Goal: Task Accomplishment & Management: Manage account settings

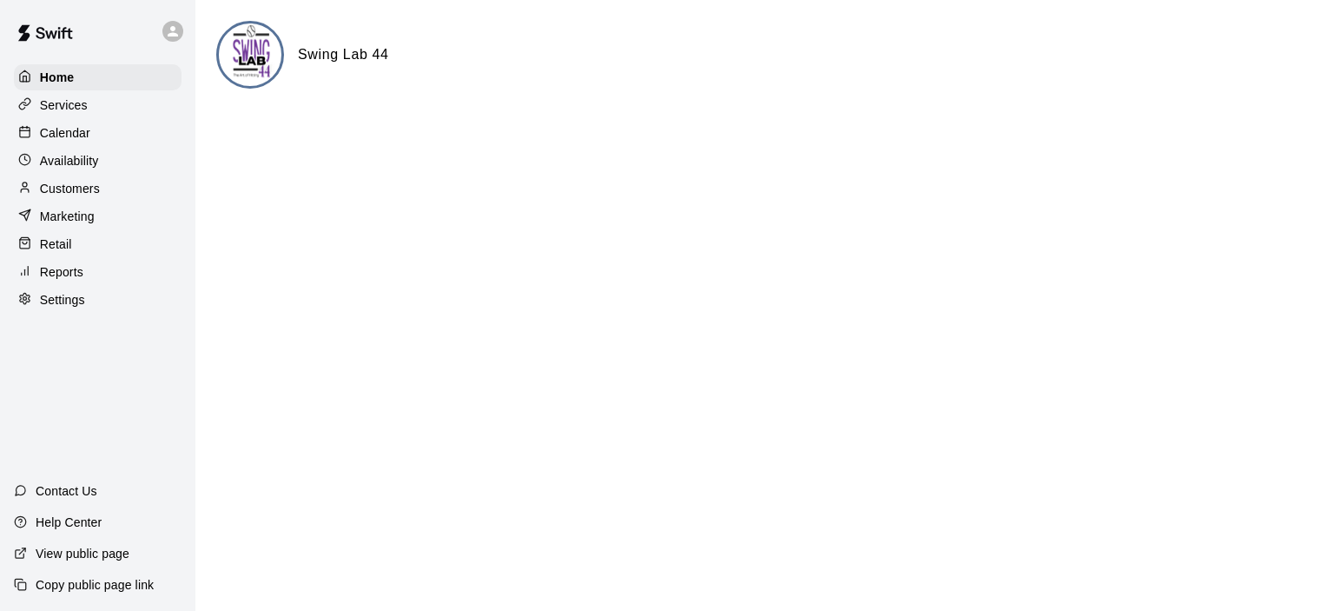
click at [87, 138] on p "Calendar" at bounding box center [65, 132] width 50 height 17
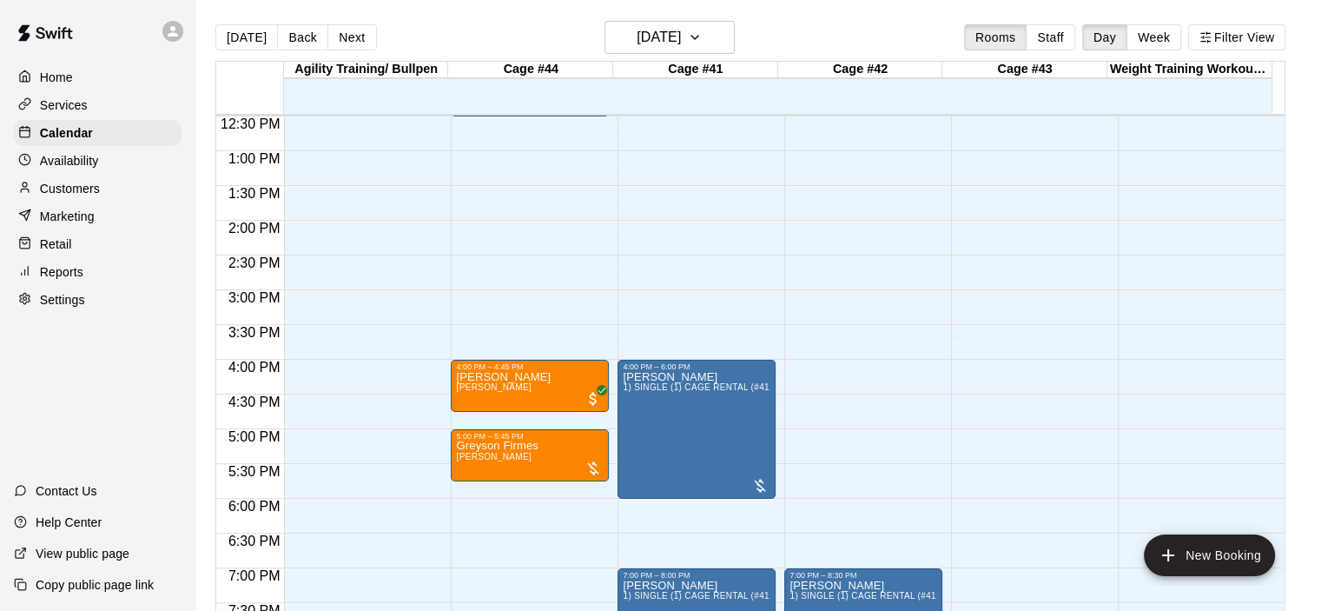
scroll to position [900, 0]
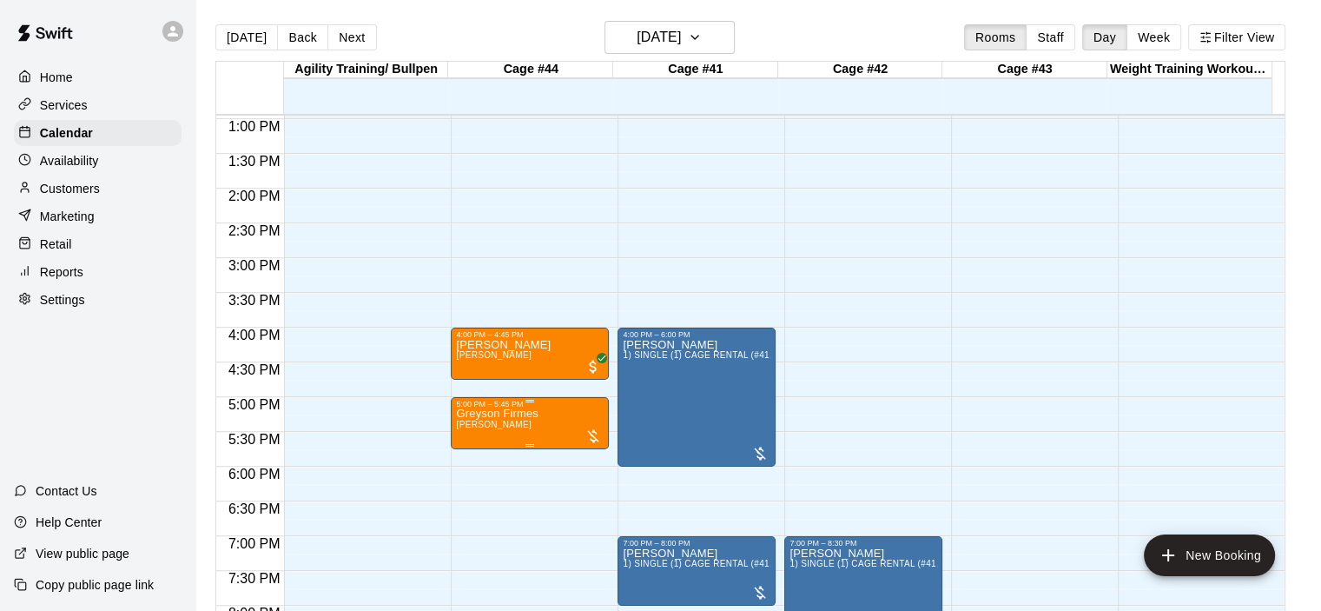
click at [518, 406] on div "5:00 PM – 5:45 PM" at bounding box center [530, 403] width 148 height 9
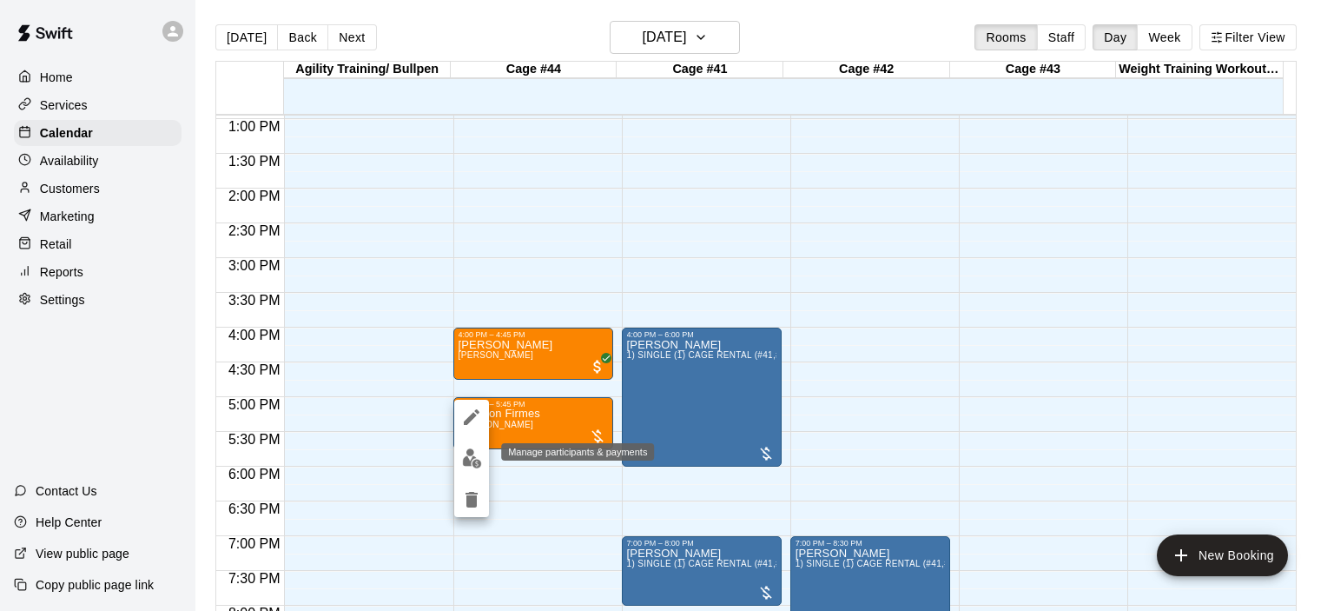
click at [474, 461] on img "edit" at bounding box center [472, 458] width 20 height 20
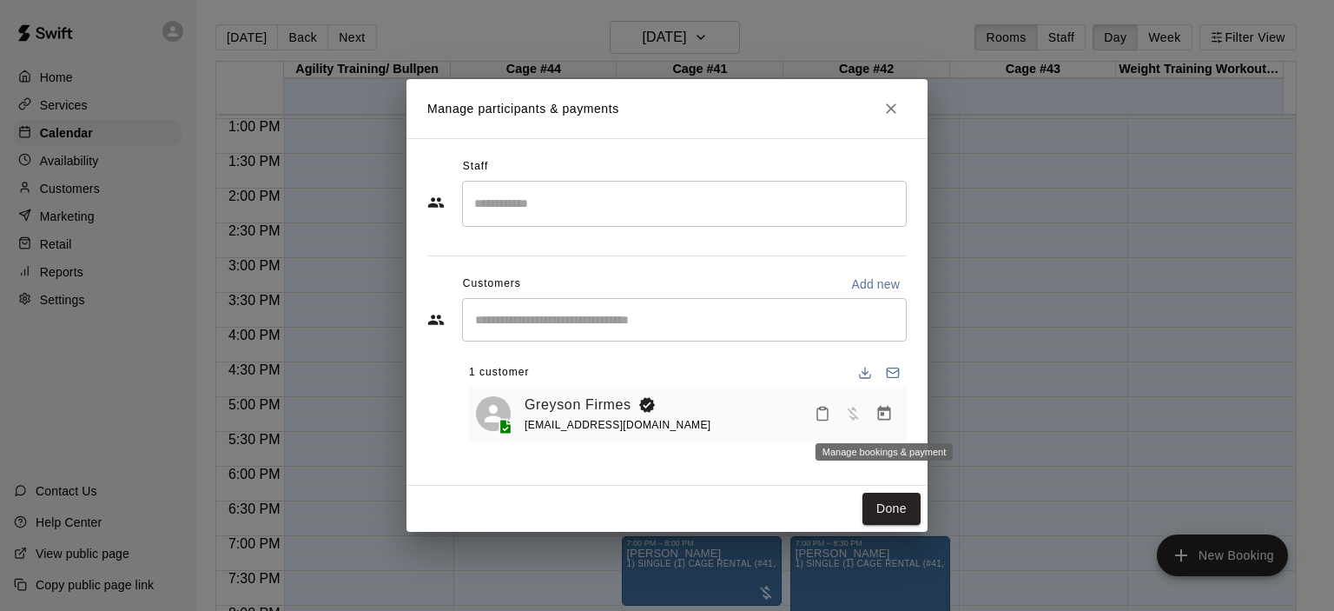
click at [883, 418] on icon "Manage bookings & payment" at bounding box center [883, 413] width 17 height 17
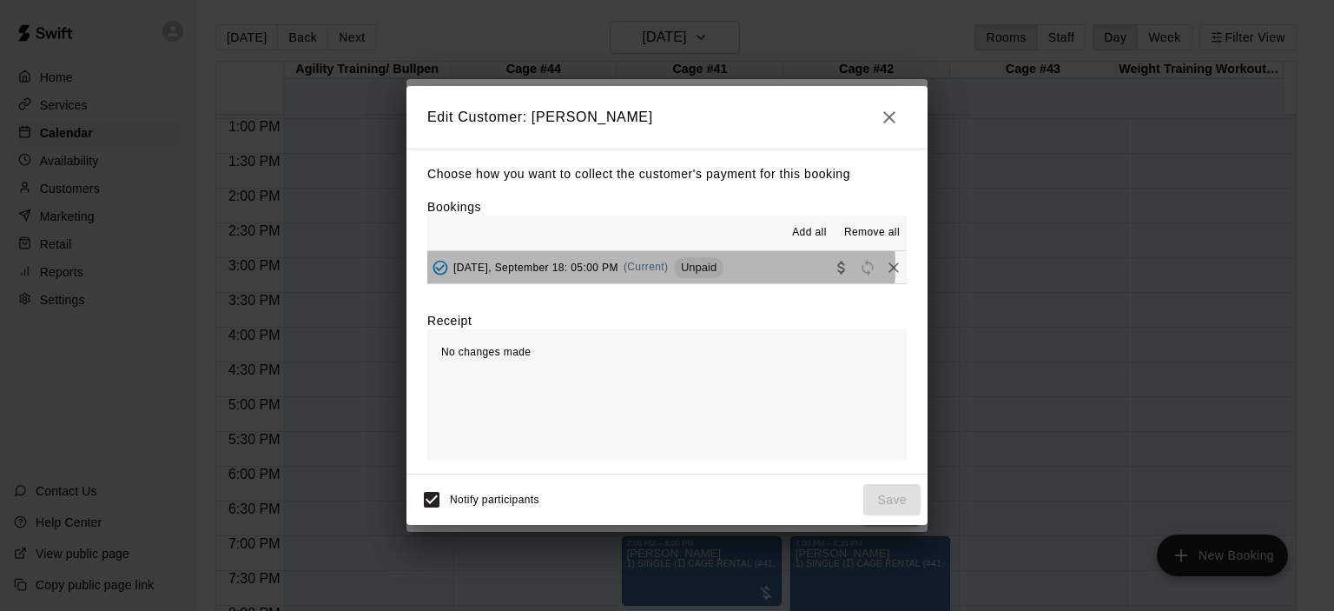
click at [656, 267] on span "(Current)" at bounding box center [646, 267] width 45 height 12
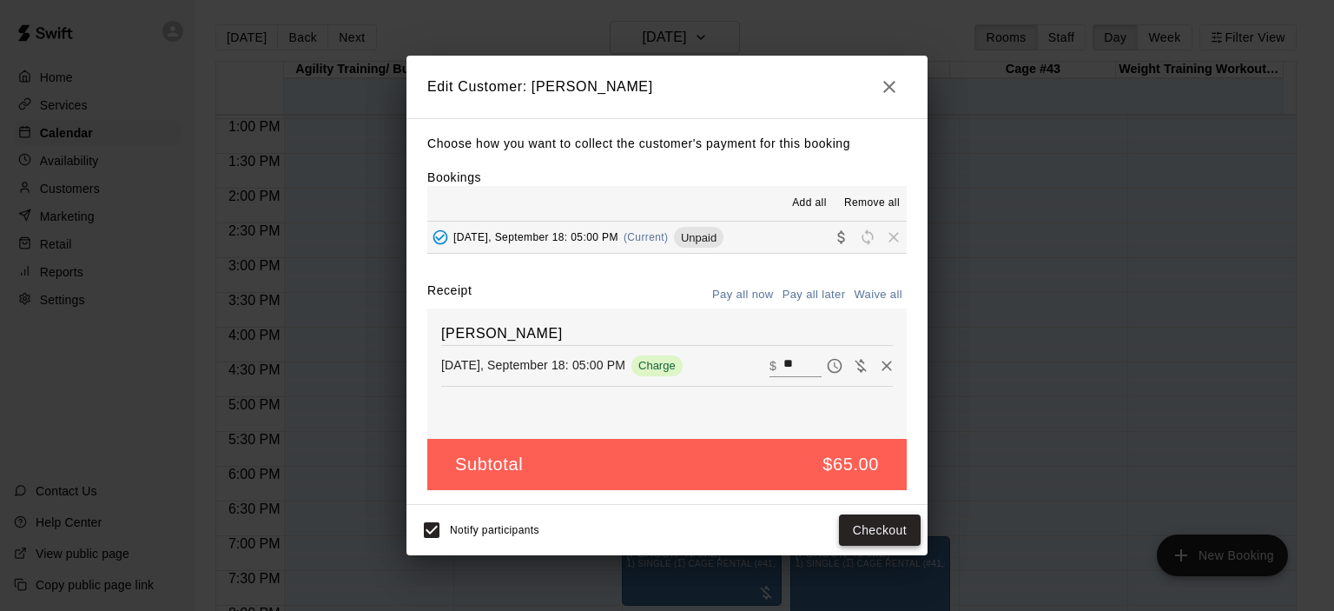
click at [882, 528] on button "Checkout" at bounding box center [880, 530] width 82 height 32
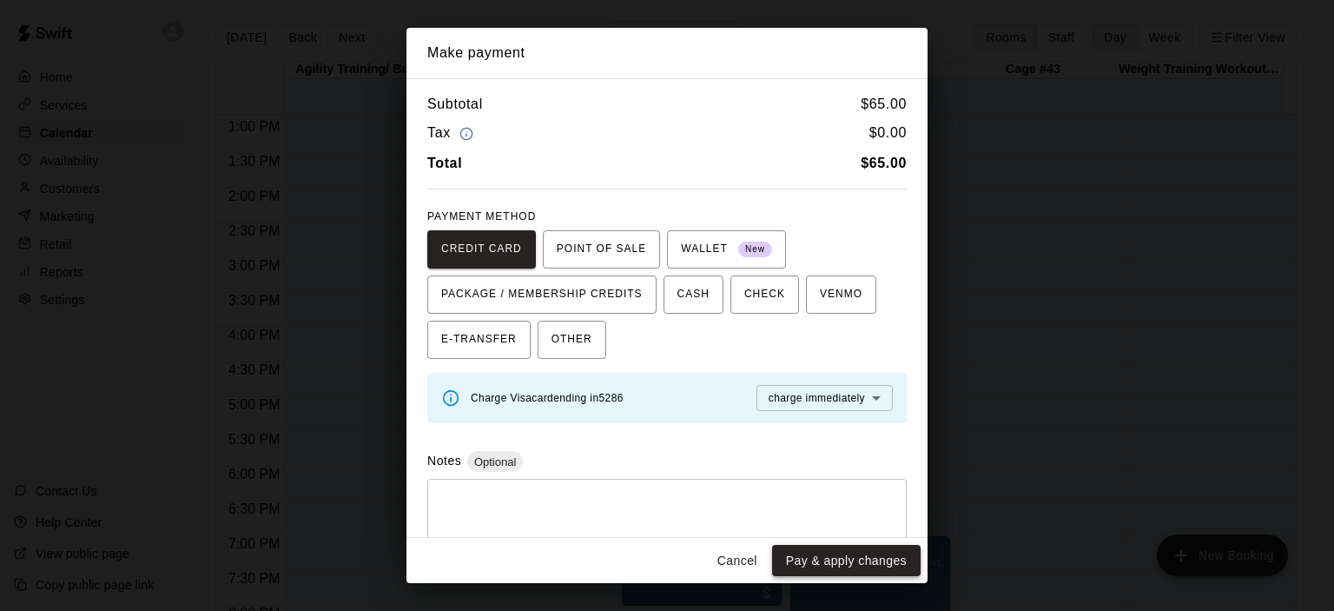
click at [831, 554] on button "Pay & apply changes" at bounding box center [846, 561] width 149 height 32
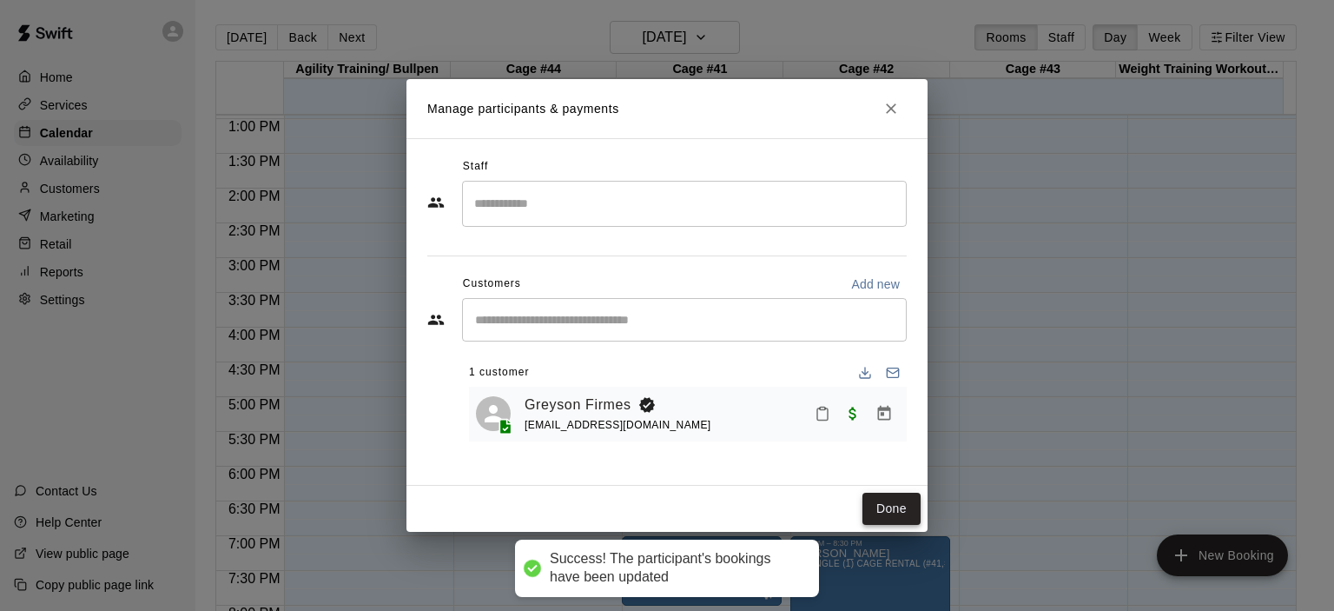
click at [886, 517] on button "Done" at bounding box center [891, 508] width 58 height 32
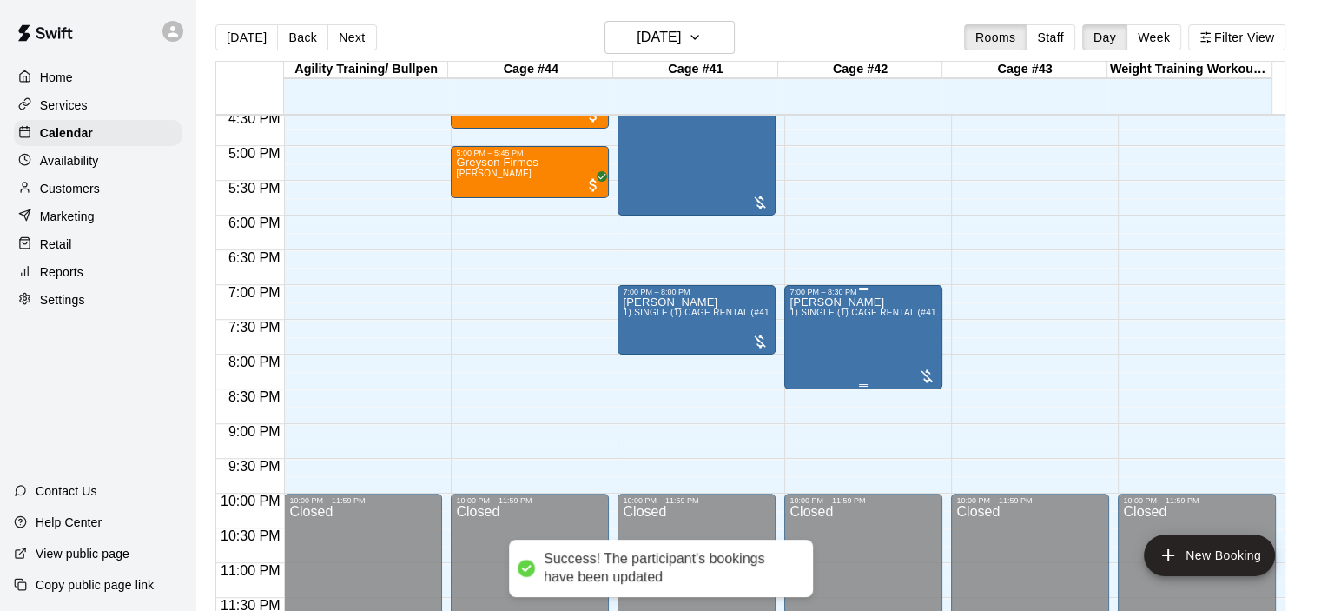
scroll to position [1152, 0]
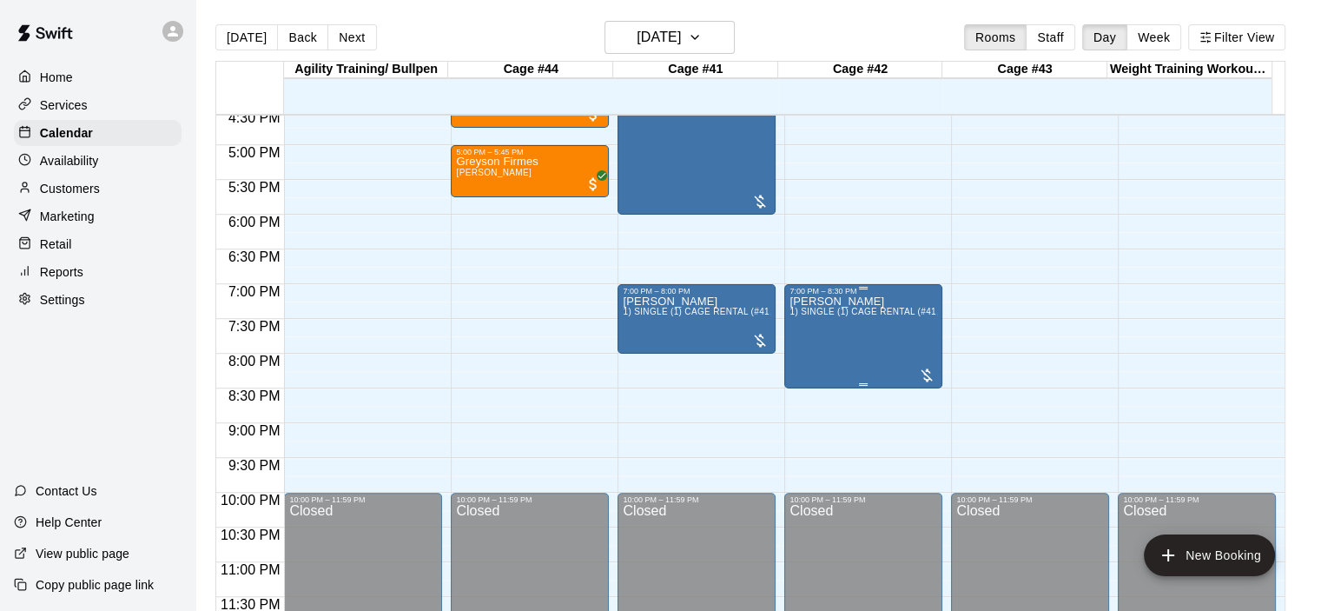
click at [833, 312] on span "1) SINGLE (1) CAGE RENTAL (#41,#42,#43)" at bounding box center [882, 312] width 186 height 10
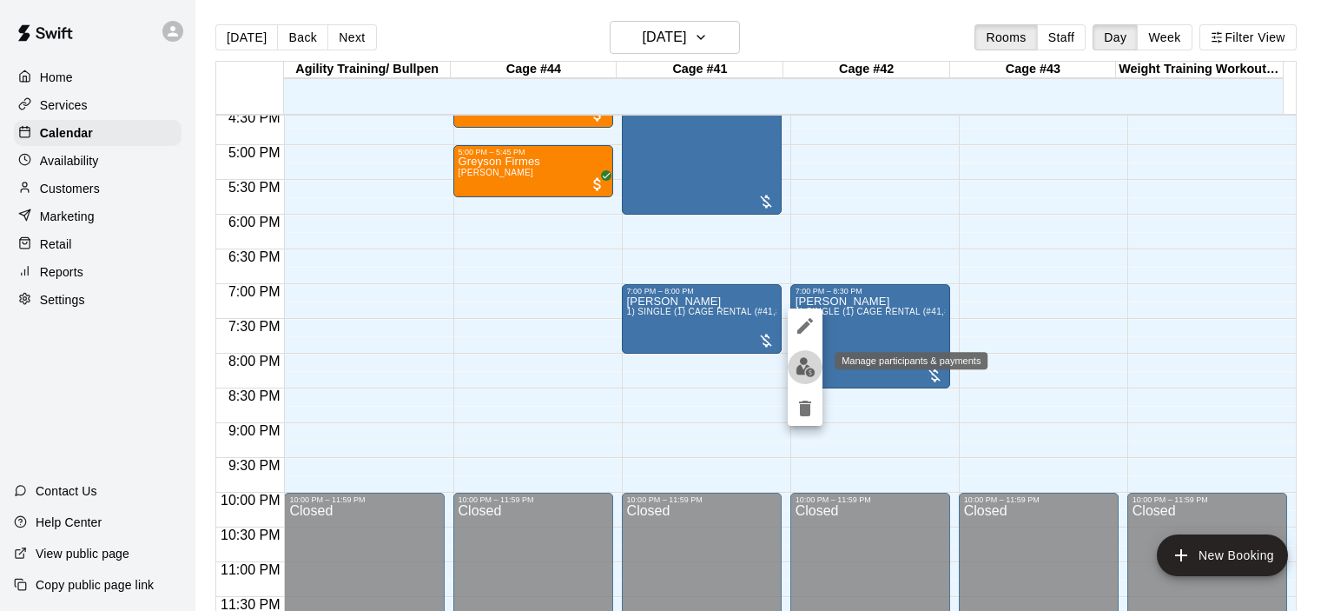
click at [799, 370] on img "edit" at bounding box center [806, 367] width 20 height 20
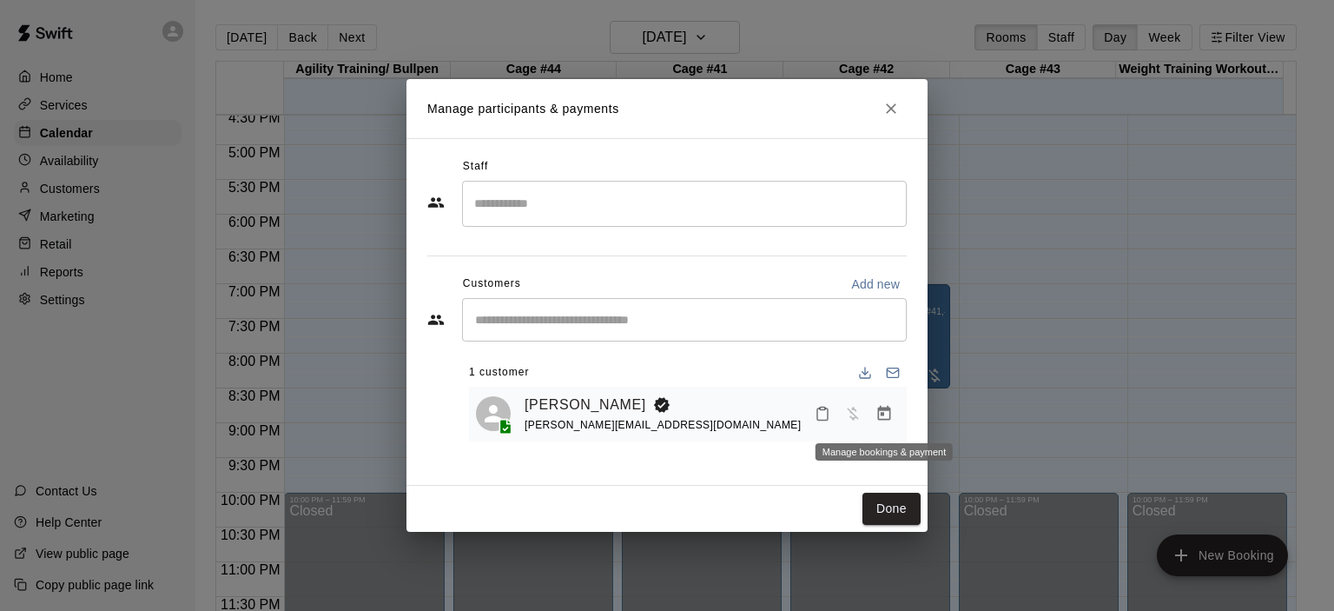
click at [885, 417] on icon "Manage bookings & payment" at bounding box center [883, 413] width 17 height 17
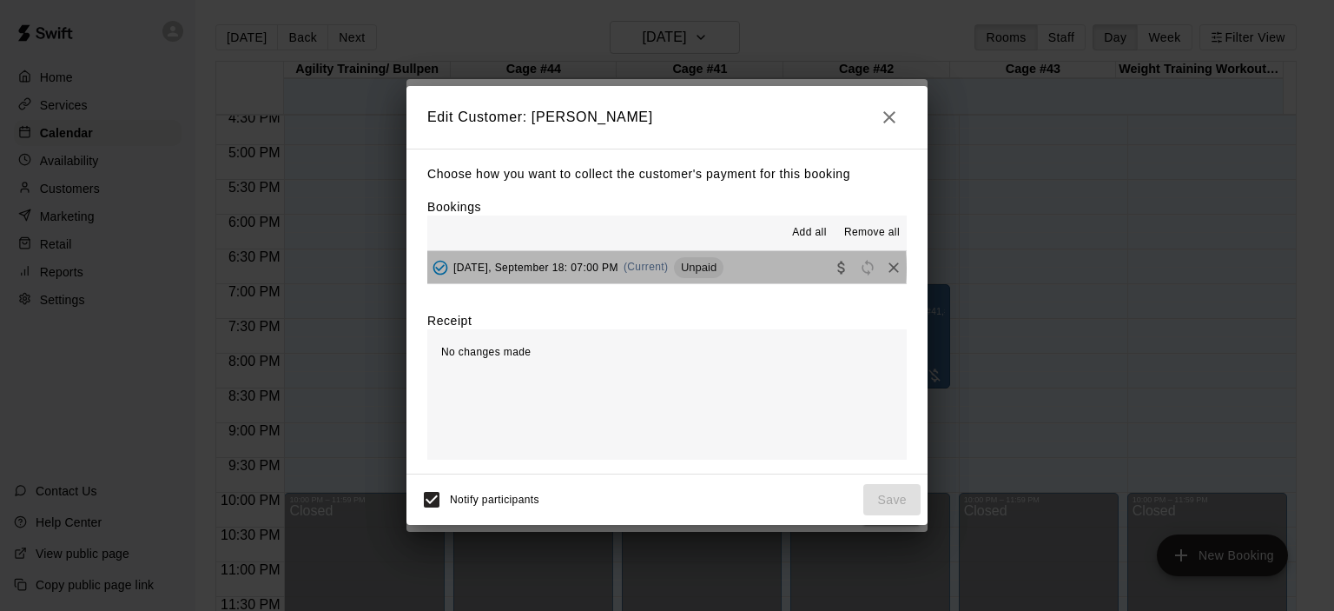
click at [666, 269] on span "(Current)" at bounding box center [646, 267] width 45 height 12
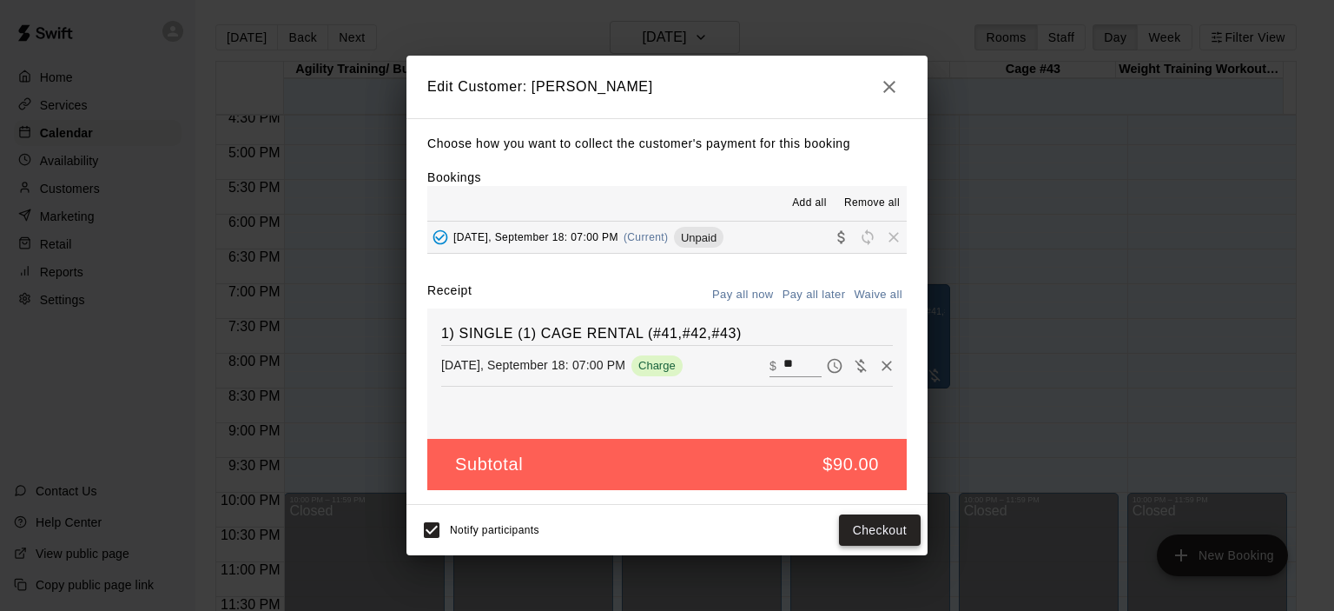
click at [881, 517] on button "Checkout" at bounding box center [880, 530] width 82 height 32
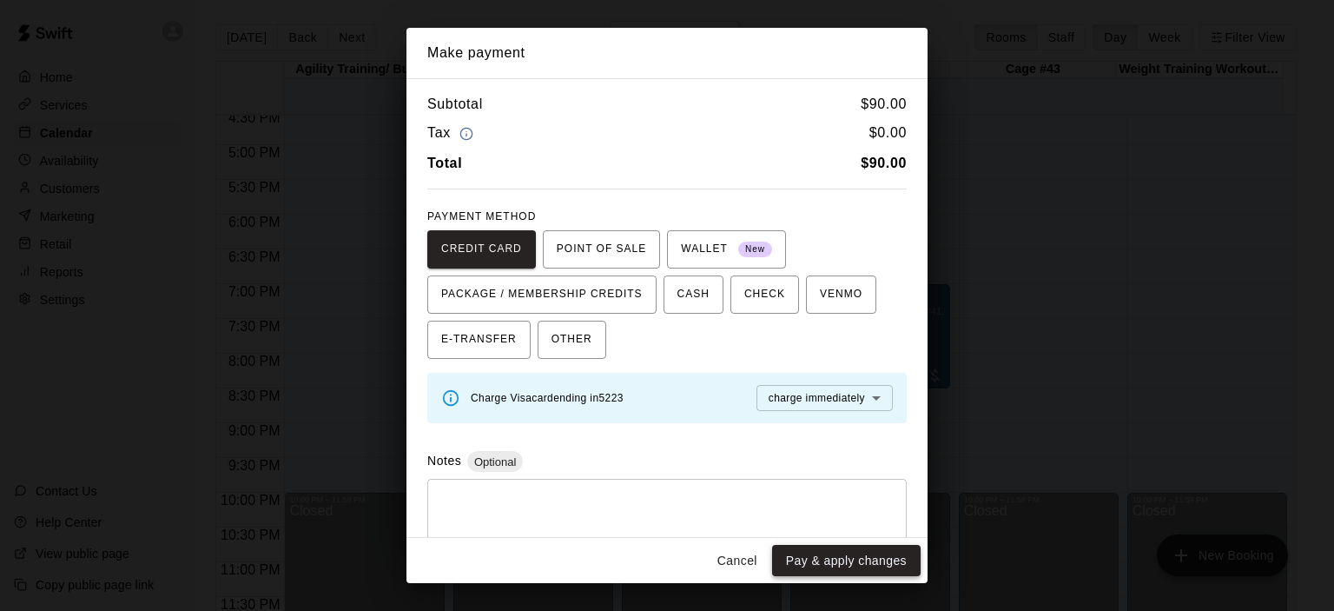
click at [861, 561] on button "Pay & apply changes" at bounding box center [846, 561] width 149 height 32
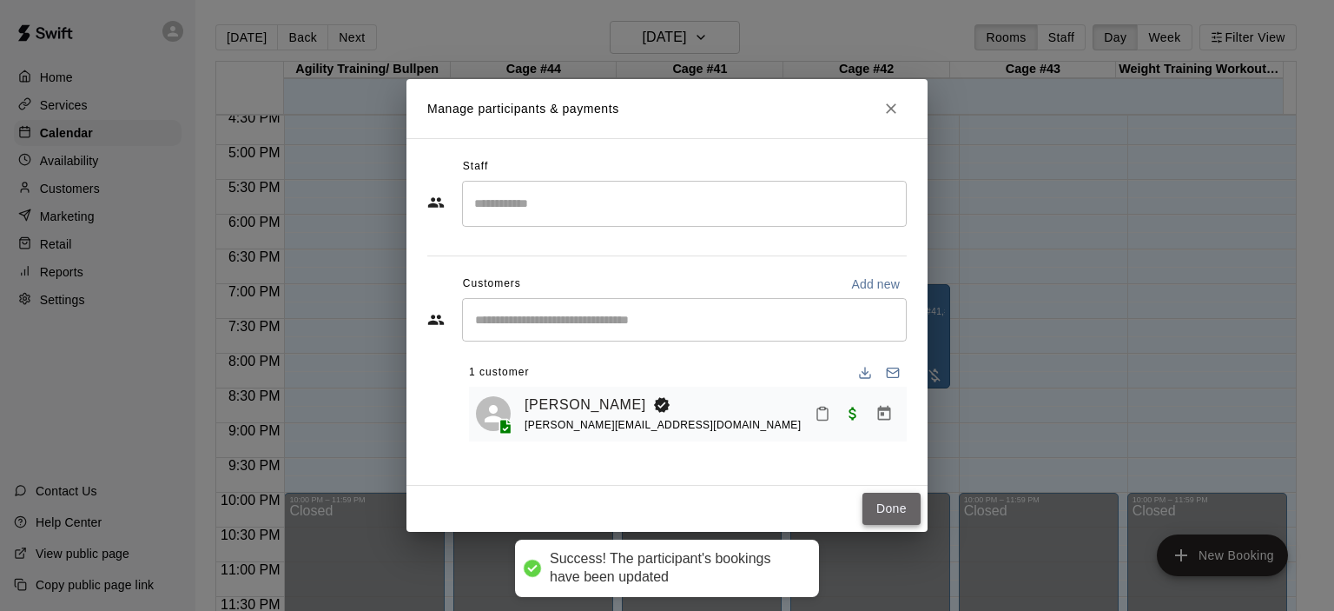
click at [895, 508] on button "Done" at bounding box center [891, 508] width 58 height 32
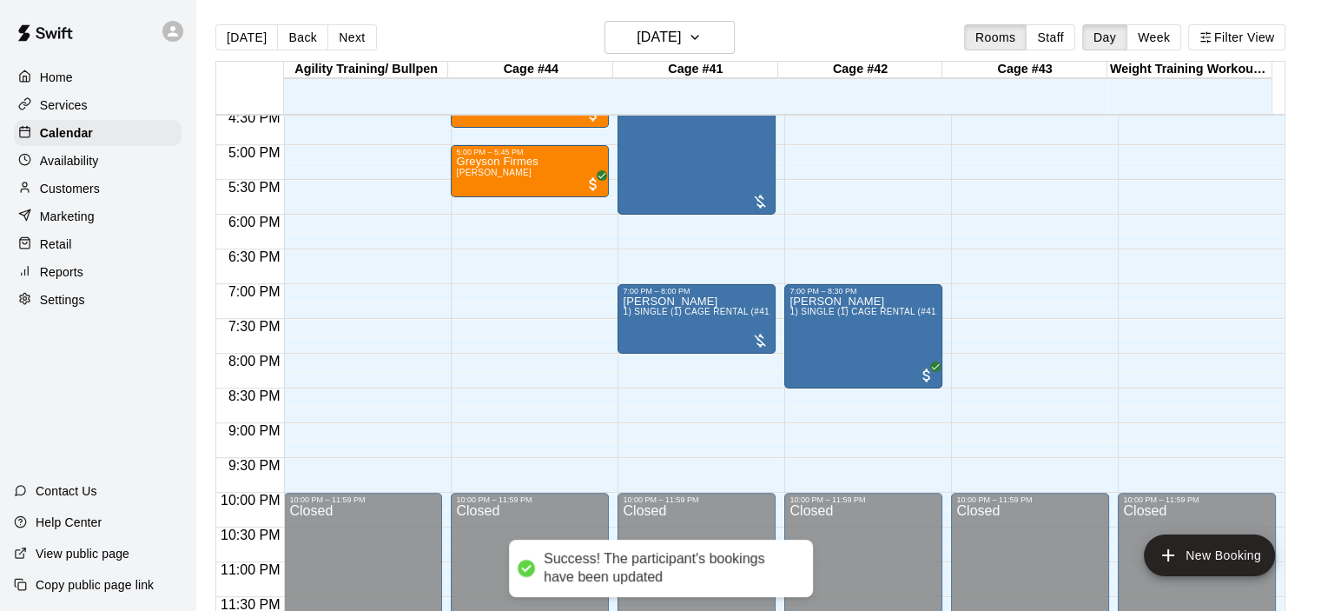
scroll to position [978, 0]
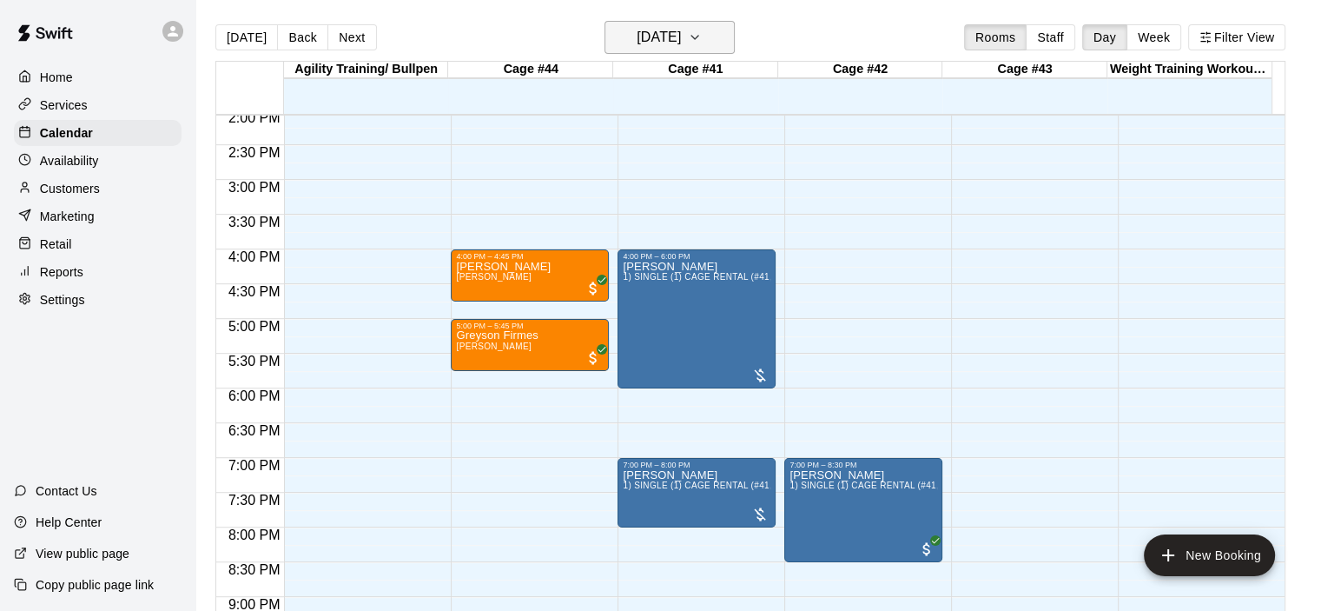
click at [702, 32] on icon "button" at bounding box center [695, 37] width 14 height 21
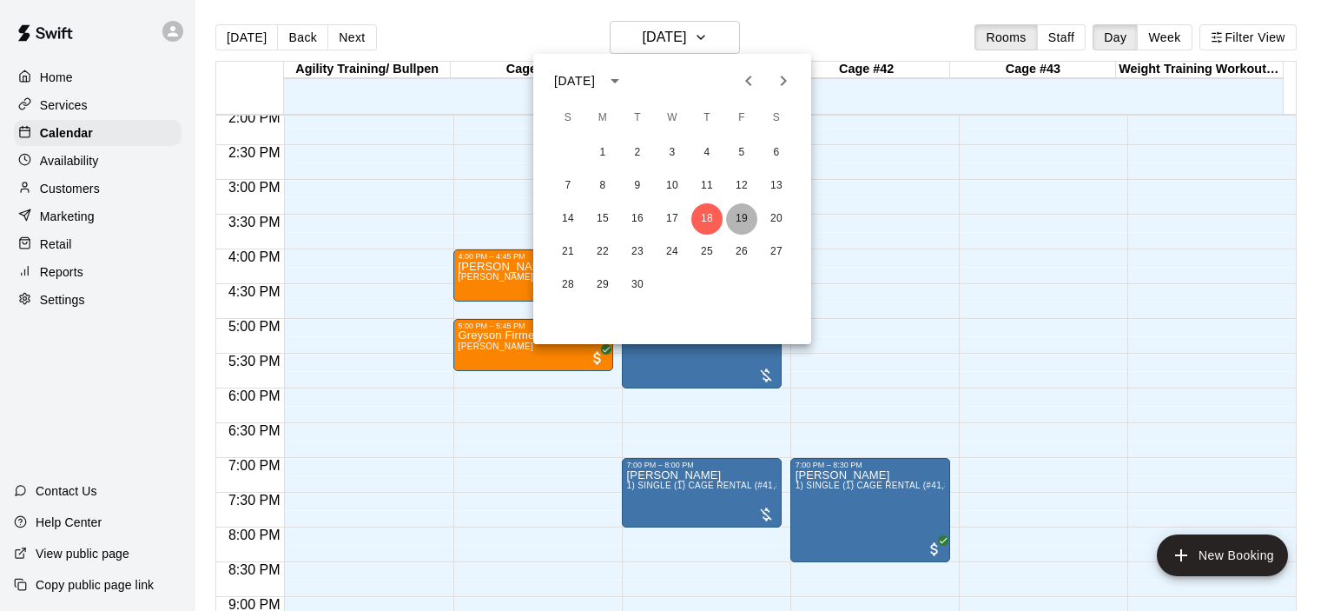
click at [745, 215] on button "19" at bounding box center [741, 218] width 31 height 31
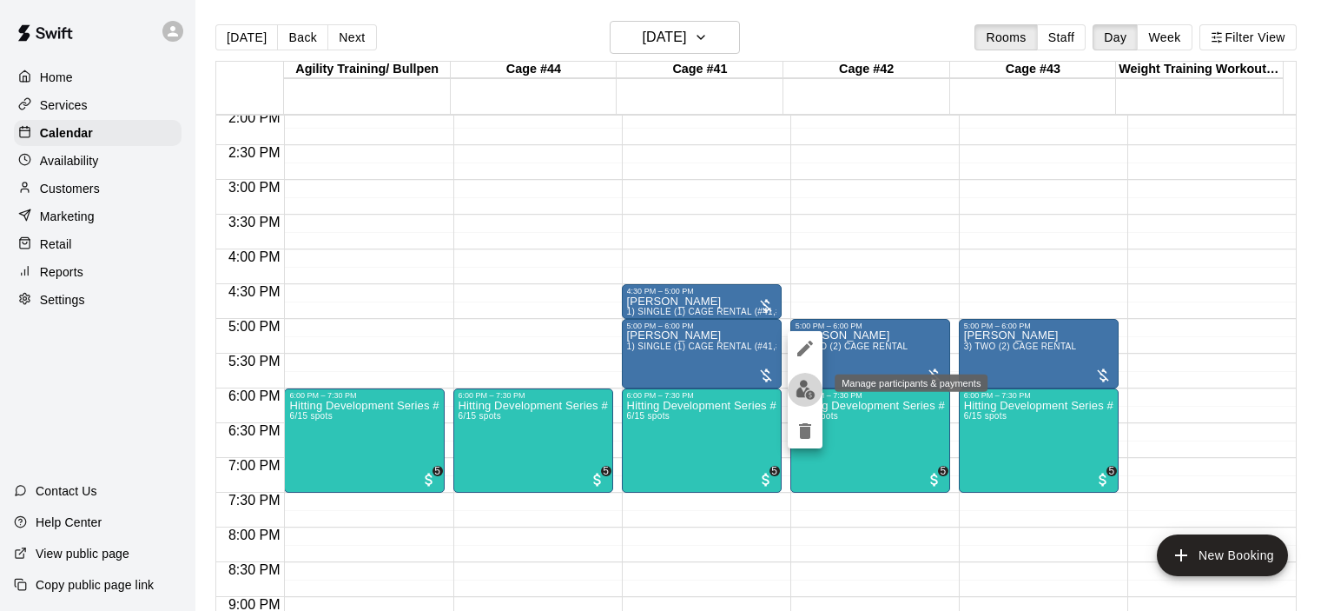
click at [802, 397] on img "edit" at bounding box center [806, 390] width 20 height 20
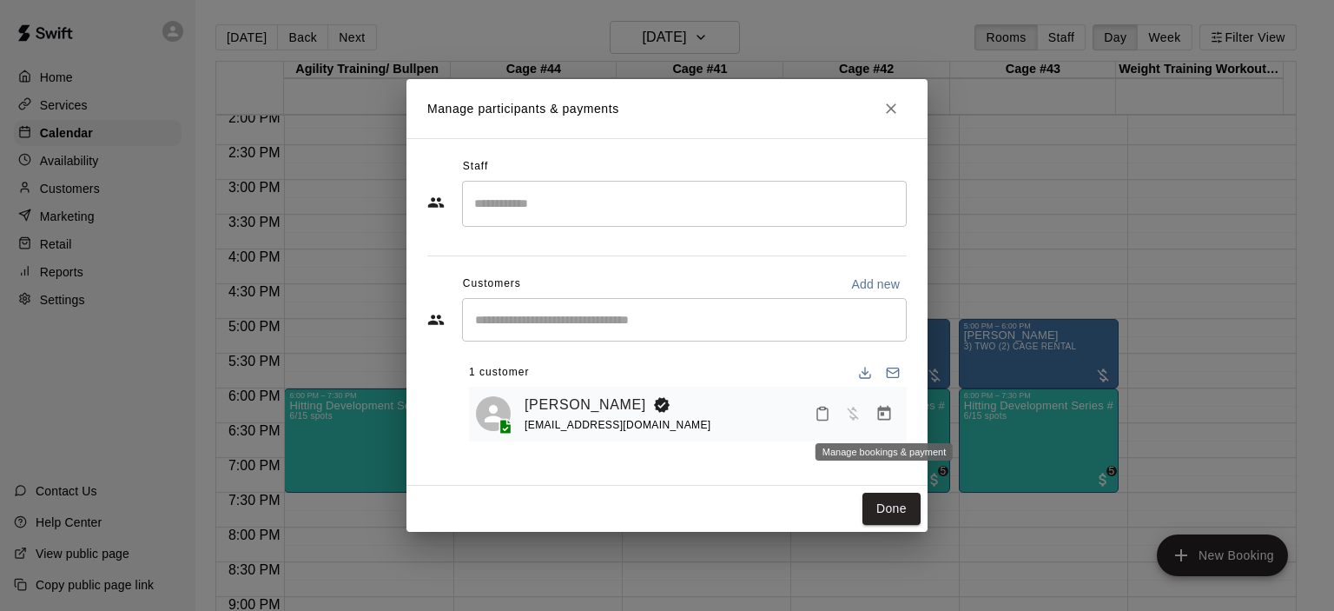
click at [882, 416] on icon "Manage bookings & payment" at bounding box center [884, 413] width 13 height 15
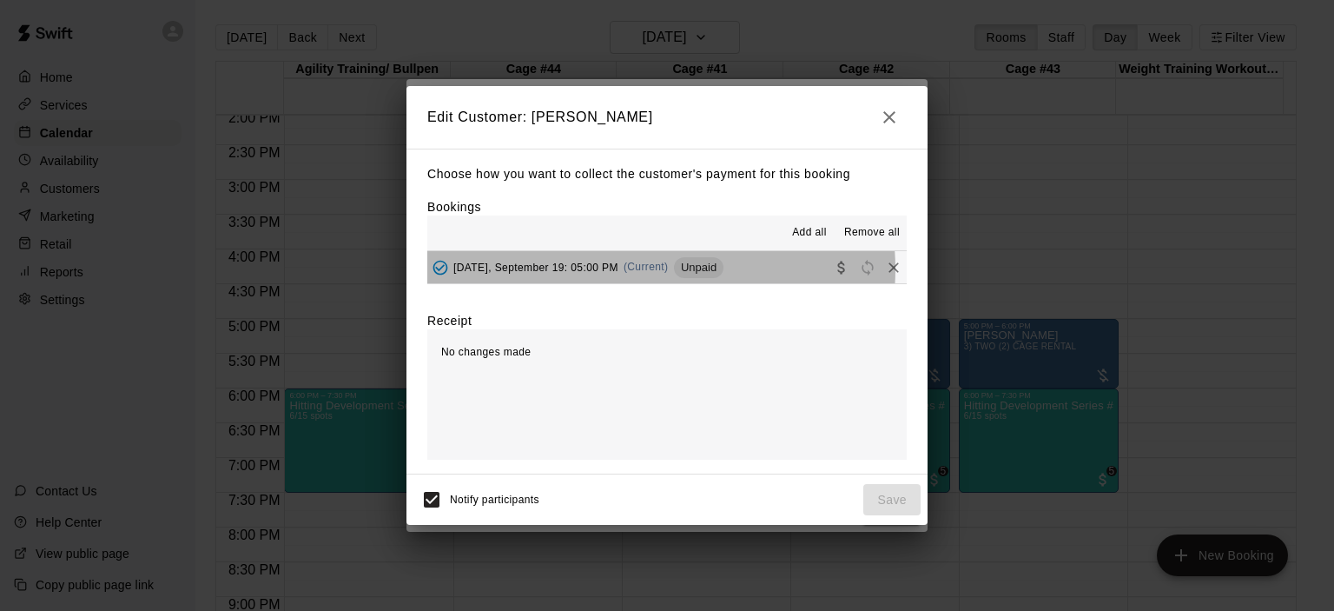
click at [644, 270] on span "(Current)" at bounding box center [646, 267] width 45 height 12
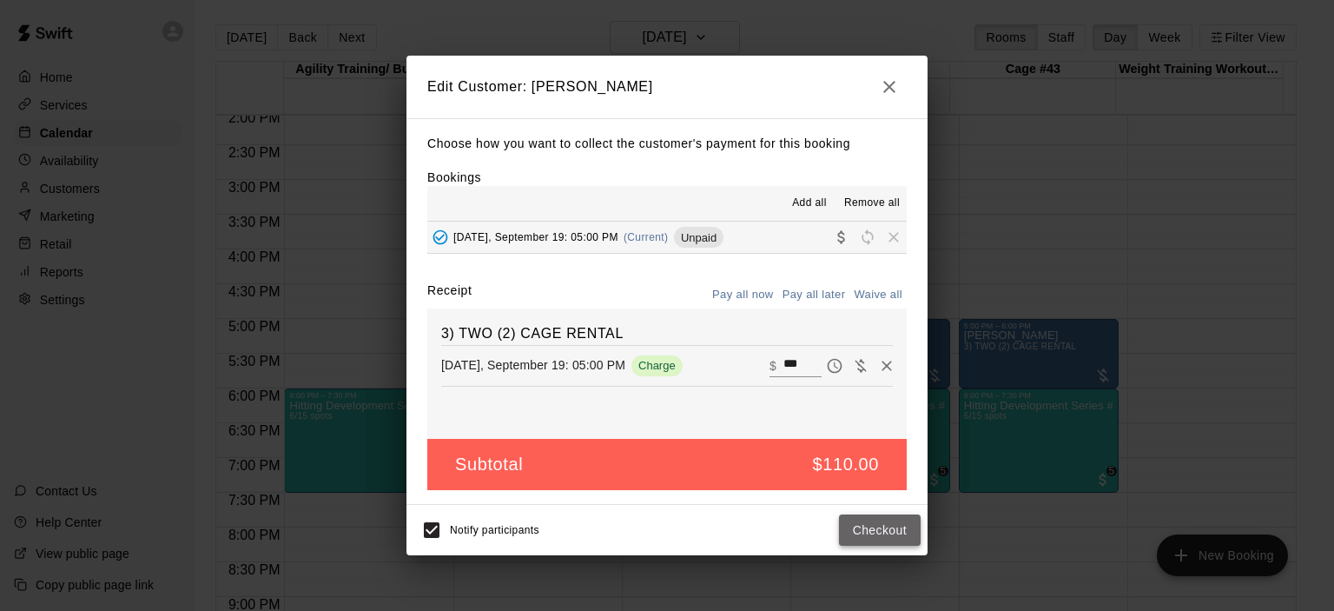
click at [883, 525] on button "Checkout" at bounding box center [880, 530] width 82 height 32
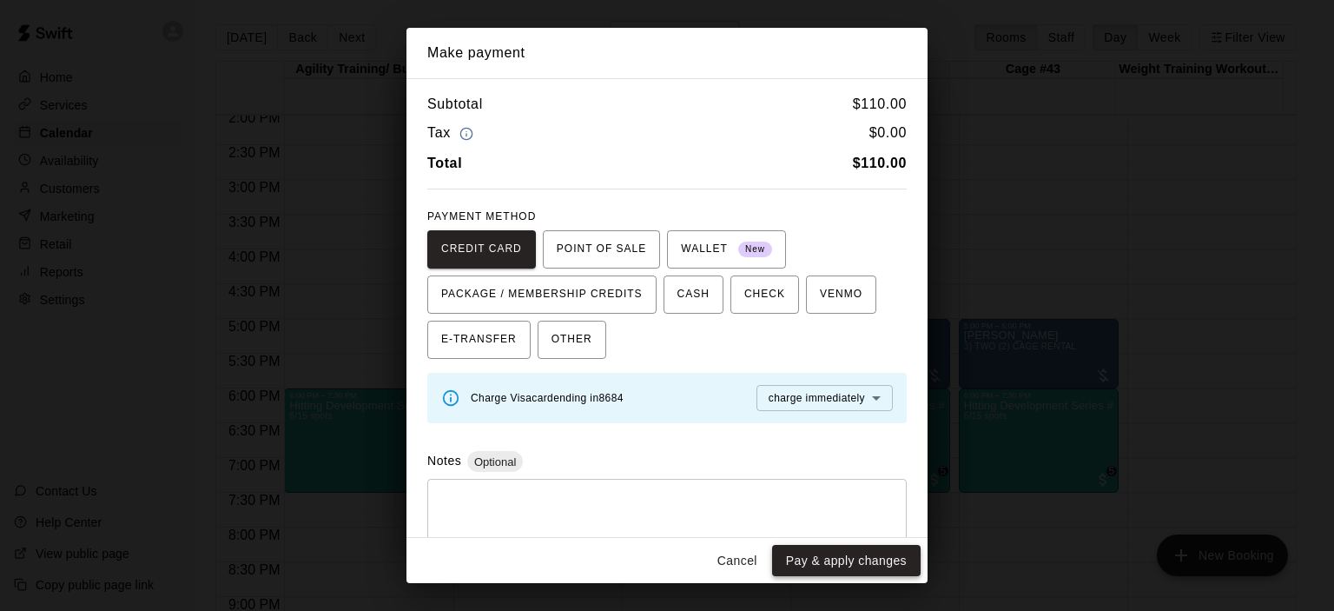
click at [868, 556] on button "Pay & apply changes" at bounding box center [846, 561] width 149 height 32
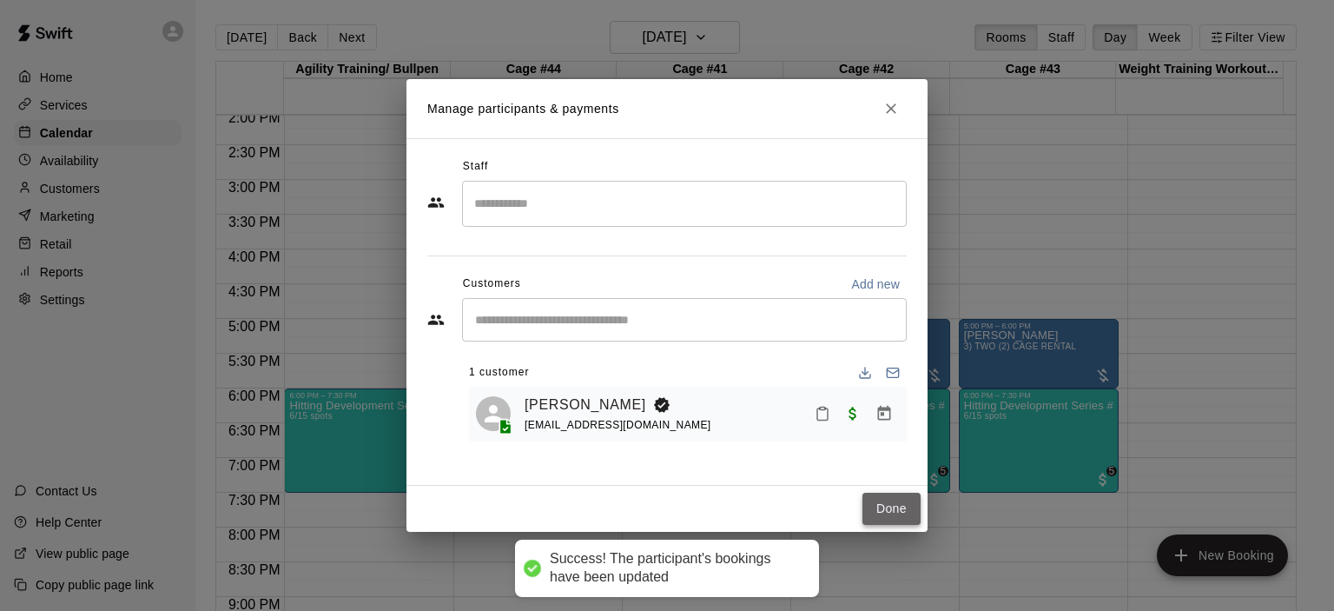
click at [891, 506] on button "Done" at bounding box center [891, 508] width 58 height 32
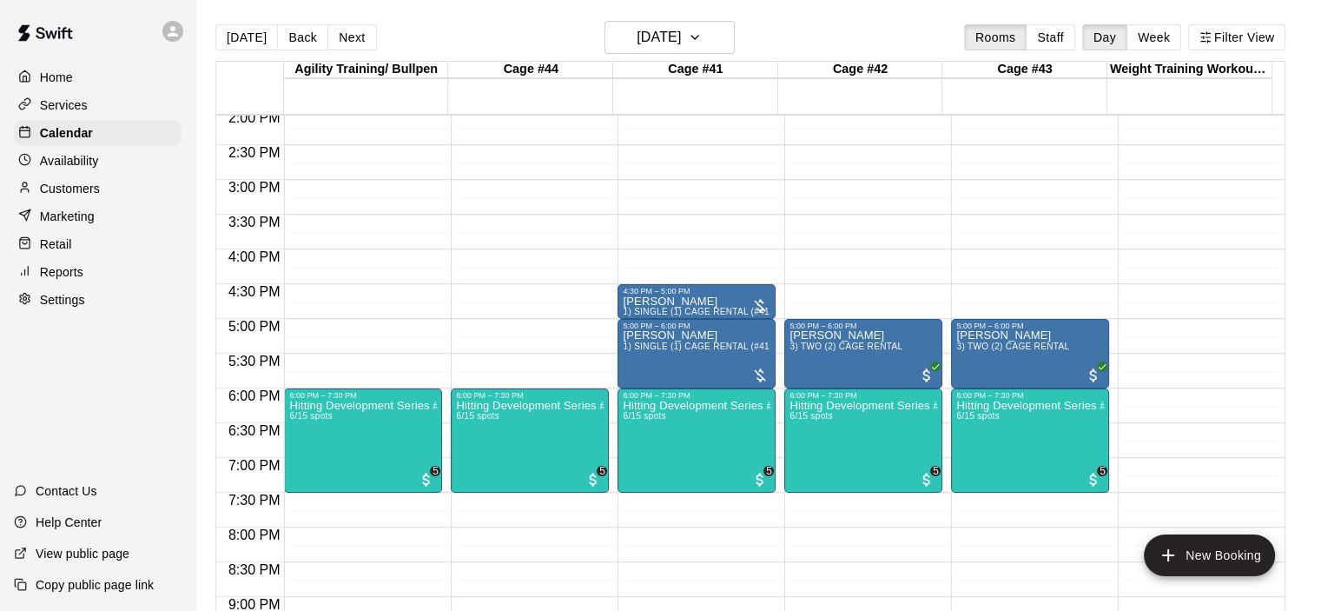
click at [69, 277] on p "Reports" at bounding box center [61, 271] width 43 height 17
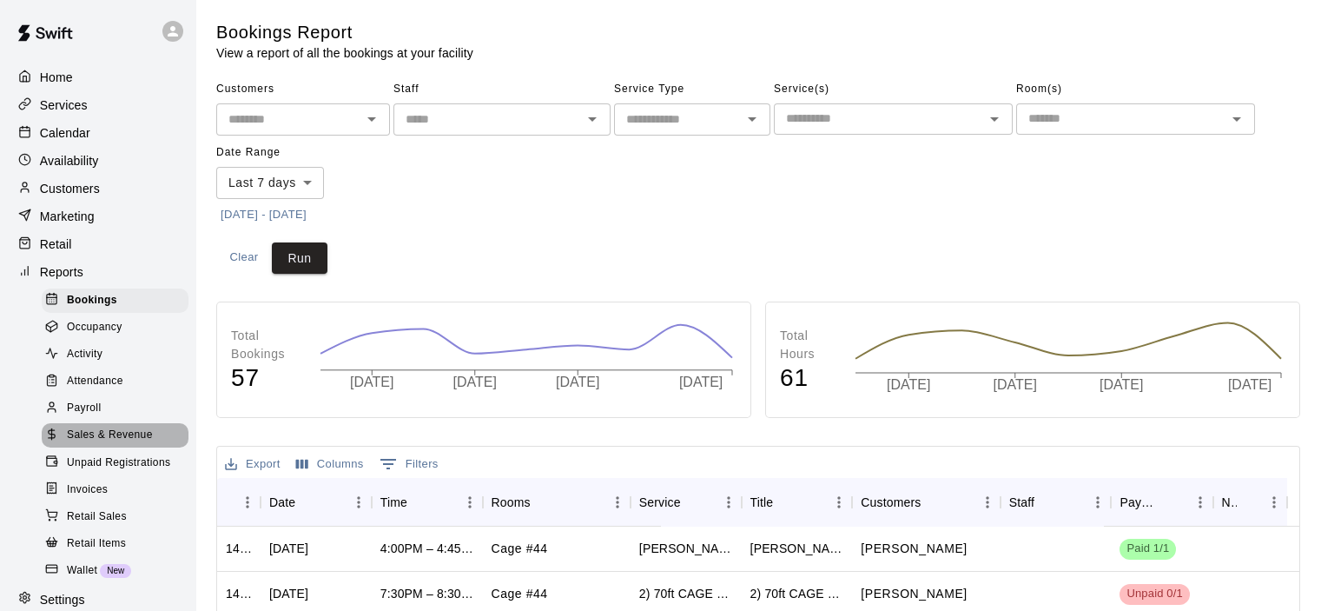
click at [129, 444] on span "Sales & Revenue" at bounding box center [110, 434] width 86 height 17
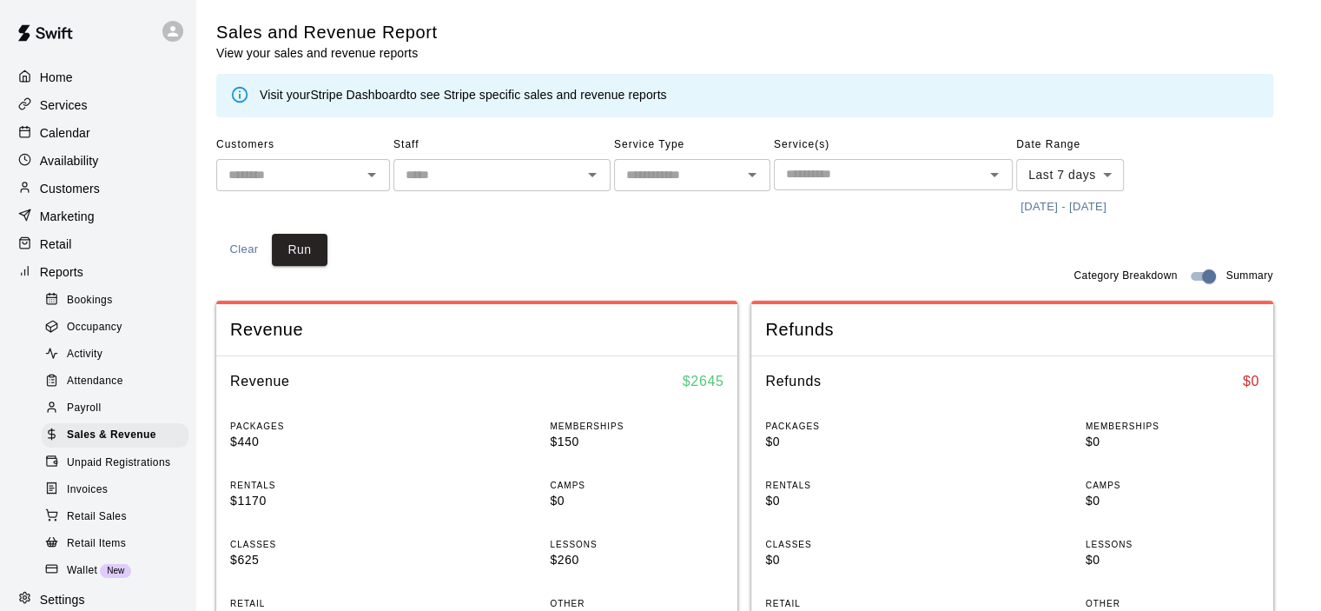
click at [372, 88] on link "Stripe Dashboard" at bounding box center [358, 95] width 96 height 14
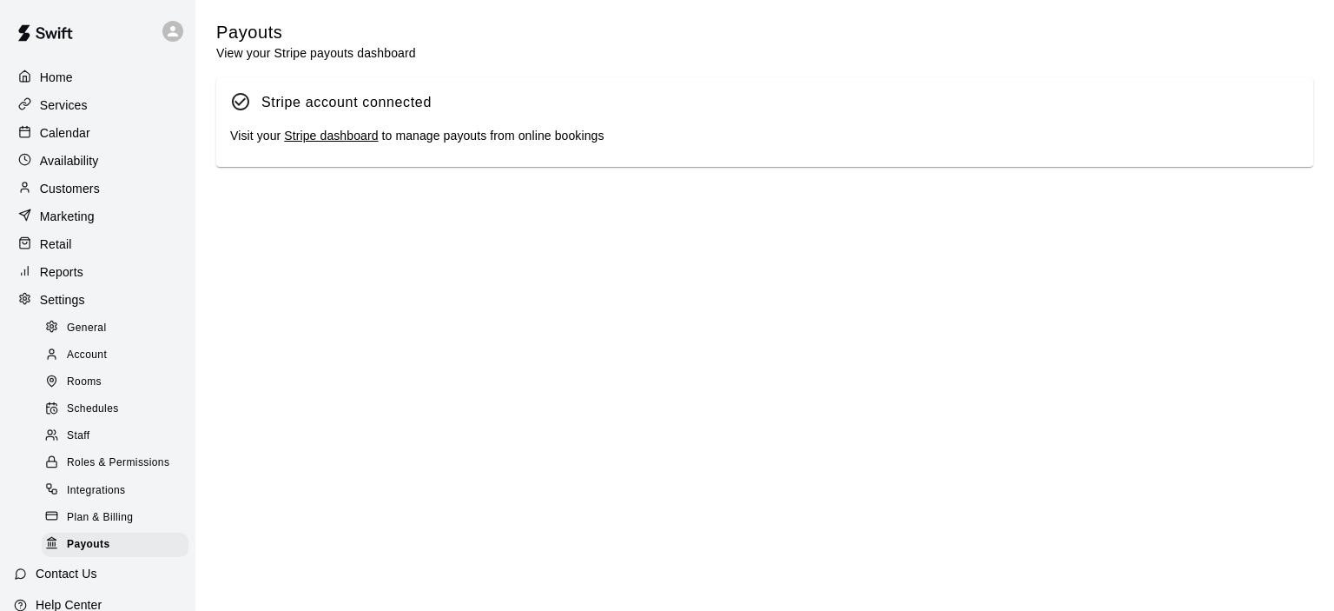
click at [331, 142] on link "Stripe dashboard" at bounding box center [331, 136] width 94 height 14
click at [58, 135] on p "Calendar" at bounding box center [65, 132] width 50 height 17
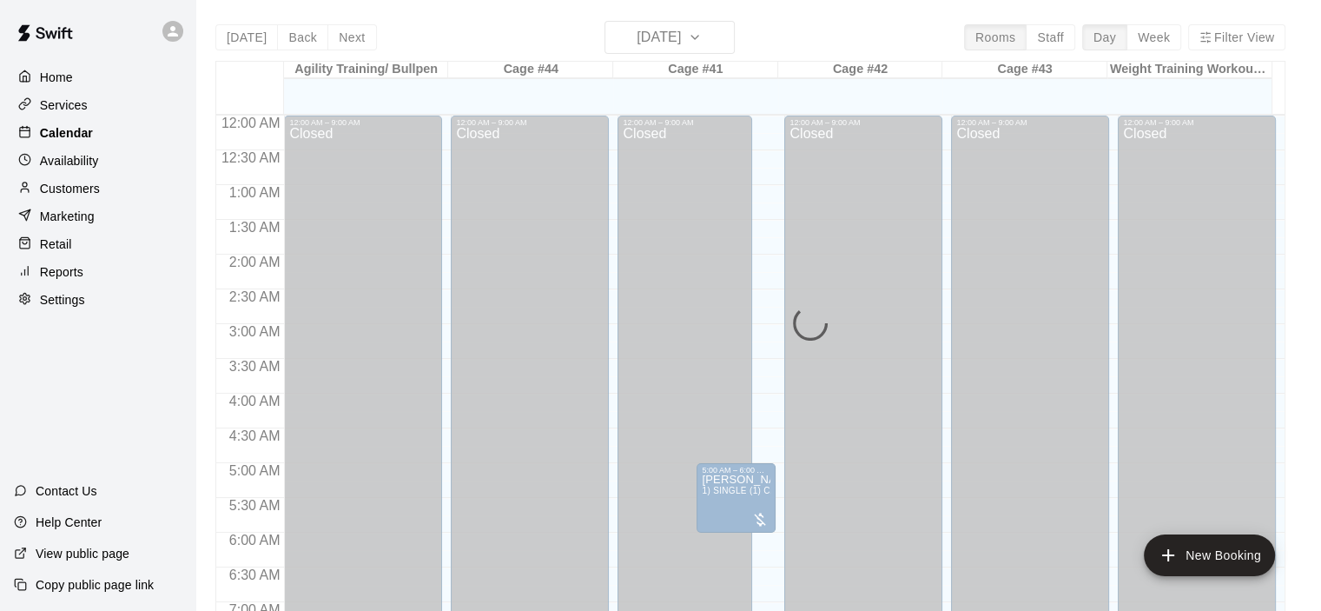
scroll to position [729, 0]
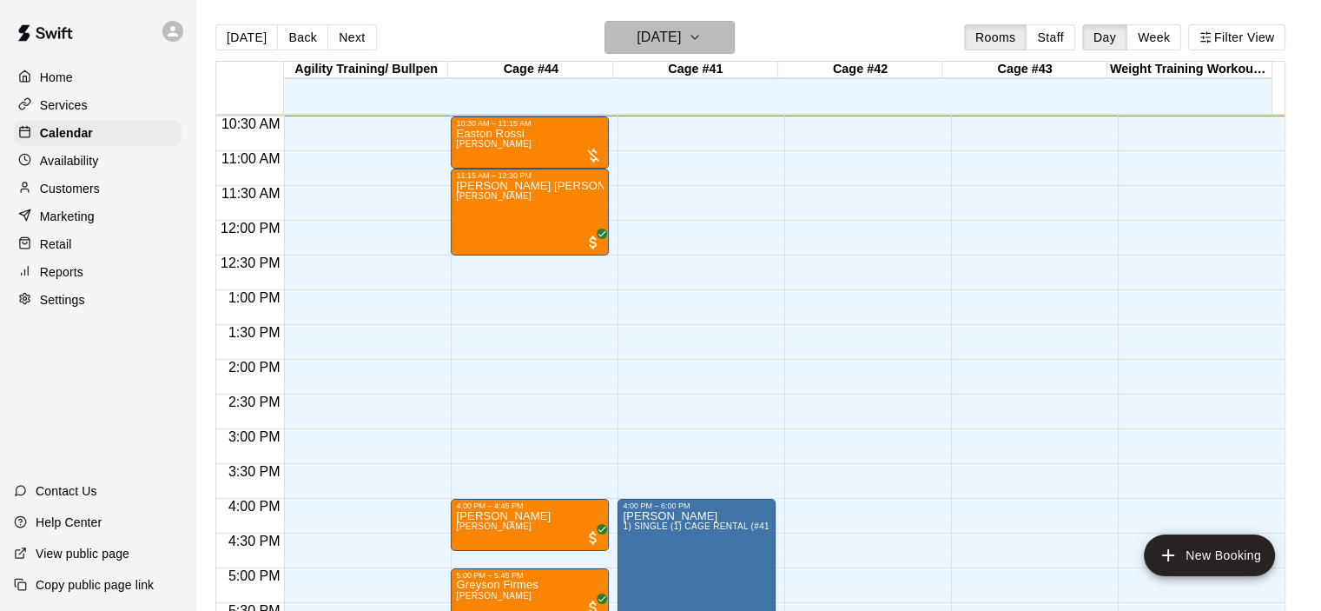
click at [702, 36] on icon "button" at bounding box center [695, 37] width 14 height 21
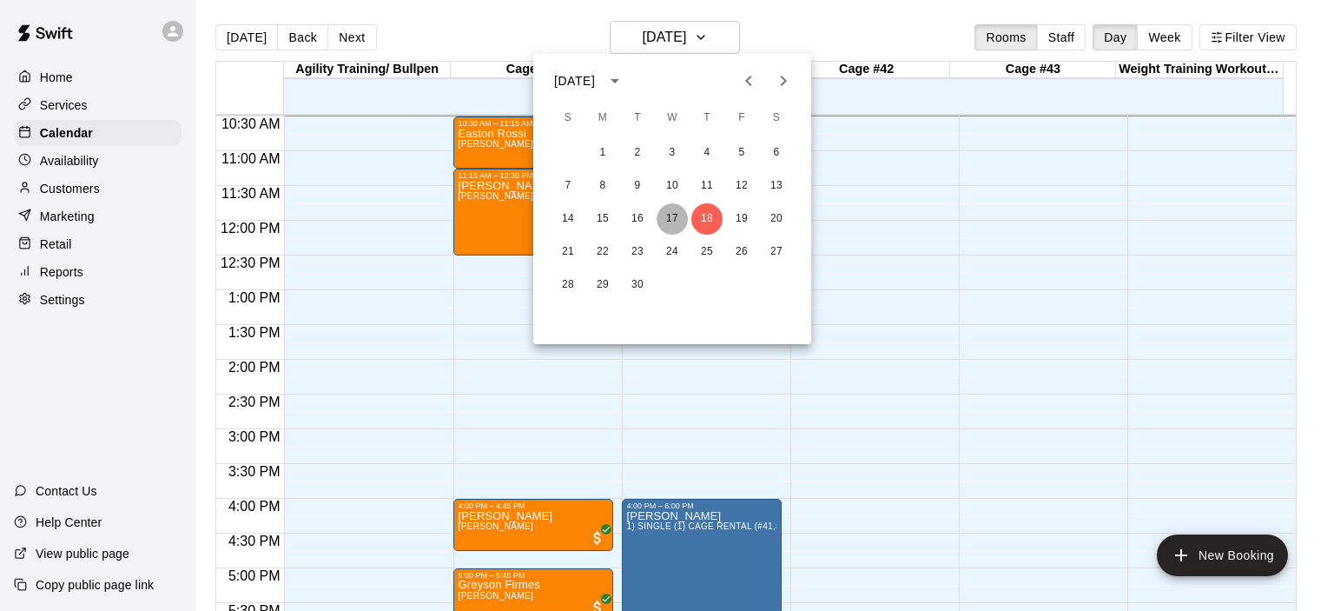
click at [670, 215] on button "17" at bounding box center [672, 218] width 31 height 31
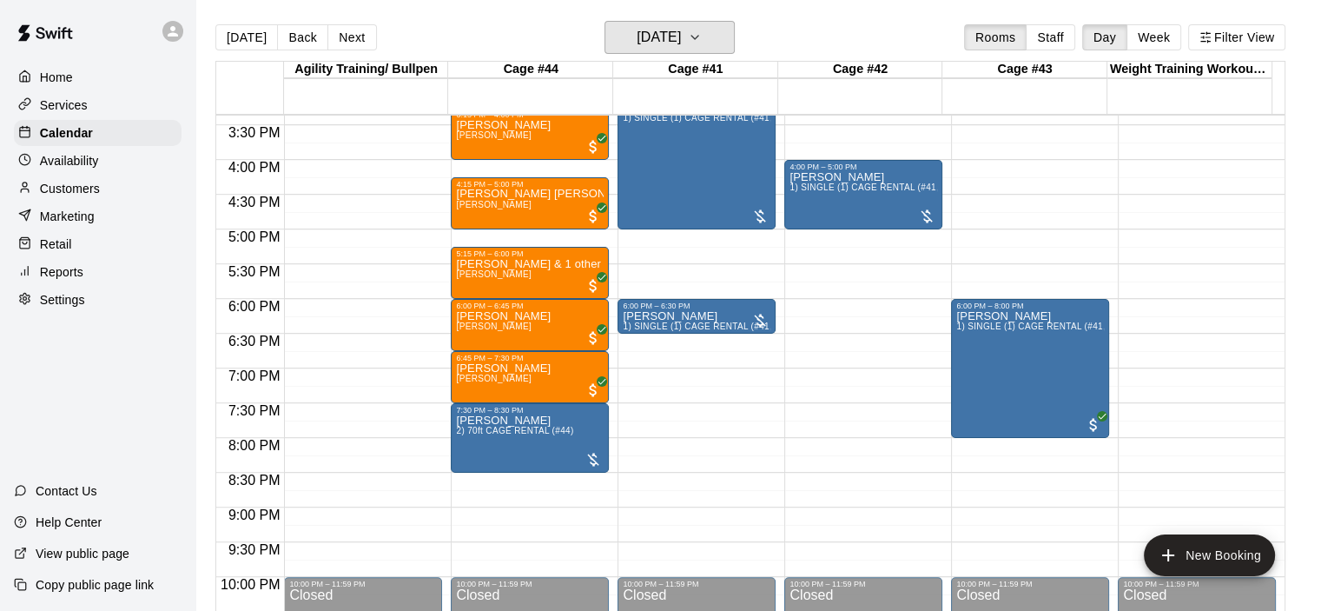
scroll to position [1076, 0]
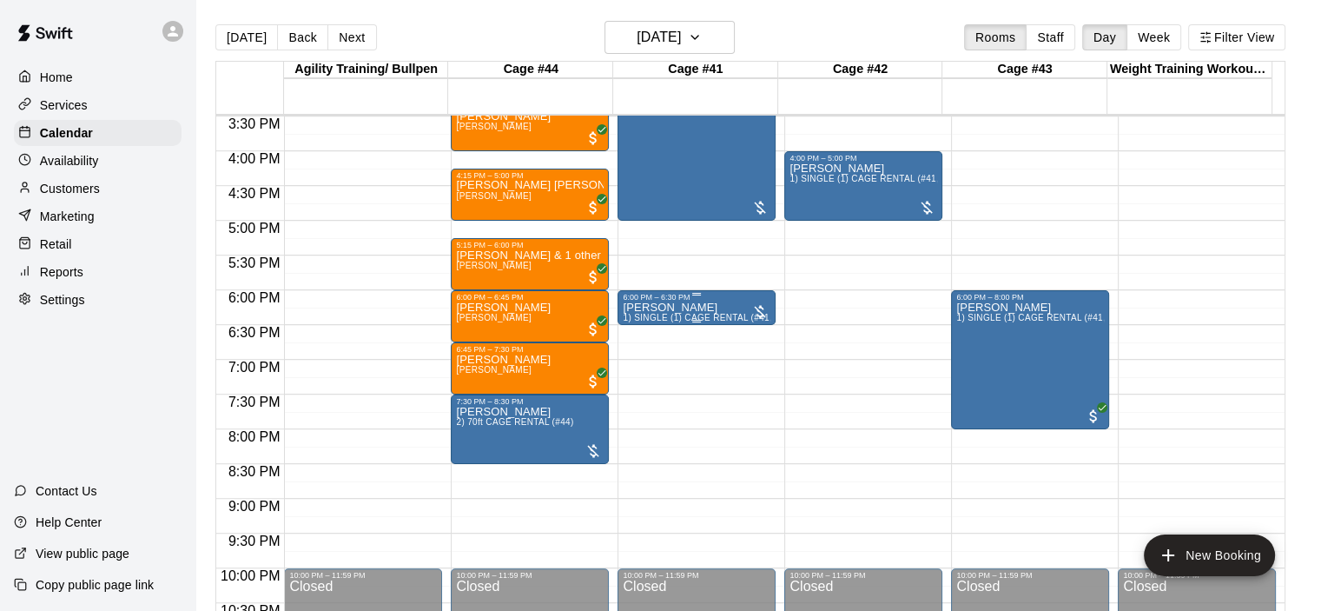
click at [676, 307] on p "[PERSON_NAME]" at bounding box center [697, 307] width 148 height 0
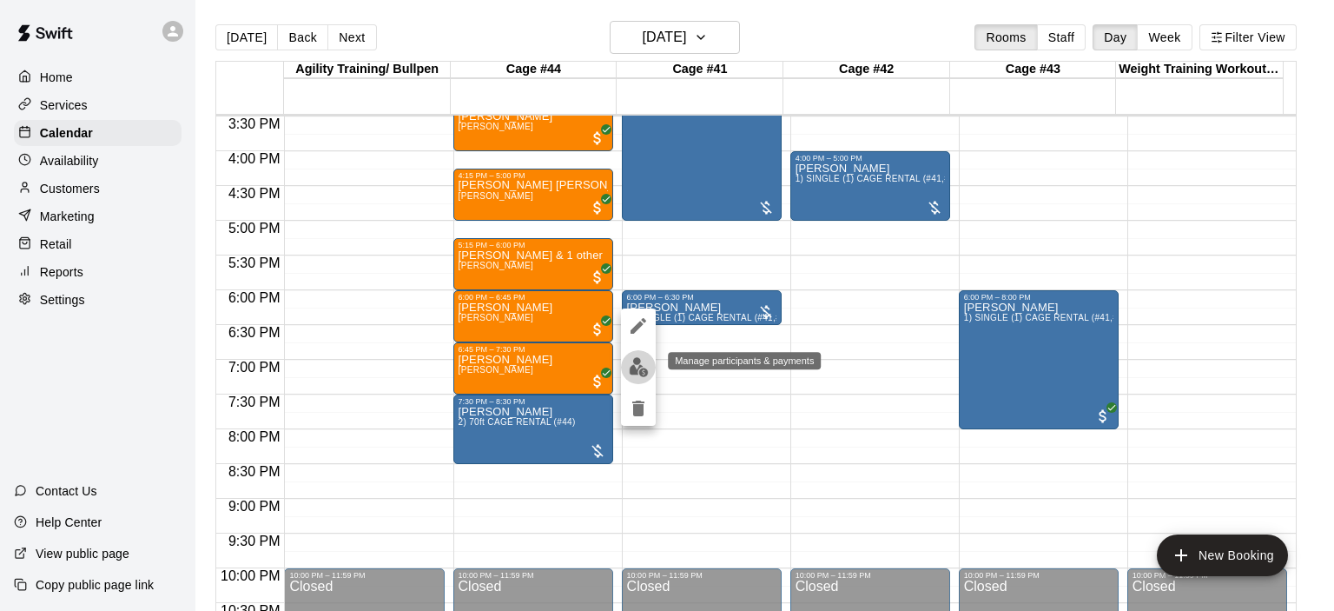
click at [643, 369] on img "edit" at bounding box center [639, 367] width 20 height 20
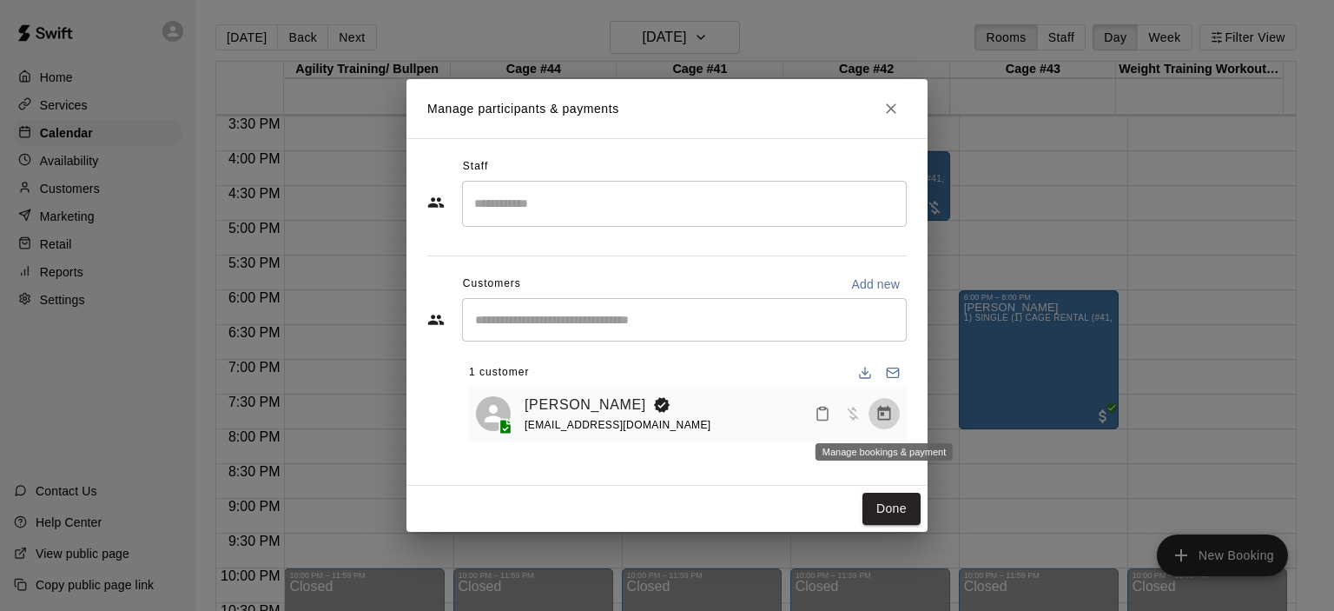
click at [882, 419] on icon "Manage bookings & payment" at bounding box center [883, 413] width 17 height 17
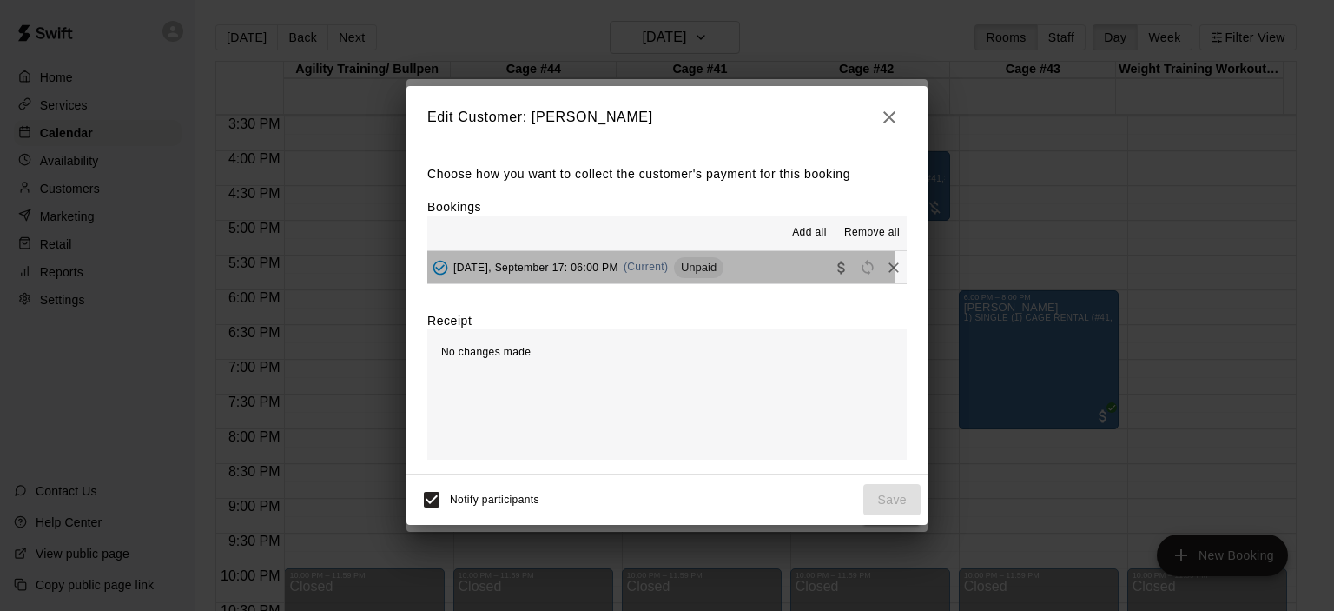
click at [657, 267] on span "(Current)" at bounding box center [646, 267] width 45 height 12
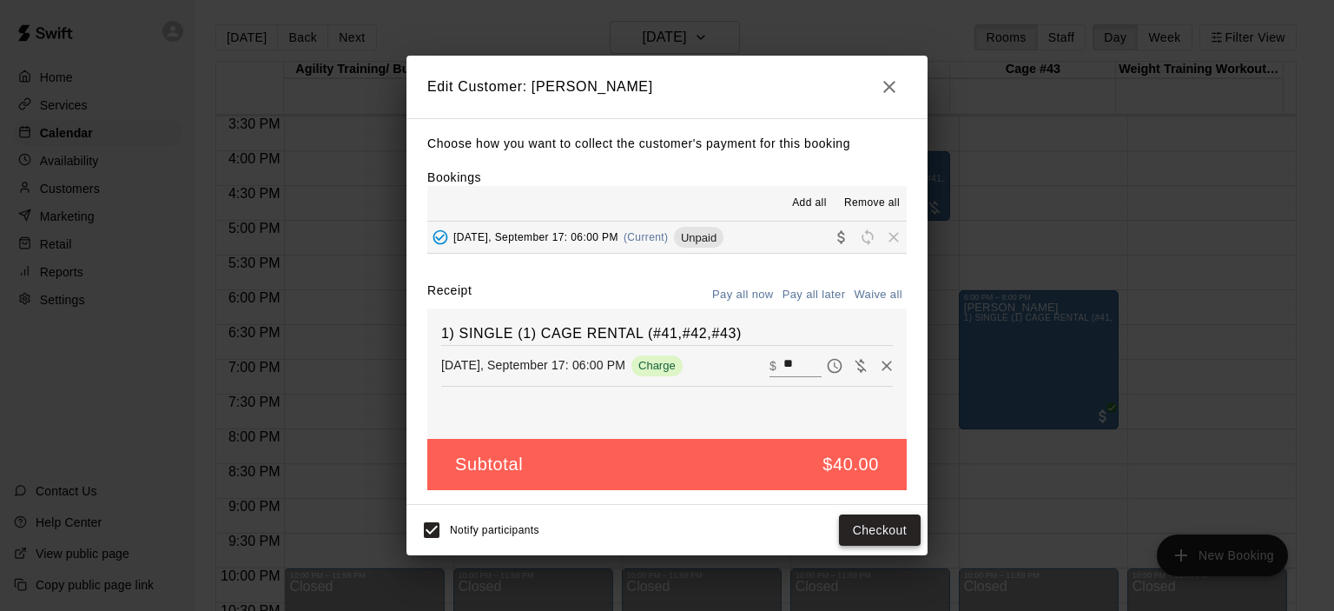
click at [885, 532] on button "Checkout" at bounding box center [880, 530] width 82 height 32
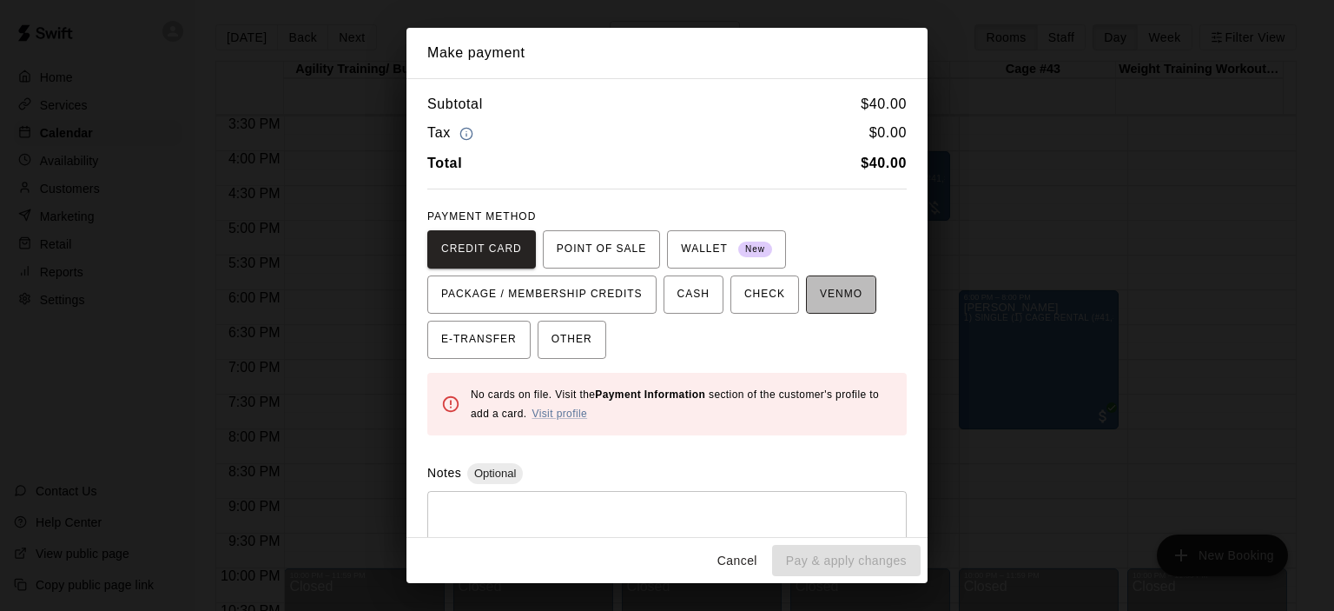
click at [832, 296] on span "VENMO" at bounding box center [841, 295] width 43 height 28
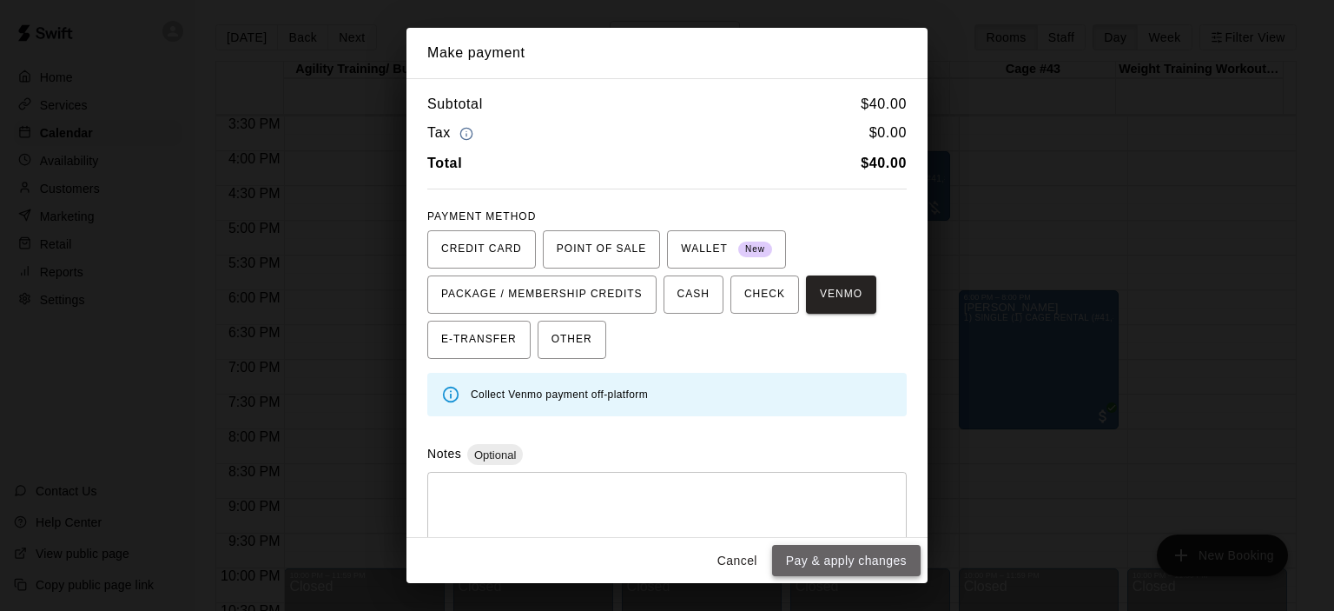
click at [856, 558] on button "Pay & apply changes" at bounding box center [846, 561] width 149 height 32
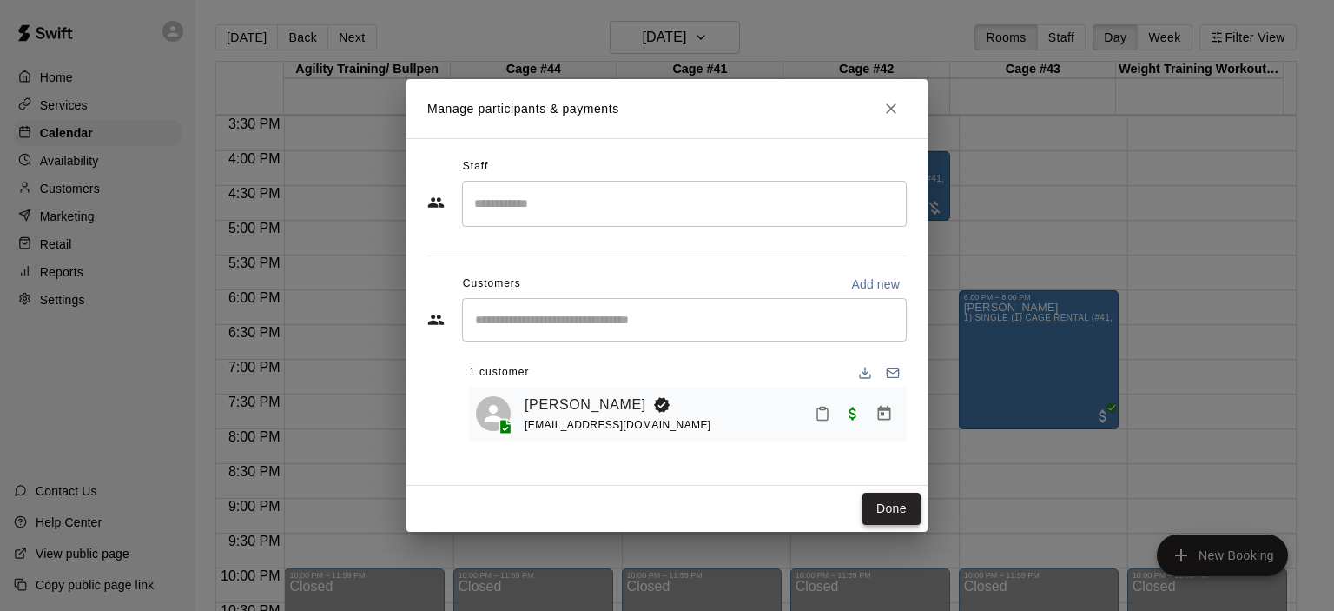
click at [895, 503] on button "Done" at bounding box center [891, 508] width 58 height 32
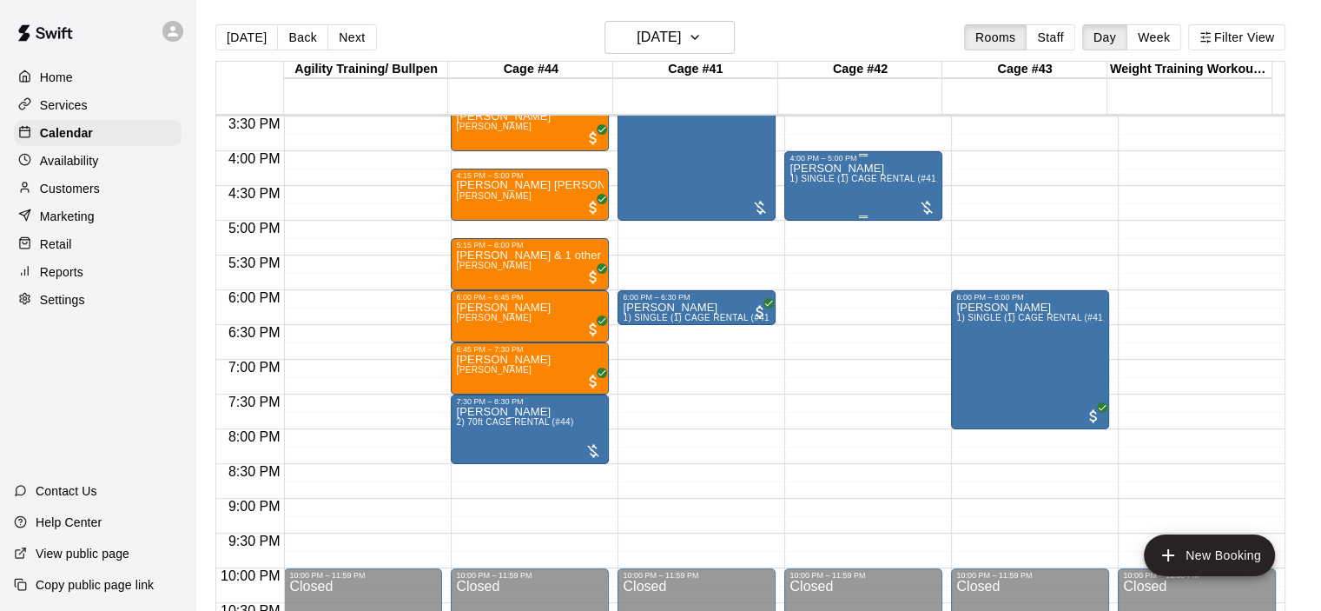
click at [823, 187] on div "[PERSON_NAME] 1) SINGLE (1) CAGE RENTAL (#41,#42,#43)" at bounding box center [863, 467] width 148 height 611
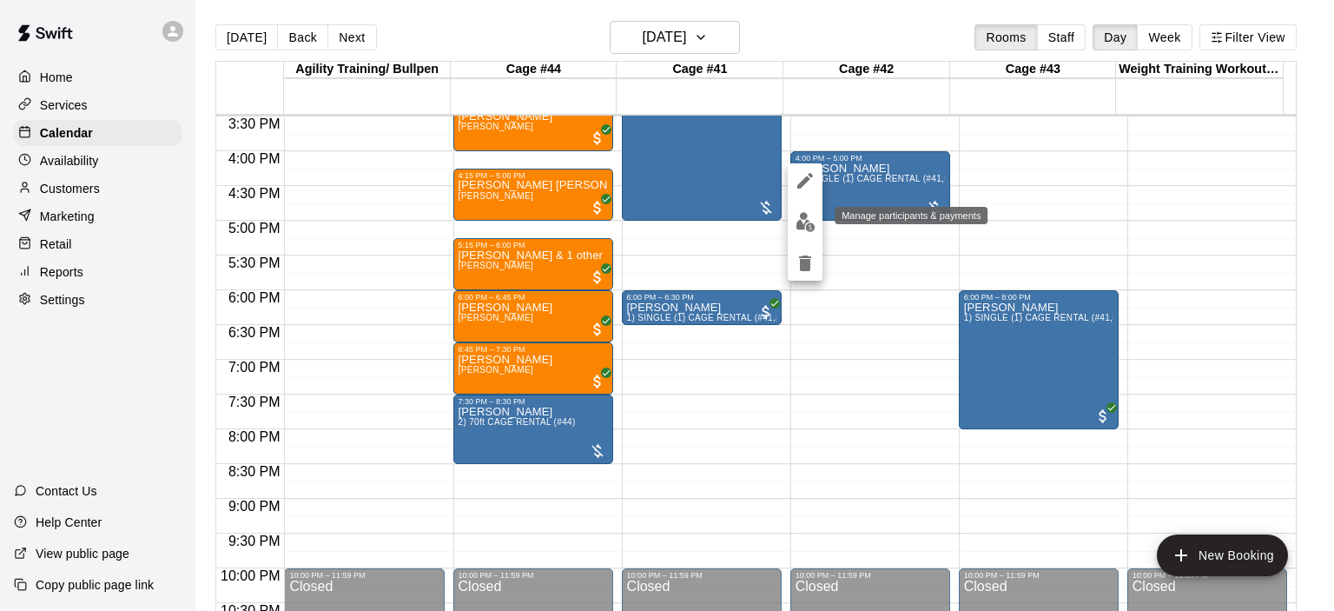
click at [806, 225] on img "edit" at bounding box center [806, 222] width 20 height 20
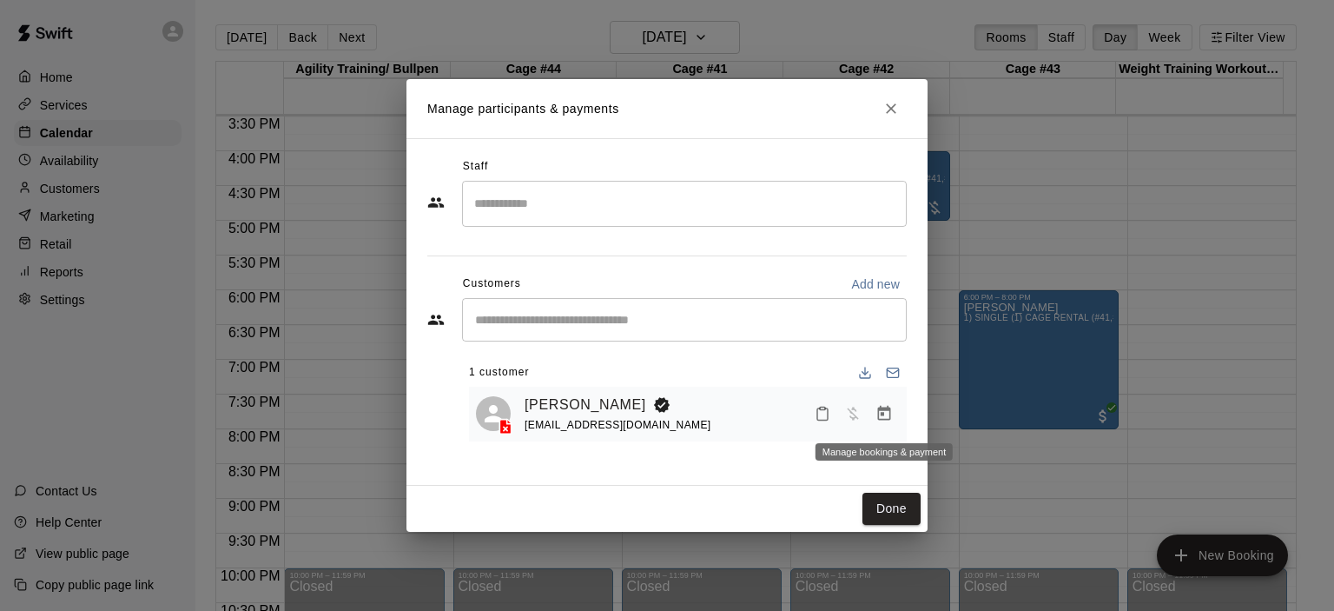
click at [881, 407] on icon "Manage bookings & payment" at bounding box center [883, 413] width 17 height 17
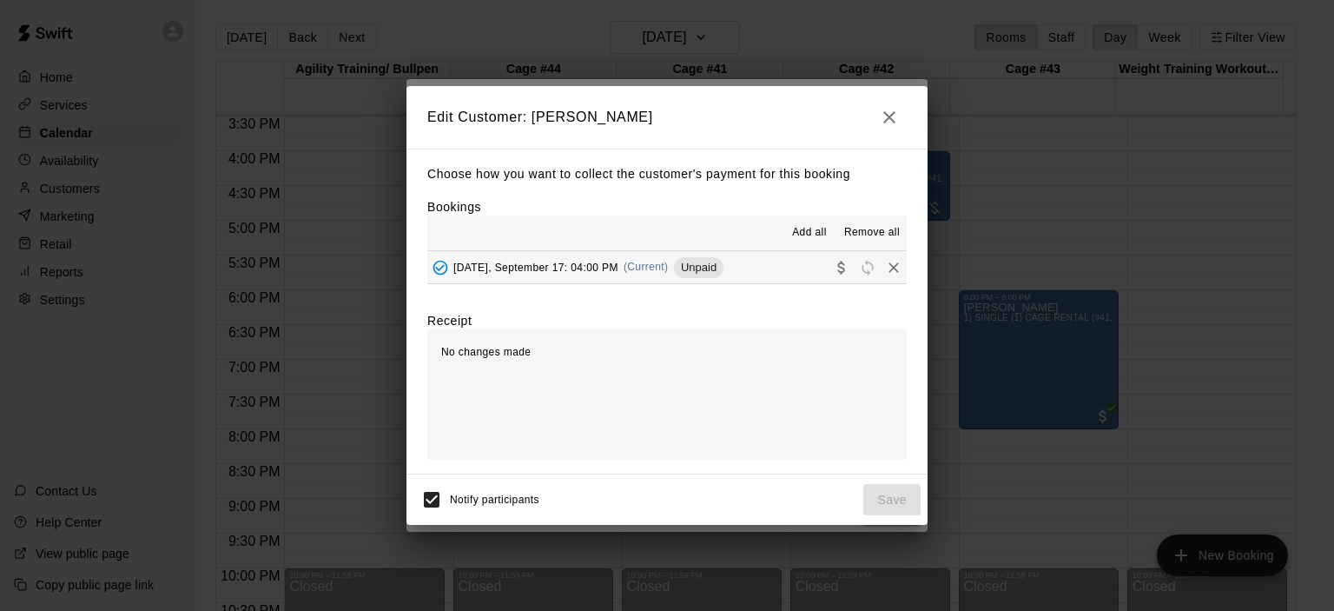
click at [667, 261] on div "[DATE], September 17: 04:00 PM (Current) Unpaid" at bounding box center [575, 267] width 296 height 26
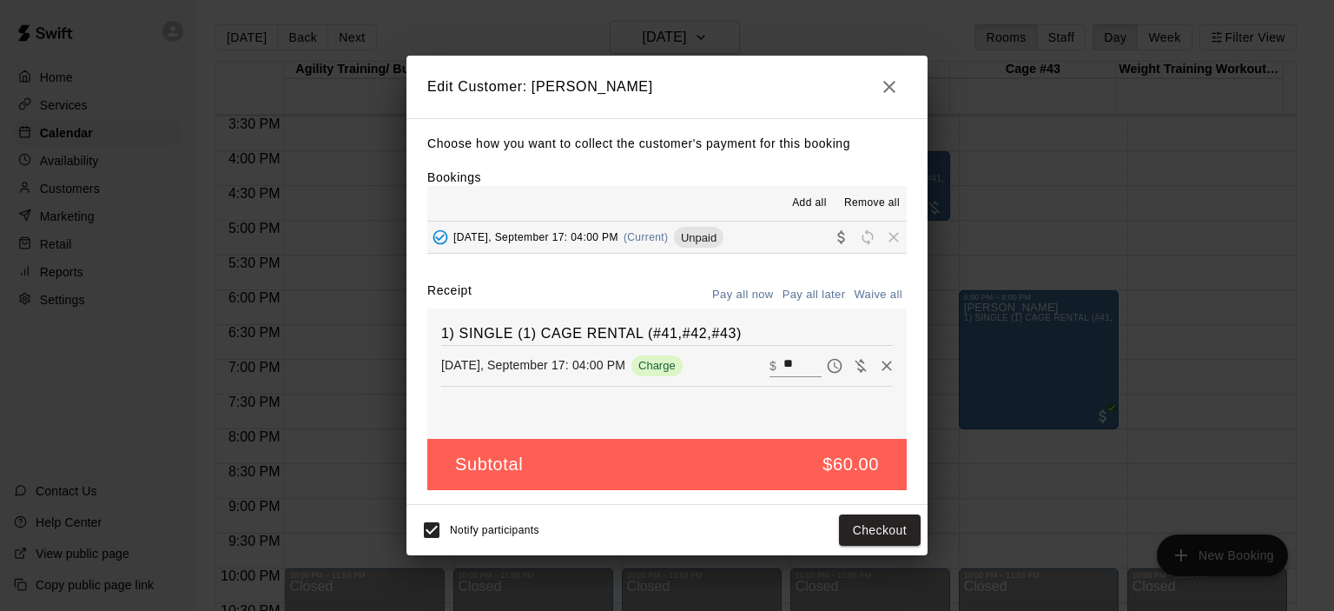
click at [785, 364] on input "**" at bounding box center [802, 365] width 38 height 23
type input "*"
type input "**"
click at [874, 519] on button "Checkout" at bounding box center [880, 530] width 82 height 32
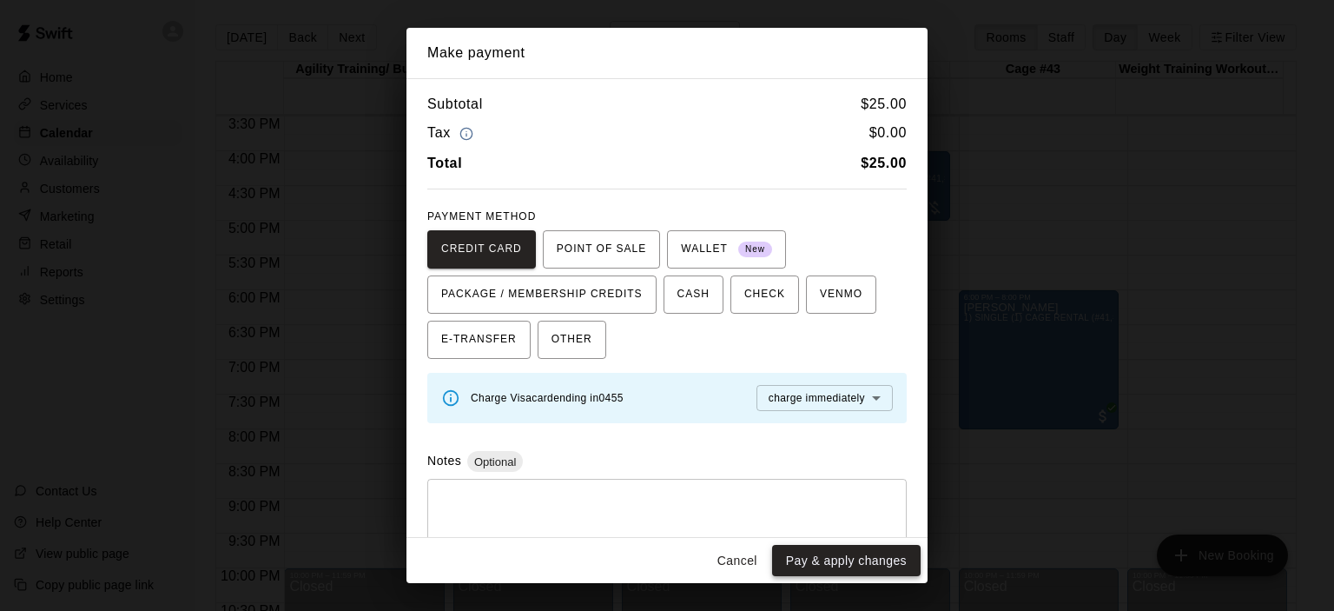
click at [863, 562] on button "Pay & apply changes" at bounding box center [846, 561] width 149 height 32
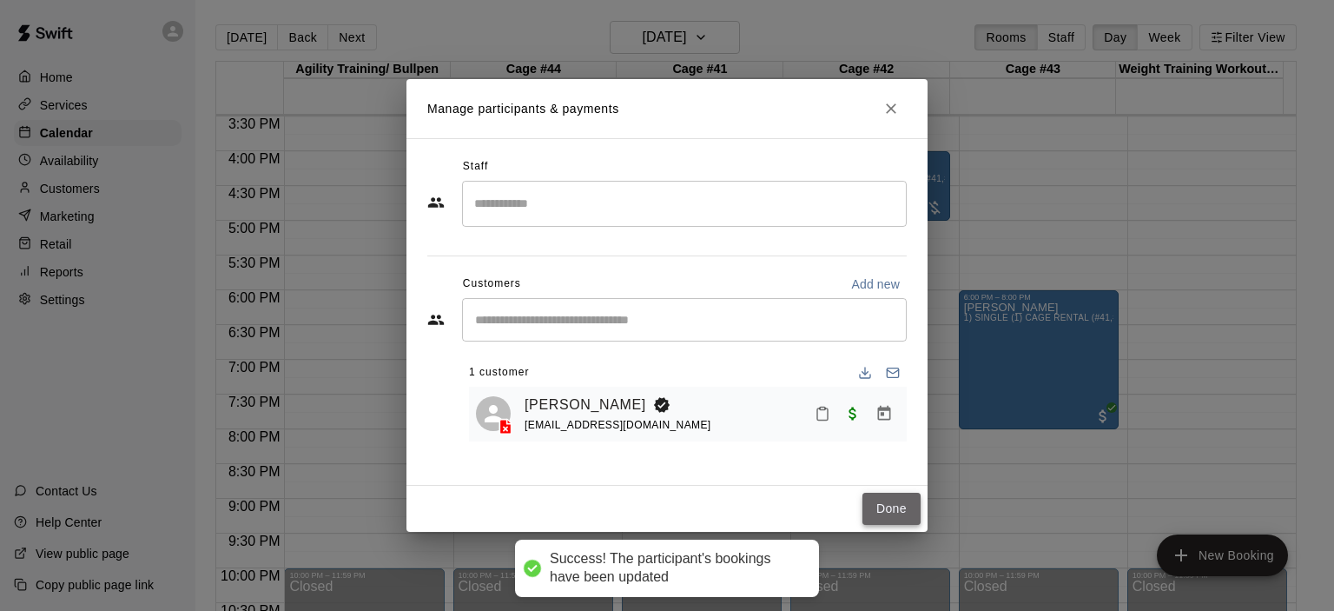
click at [898, 501] on button "Done" at bounding box center [891, 508] width 58 height 32
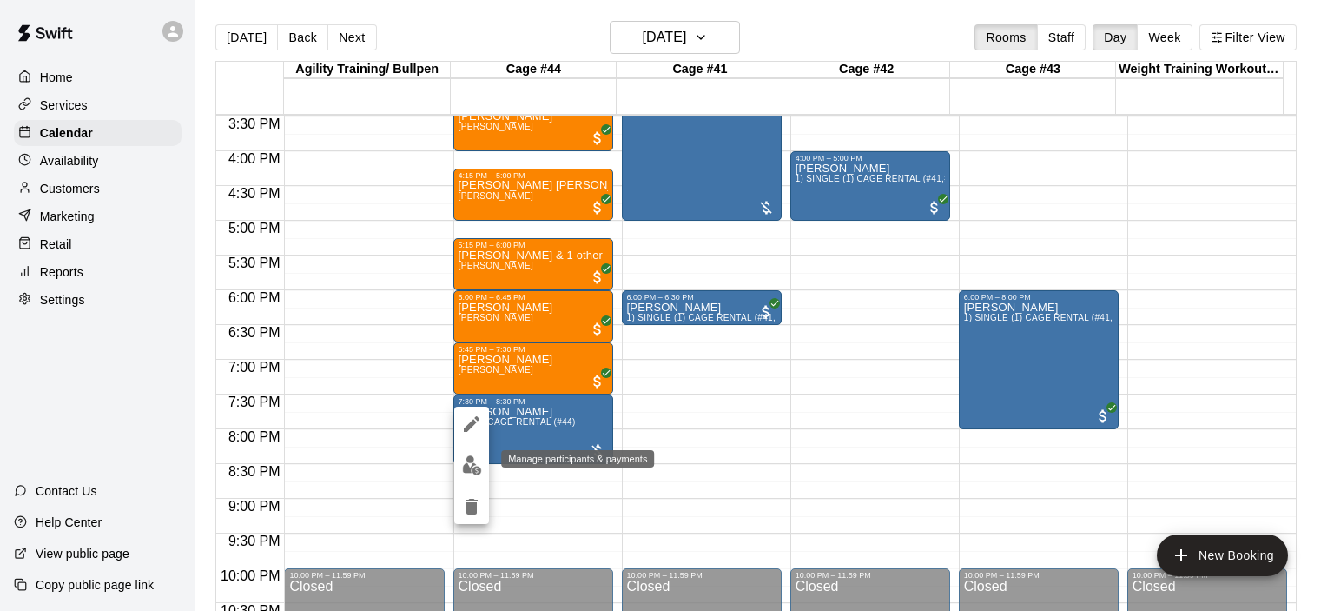
click at [472, 469] on img "edit" at bounding box center [472, 465] width 20 height 20
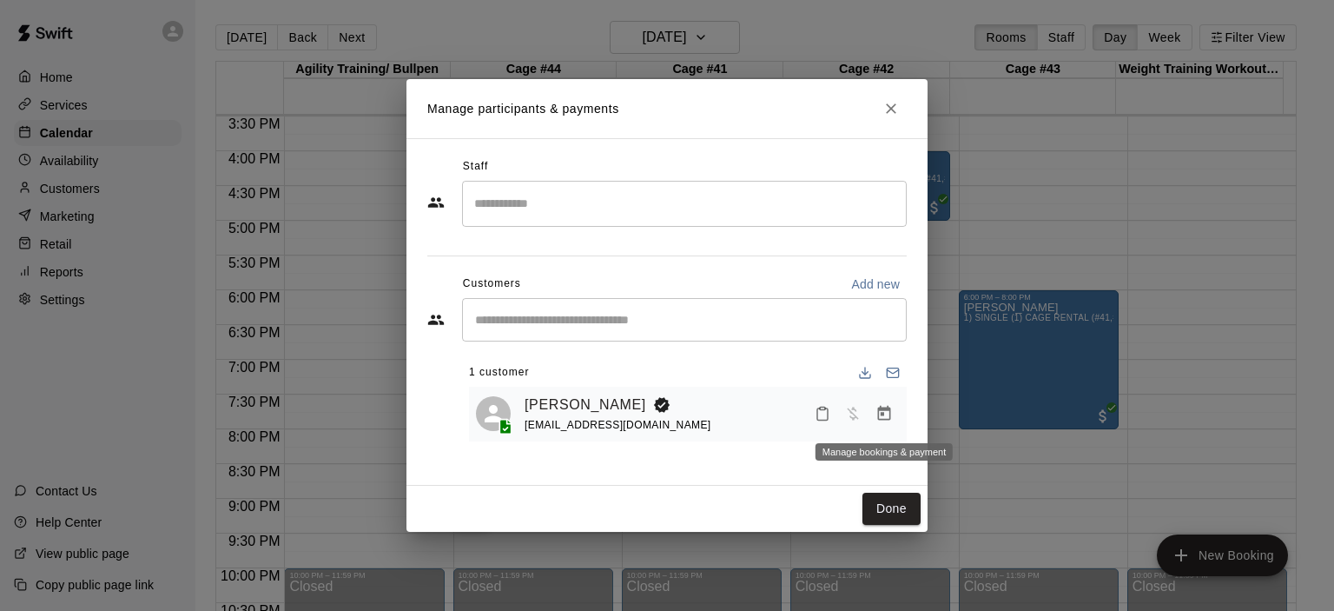
click at [882, 419] on icon "Manage bookings & payment" at bounding box center [883, 413] width 17 height 17
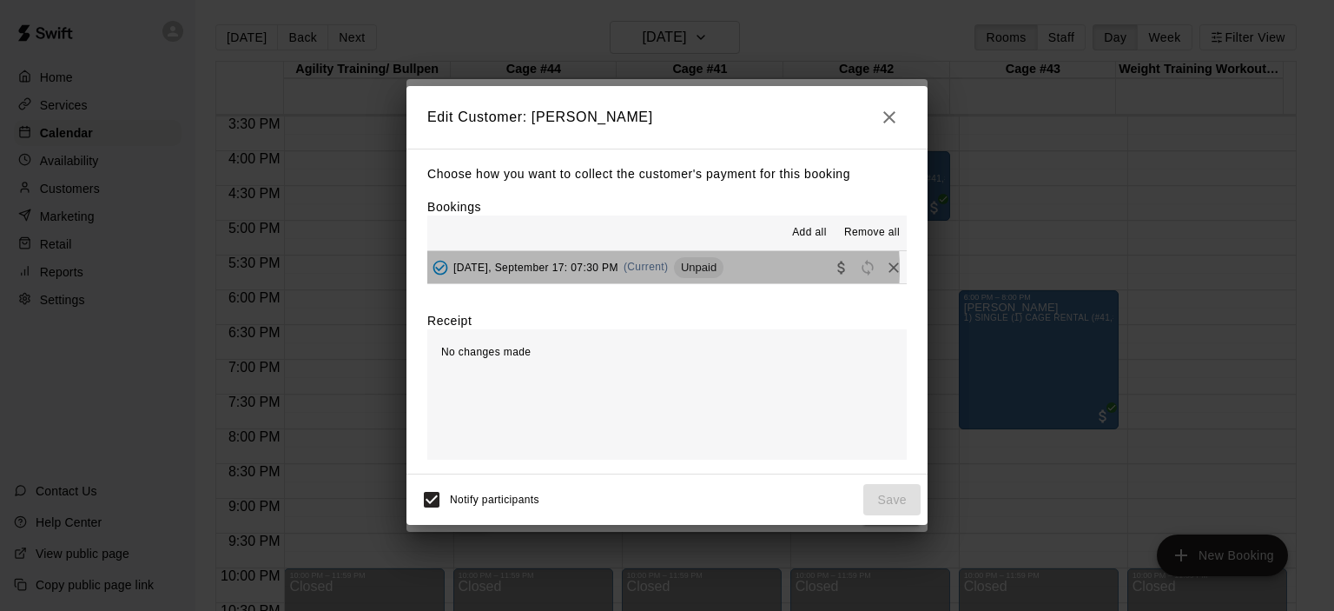
click at [663, 270] on span "(Current)" at bounding box center [646, 267] width 45 height 12
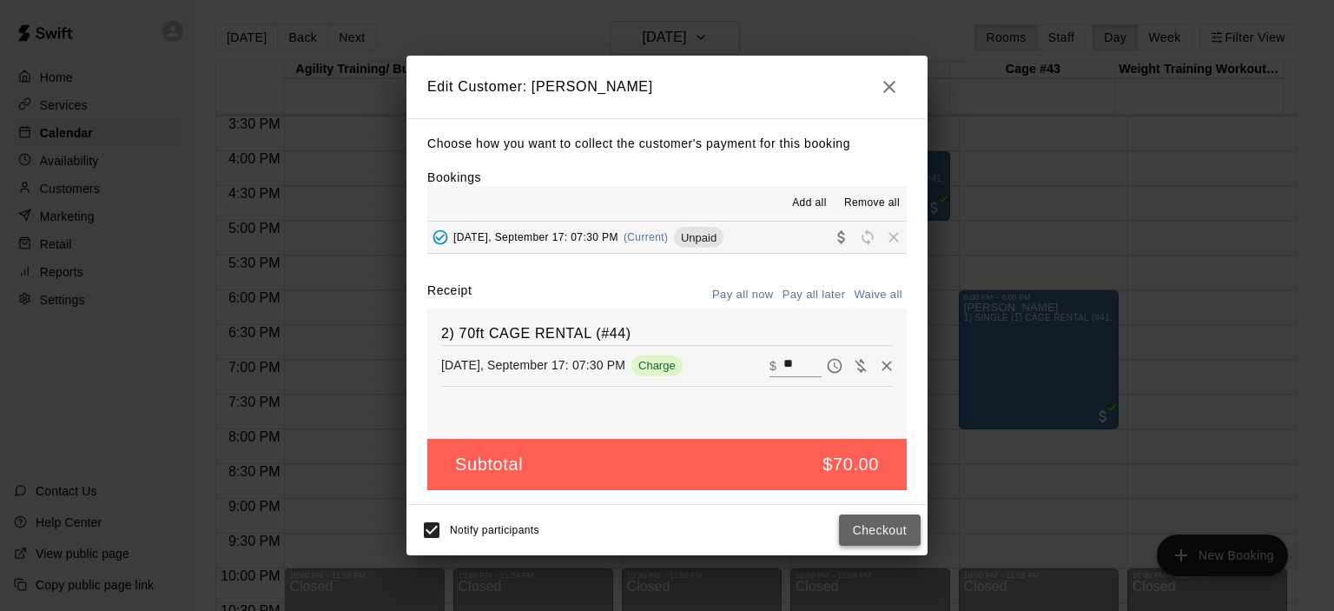
click at [875, 529] on button "Checkout" at bounding box center [880, 530] width 82 height 32
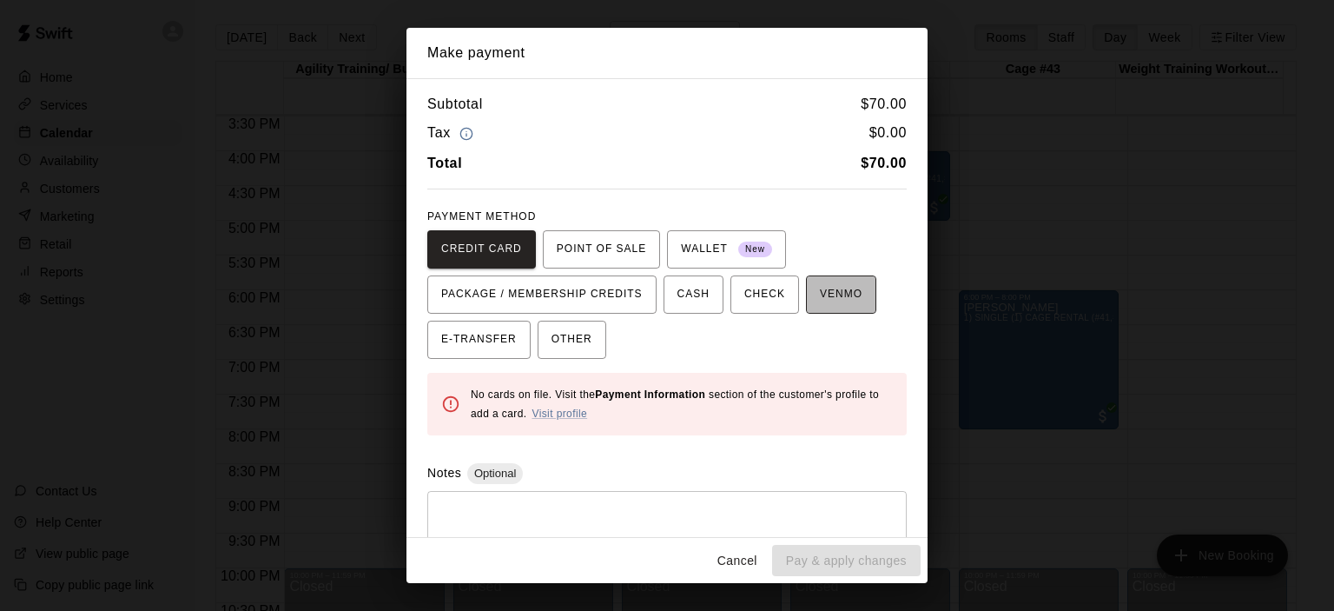
click at [834, 292] on span "VENMO" at bounding box center [841, 295] width 43 height 28
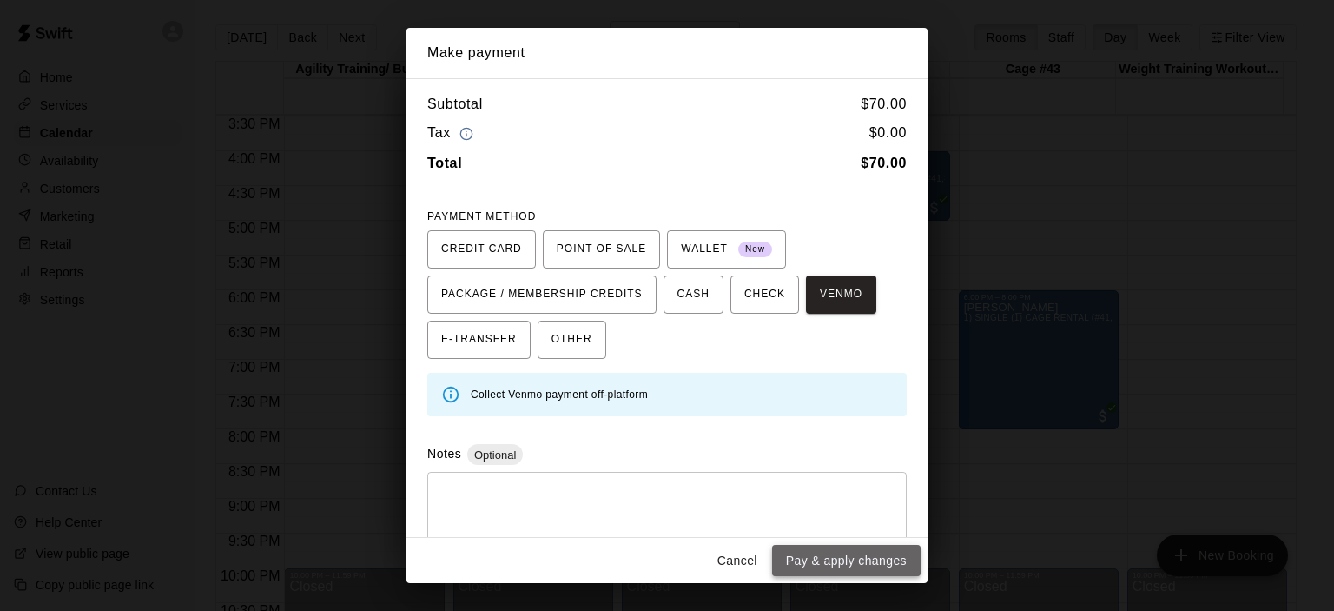
click at [868, 558] on button "Pay & apply changes" at bounding box center [846, 561] width 149 height 32
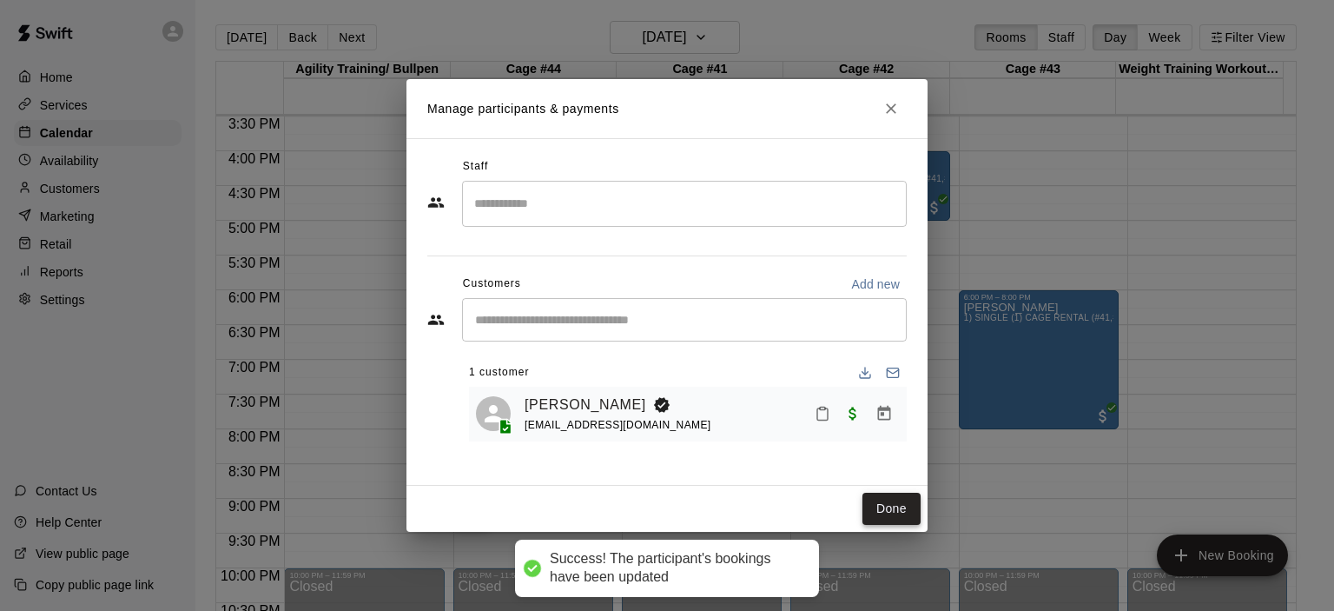
click at [888, 507] on button "Done" at bounding box center [891, 508] width 58 height 32
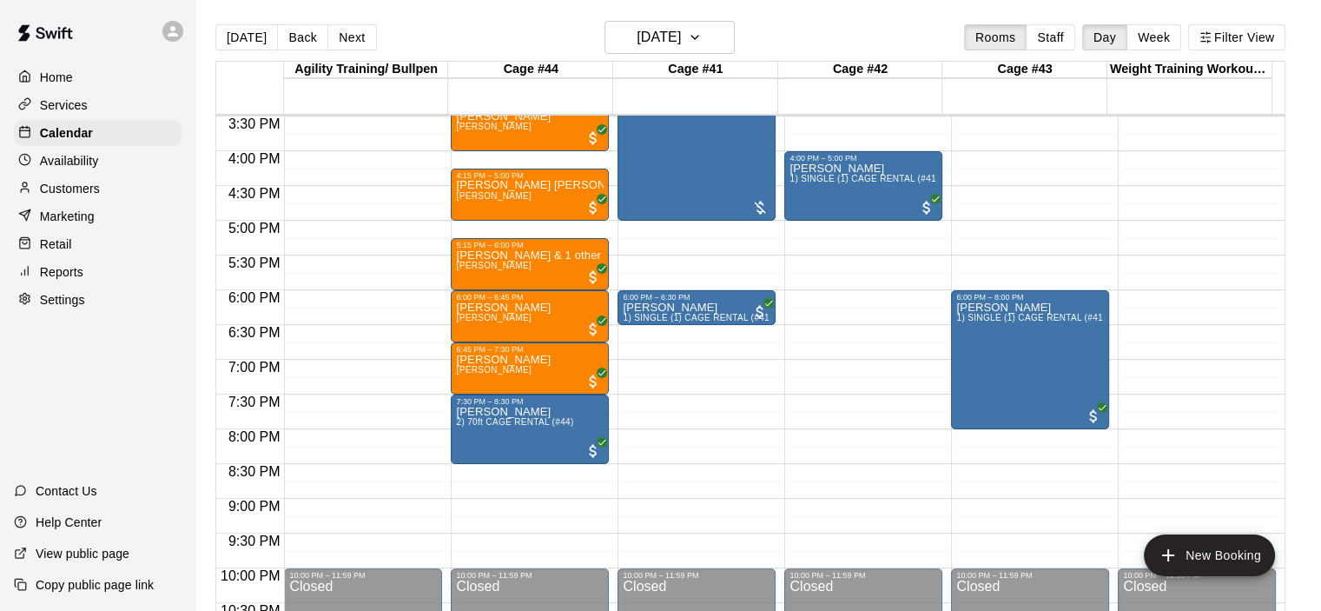
scroll to position [815, 0]
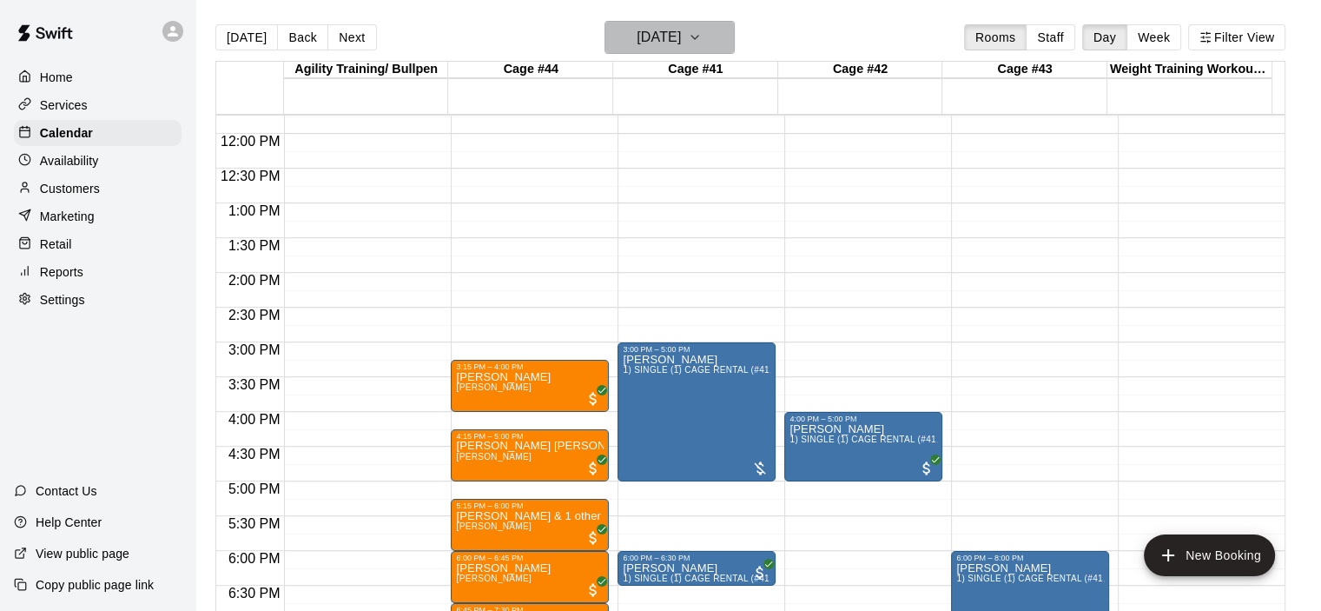
click at [702, 37] on icon "button" at bounding box center [695, 37] width 14 height 21
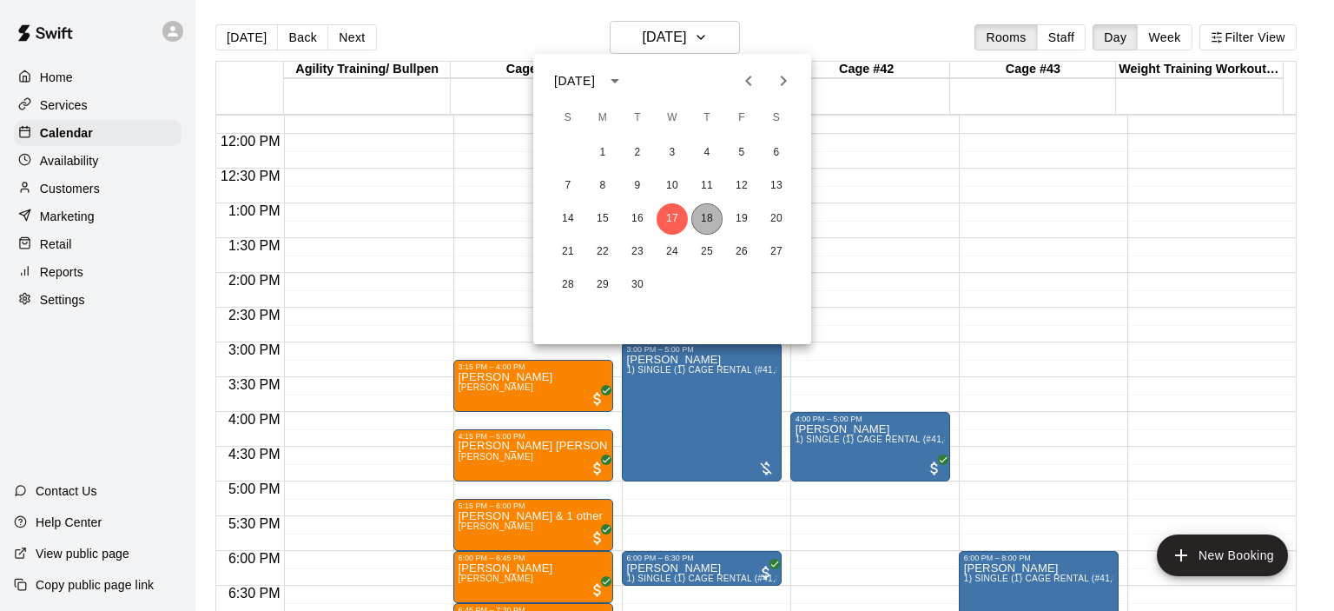
click at [708, 215] on button "18" at bounding box center [706, 218] width 31 height 31
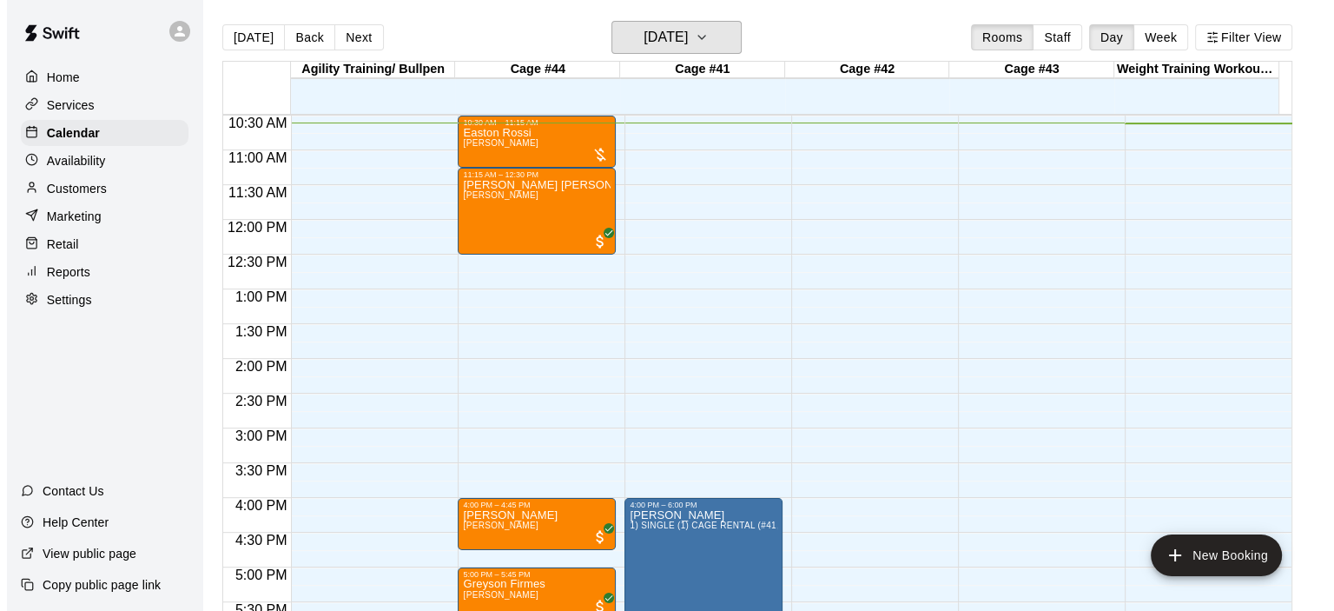
scroll to position [729, 0]
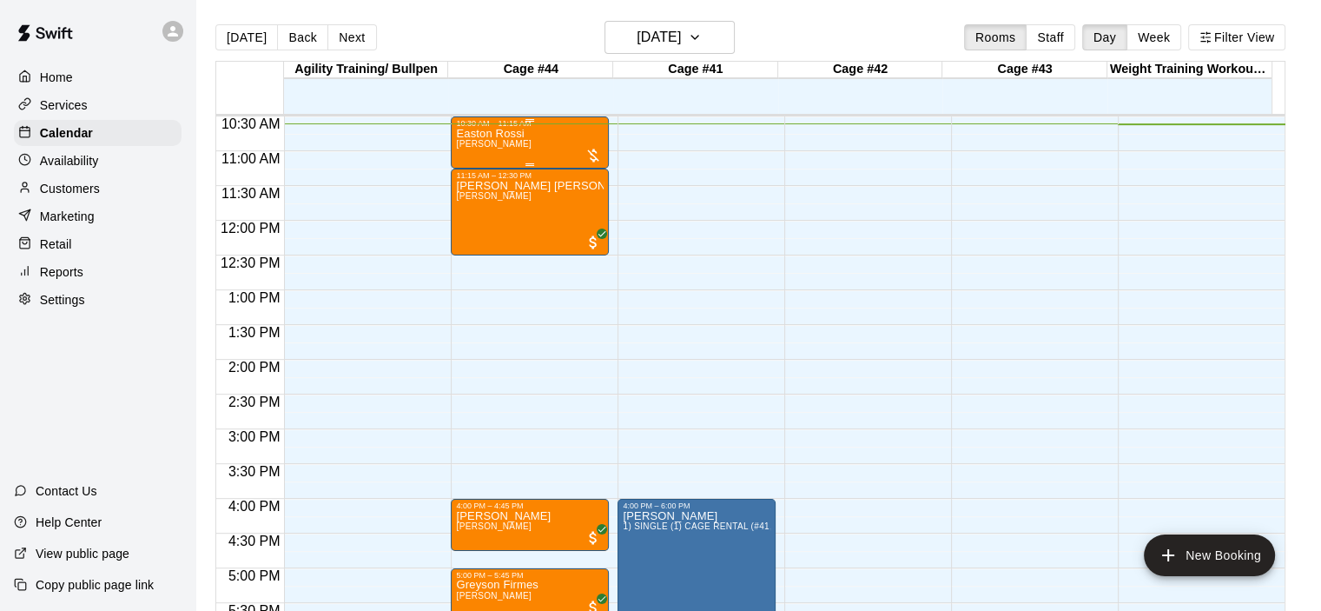
click at [512, 134] on p "Easton Rossi" at bounding box center [494, 134] width 76 height 0
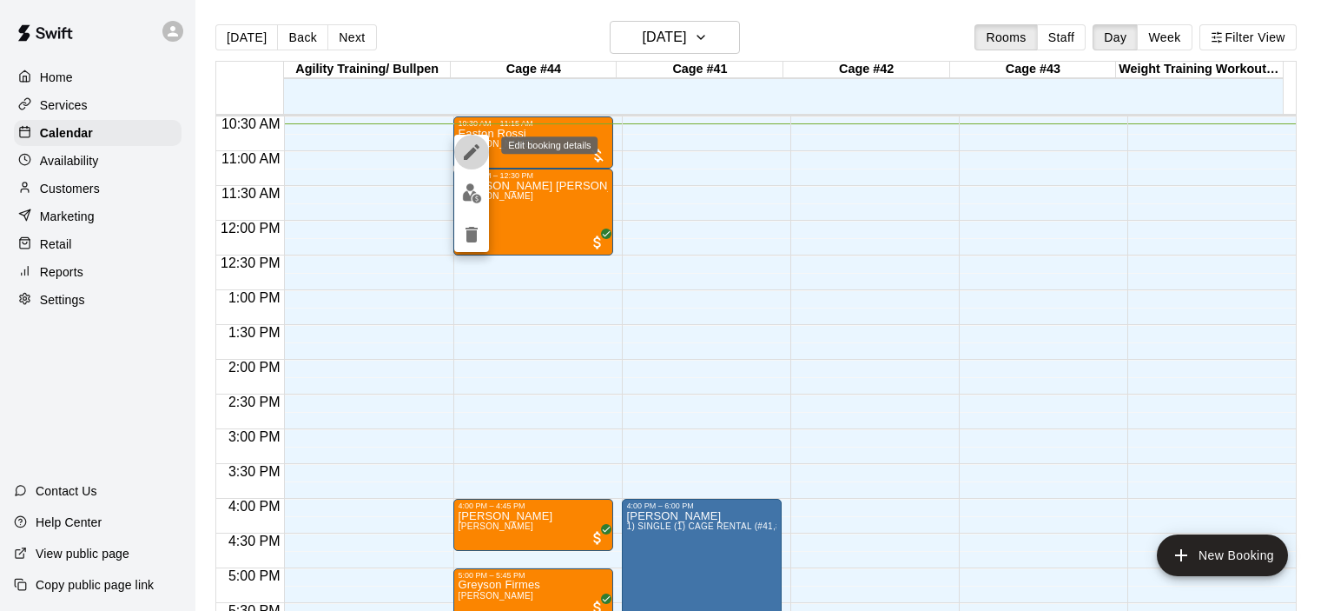
click at [466, 146] on icon "edit" at bounding box center [471, 152] width 21 height 21
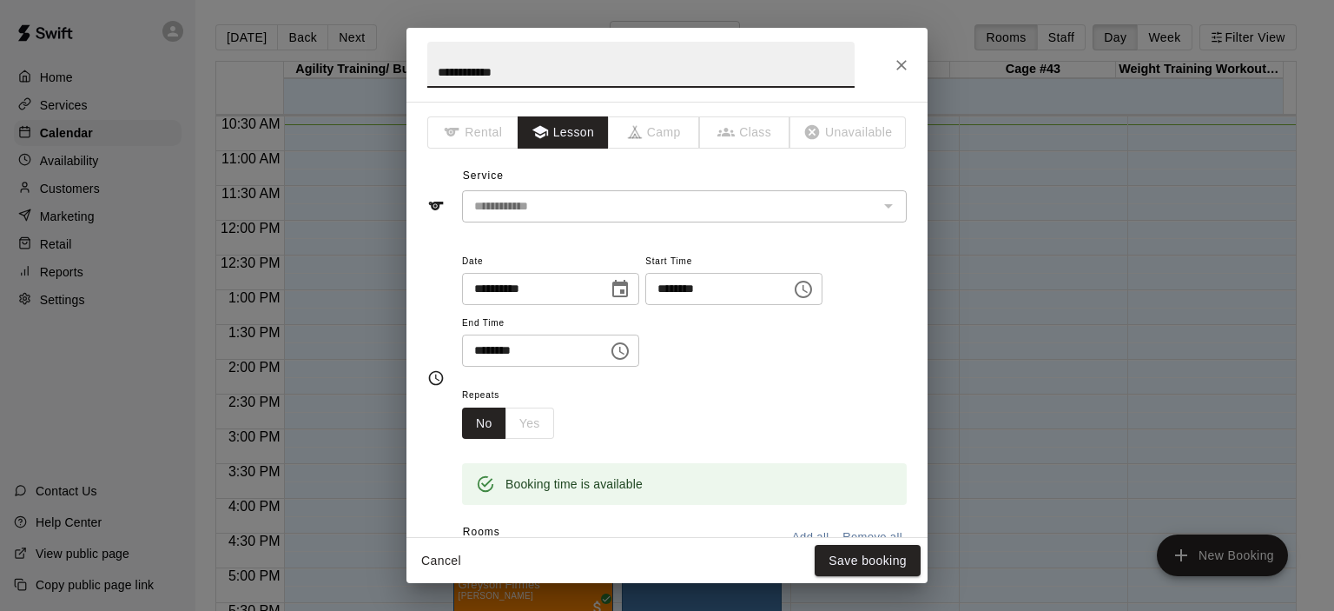
click at [808, 291] on icon "Choose time, selected time is 10:30 AM" at bounding box center [804, 289] width 5 height 8
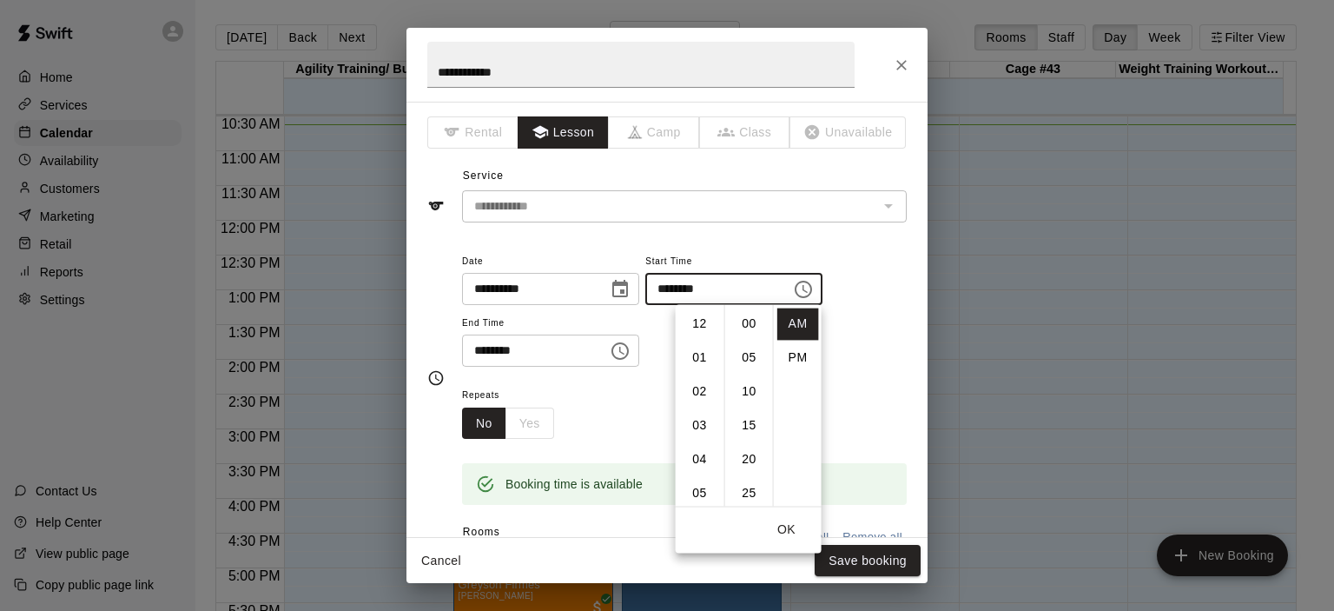
scroll to position [203, 0]
click at [793, 351] on li "PM" at bounding box center [798, 357] width 42 height 32
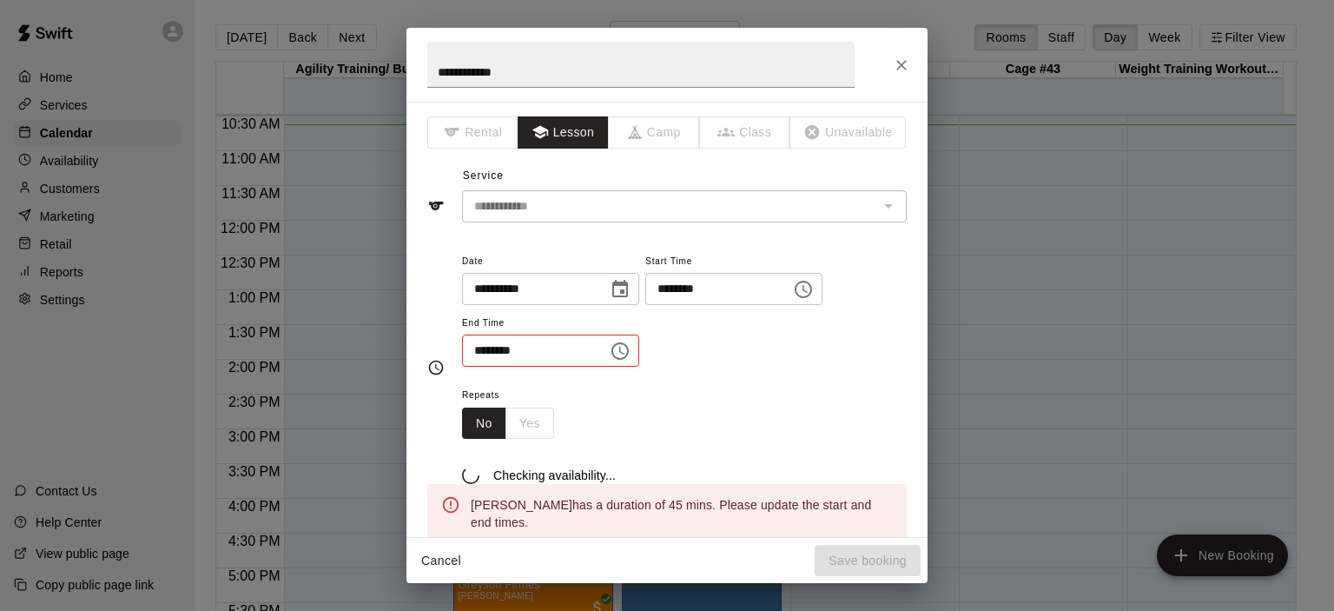
scroll to position [31, 0]
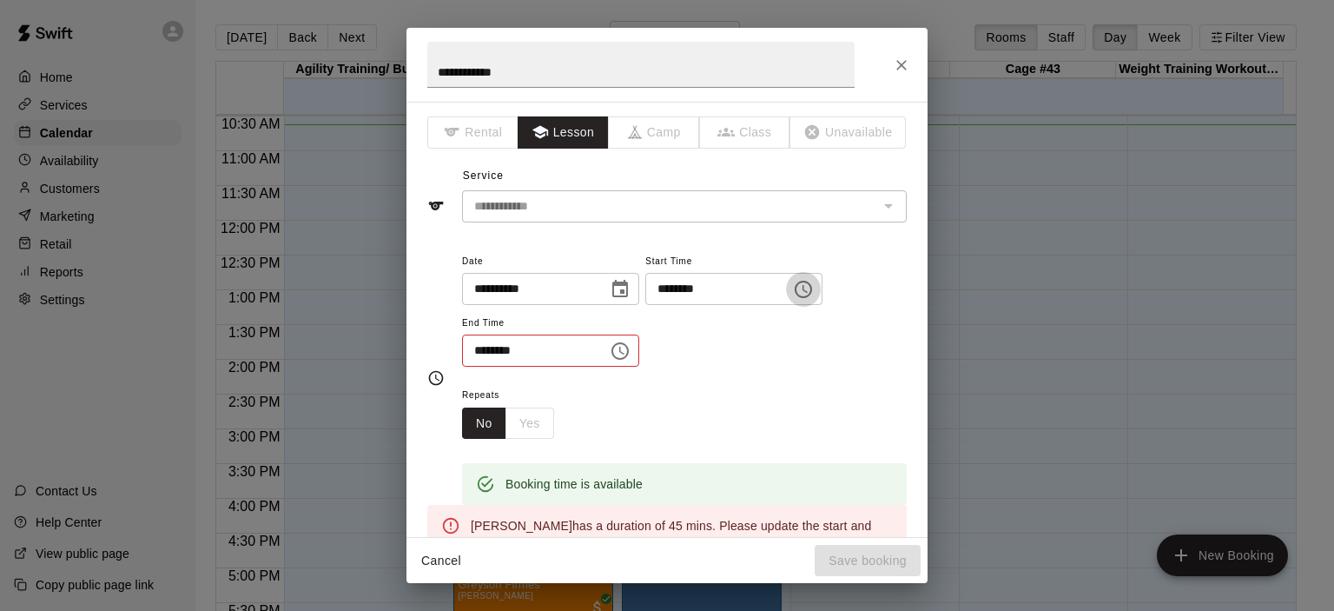
click at [814, 289] on icon "Choose time, selected time is 10:30 PM" at bounding box center [803, 289] width 21 height 21
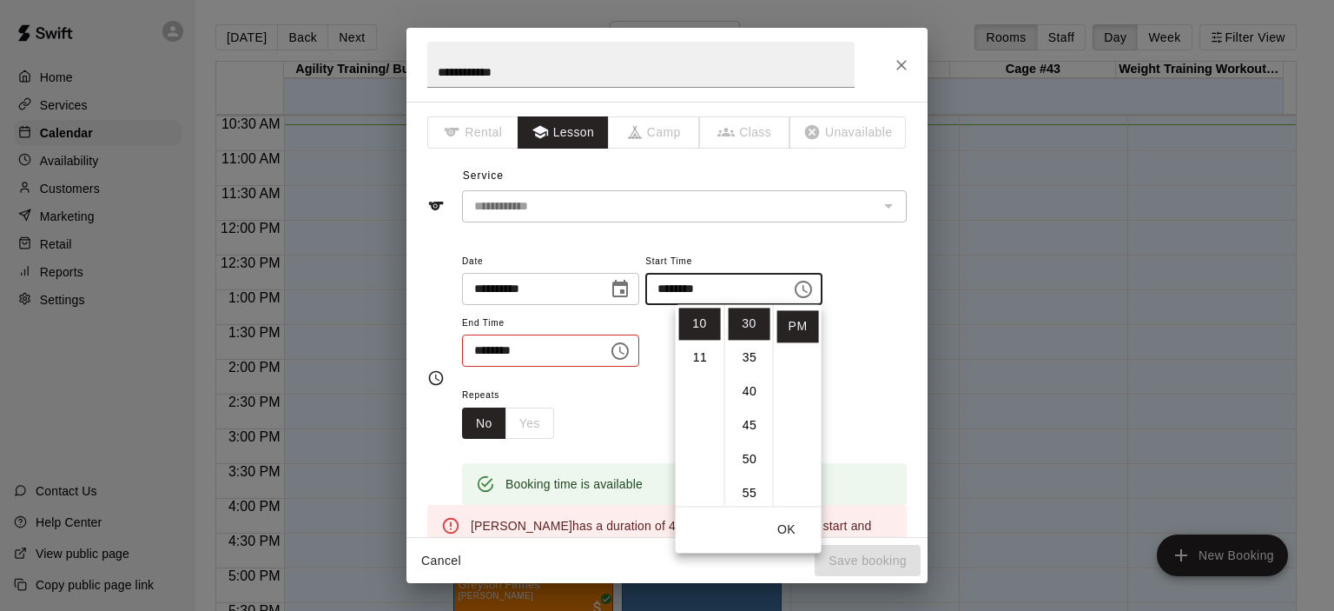
scroll to position [370, 0]
click at [705, 326] on li "03" at bounding box center [700, 333] width 42 height 32
click at [756, 322] on li "00" at bounding box center [750, 323] width 42 height 32
type input "********"
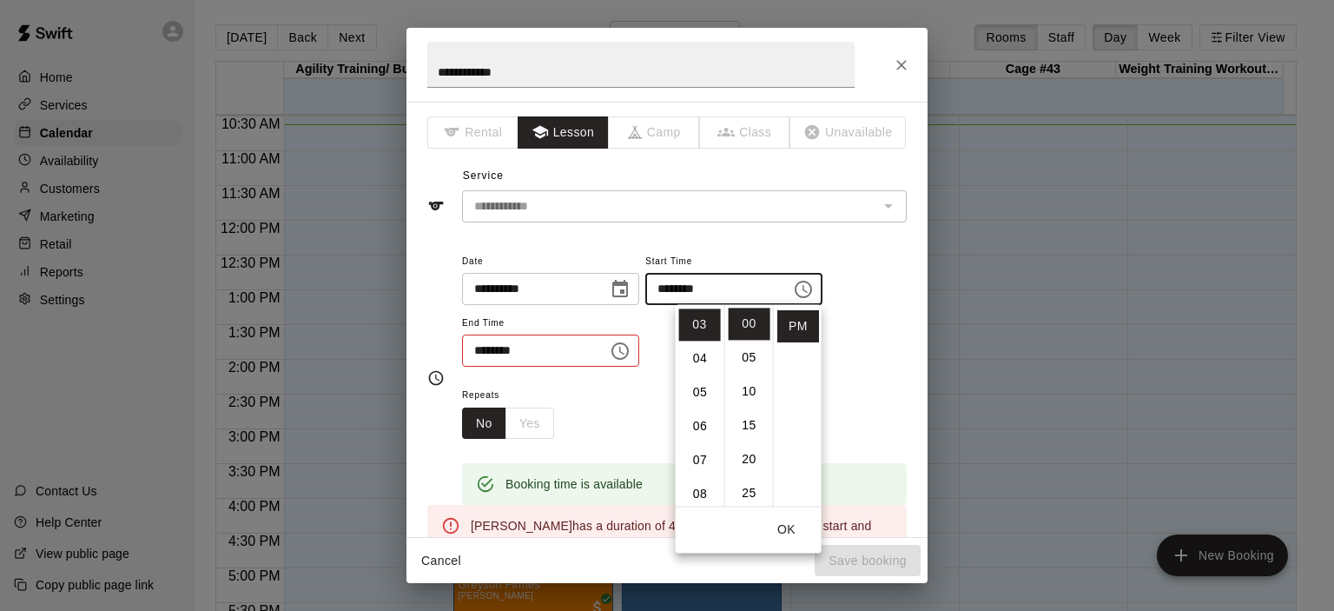
click at [650, 399] on div "Repeats No Yes" at bounding box center [684, 411] width 445 height 55
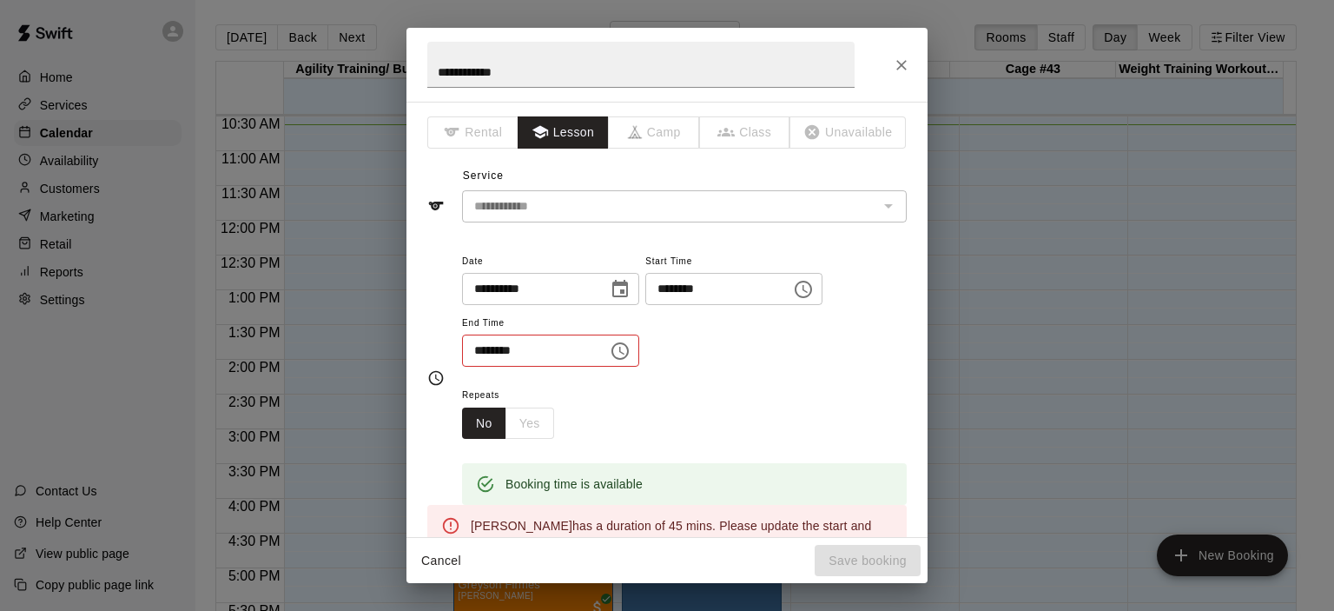
click at [624, 347] on icon "Choose time, selected time is 11:15 AM" at bounding box center [621, 351] width 5 height 8
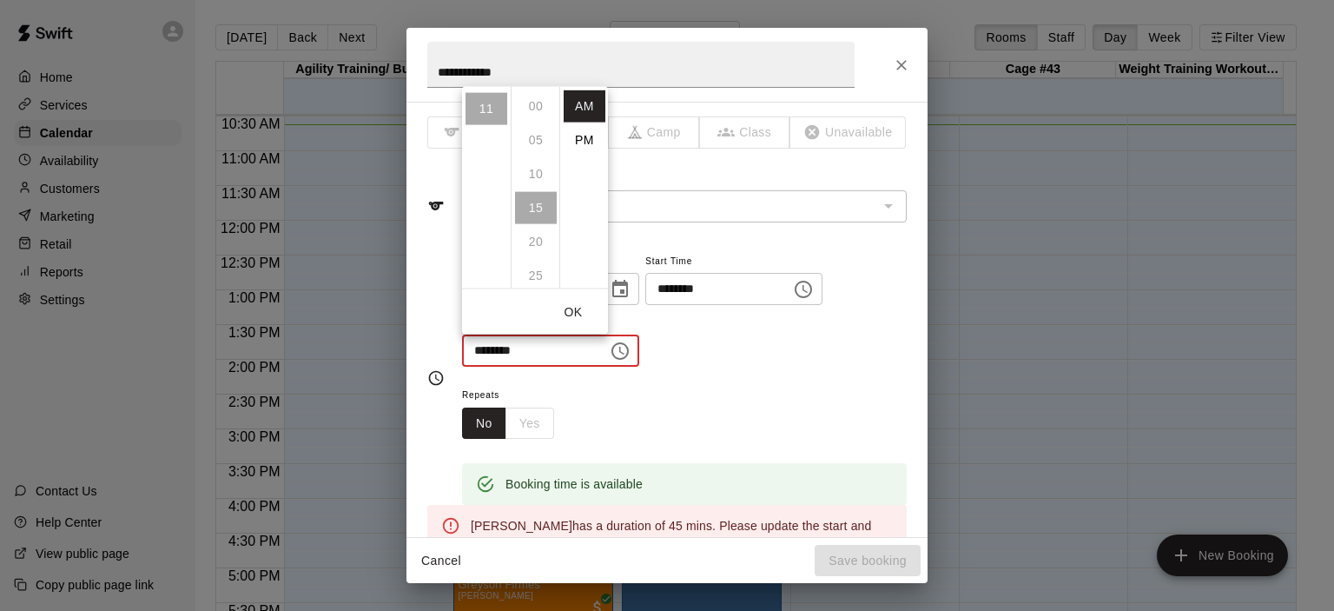
scroll to position [101, 0]
click at [588, 141] on li "PM" at bounding box center [585, 139] width 42 height 32
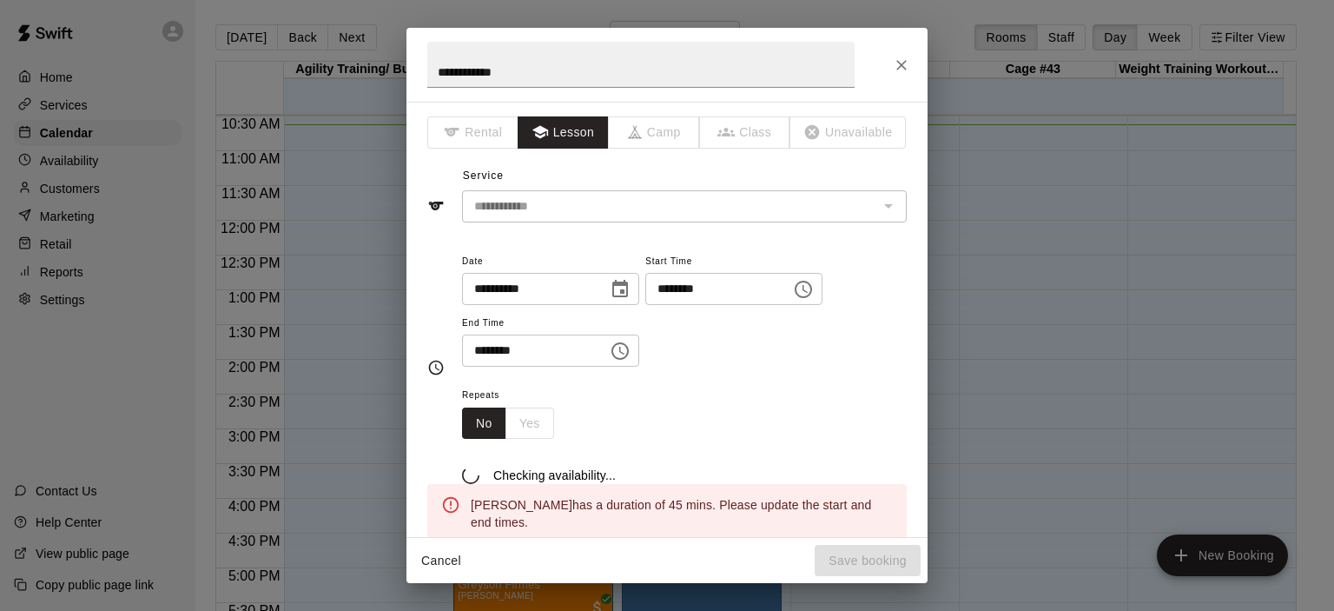
scroll to position [31, 0]
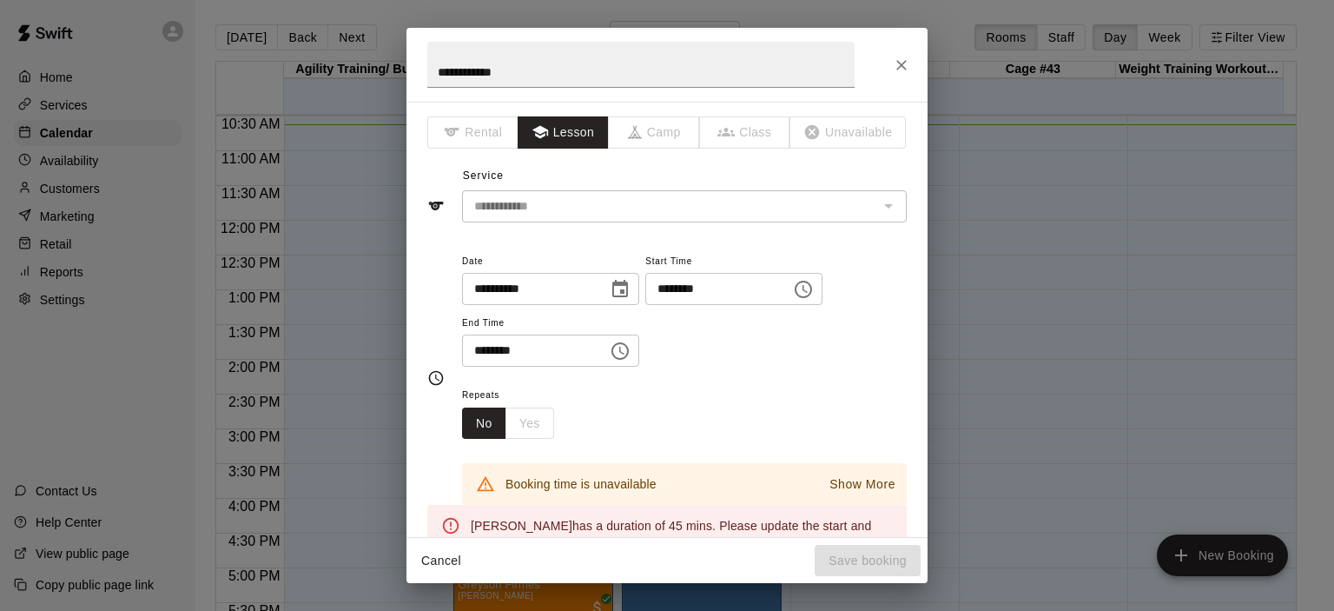
click at [631, 350] on icon "Choose time, selected time is 11:15 PM" at bounding box center [620, 350] width 21 height 21
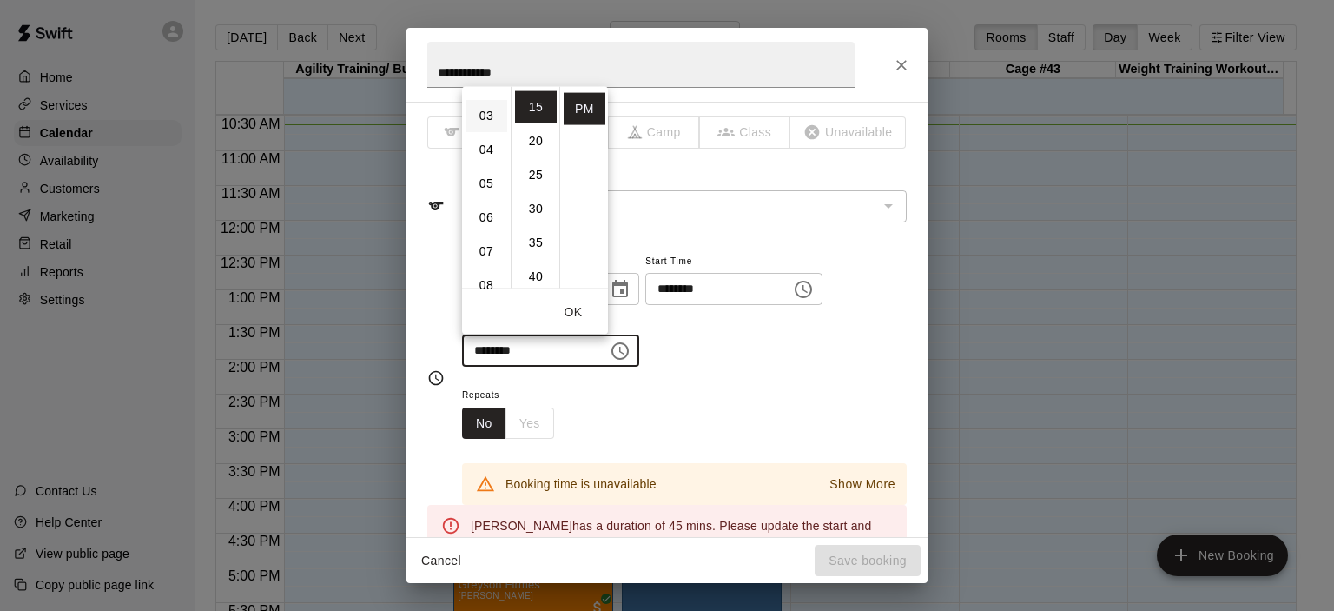
click at [486, 110] on li "03" at bounding box center [487, 115] width 42 height 32
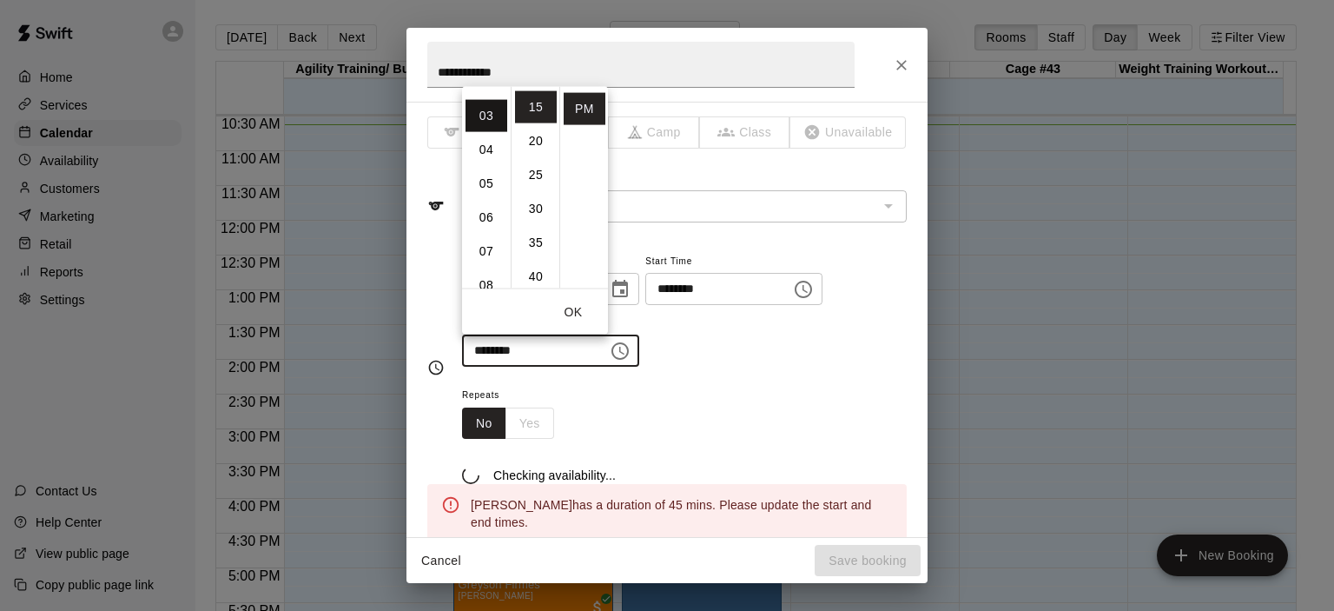
scroll to position [101, 0]
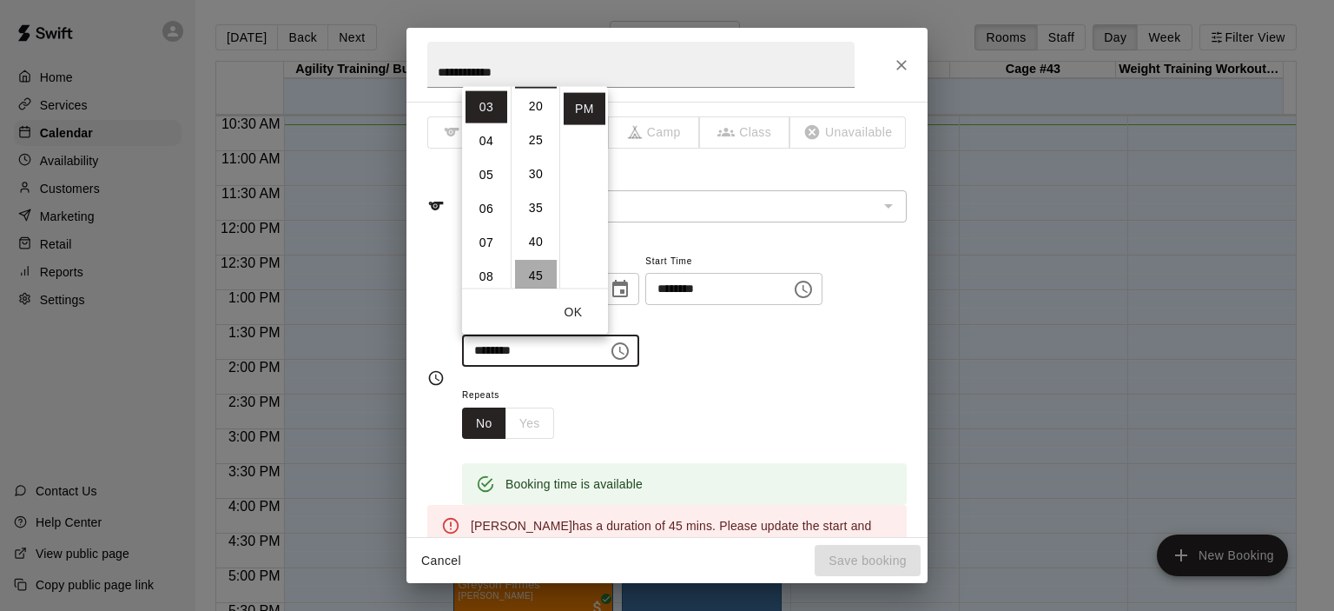
click at [540, 273] on li "45" at bounding box center [536, 275] width 42 height 32
type input "********"
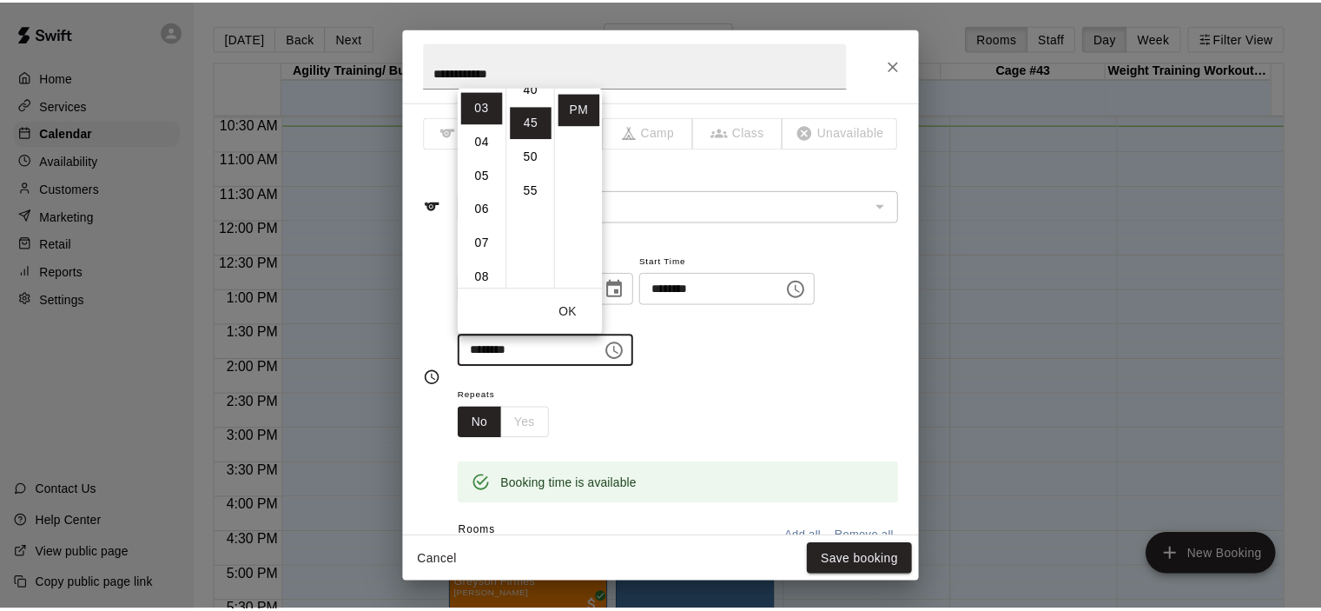
scroll to position [305, 0]
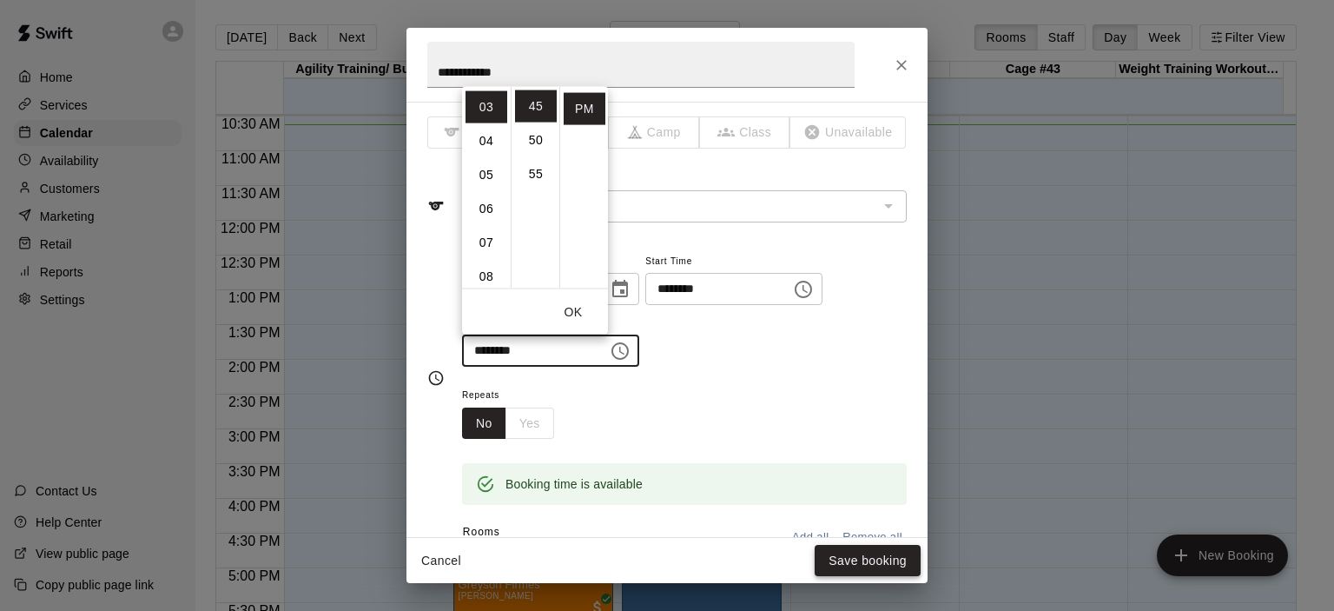
click at [838, 553] on button "Save booking" at bounding box center [868, 561] width 106 height 32
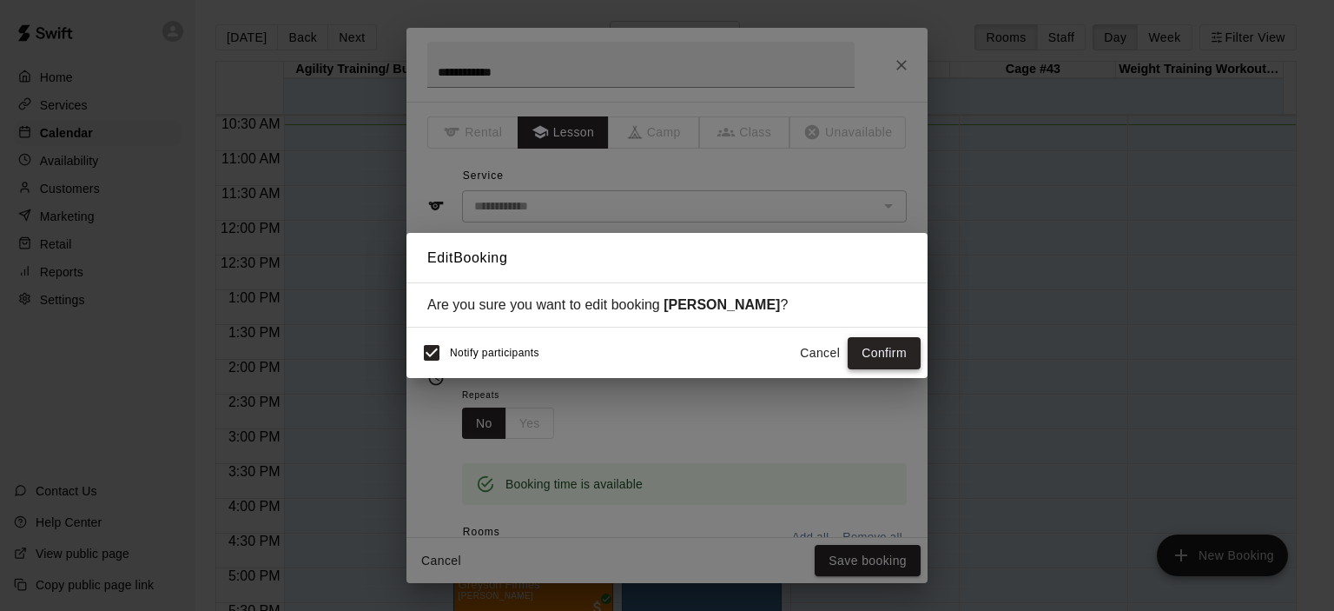
click at [864, 349] on button "Confirm" at bounding box center [884, 353] width 73 height 32
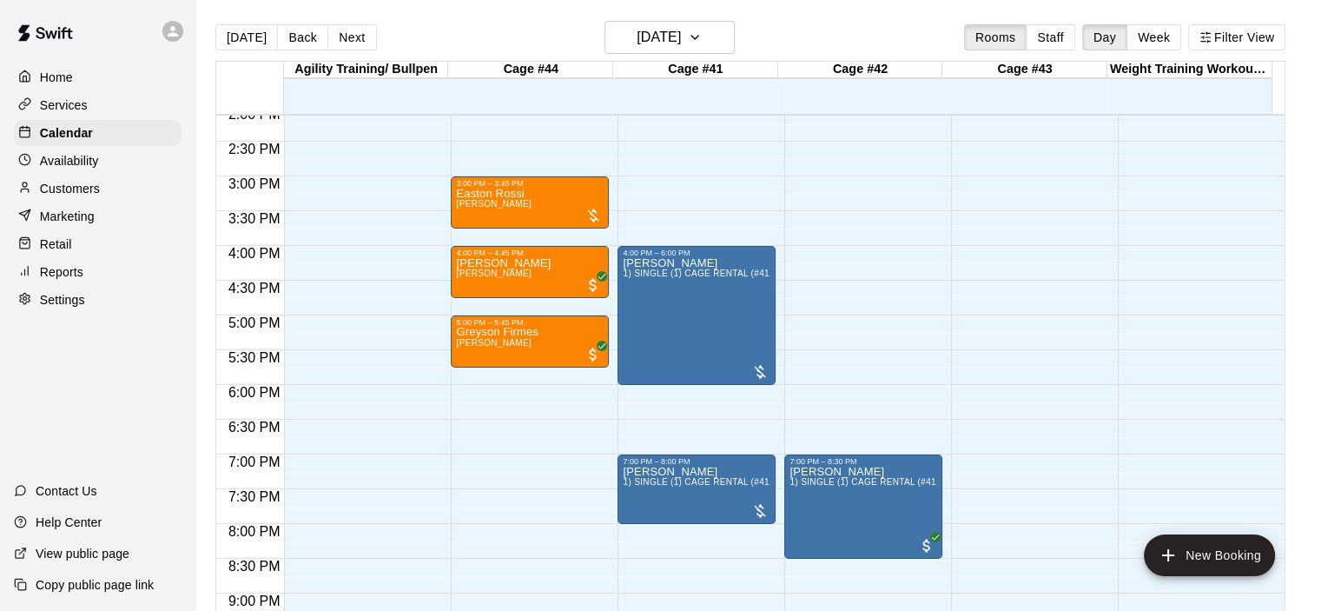
scroll to position [989, 0]
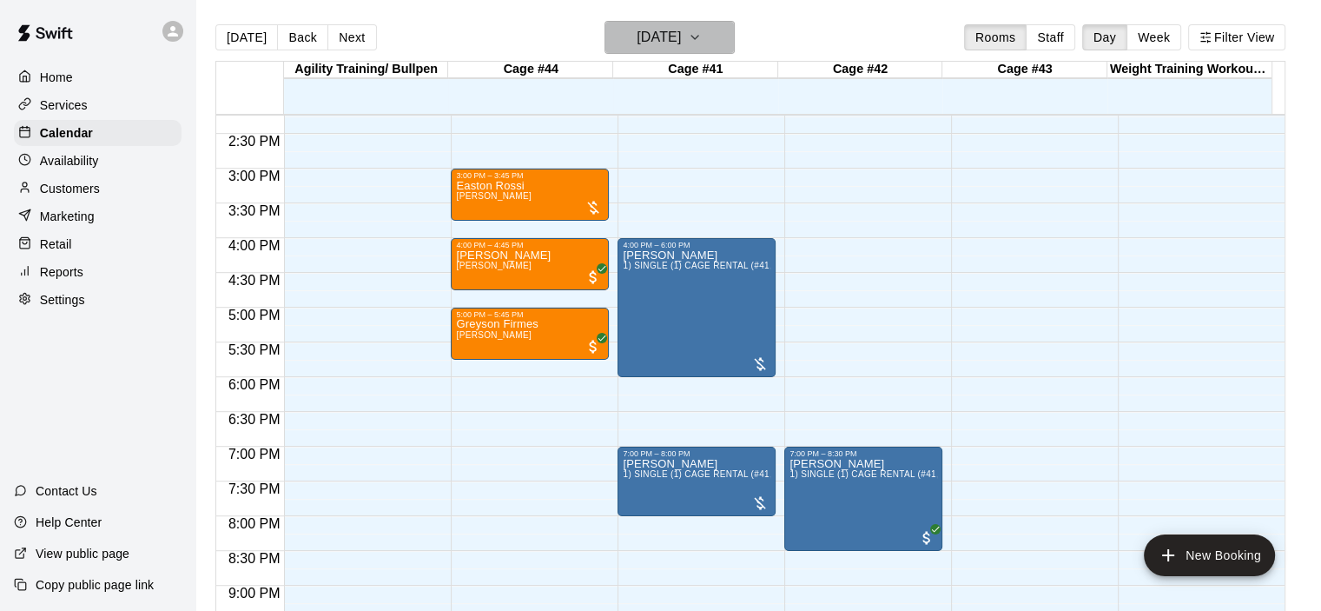
click at [698, 37] on icon "button" at bounding box center [694, 37] width 7 height 3
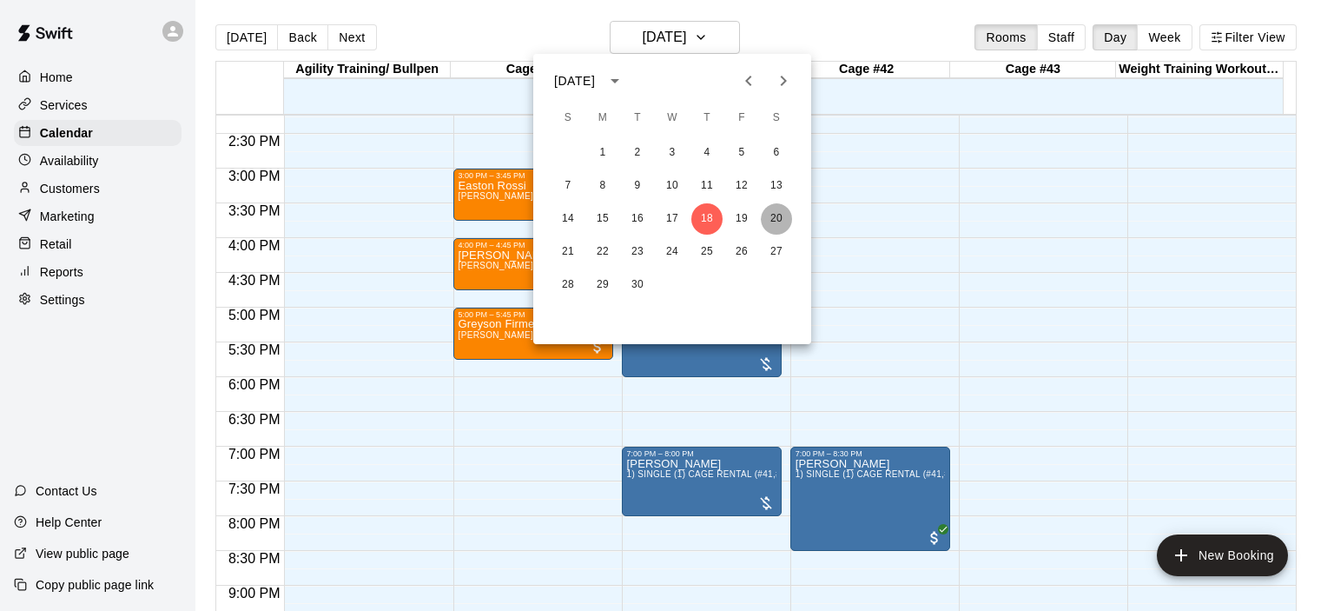
click at [773, 221] on button "20" at bounding box center [776, 218] width 31 height 31
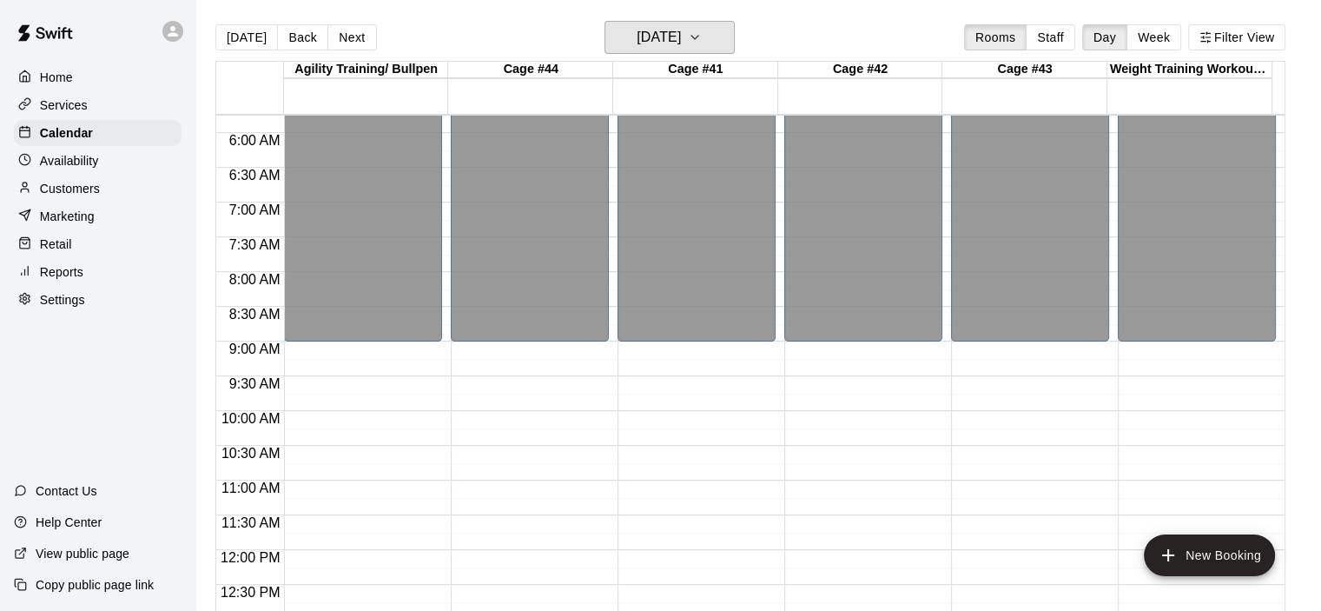
scroll to position [381, 0]
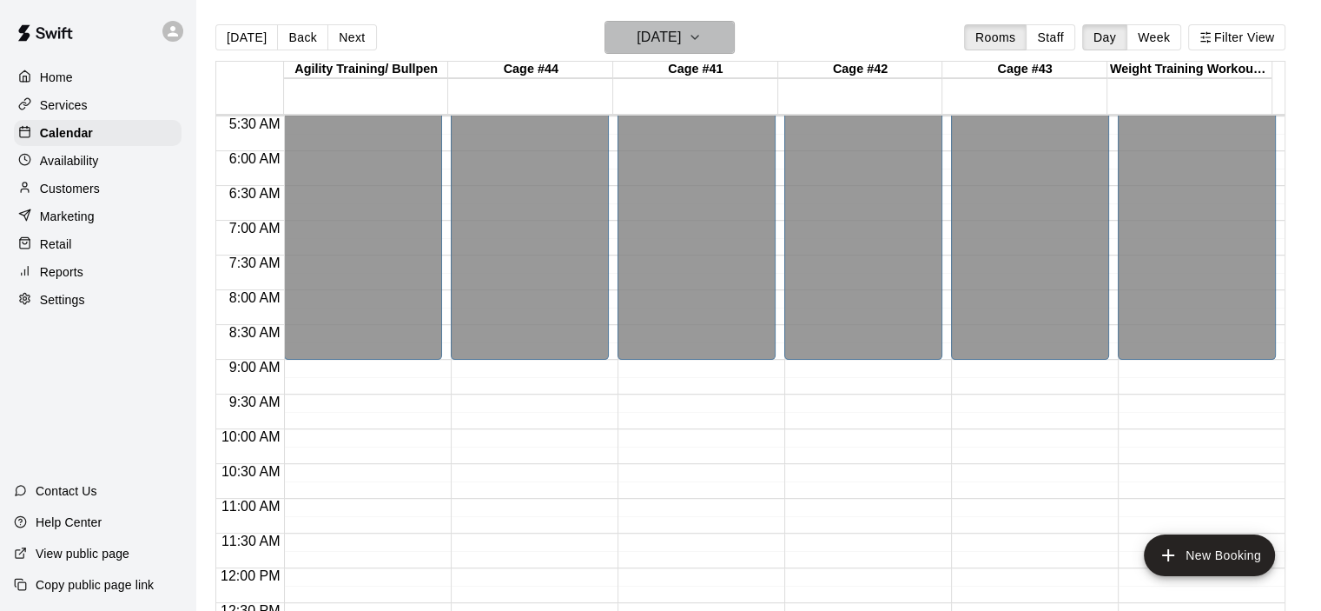
click at [702, 35] on icon "button" at bounding box center [695, 37] width 14 height 21
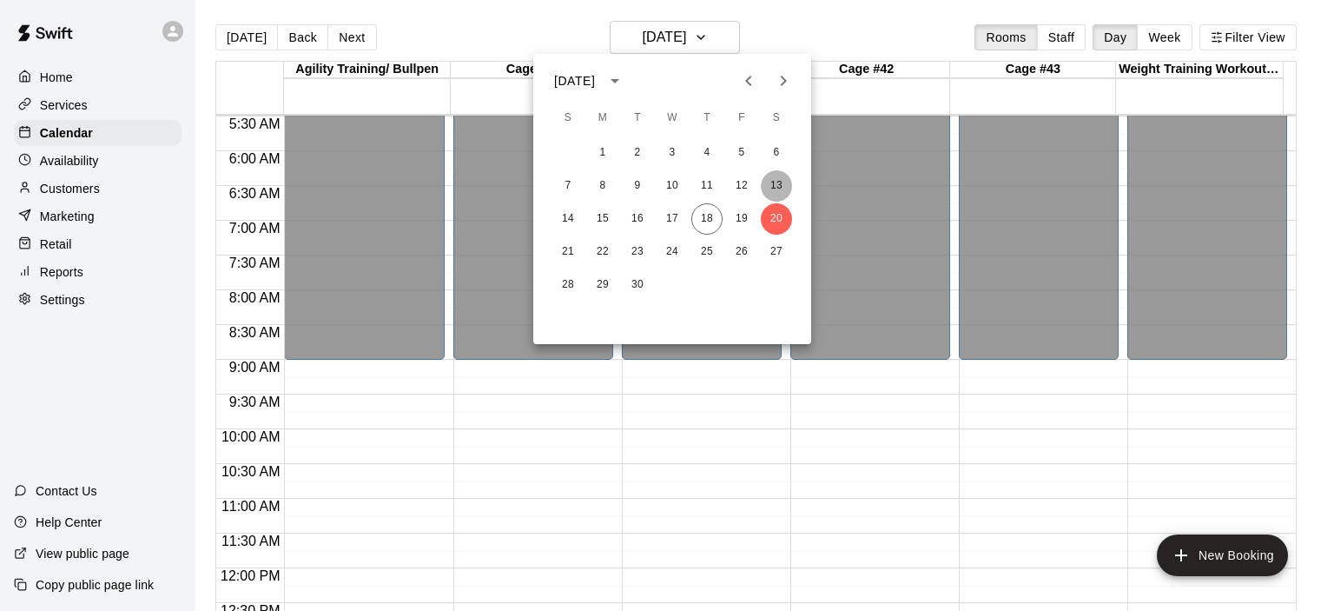
click at [773, 183] on button "13" at bounding box center [776, 185] width 31 height 31
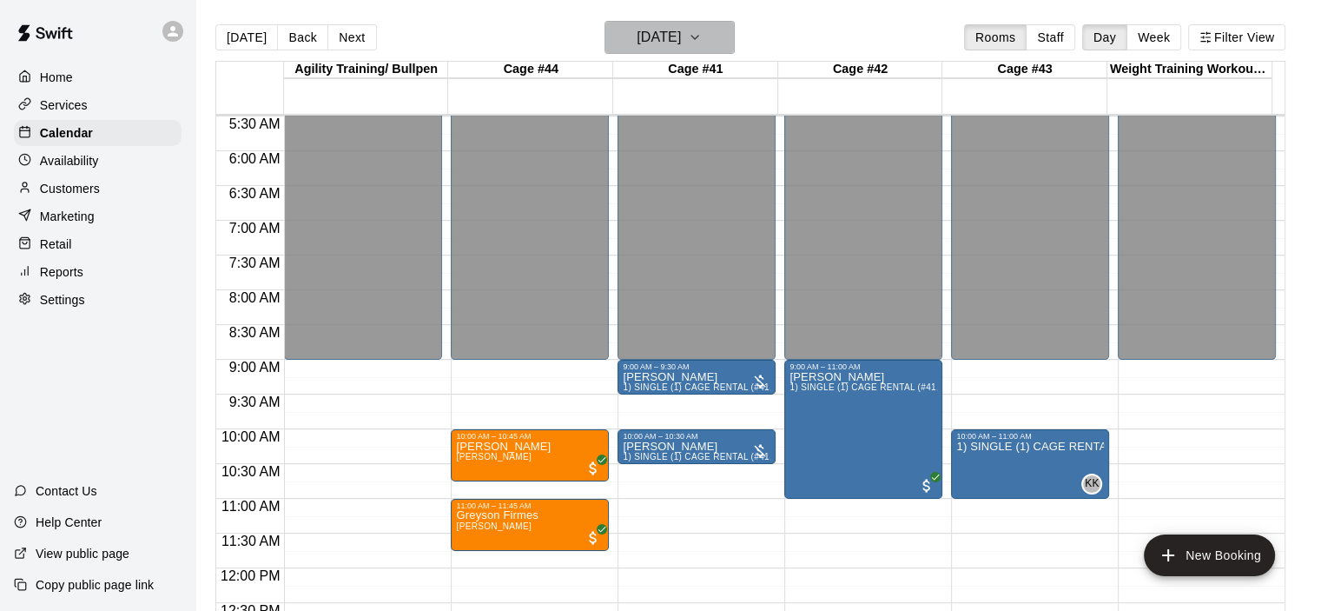
click at [702, 38] on icon "button" at bounding box center [695, 37] width 14 height 21
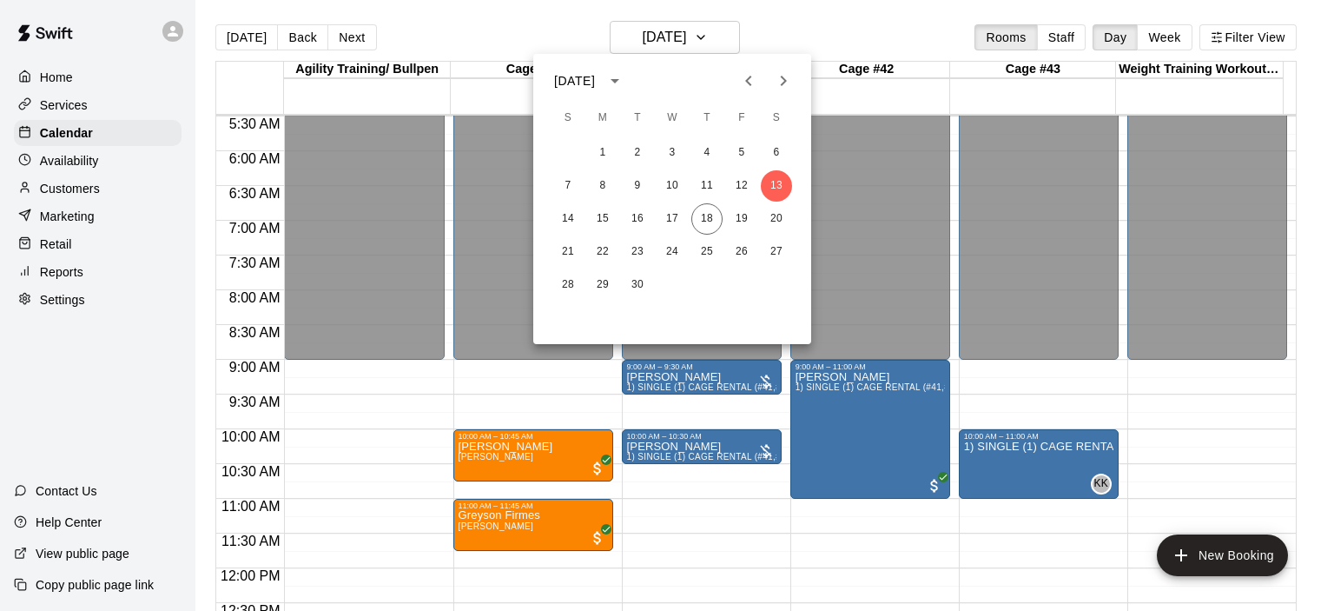
click at [103, 198] on div at bounding box center [667, 305] width 1334 height 611
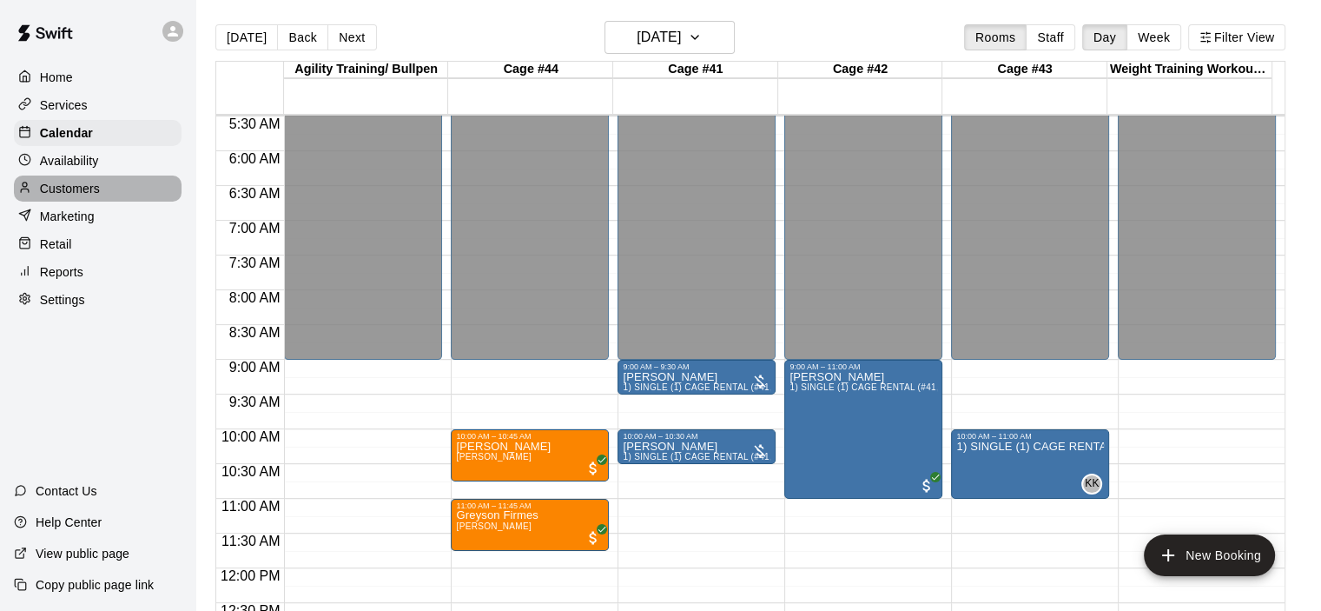
drag, startPoint x: 85, startPoint y: 195, endPoint x: 103, endPoint y: 194, distance: 18.3
click at [85, 194] on p "Customers" at bounding box center [70, 188] width 60 height 17
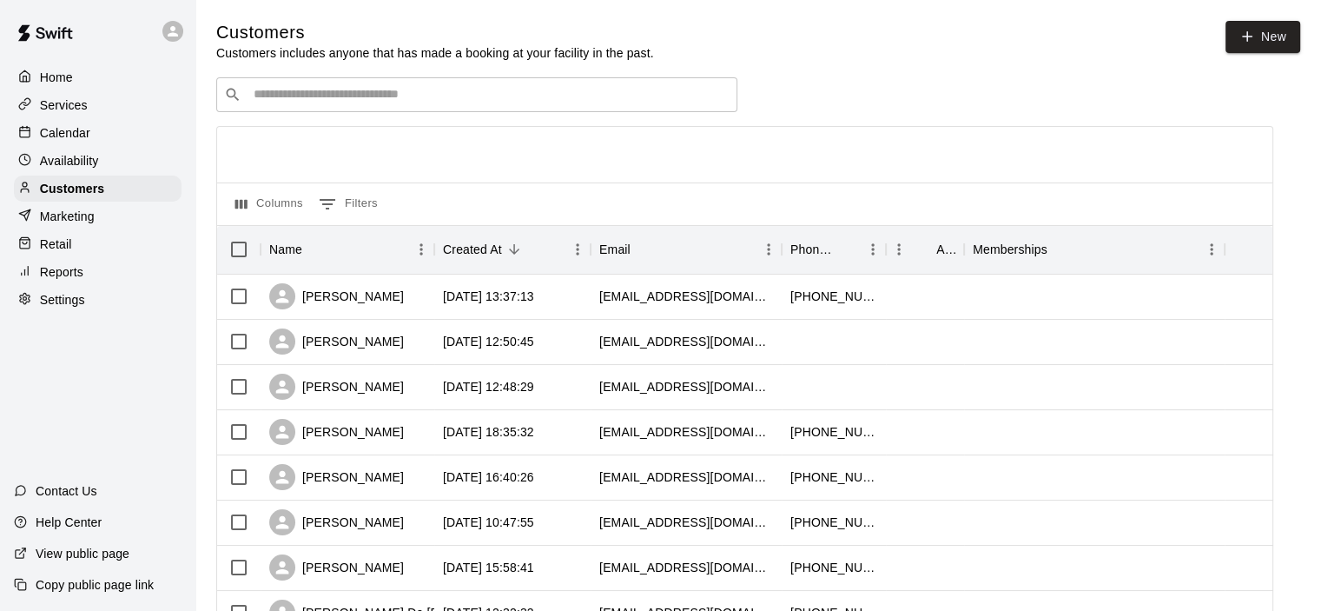
click at [432, 100] on input "Search customers by name or email" at bounding box center [488, 94] width 481 height 17
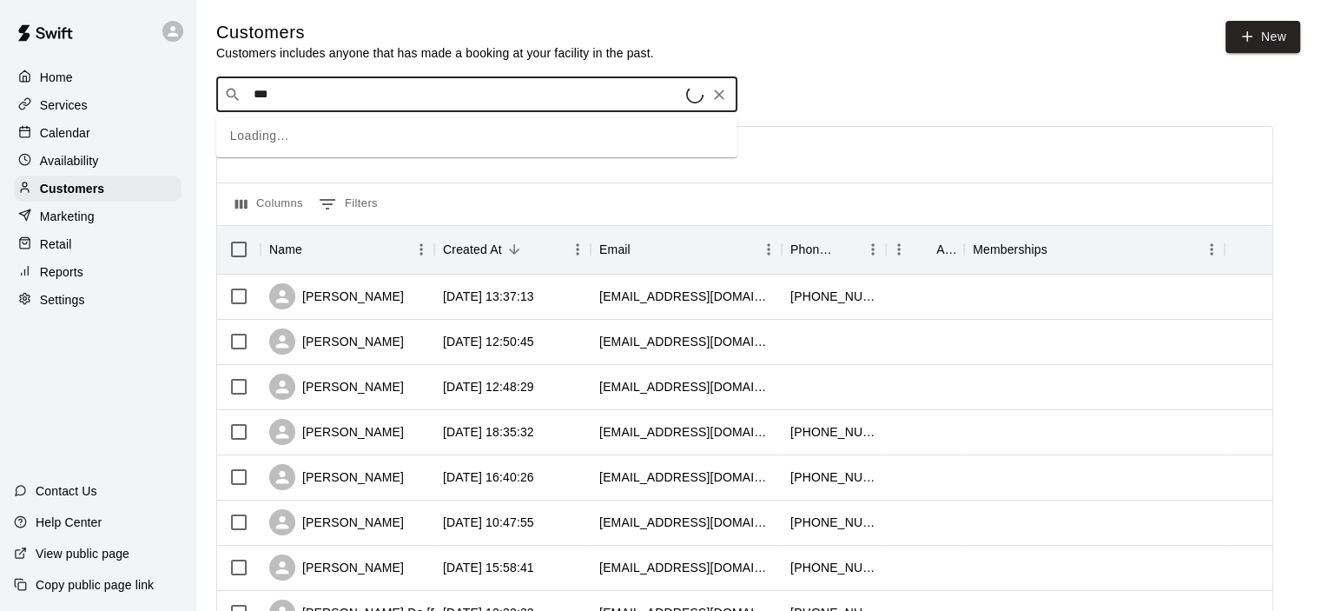
type input "****"
drag, startPoint x: 382, startPoint y: 114, endPoint x: 345, endPoint y: 138, distance: 44.6
click at [345, 138] on div "[PERSON_NAME]" at bounding box center [358, 133] width 187 height 18
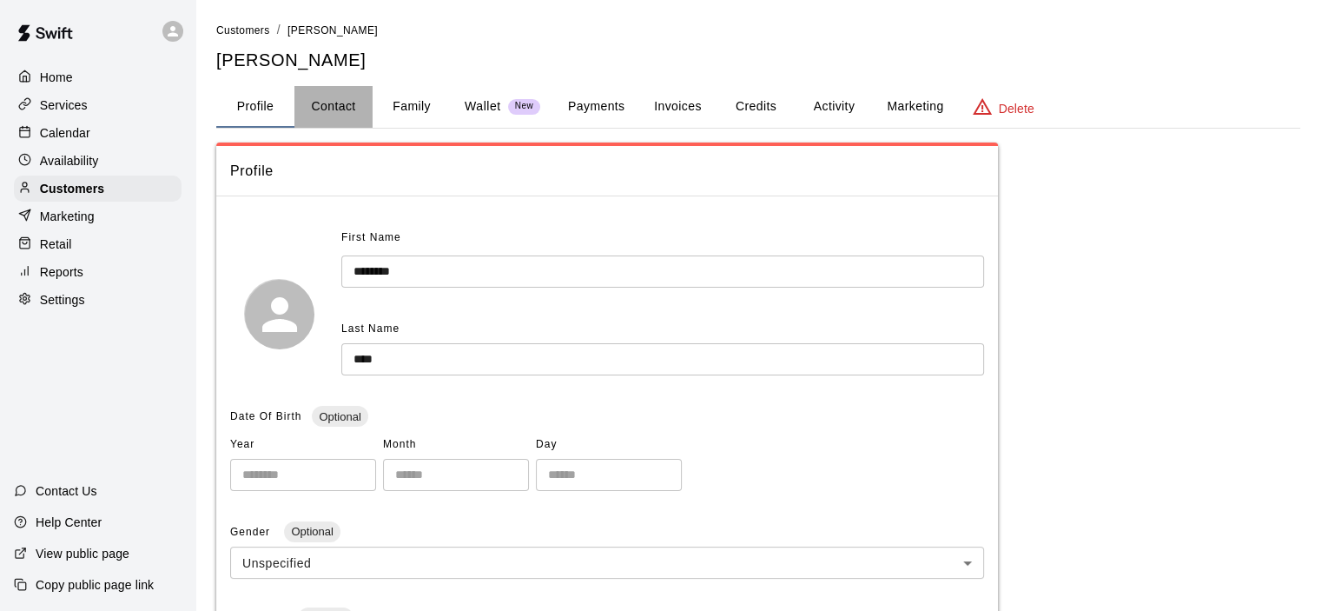
click at [336, 99] on button "Contact" at bounding box center [333, 107] width 78 height 42
select select "**"
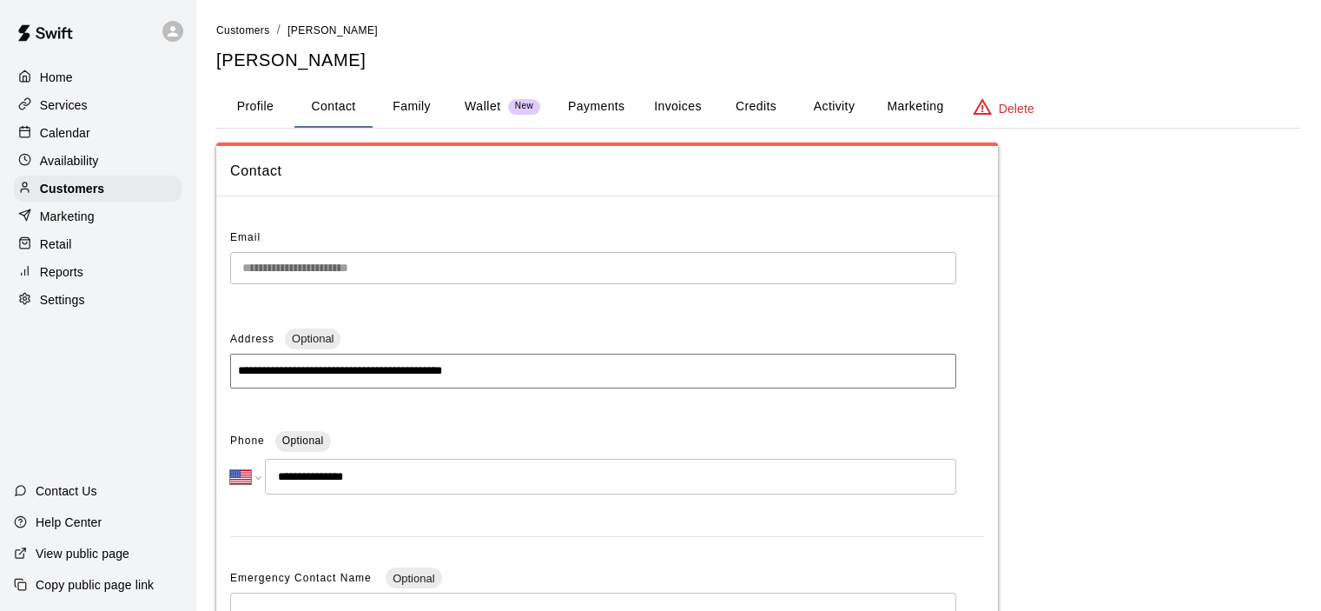
click at [414, 109] on button "Family" at bounding box center [412, 107] width 78 height 42
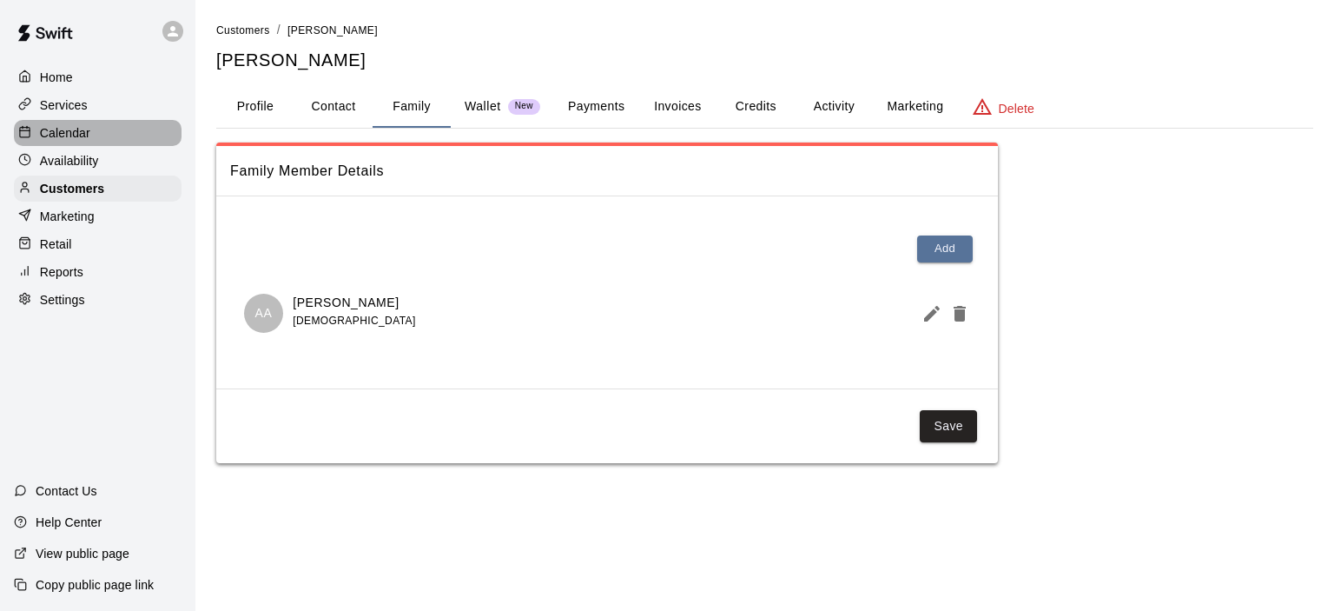
click at [75, 129] on p "Calendar" at bounding box center [65, 132] width 50 height 17
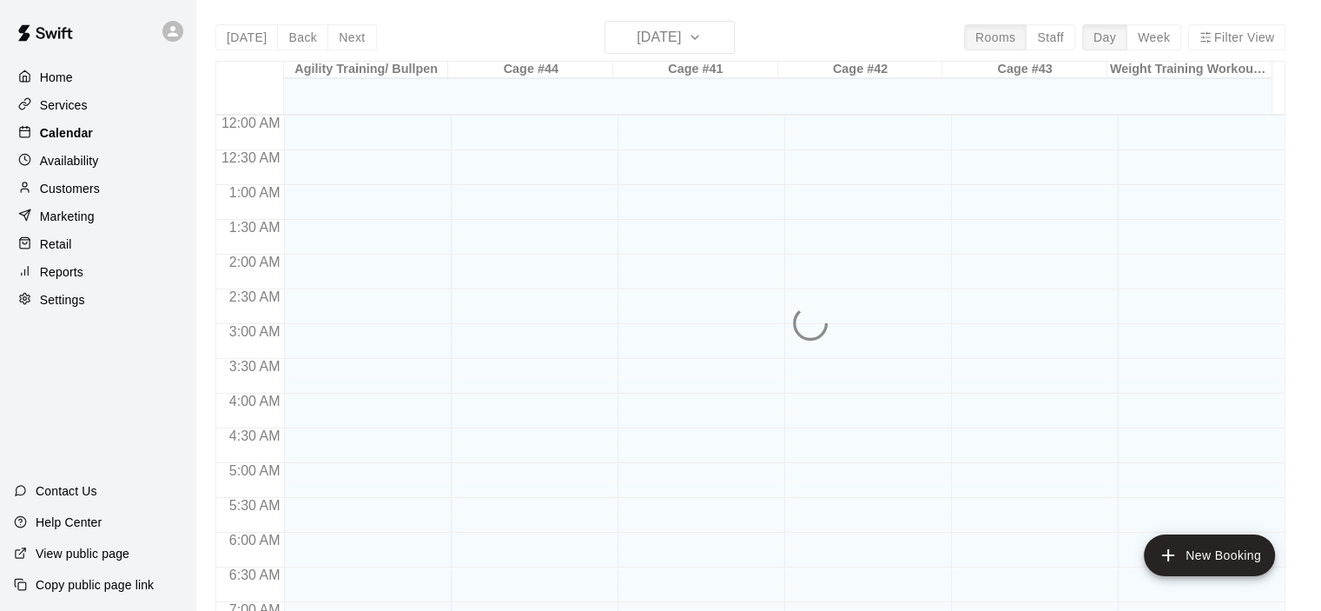
scroll to position [768, 0]
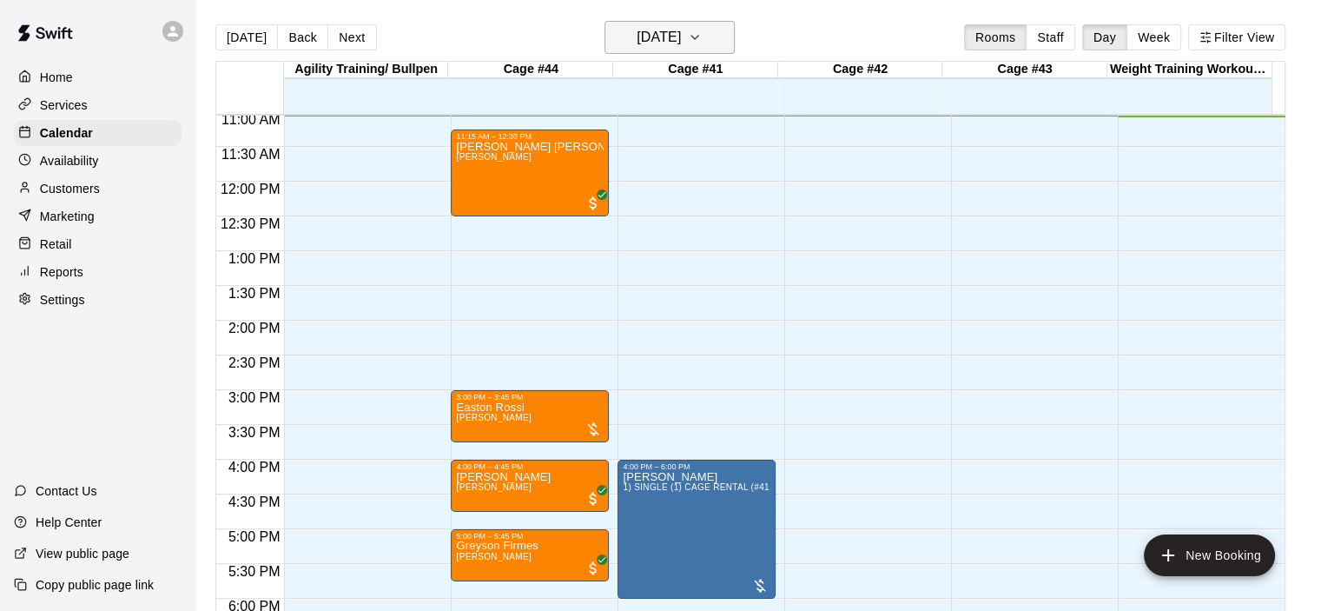
click at [702, 35] on icon "button" at bounding box center [695, 37] width 14 height 21
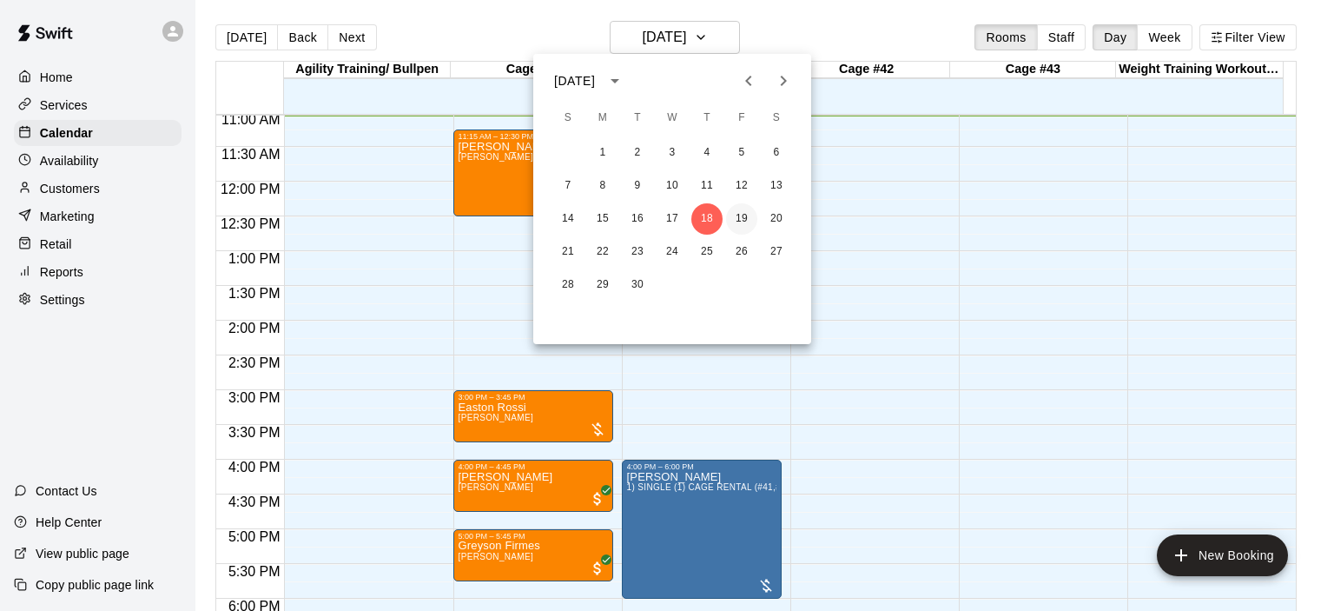
click at [743, 211] on button "19" at bounding box center [741, 218] width 31 height 31
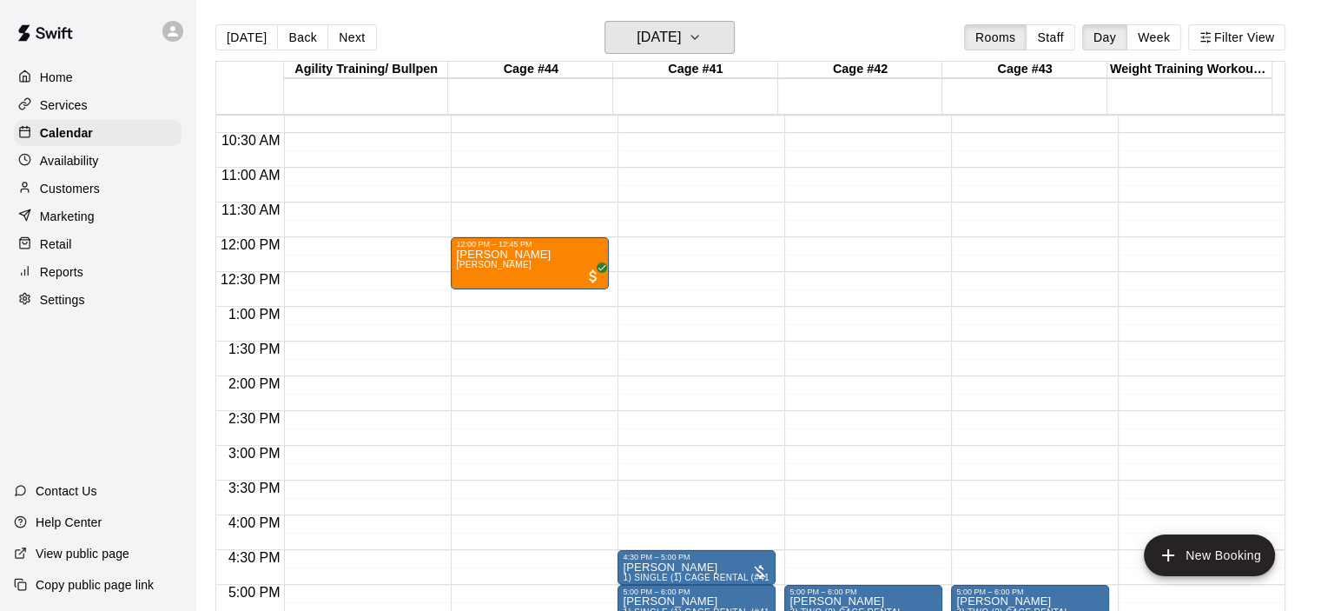
scroll to position [681, 0]
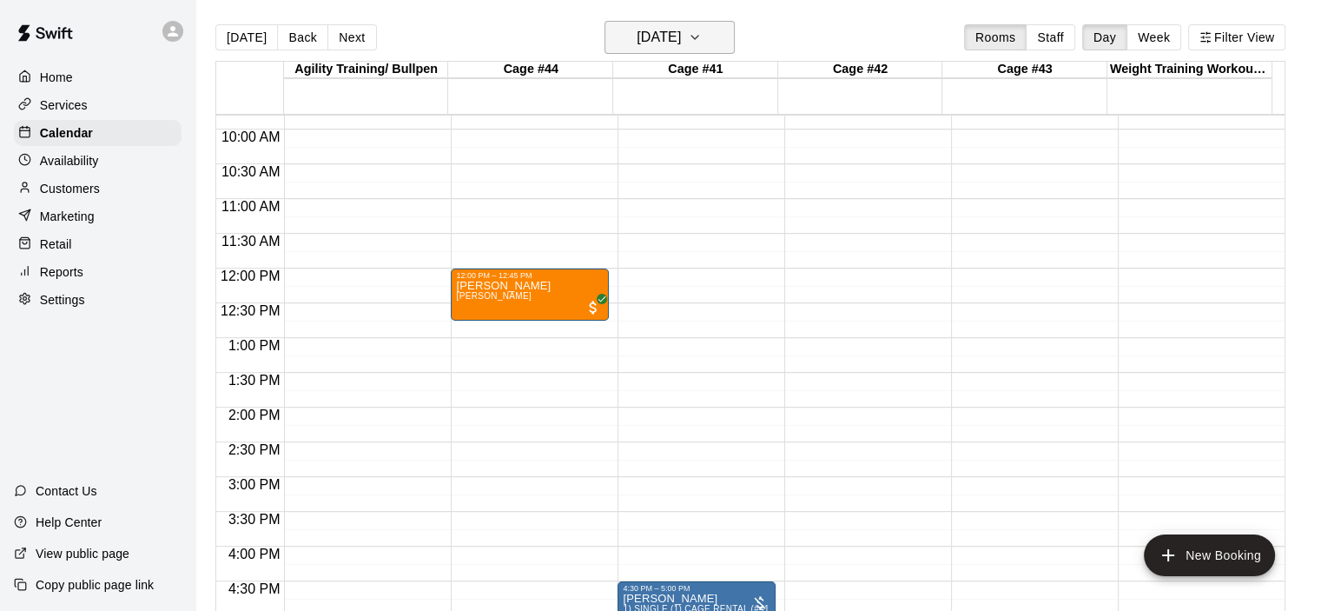
click at [698, 36] on icon "button" at bounding box center [694, 37] width 7 height 3
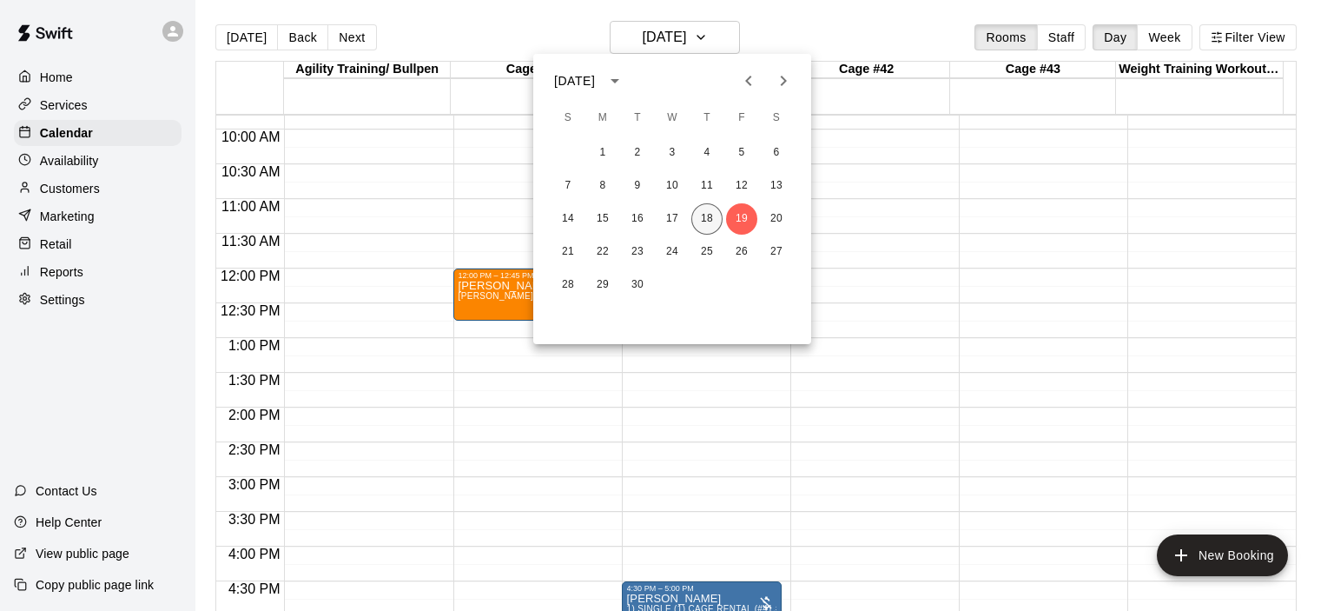
click at [709, 215] on button "18" at bounding box center [706, 218] width 31 height 31
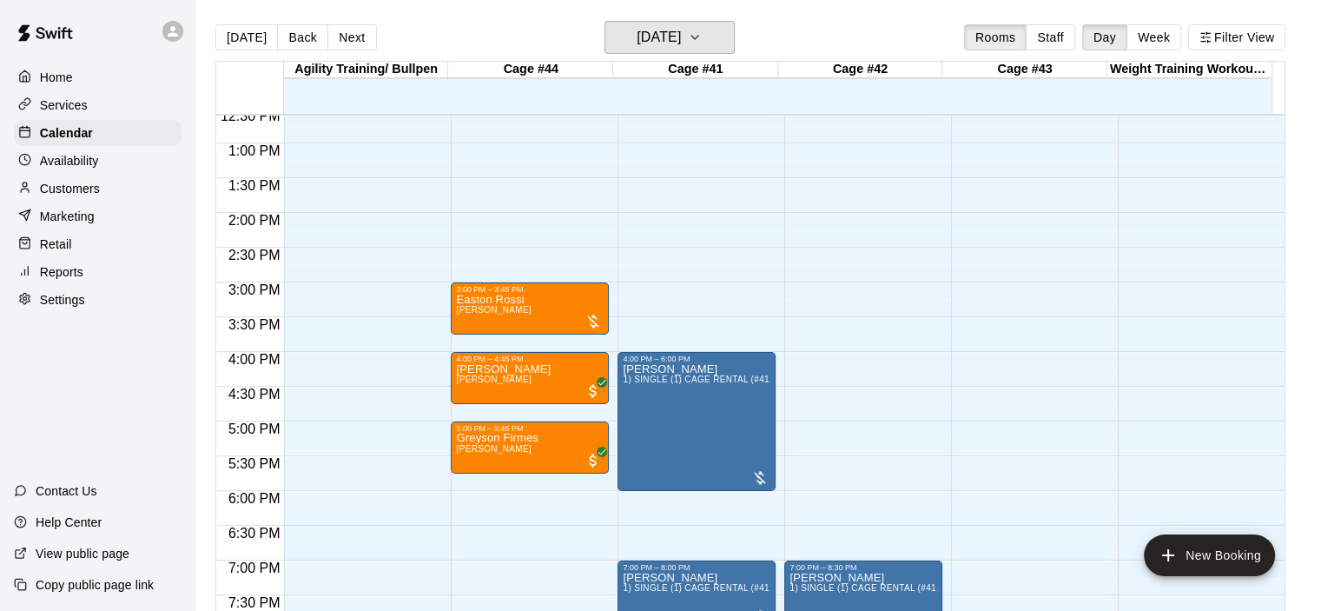
scroll to position [768, 0]
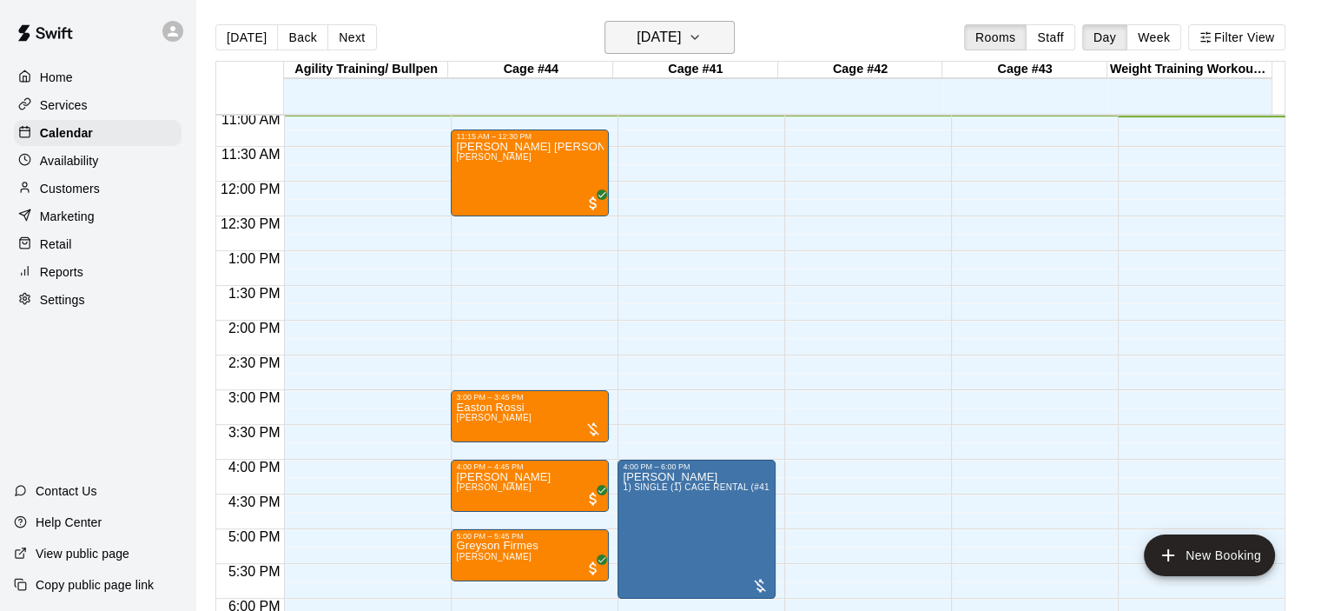
click at [702, 37] on icon "button" at bounding box center [695, 37] width 14 height 21
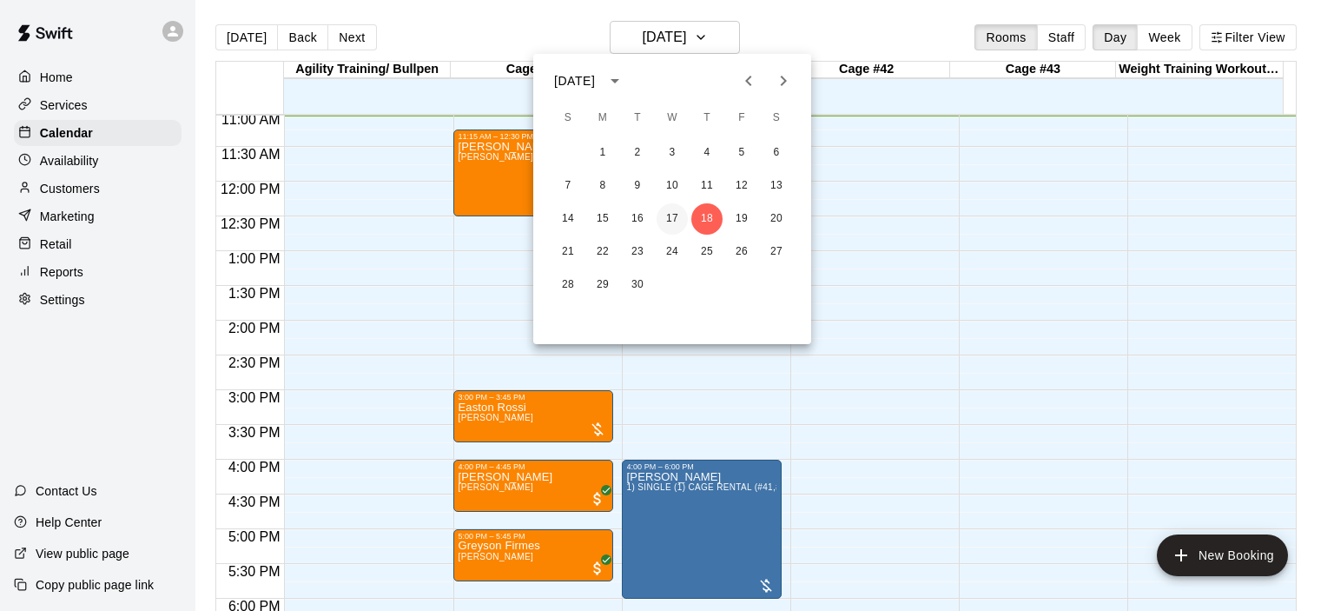
click at [670, 218] on button "17" at bounding box center [672, 218] width 31 height 31
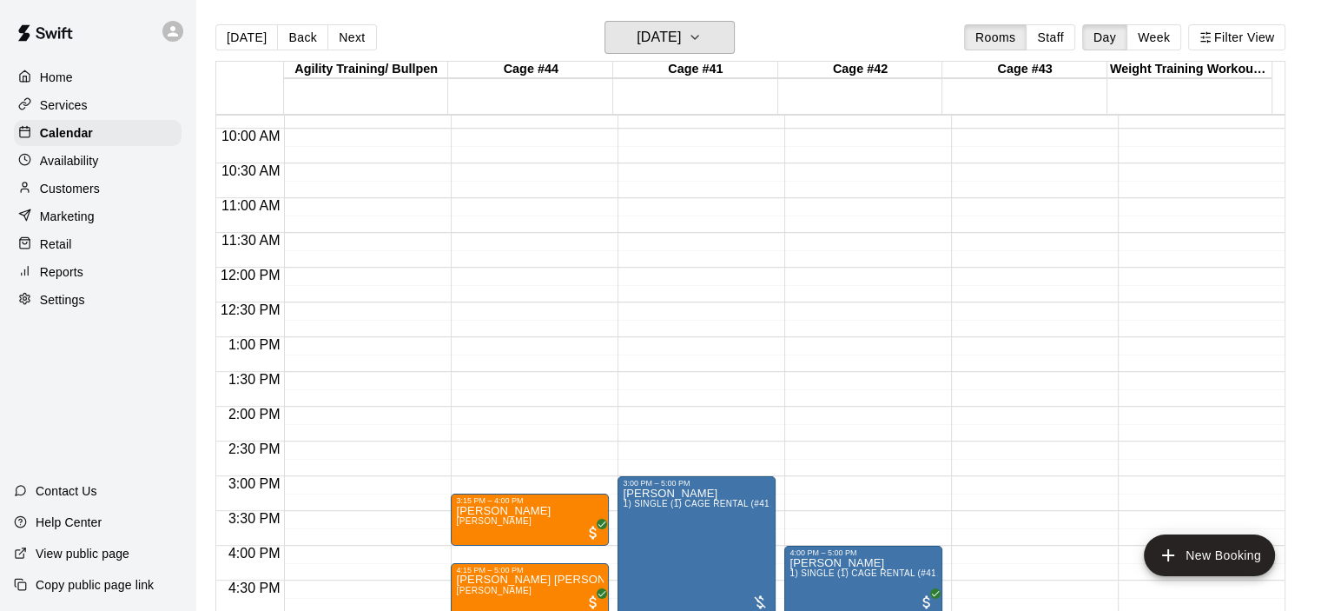
scroll to position [594, 0]
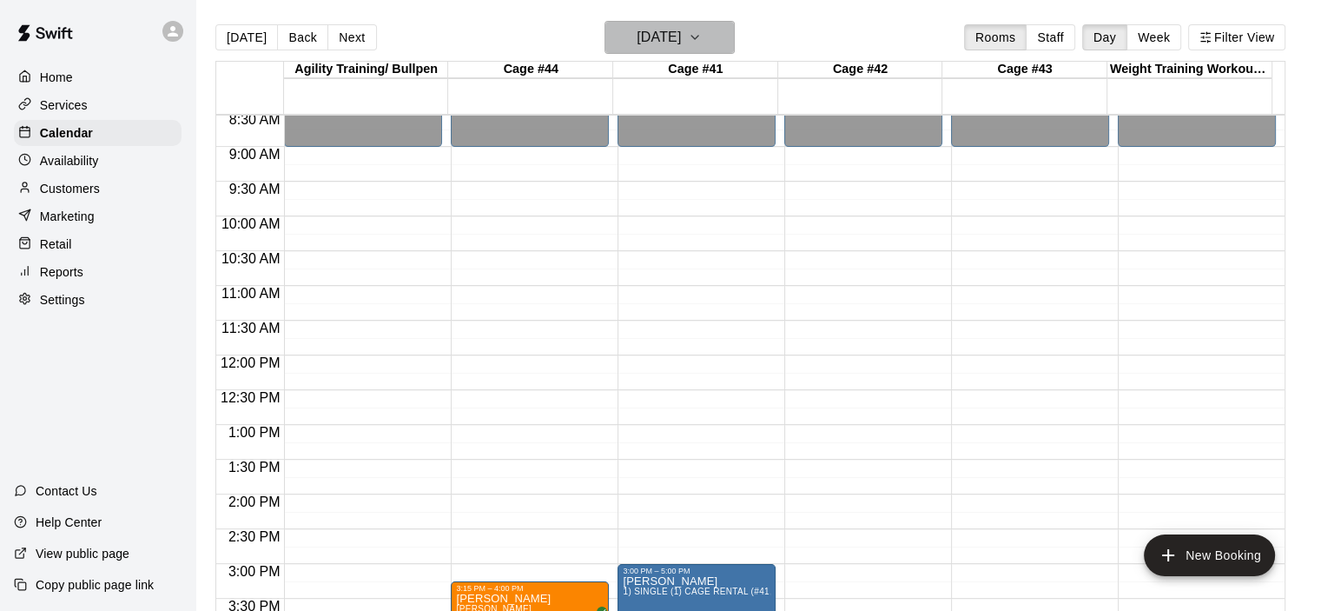
click at [702, 37] on icon "button" at bounding box center [695, 37] width 14 height 21
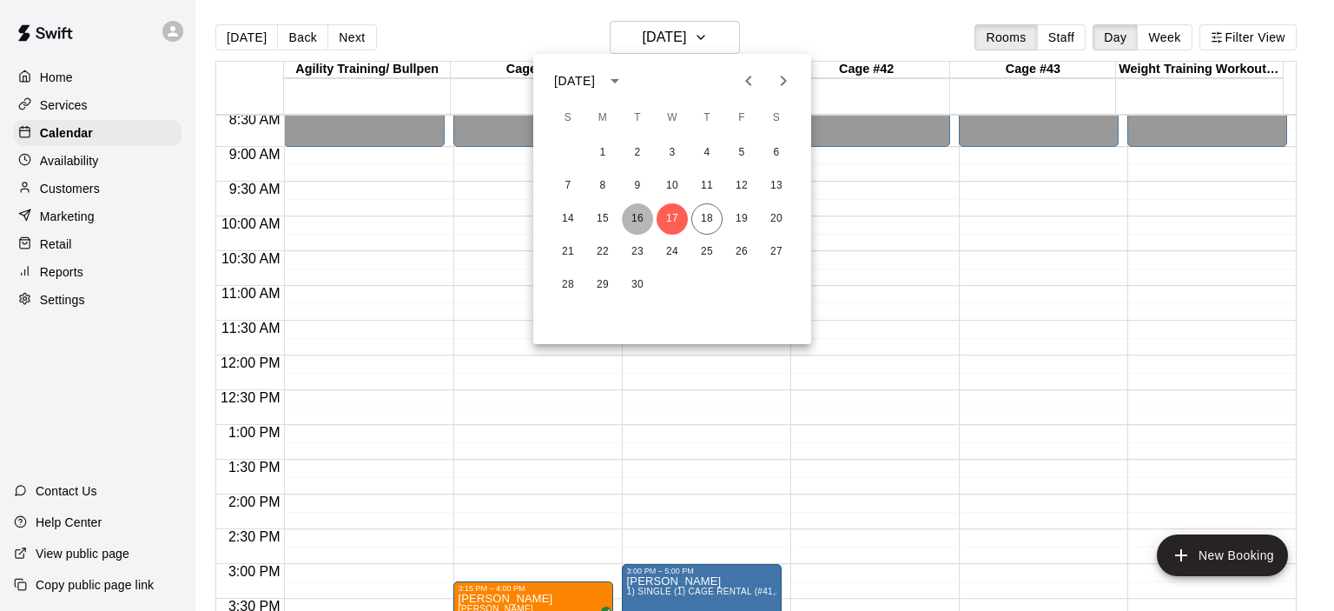
click at [636, 218] on button "16" at bounding box center [637, 218] width 31 height 31
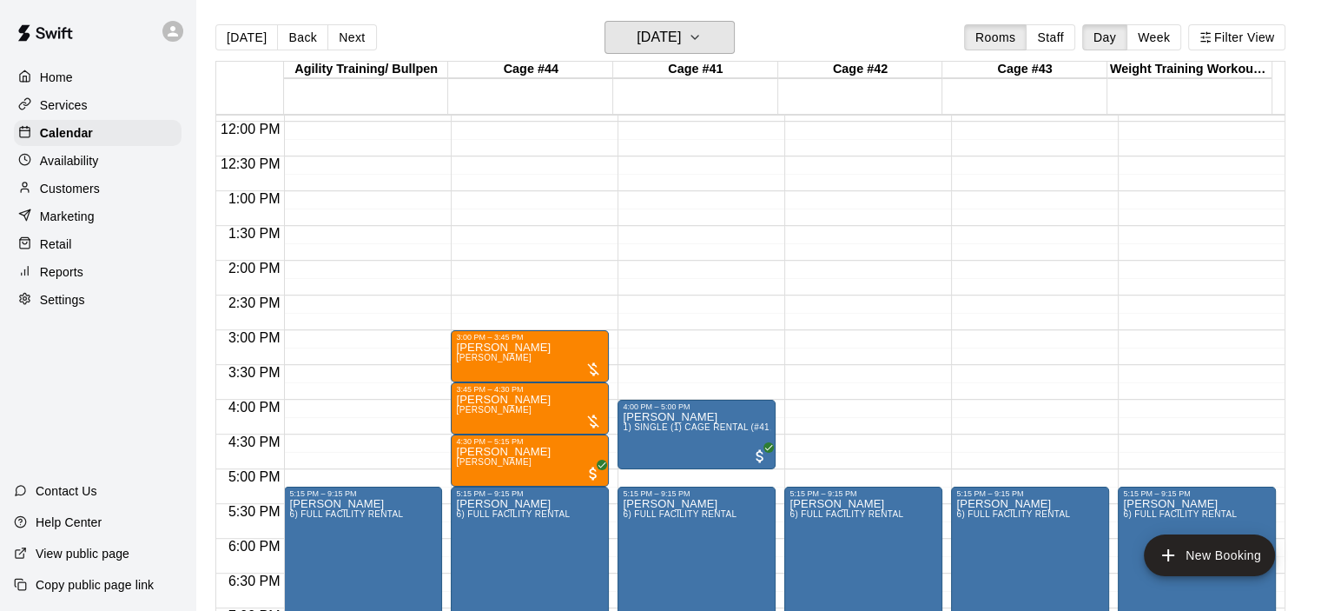
scroll to position [681, 0]
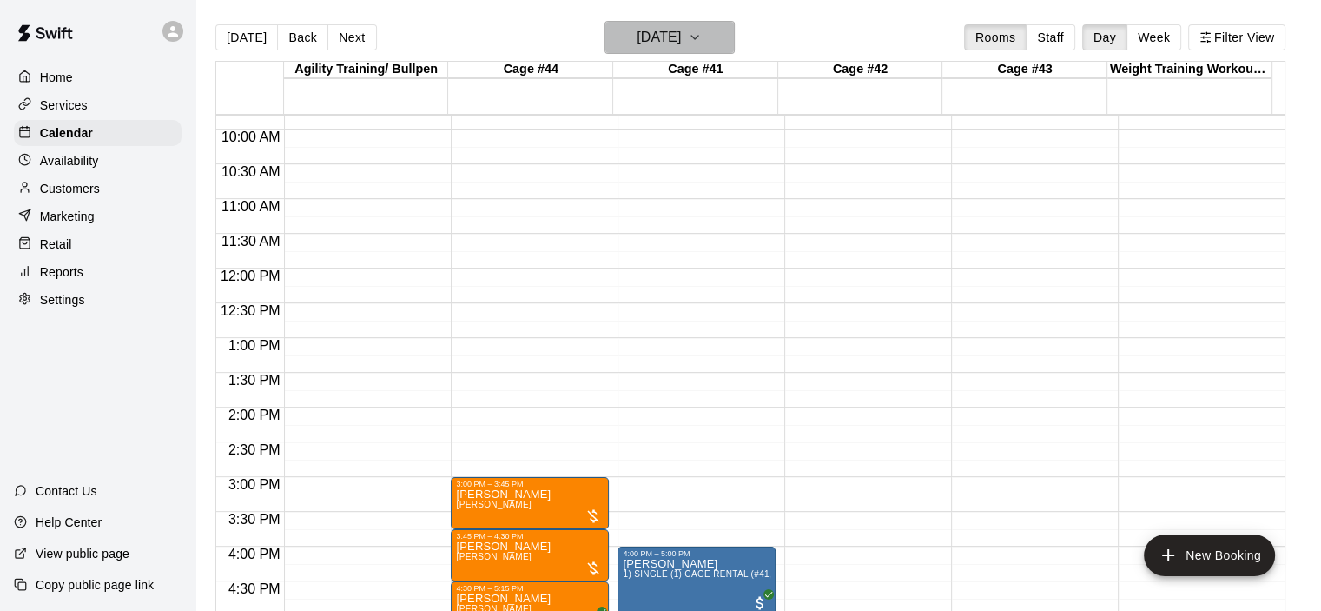
click at [702, 39] on icon "button" at bounding box center [695, 37] width 14 height 21
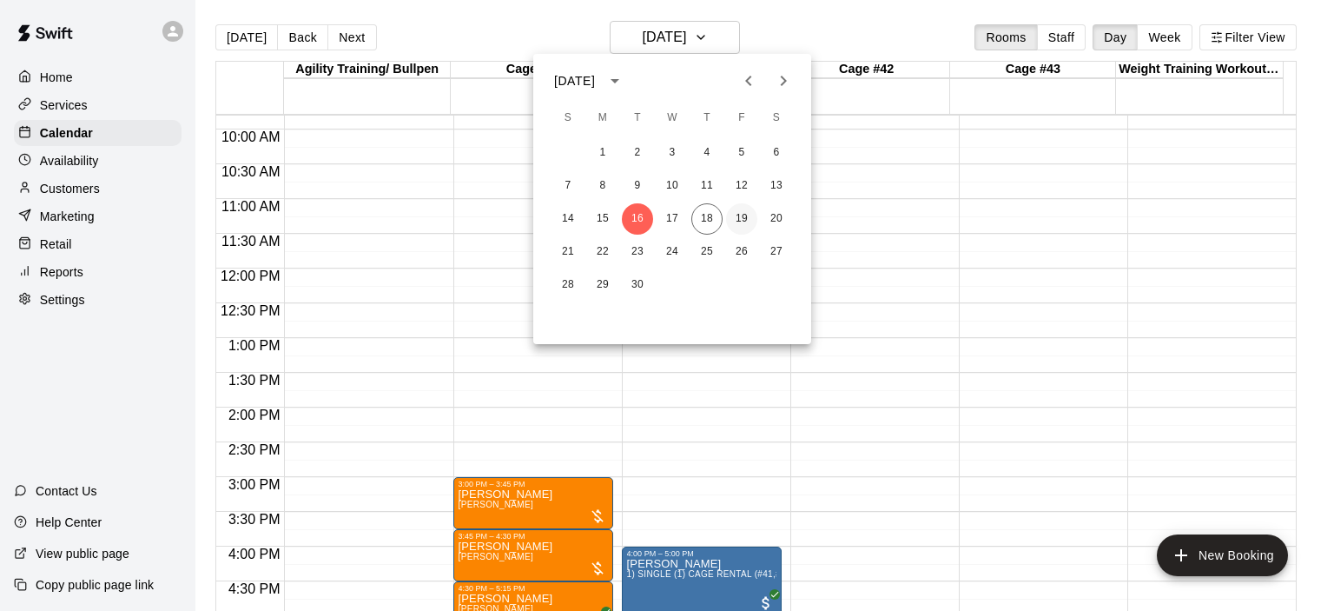
click at [743, 221] on button "19" at bounding box center [741, 218] width 31 height 31
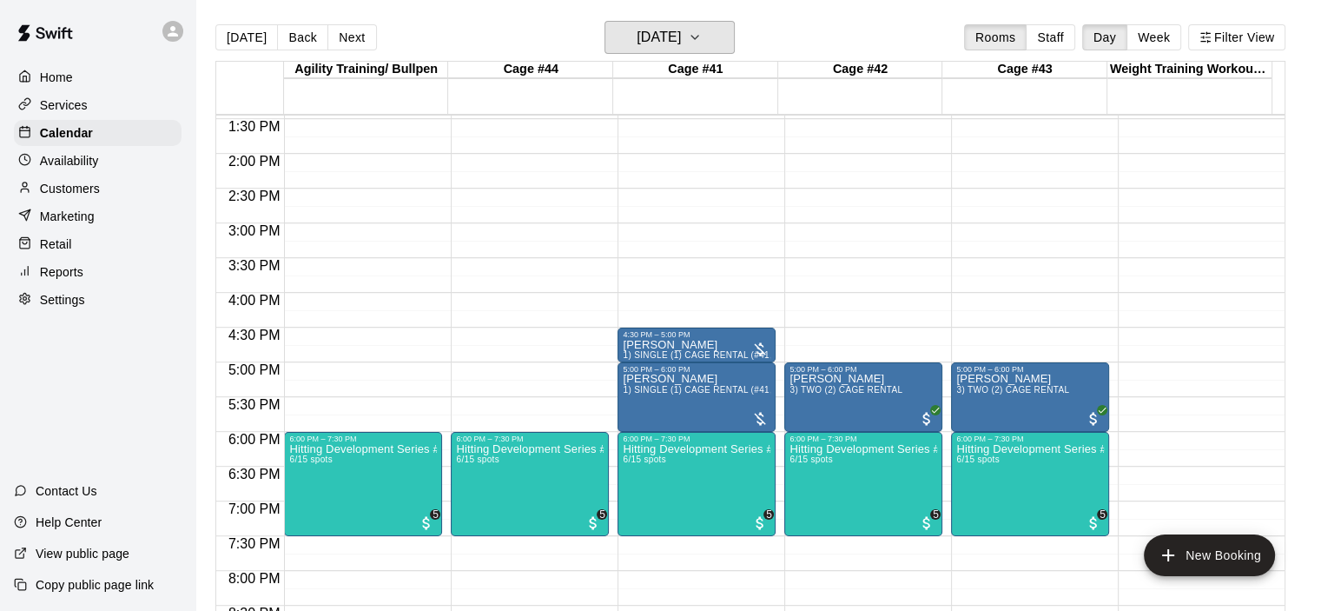
scroll to position [941, 0]
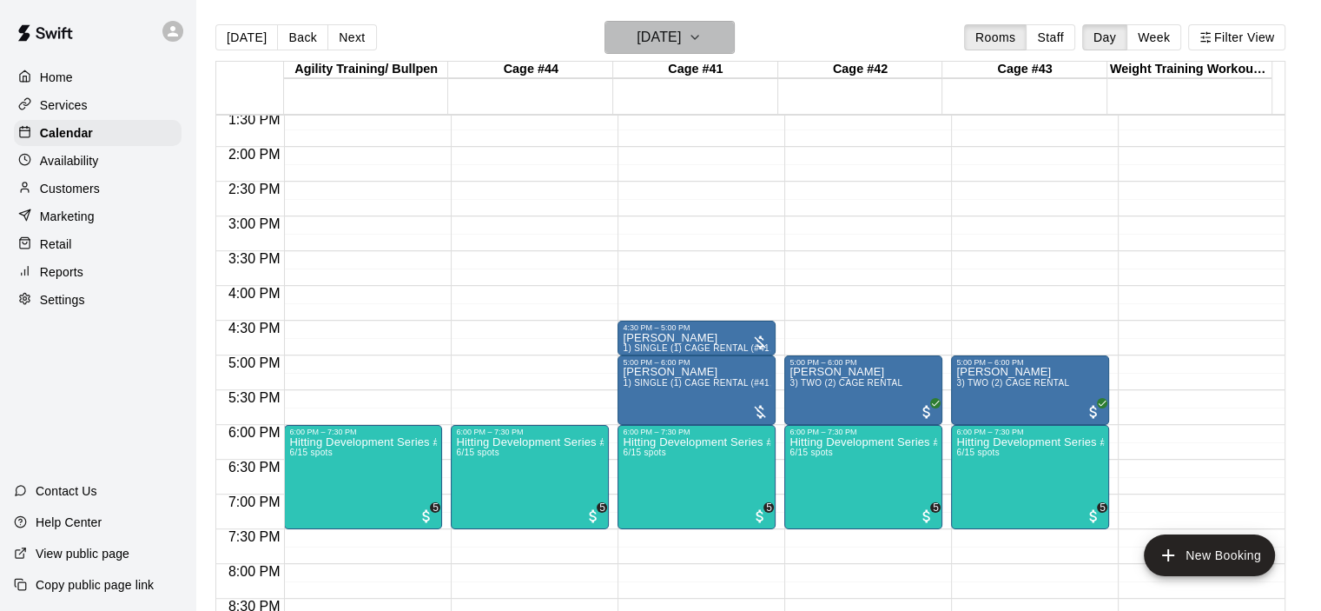
click at [702, 37] on icon "button" at bounding box center [695, 37] width 14 height 21
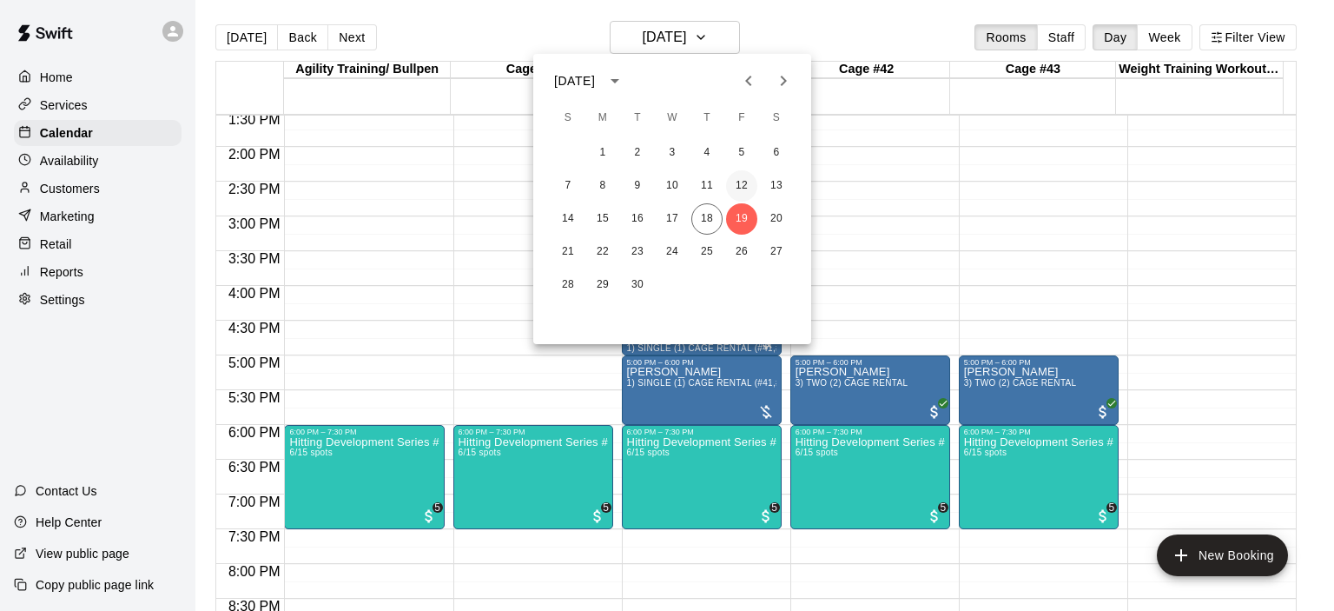
click at [746, 184] on button "12" at bounding box center [741, 185] width 31 height 31
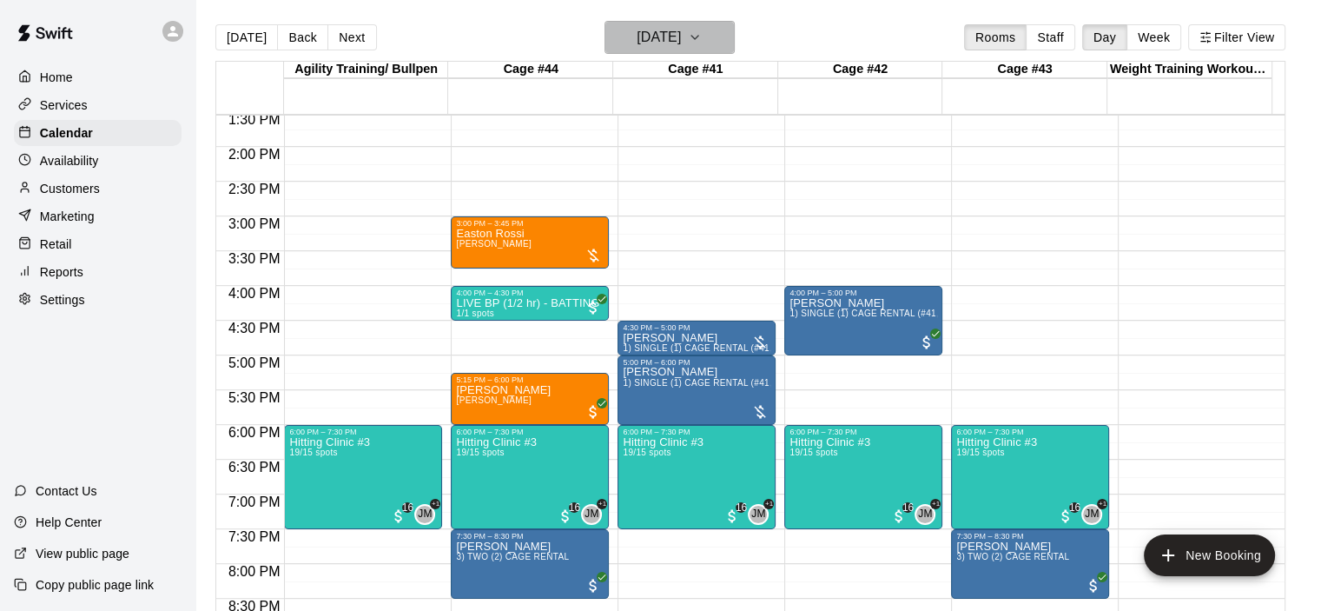
click at [702, 41] on icon "button" at bounding box center [695, 37] width 14 height 21
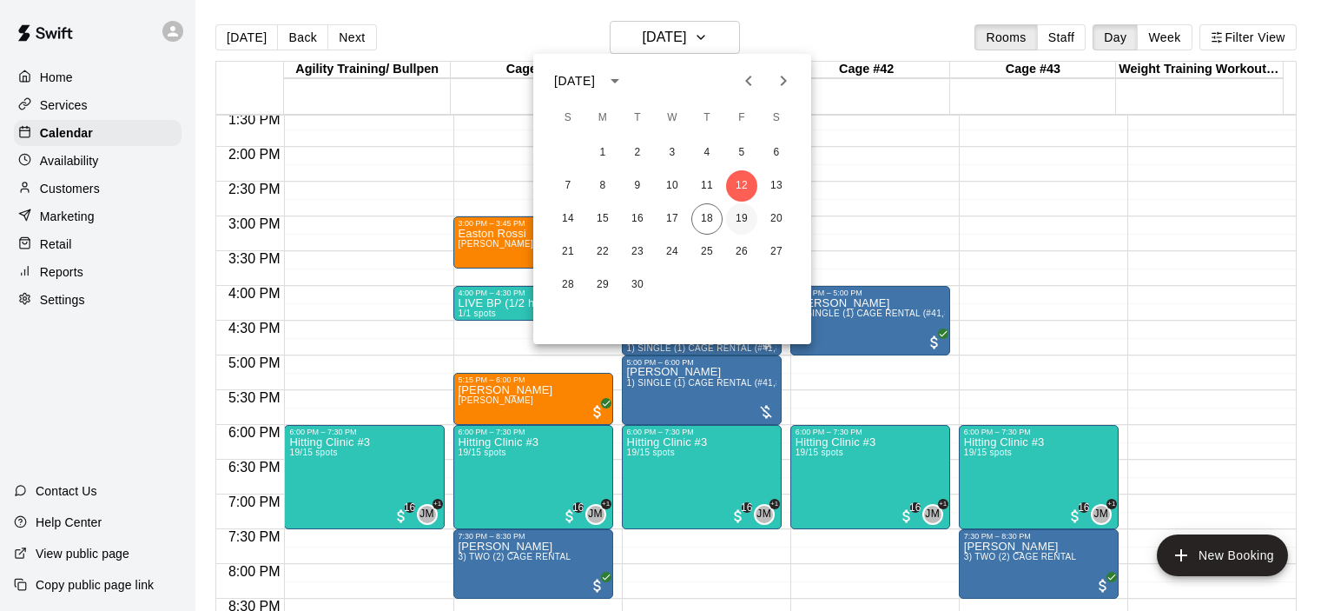
click at [743, 221] on button "19" at bounding box center [741, 218] width 31 height 31
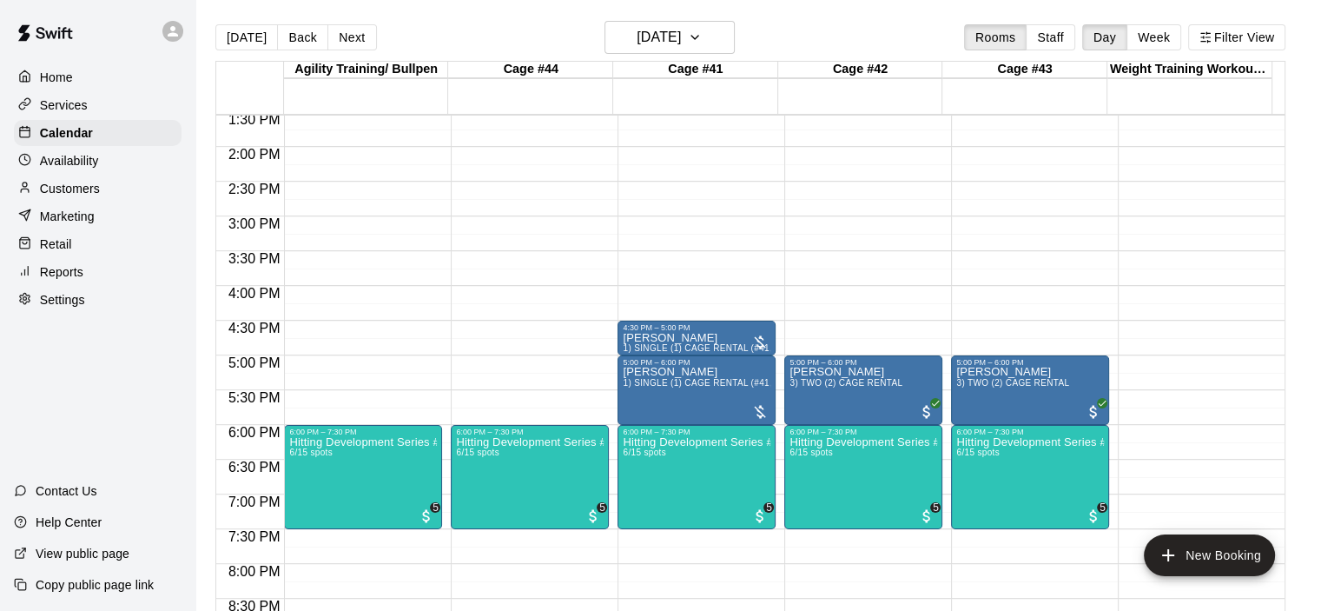
click at [76, 106] on p "Services" at bounding box center [64, 104] width 48 height 17
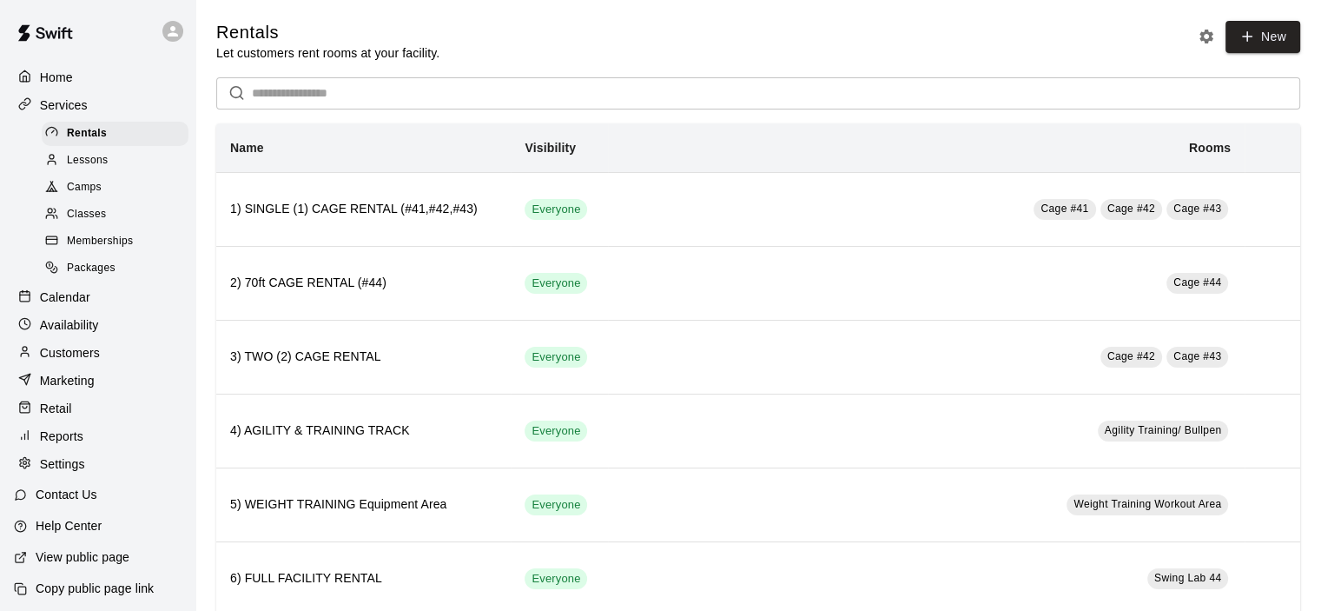
click at [96, 221] on span "Classes" at bounding box center [86, 214] width 39 height 17
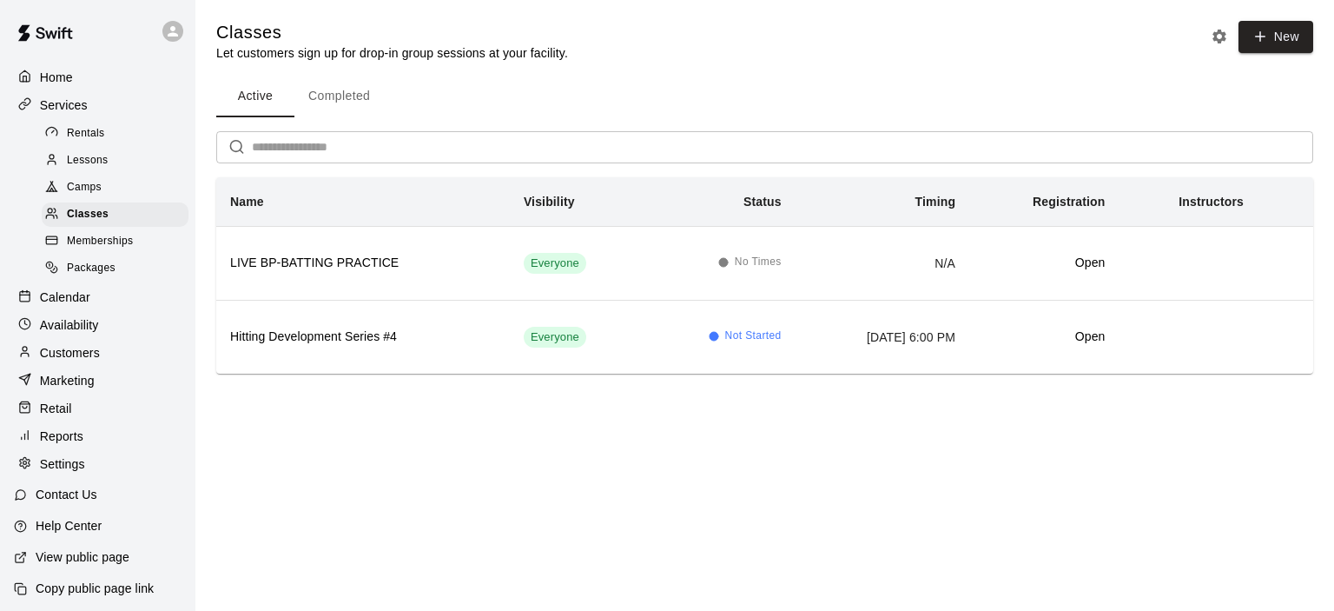
click at [347, 93] on button "Completed" at bounding box center [338, 97] width 89 height 42
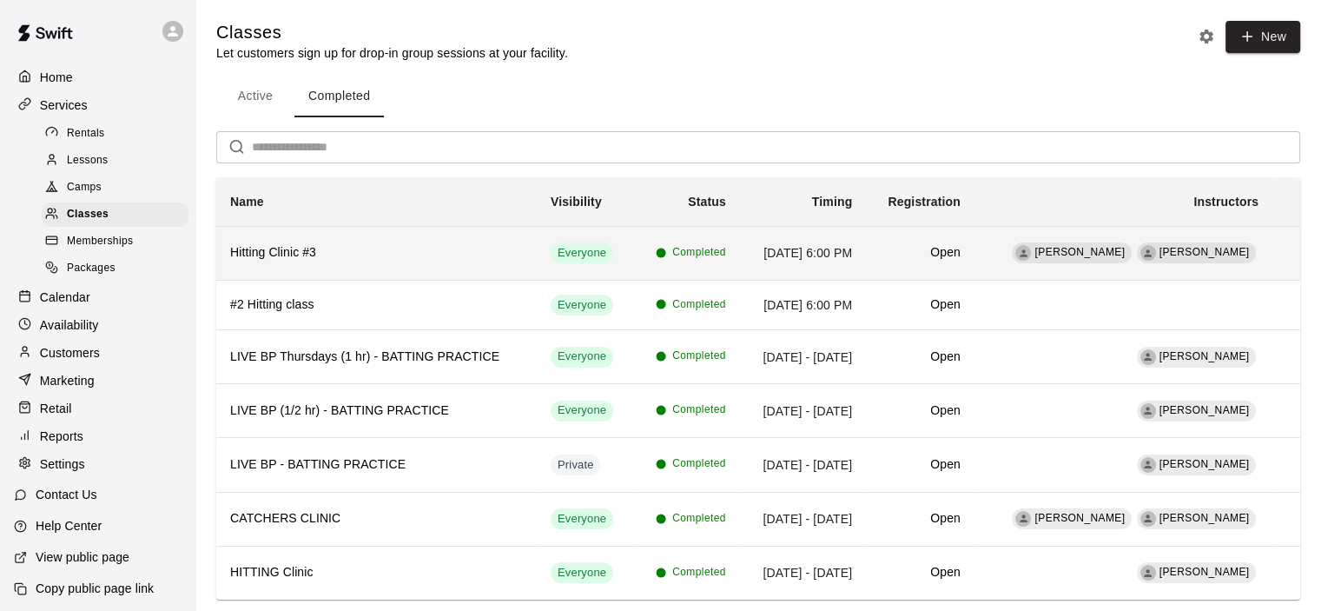
click at [679, 244] on span "Completed" at bounding box center [699, 252] width 54 height 17
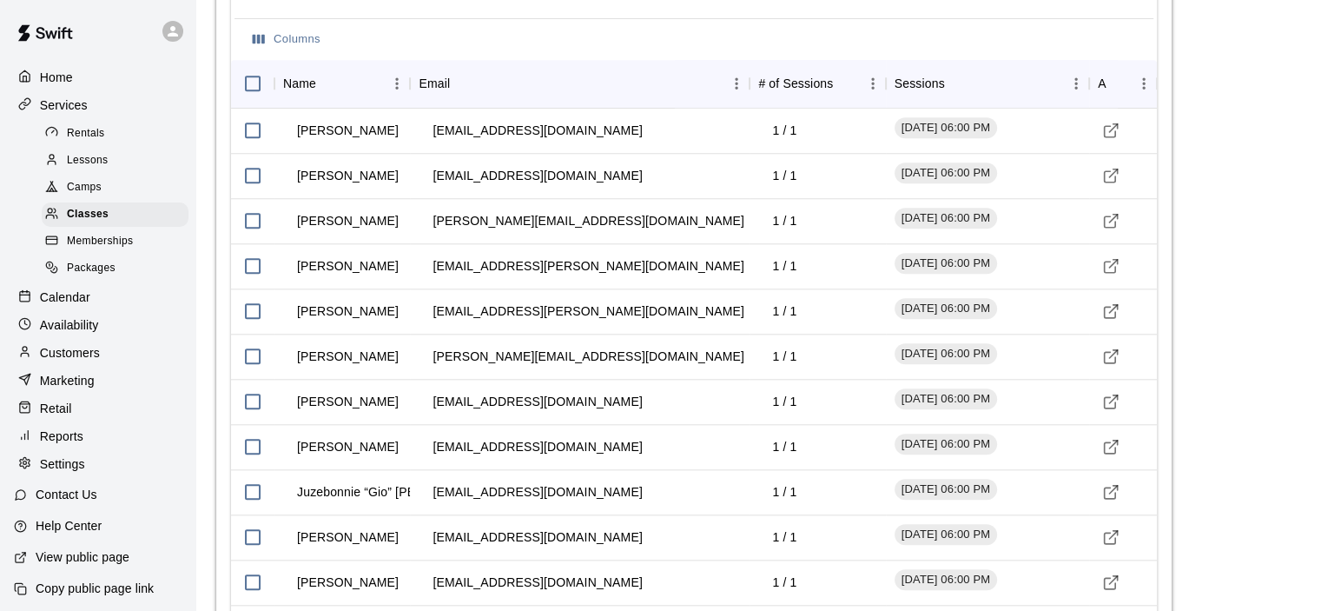
scroll to position [1650, 0]
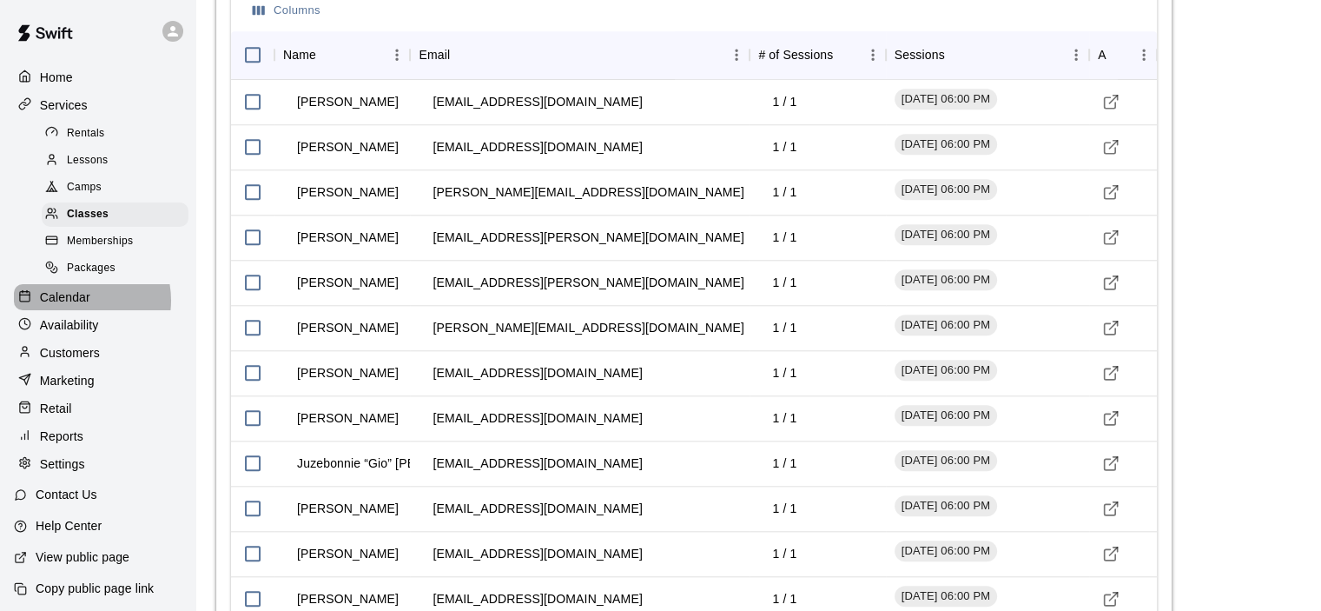
click at [77, 306] on p "Calendar" at bounding box center [65, 296] width 50 height 17
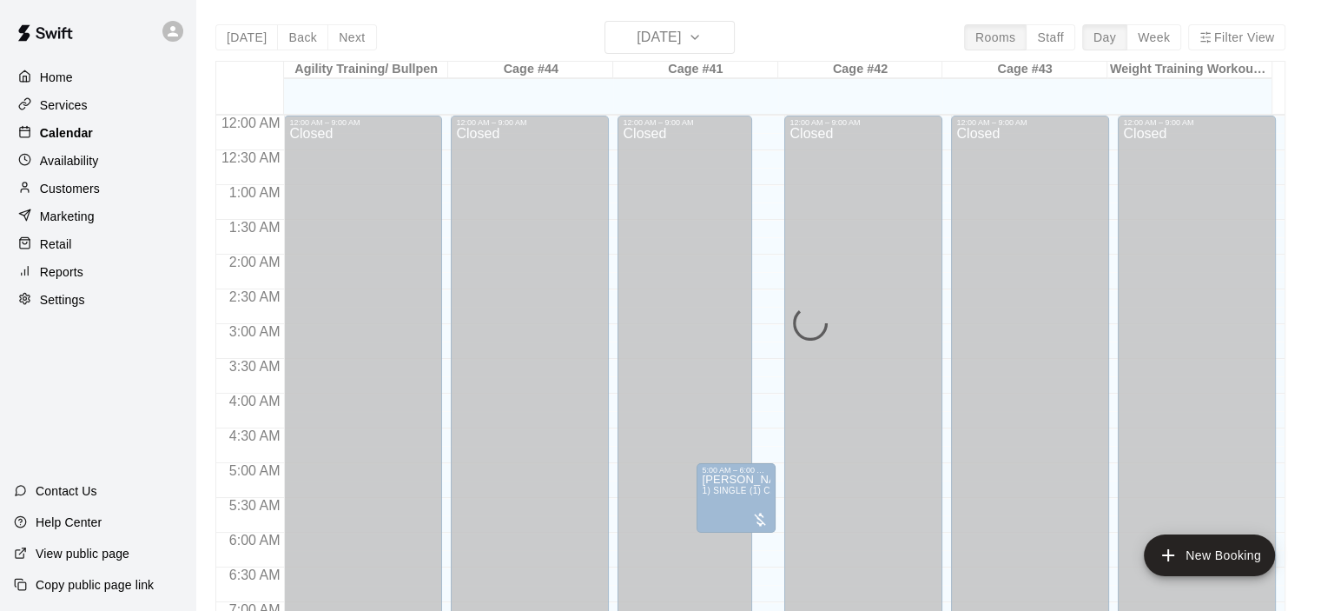
scroll to position [771, 0]
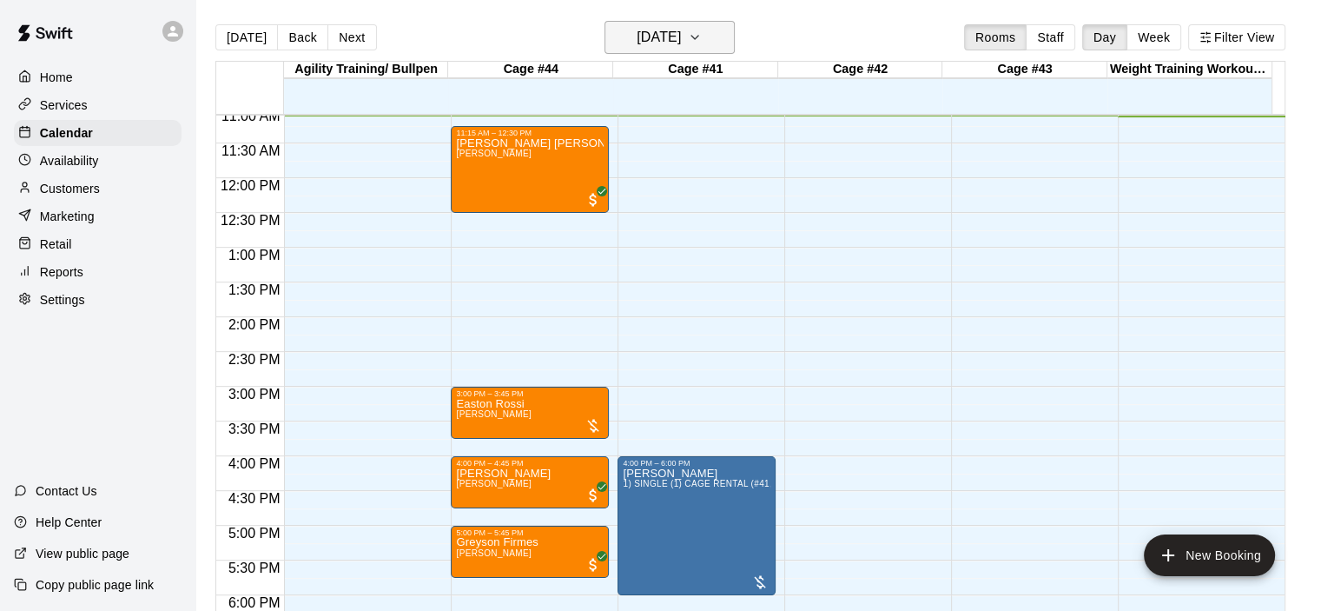
click at [702, 37] on icon "button" at bounding box center [695, 37] width 14 height 21
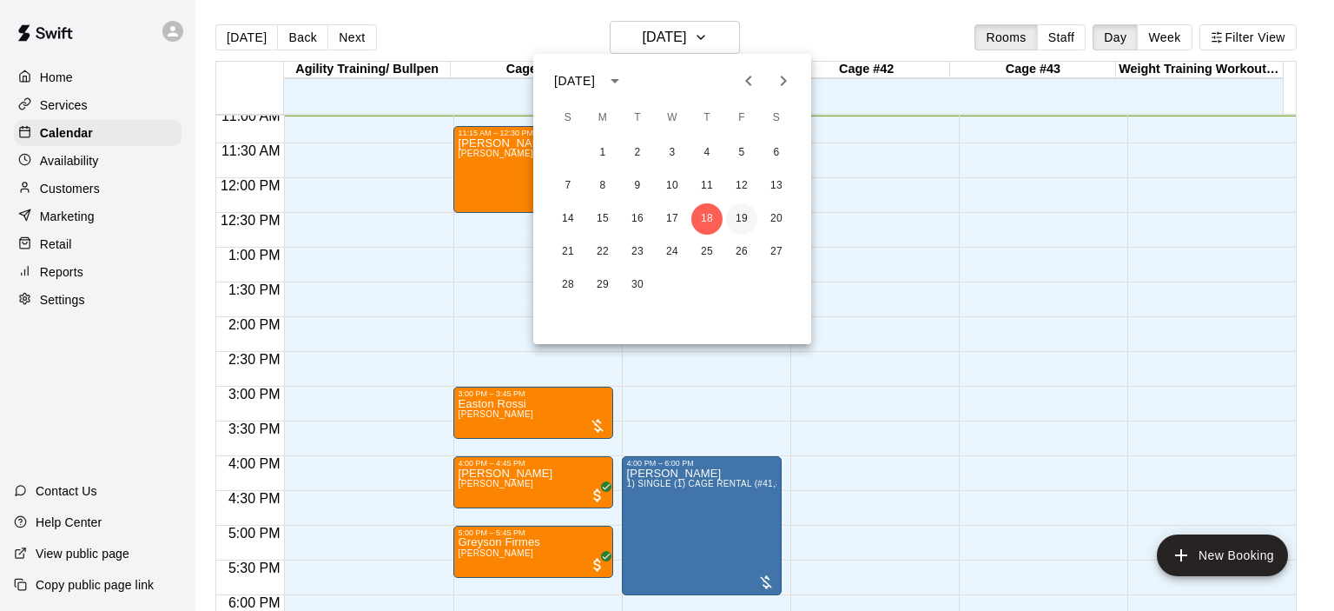
click at [739, 221] on button "19" at bounding box center [741, 218] width 31 height 31
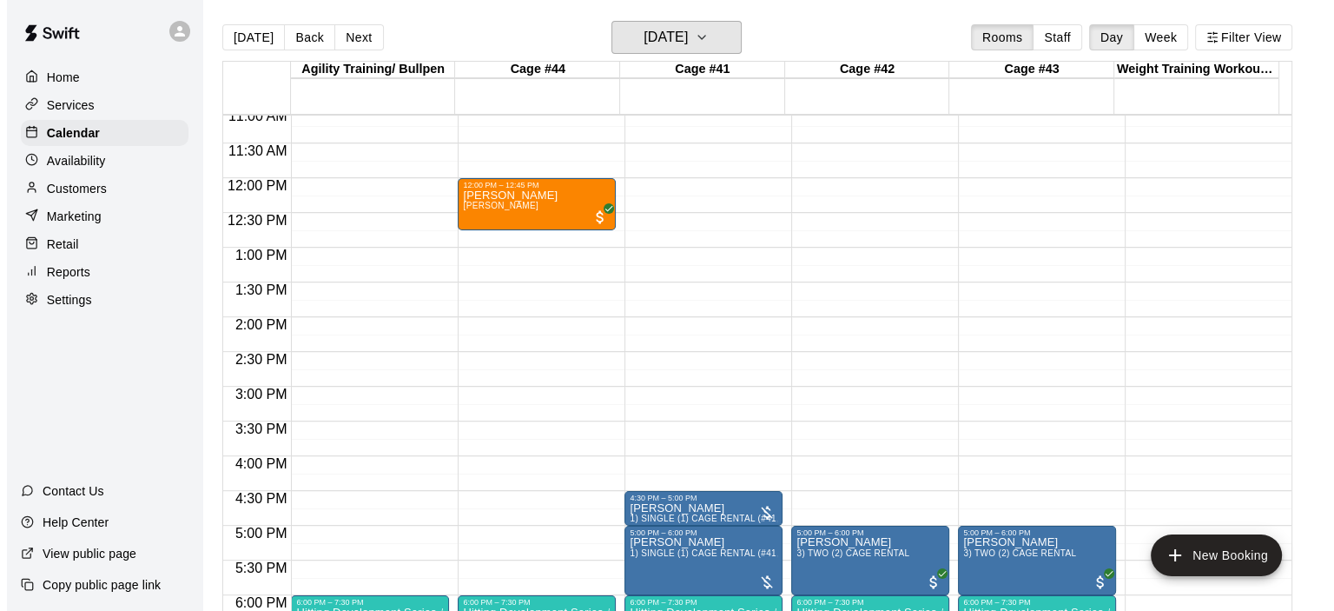
scroll to position [858, 0]
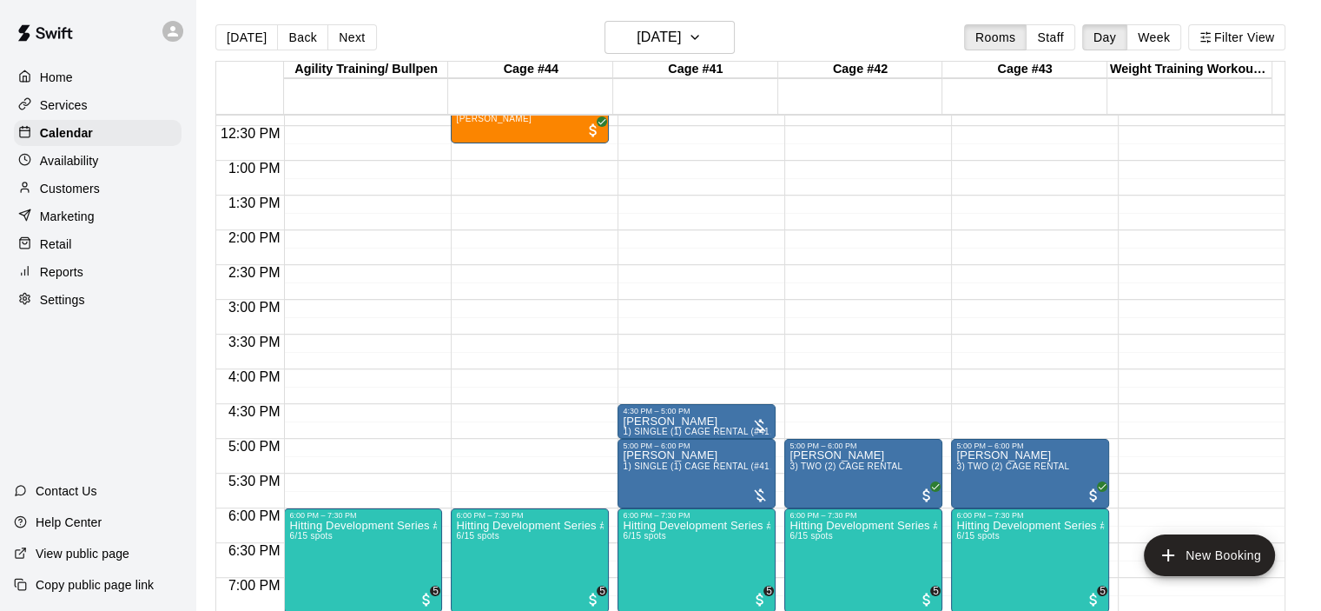
click at [490, 440] on div "12:00 AM – 9:00 AM Closed 12:00 PM – 12:45 PM [PERSON_NAME] [PERSON_NAME] 6:00 …" at bounding box center [530, 90] width 158 height 1667
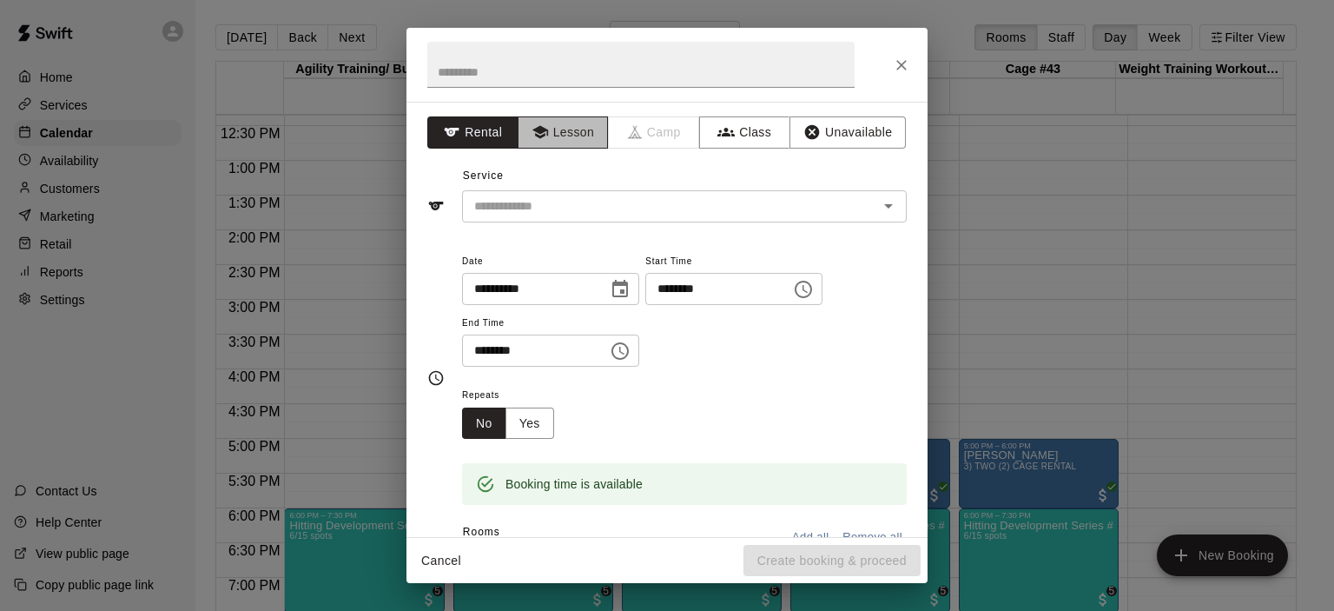
click at [587, 138] on button "Lesson" at bounding box center [563, 132] width 91 height 32
click at [878, 208] on icon "Open" at bounding box center [888, 205] width 21 height 21
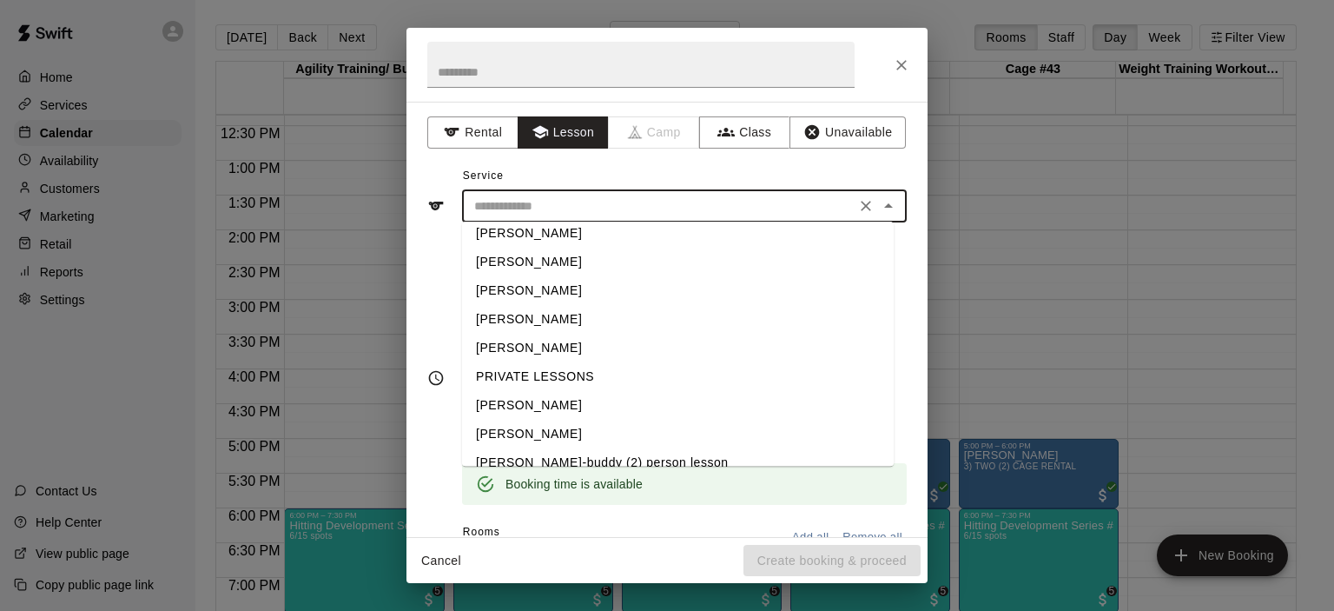
scroll to position [56, 0]
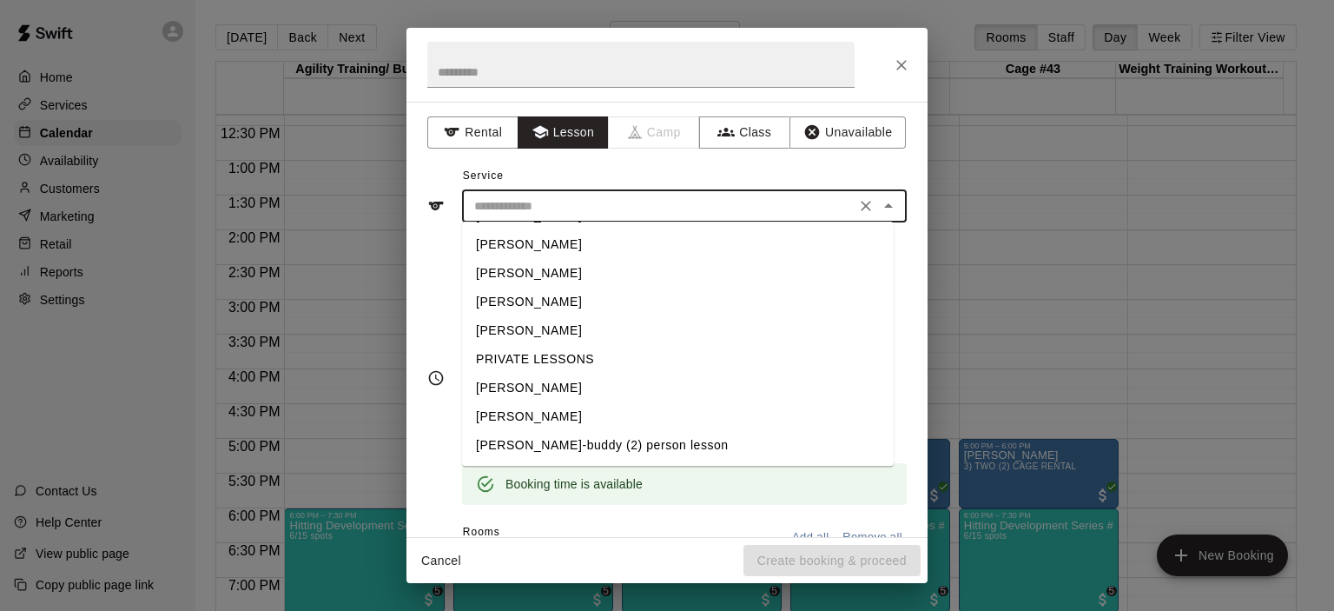
click at [542, 409] on li "[PERSON_NAME]" at bounding box center [678, 416] width 432 height 29
type input "**********"
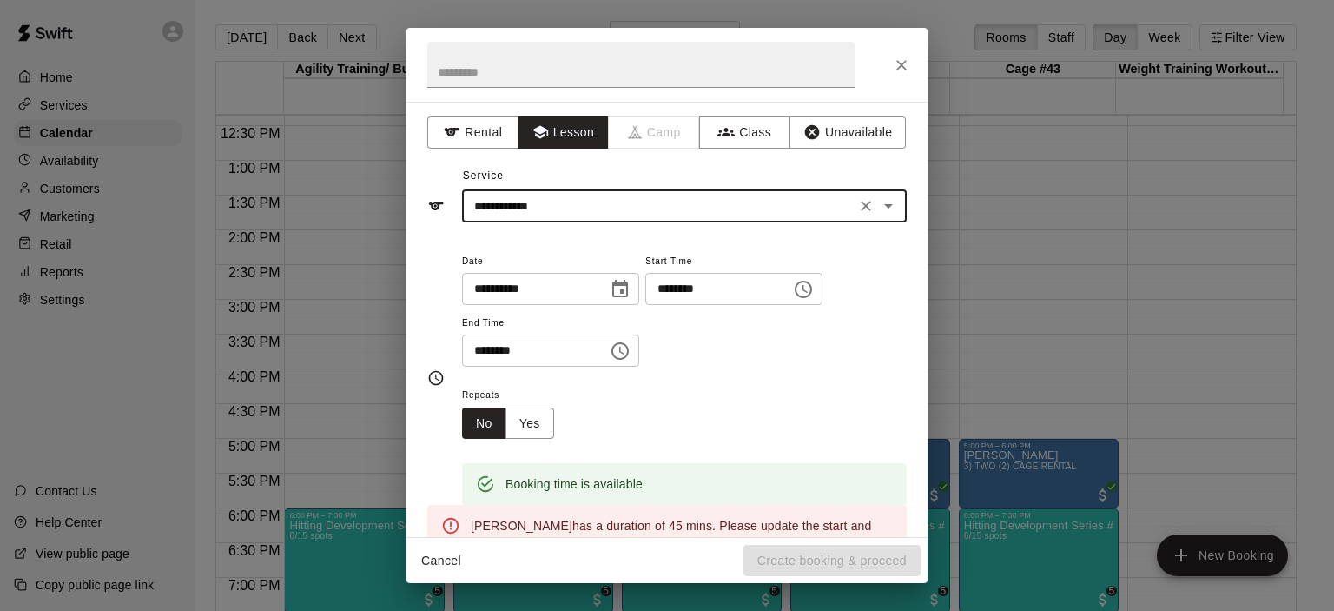
click at [631, 350] on icon "Choose time, selected time is 5:30 PM" at bounding box center [620, 350] width 21 height 21
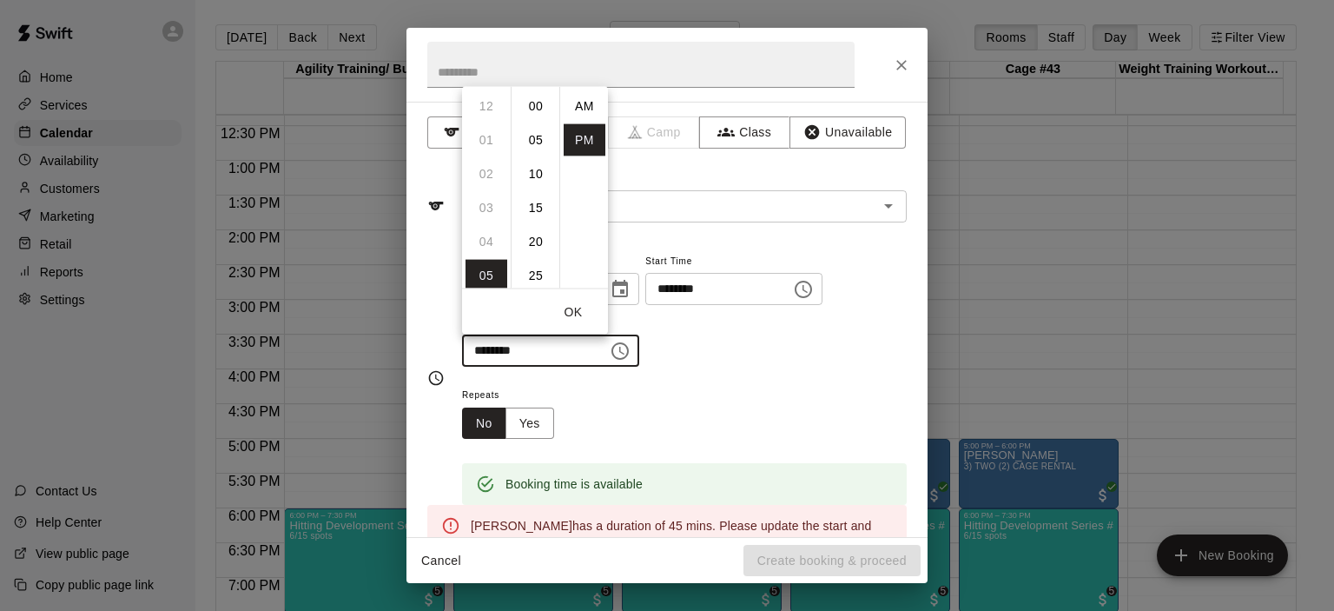
scroll to position [31, 0]
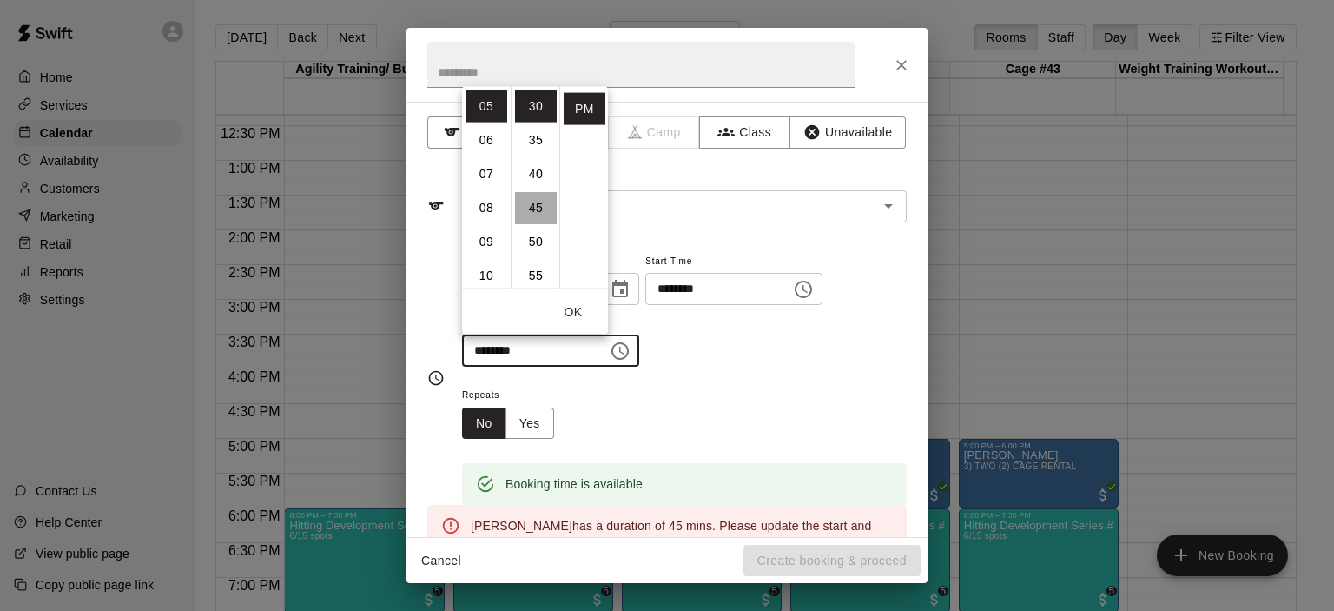
click at [535, 207] on li "45" at bounding box center [536, 207] width 42 height 32
type input "********"
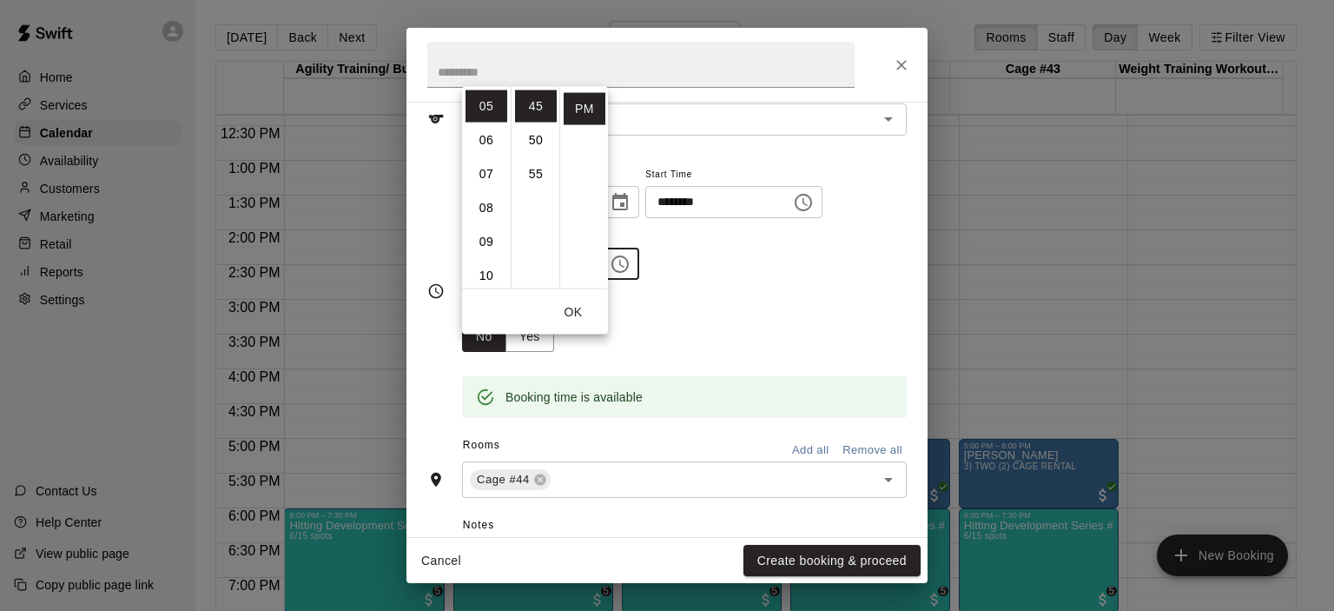
scroll to position [261, 0]
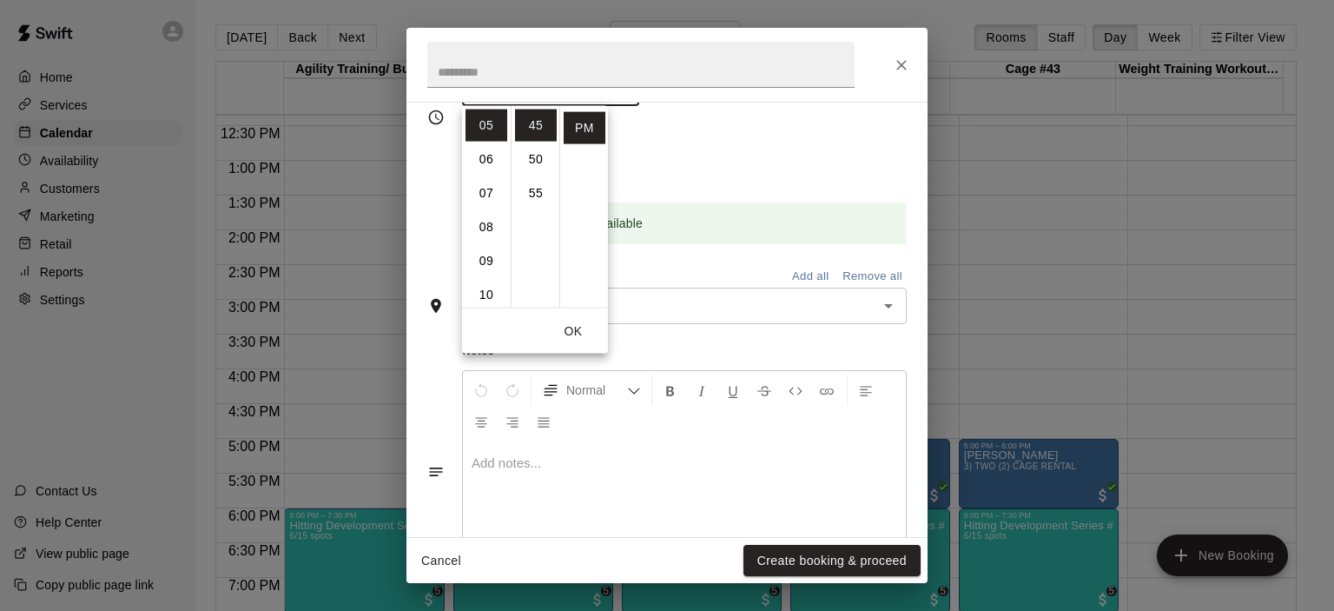
click at [705, 152] on div "Repeats No Yes" at bounding box center [684, 150] width 445 height 55
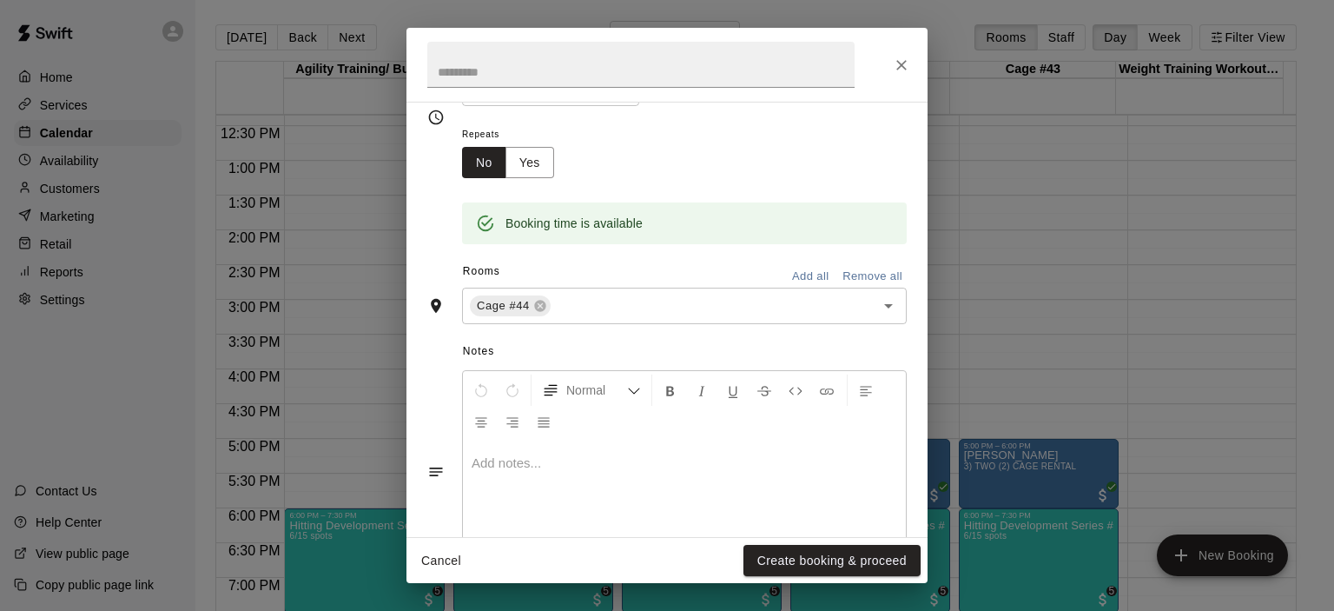
scroll to position [230, 0]
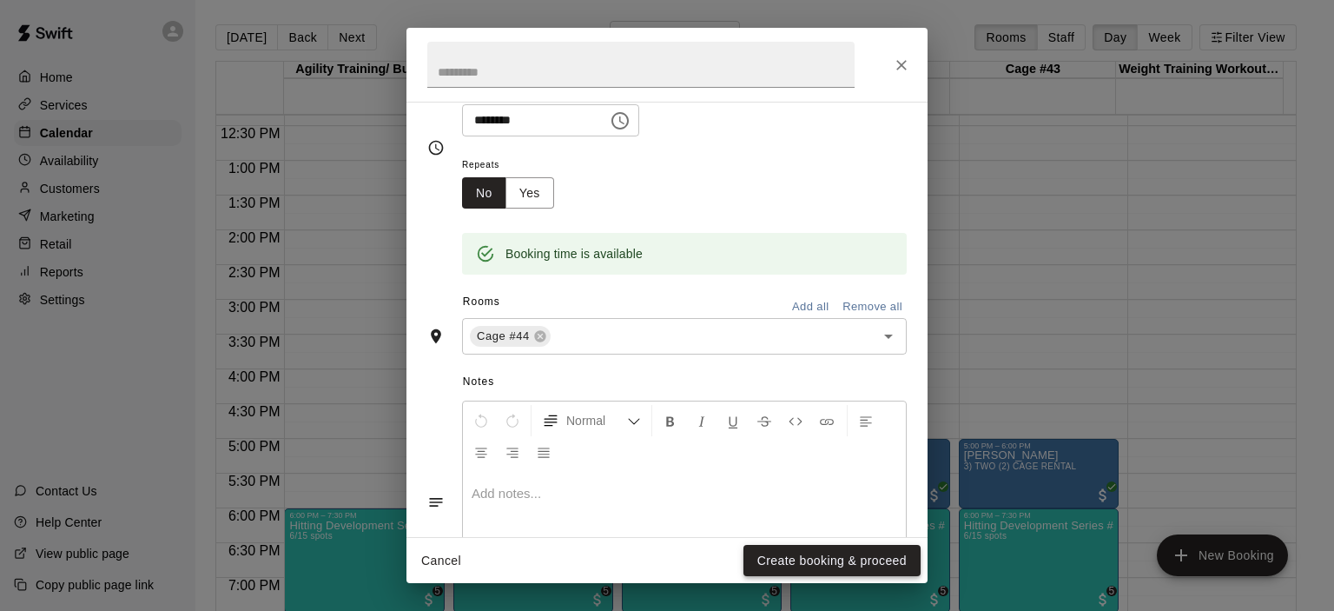
click at [852, 554] on button "Create booking & proceed" at bounding box center [831, 561] width 177 height 32
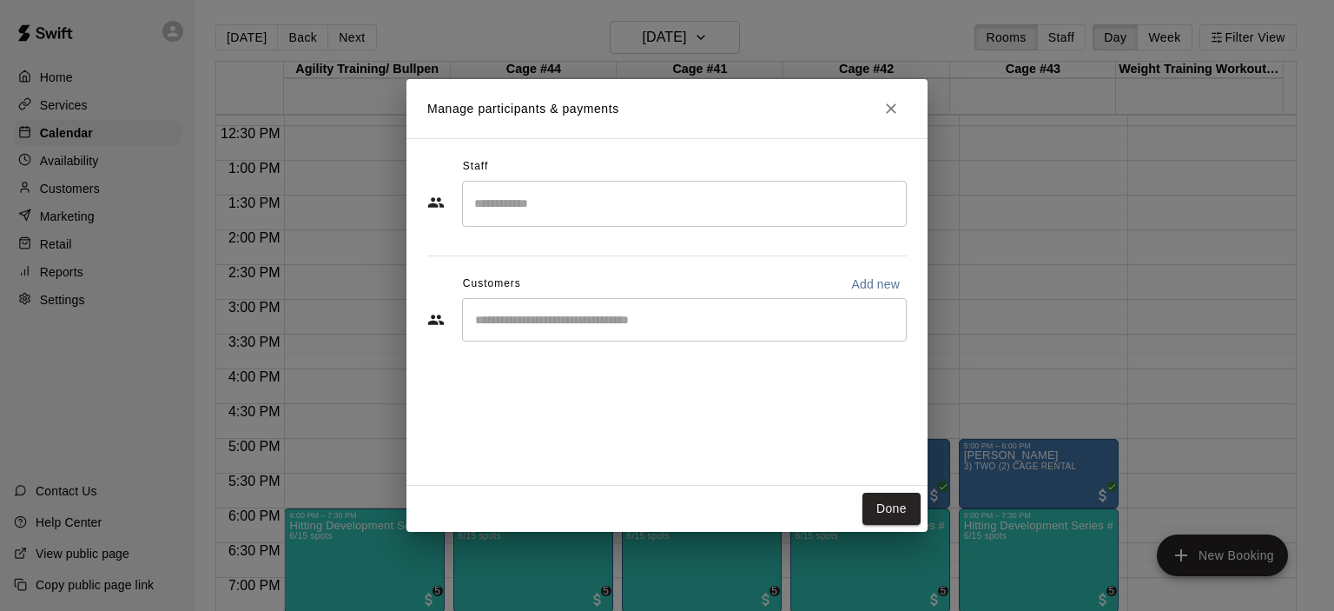
click at [588, 320] on input "Start typing to search customers..." at bounding box center [684, 319] width 429 height 17
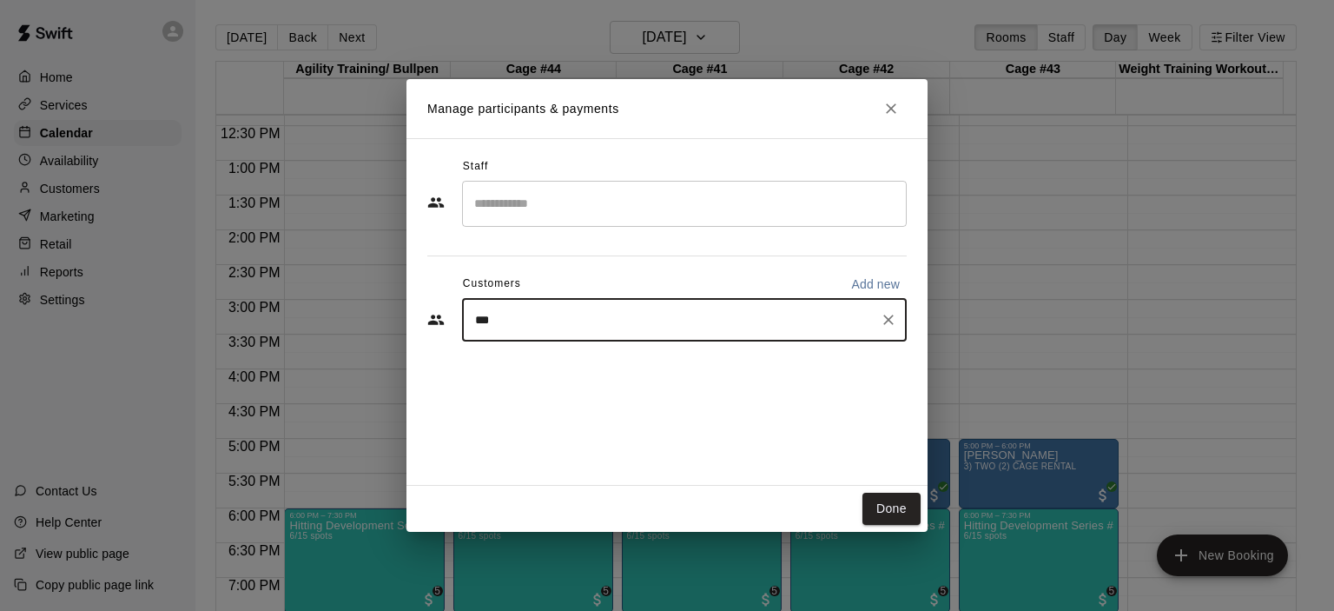
type input "****"
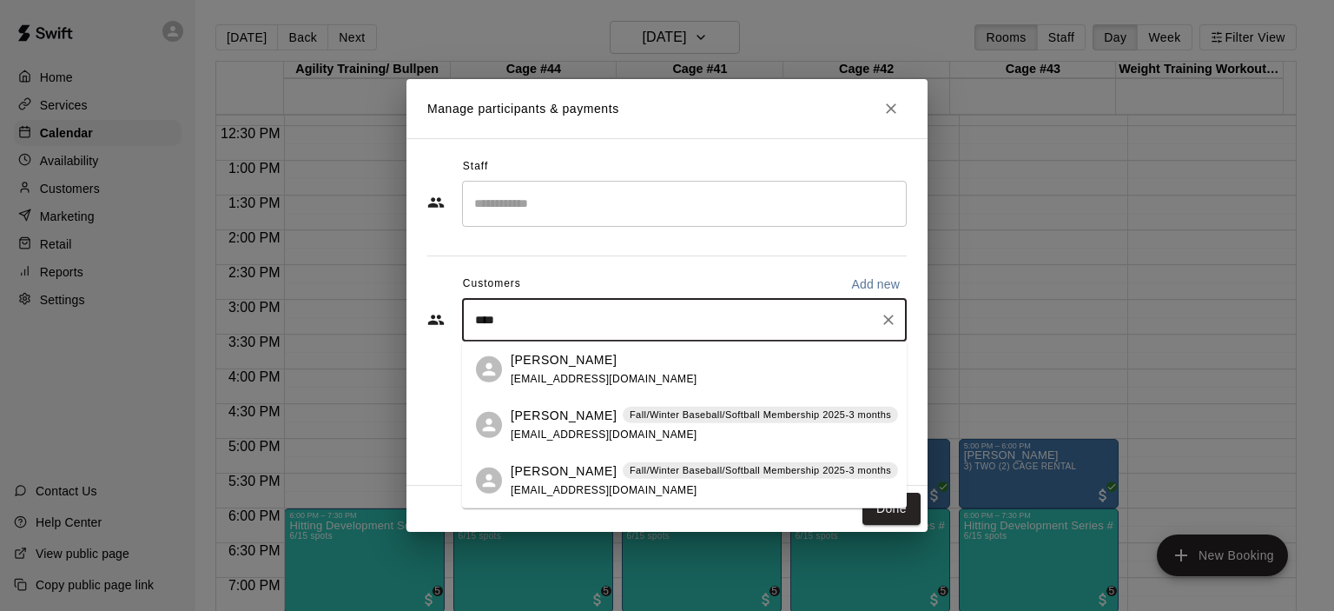
click at [591, 467] on p "[PERSON_NAME]" at bounding box center [564, 470] width 106 height 18
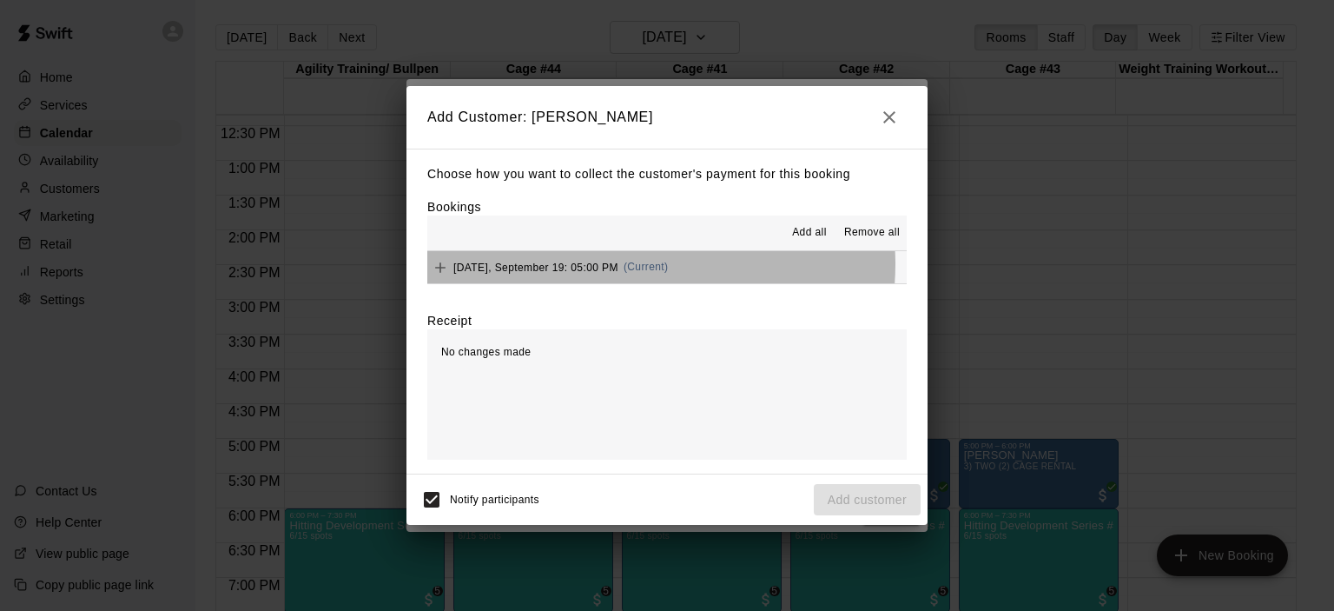
click at [641, 266] on span "(Current)" at bounding box center [646, 267] width 45 height 12
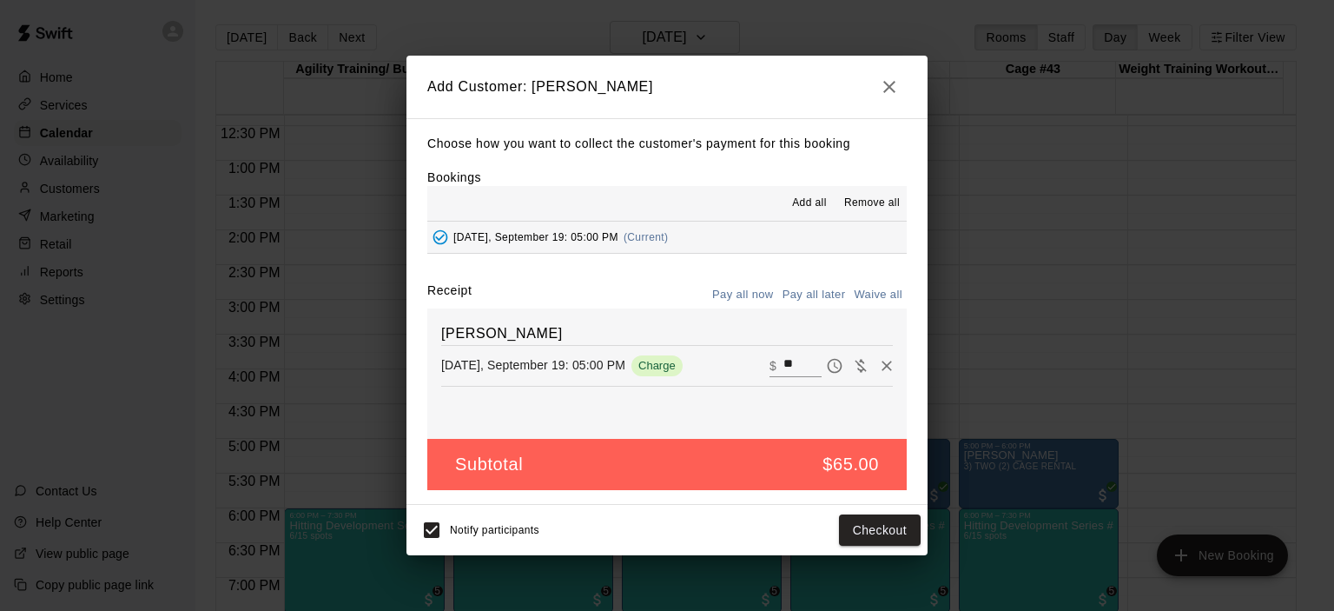
click at [871, 291] on button "Waive all" at bounding box center [877, 294] width 57 height 27
type input "*"
click at [868, 525] on button "Add customer" at bounding box center [867, 530] width 107 height 32
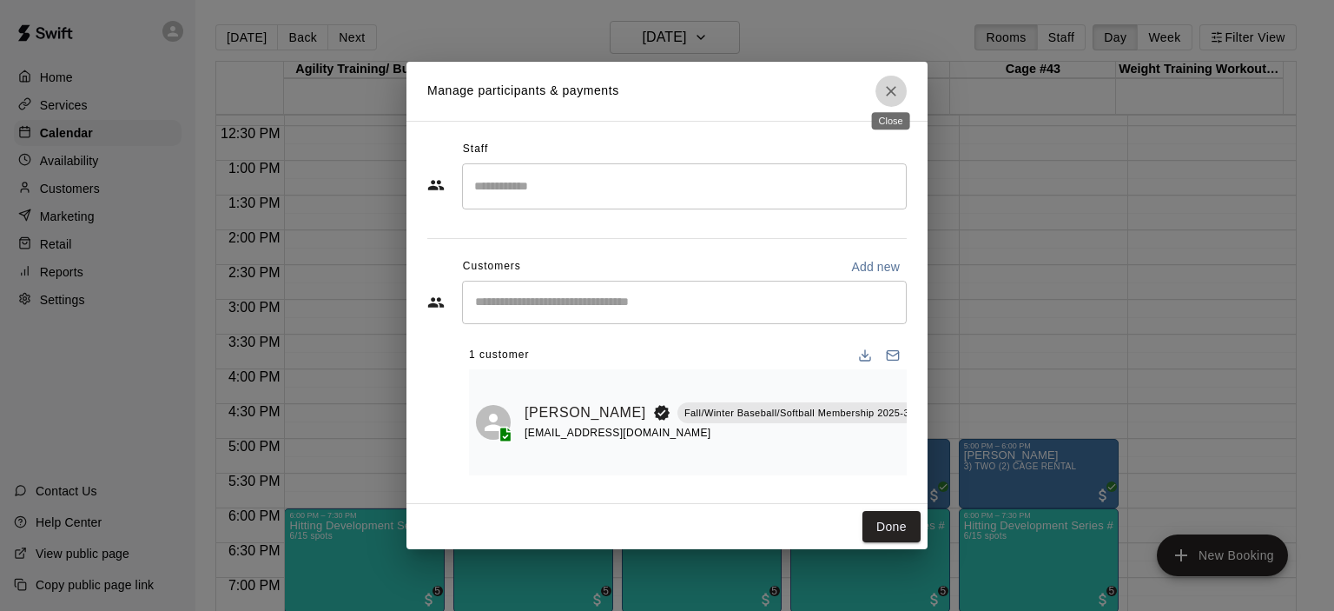
click at [884, 83] on icon "Close" at bounding box center [890, 91] width 17 height 17
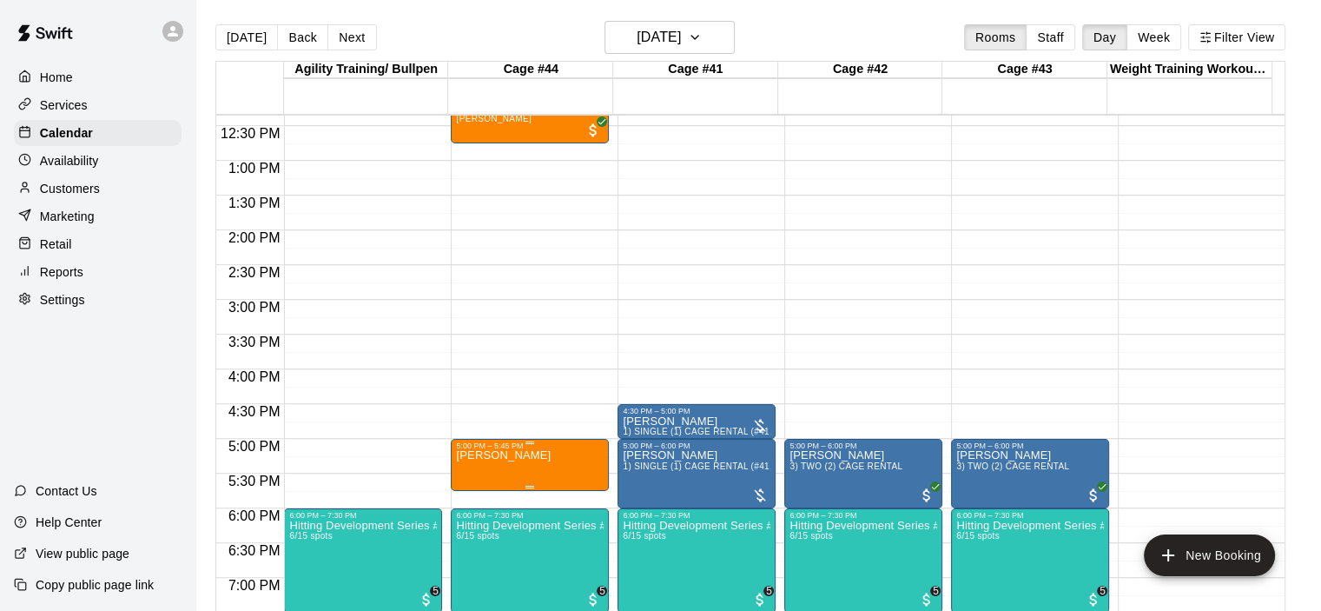
click at [518, 445] on div "5:00 PM – 5:45 PM" at bounding box center [530, 445] width 148 height 9
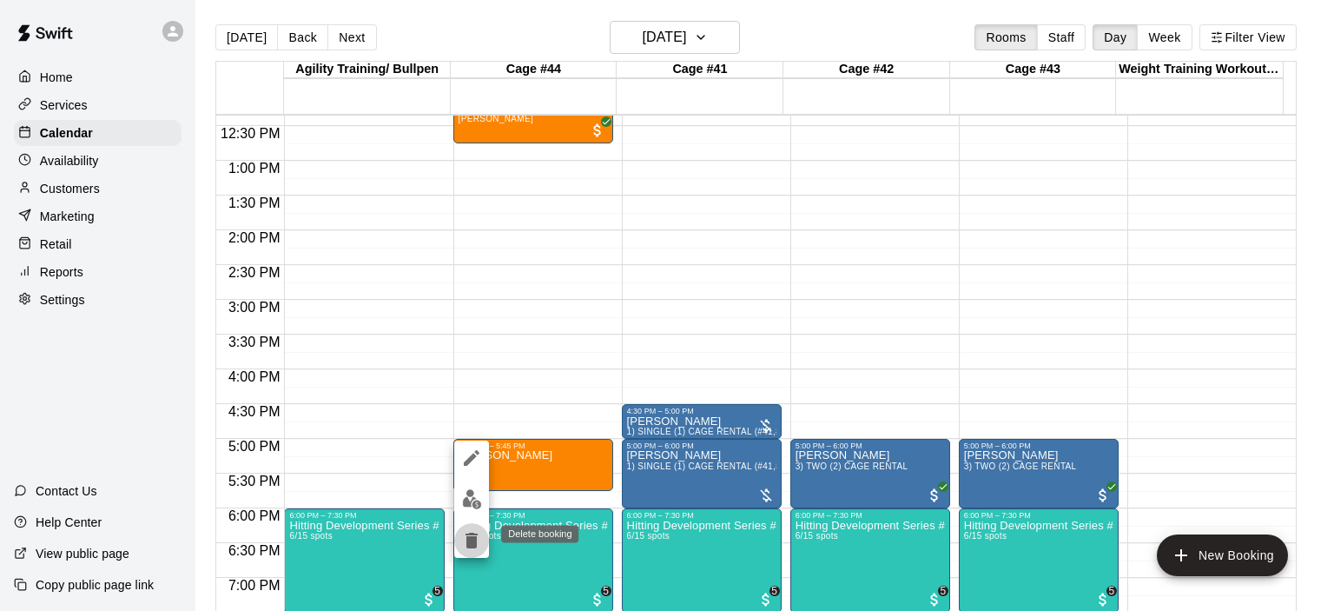
click at [477, 540] on icon "delete" at bounding box center [471, 540] width 21 height 21
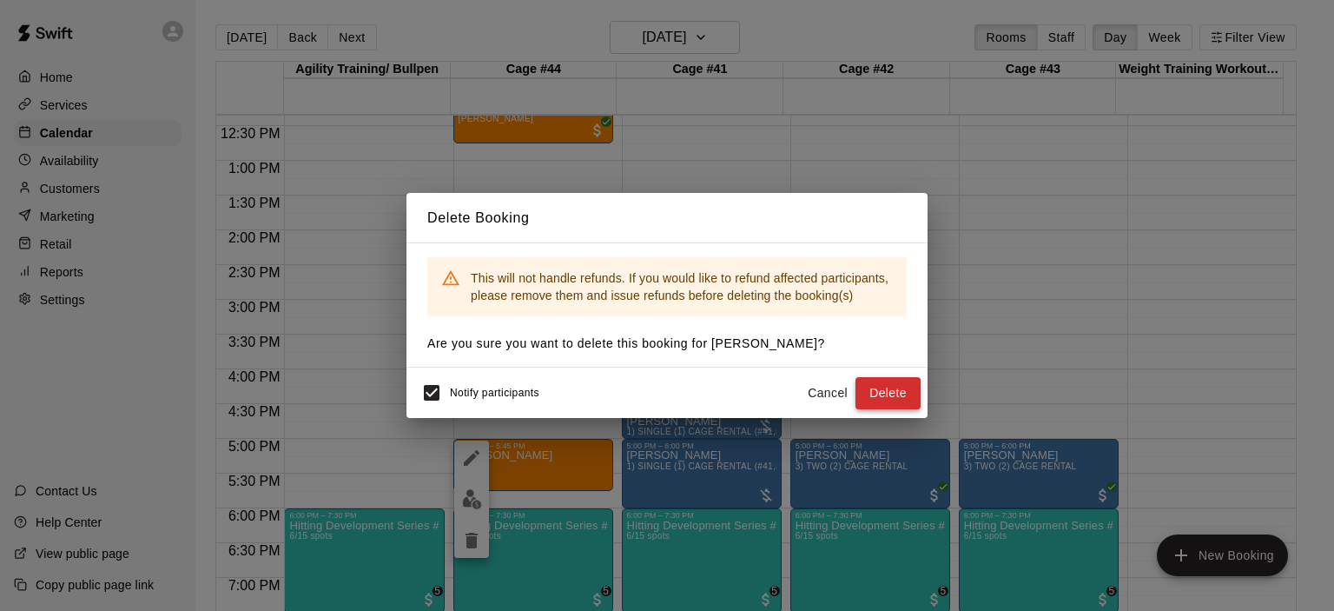
click at [875, 385] on button "Delete" at bounding box center [887, 393] width 65 height 32
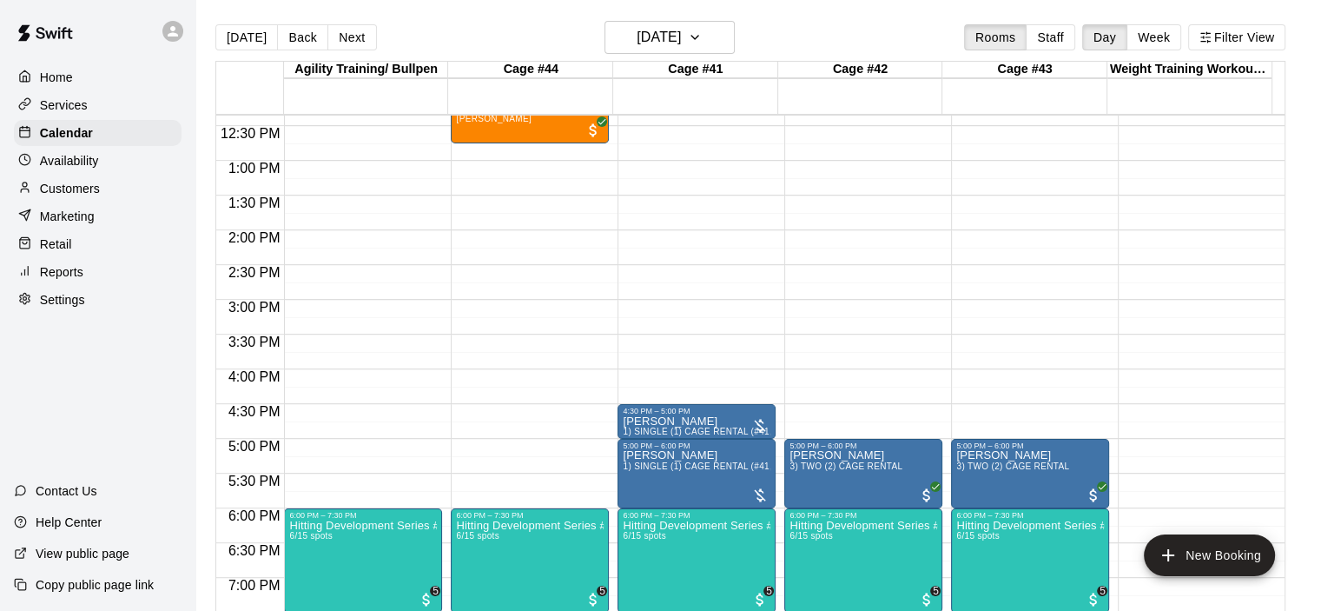
click at [494, 446] on div "12:00 AM – 9:00 AM Closed 12:00 PM – 12:45 PM [PERSON_NAME] [PERSON_NAME] 6:00 …" at bounding box center [530, 90] width 158 height 1667
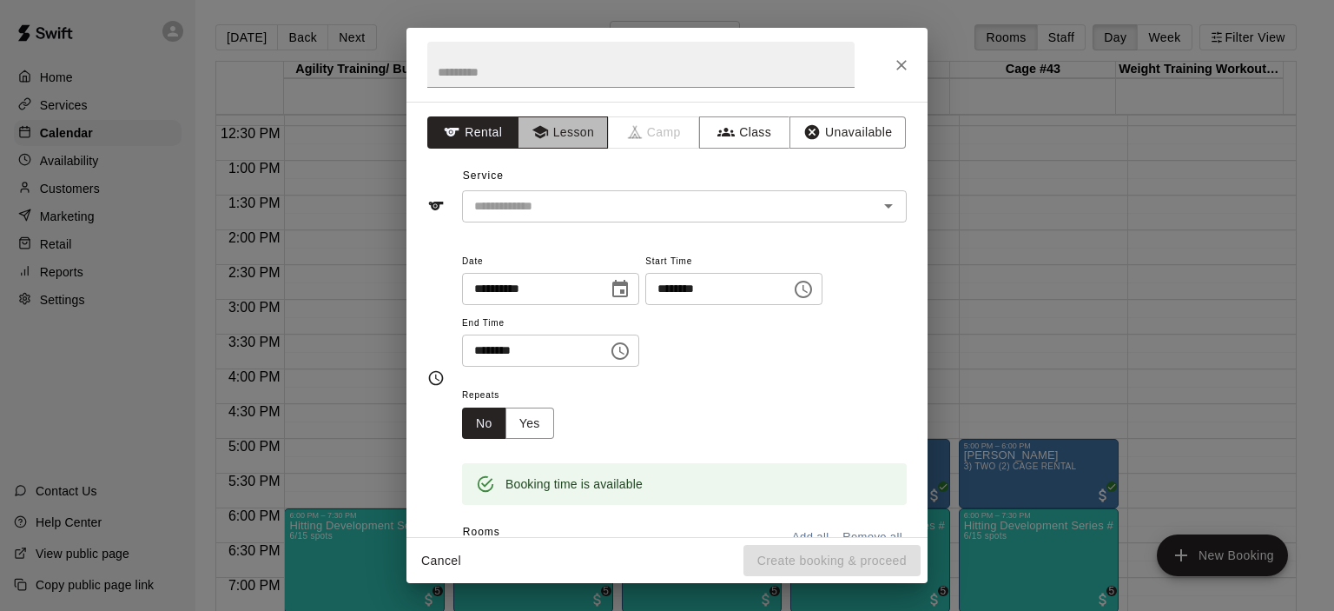
click at [576, 141] on button "Lesson" at bounding box center [563, 132] width 91 height 32
click at [878, 207] on icon "Open" at bounding box center [888, 205] width 21 height 21
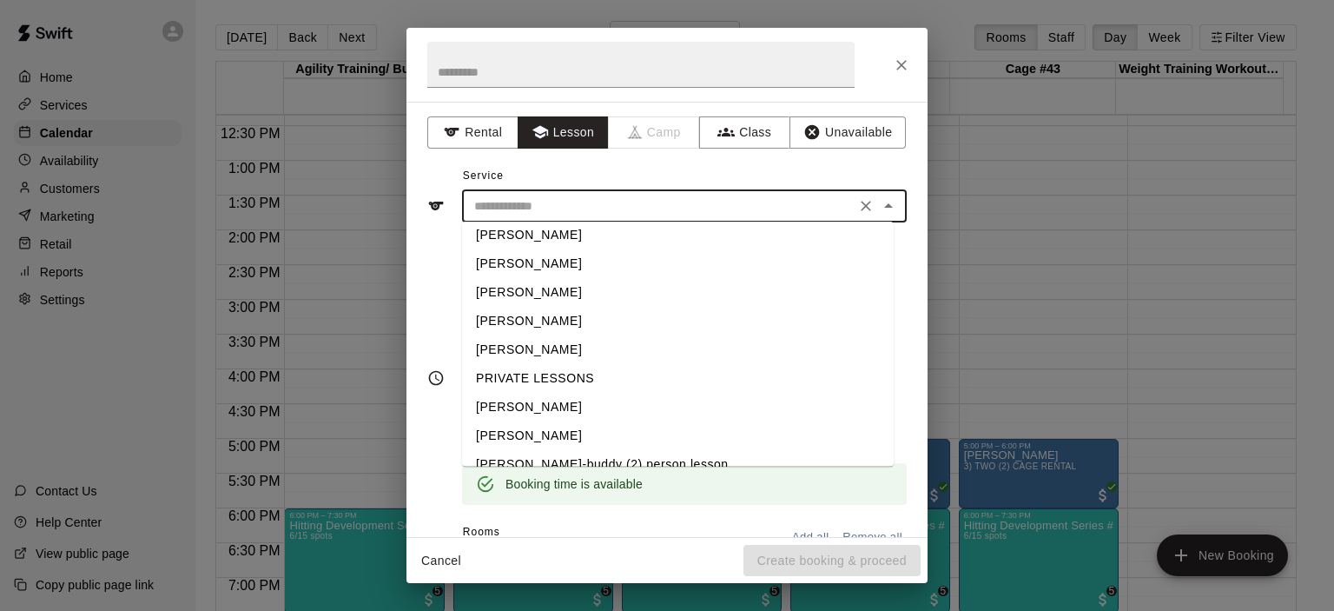
scroll to position [56, 0]
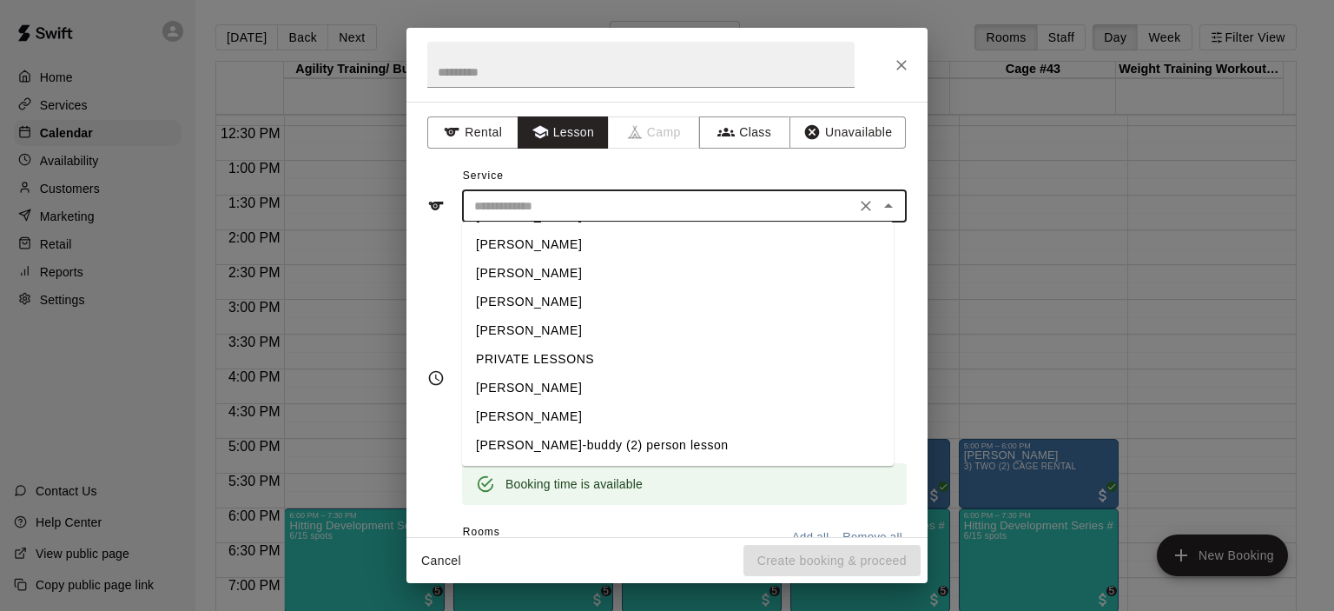
click at [587, 412] on li "[PERSON_NAME]" at bounding box center [678, 416] width 432 height 29
type input "**********"
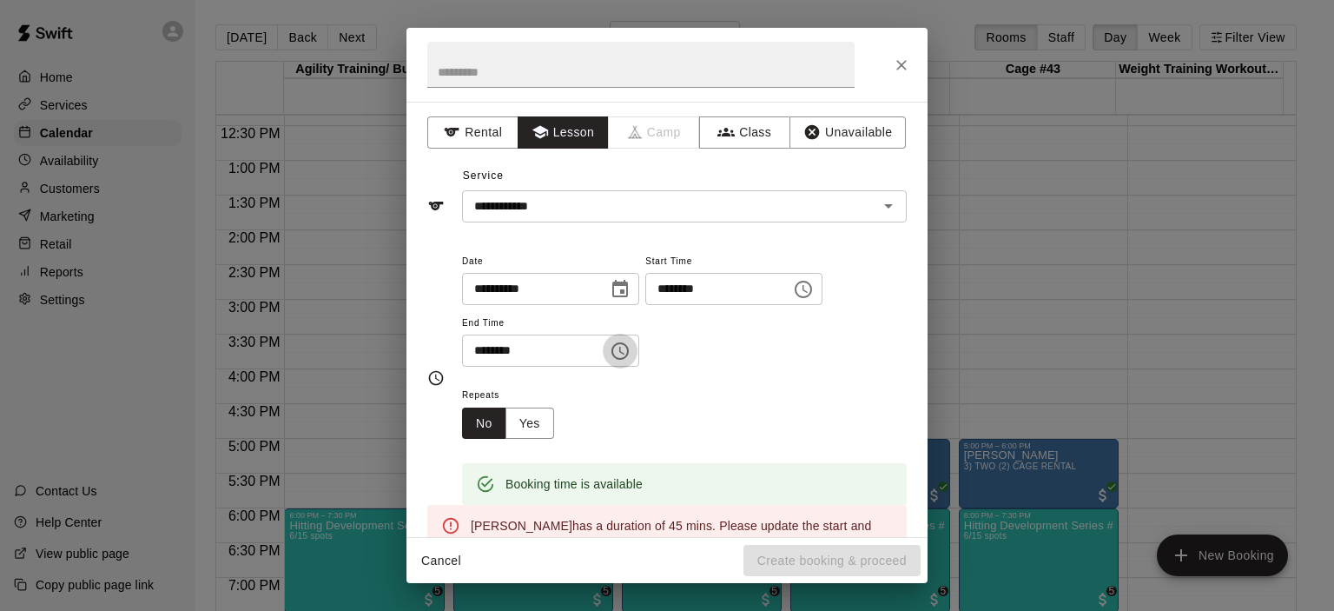
click at [631, 345] on icon "Choose time, selected time is 5:30 PM" at bounding box center [620, 350] width 21 height 21
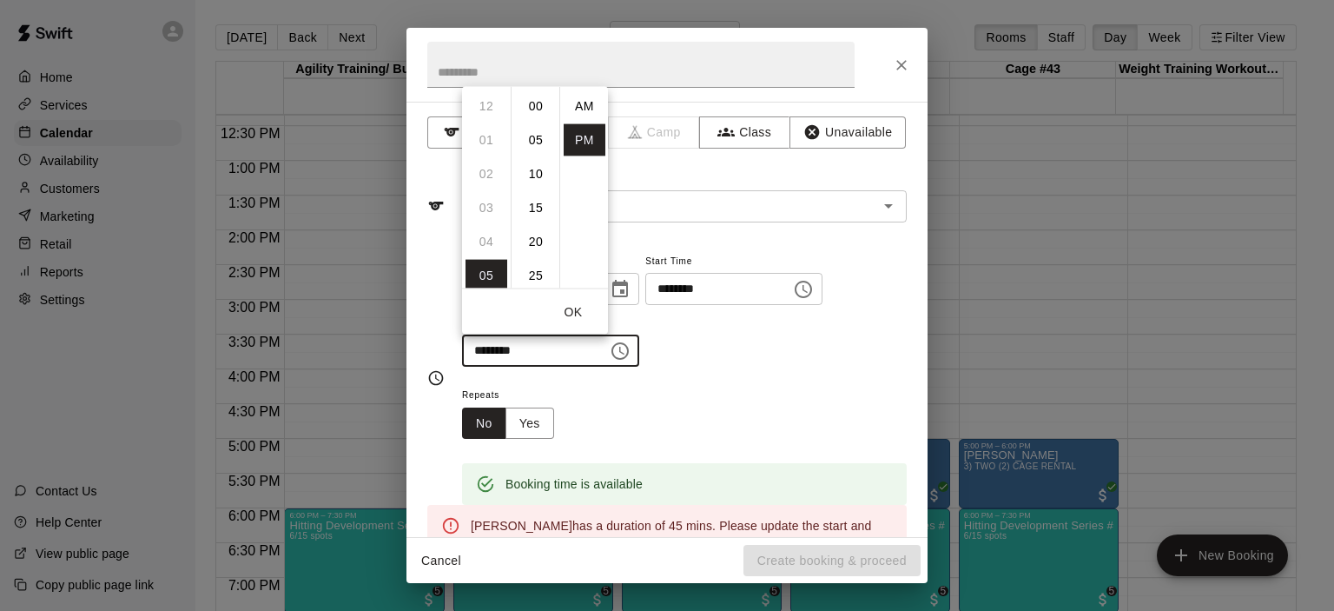
scroll to position [31, 0]
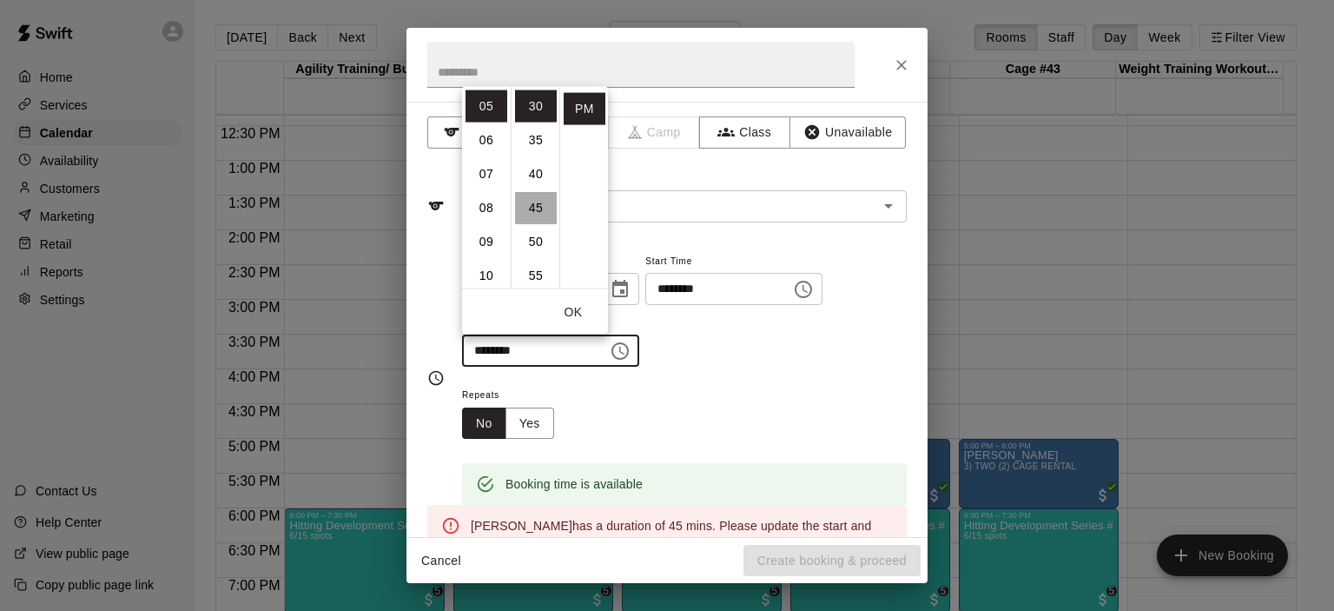
click at [532, 207] on li "45" at bounding box center [536, 207] width 42 height 32
type input "********"
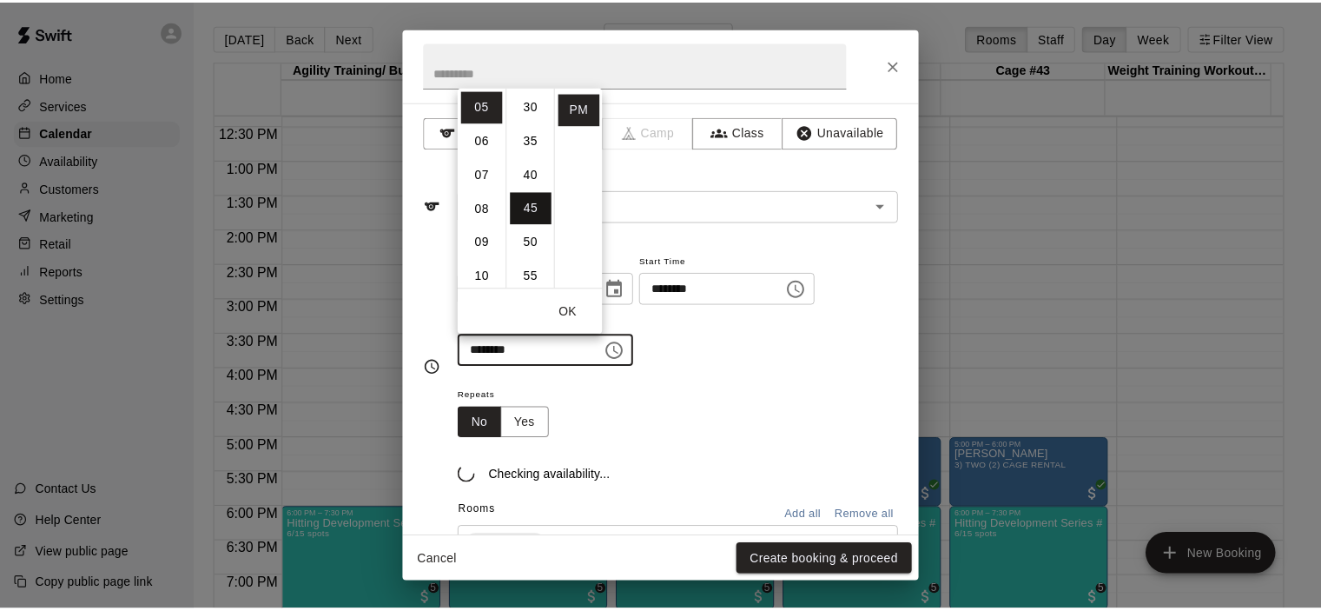
scroll to position [305, 0]
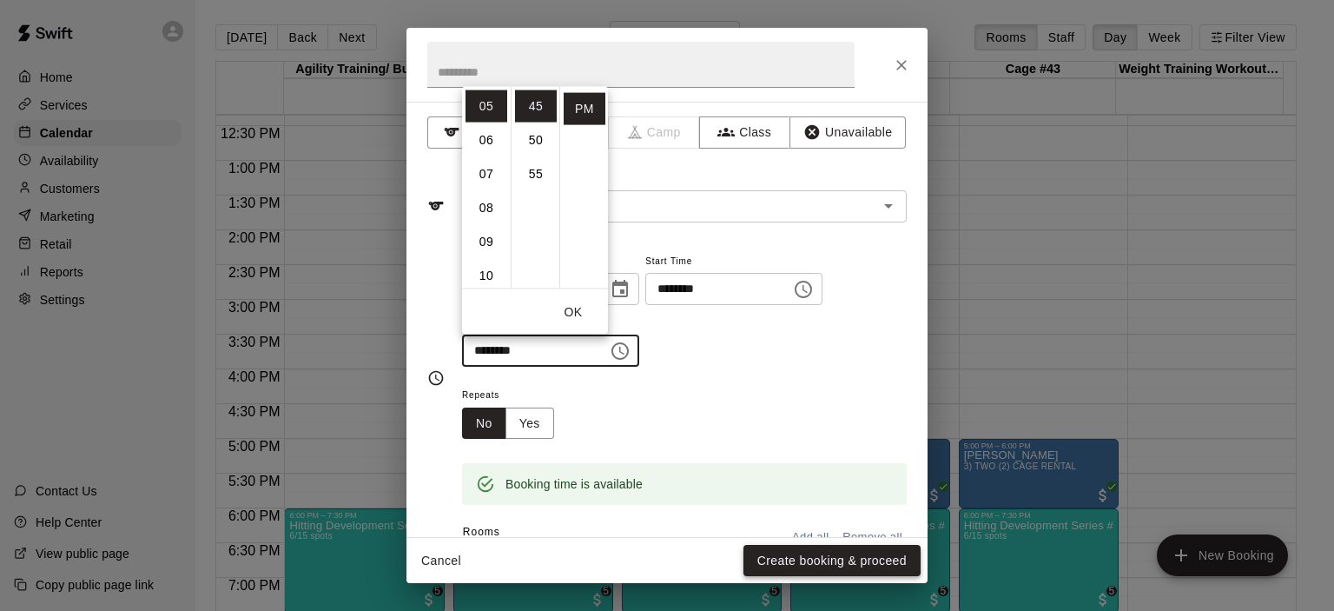
click at [837, 561] on button "Create booking & proceed" at bounding box center [831, 561] width 177 height 32
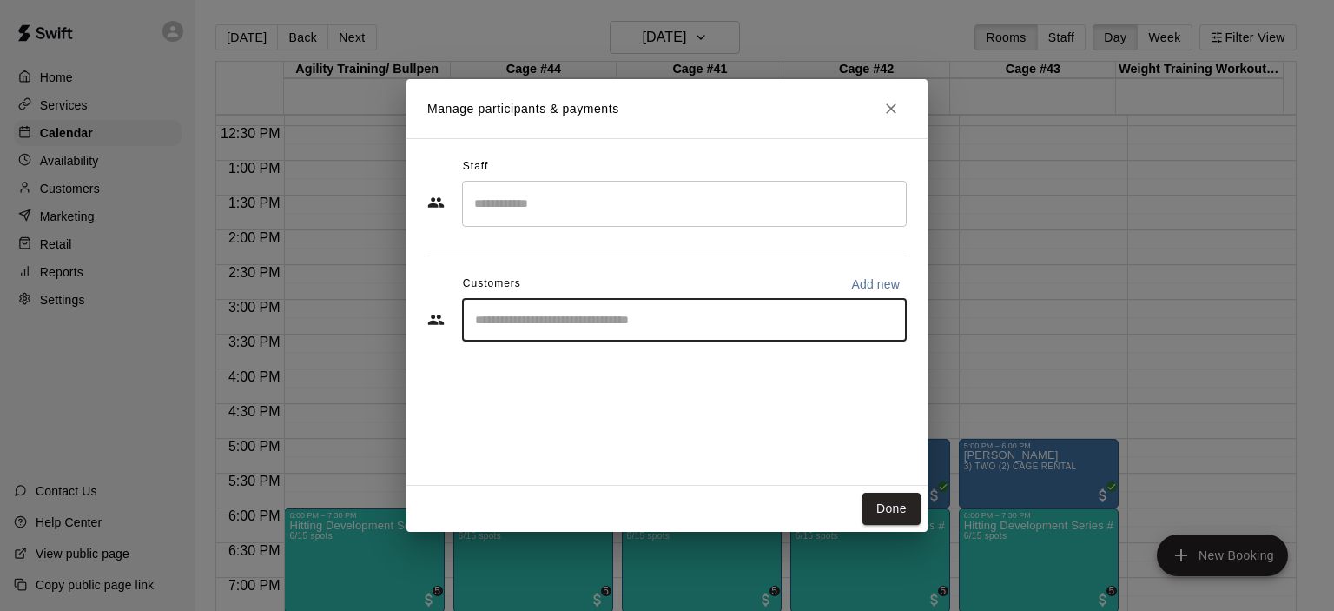
click at [575, 327] on input "Start typing to search customers..." at bounding box center [684, 319] width 429 height 17
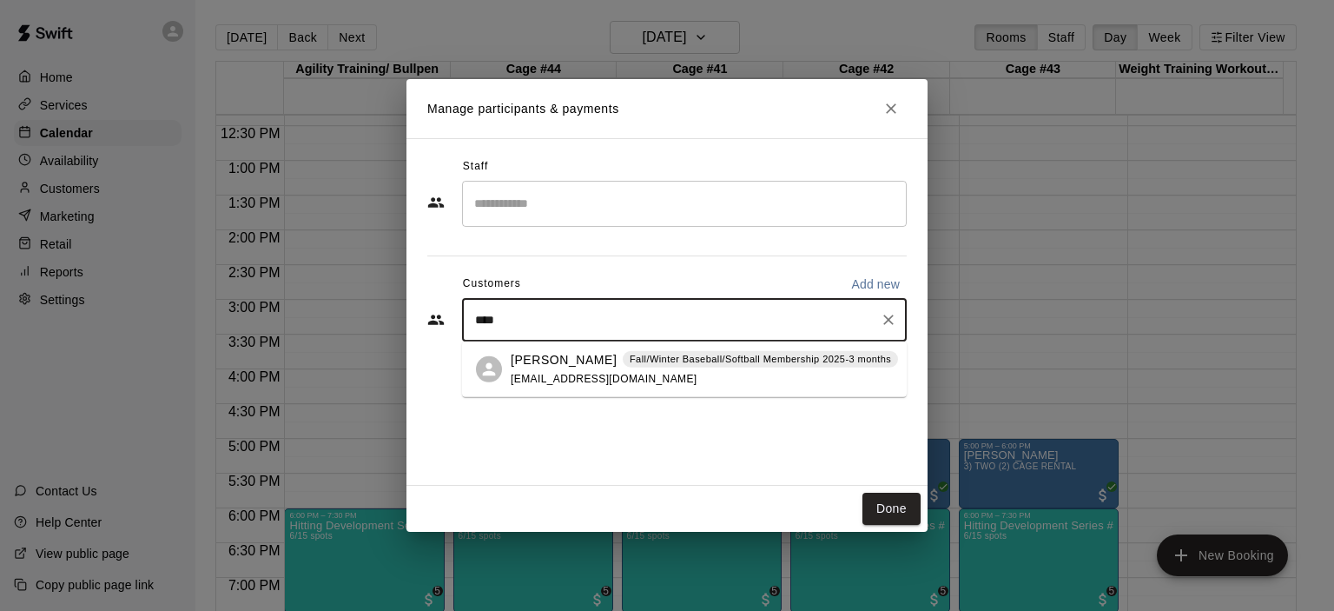
type input "*****"
click at [556, 371] on div "[PERSON_NAME] Fall/Winter Baseball/Softball Membership 2025-3 months [EMAIL_ADD…" at bounding box center [704, 368] width 387 height 37
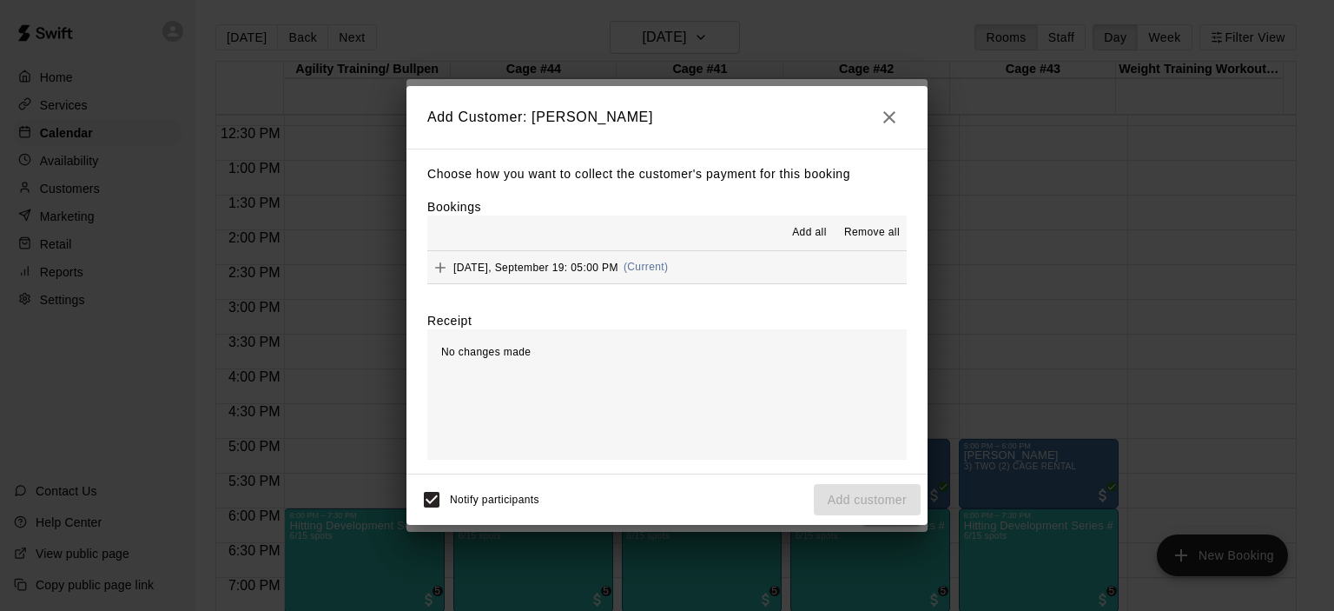
click at [639, 263] on span "(Current)" at bounding box center [646, 267] width 45 height 12
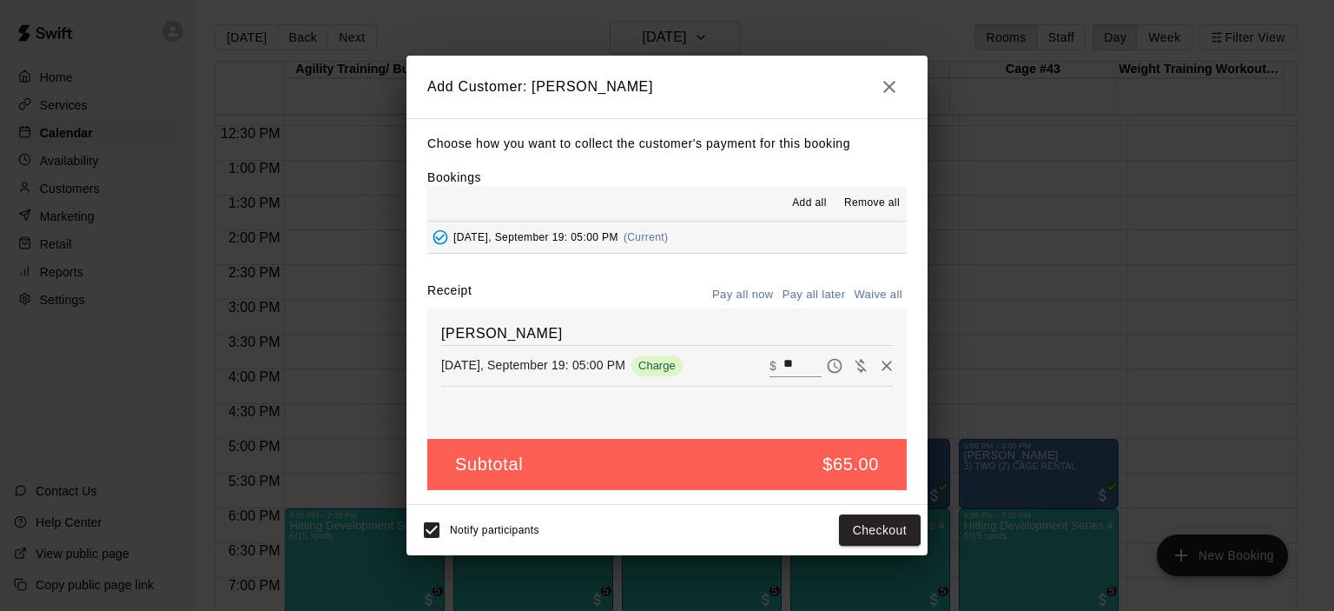
click at [872, 293] on button "Waive all" at bounding box center [877, 294] width 57 height 27
type input "*"
click at [848, 525] on button "Add customer" at bounding box center [867, 530] width 107 height 32
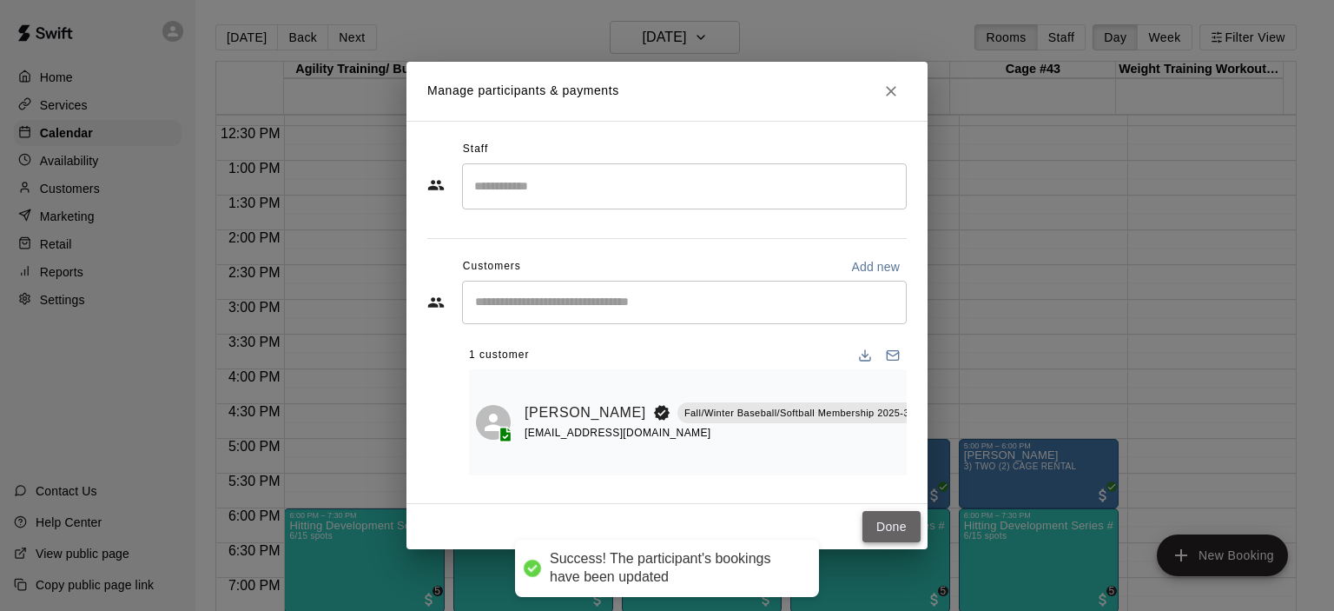
click at [885, 527] on button "Done" at bounding box center [891, 527] width 58 height 32
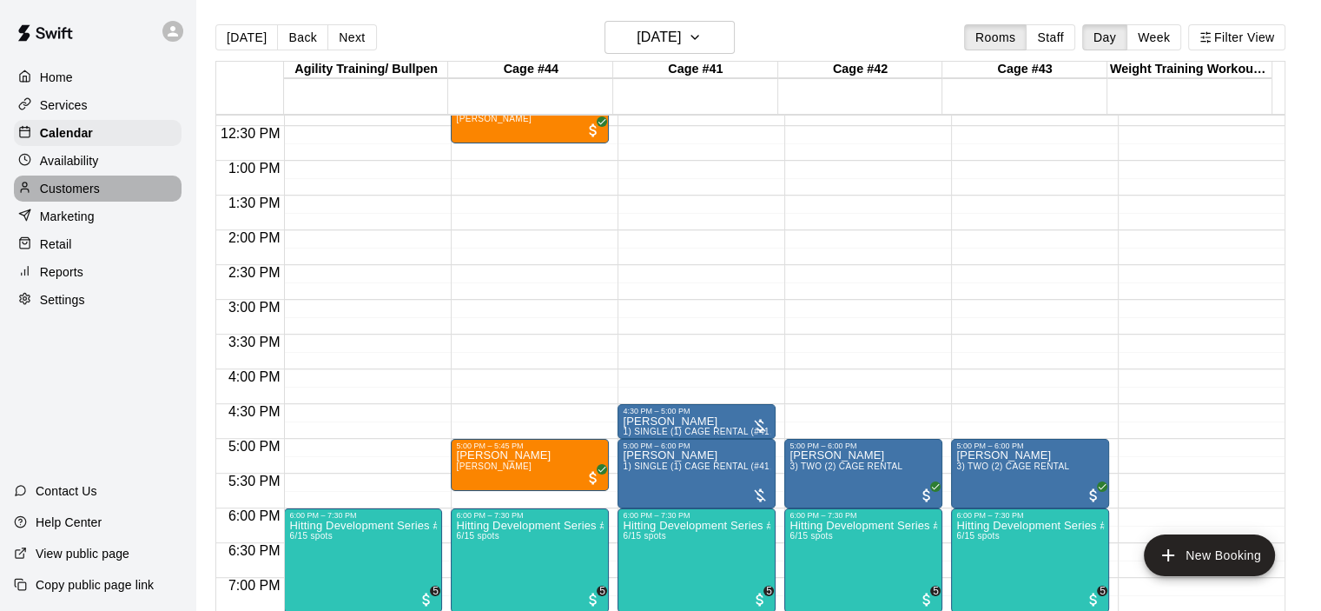
click at [78, 183] on div "Customers" at bounding box center [98, 188] width 168 height 26
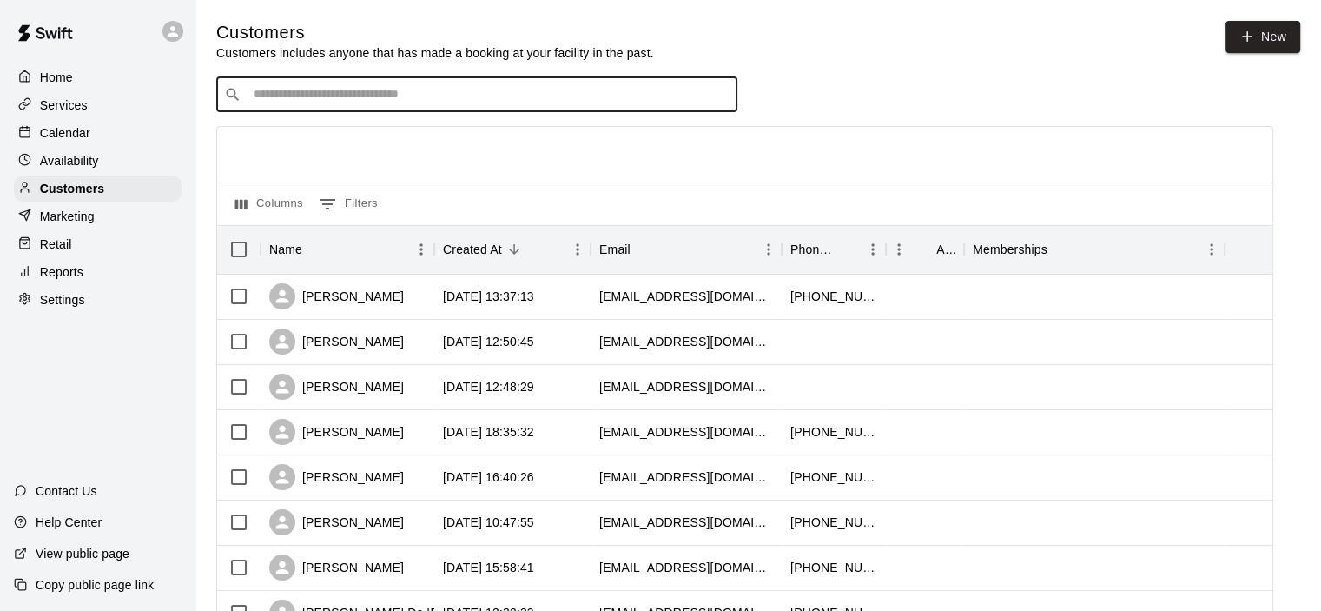
click at [348, 95] on input "Search customers by name or email" at bounding box center [488, 94] width 481 height 17
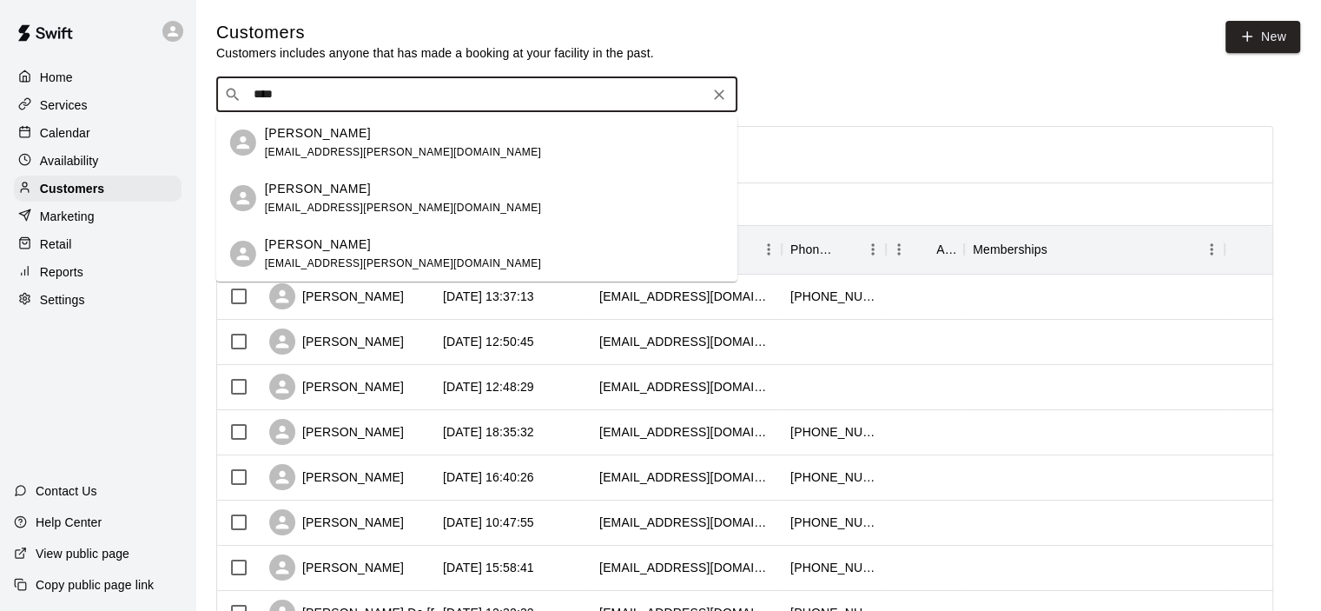
type input "*****"
click at [358, 135] on div "[PERSON_NAME]" at bounding box center [403, 133] width 276 height 18
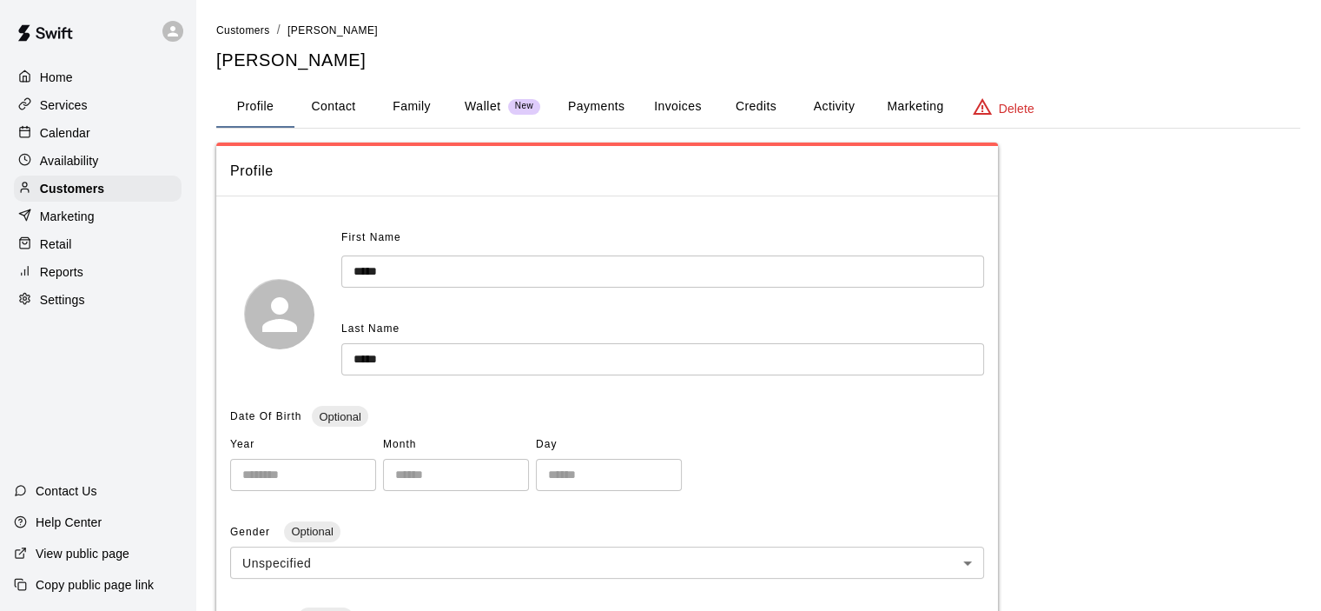
click at [344, 107] on button "Contact" at bounding box center [333, 107] width 78 height 42
select select "**"
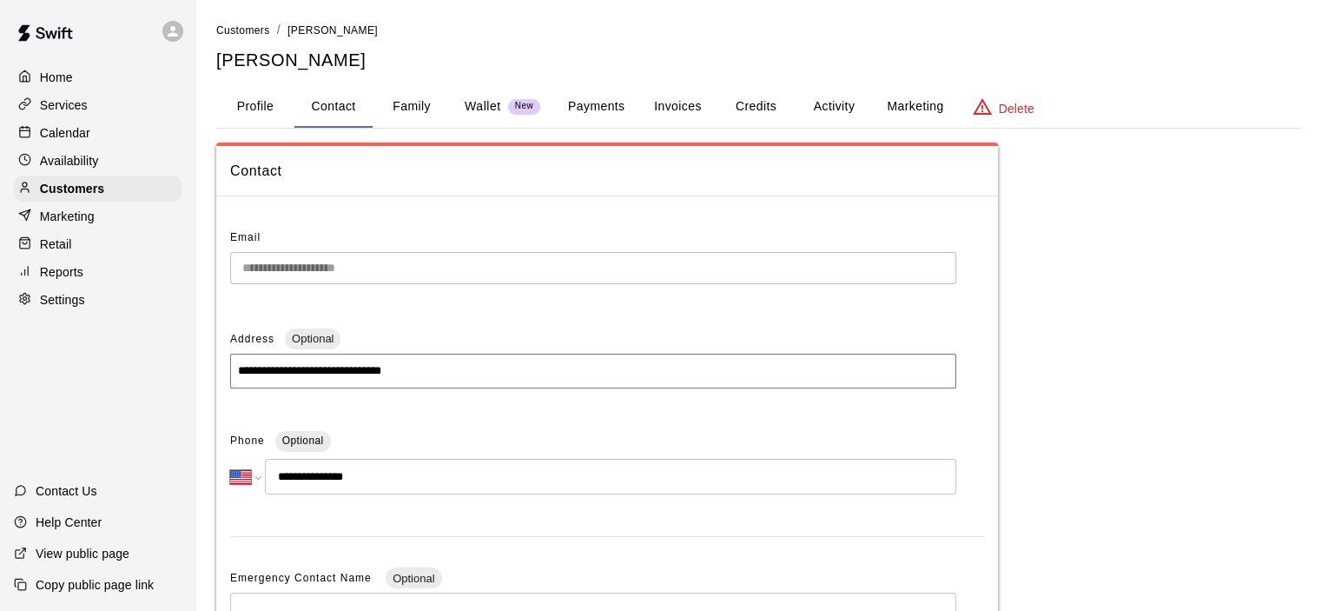
click at [65, 114] on p "Services" at bounding box center [64, 104] width 48 height 17
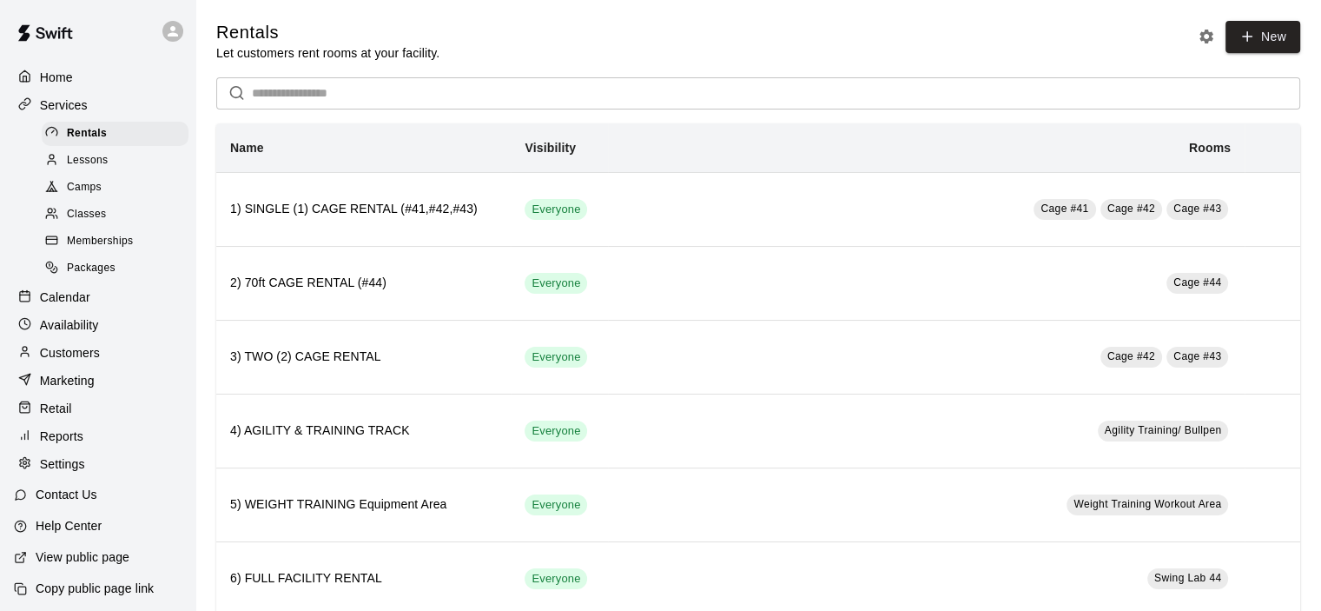
click at [103, 218] on span "Classes" at bounding box center [86, 214] width 39 height 17
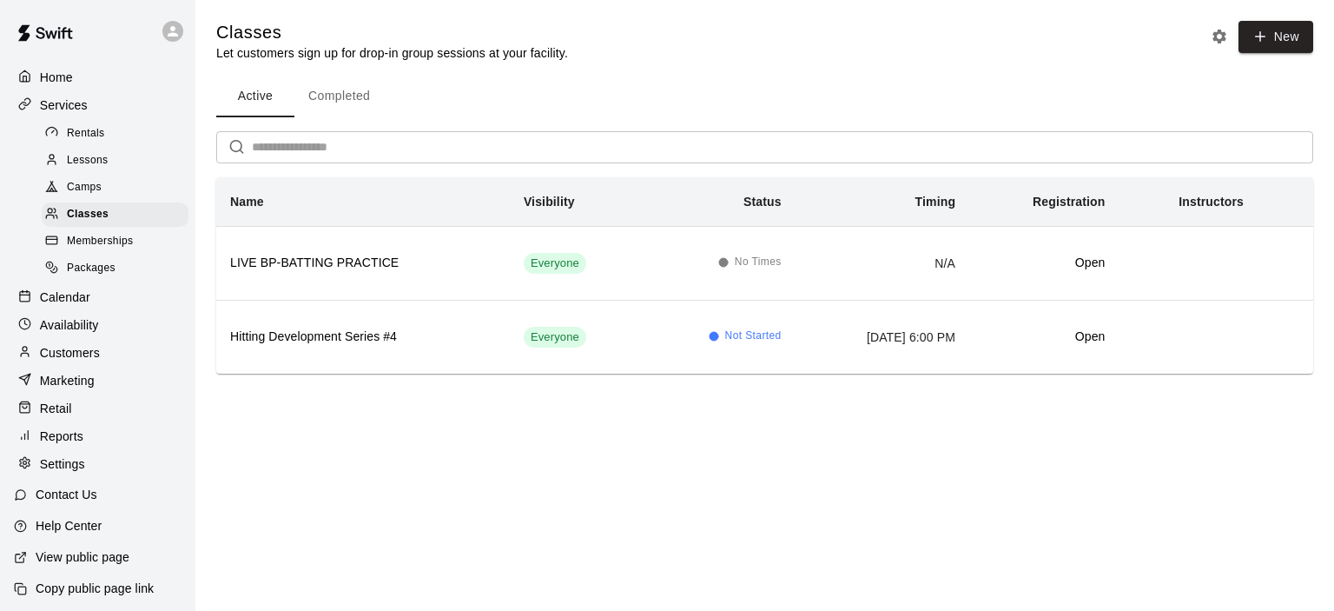
click at [353, 93] on button "Completed" at bounding box center [338, 97] width 89 height 42
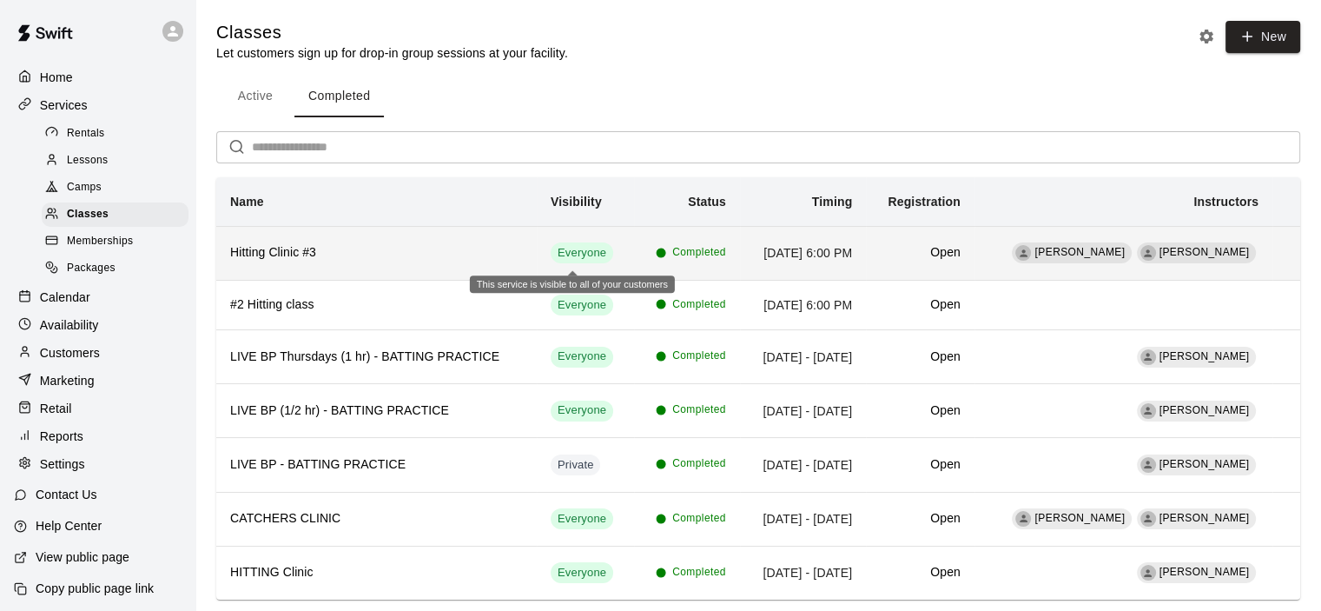
click at [578, 254] on span "Everyone" at bounding box center [582, 253] width 63 height 17
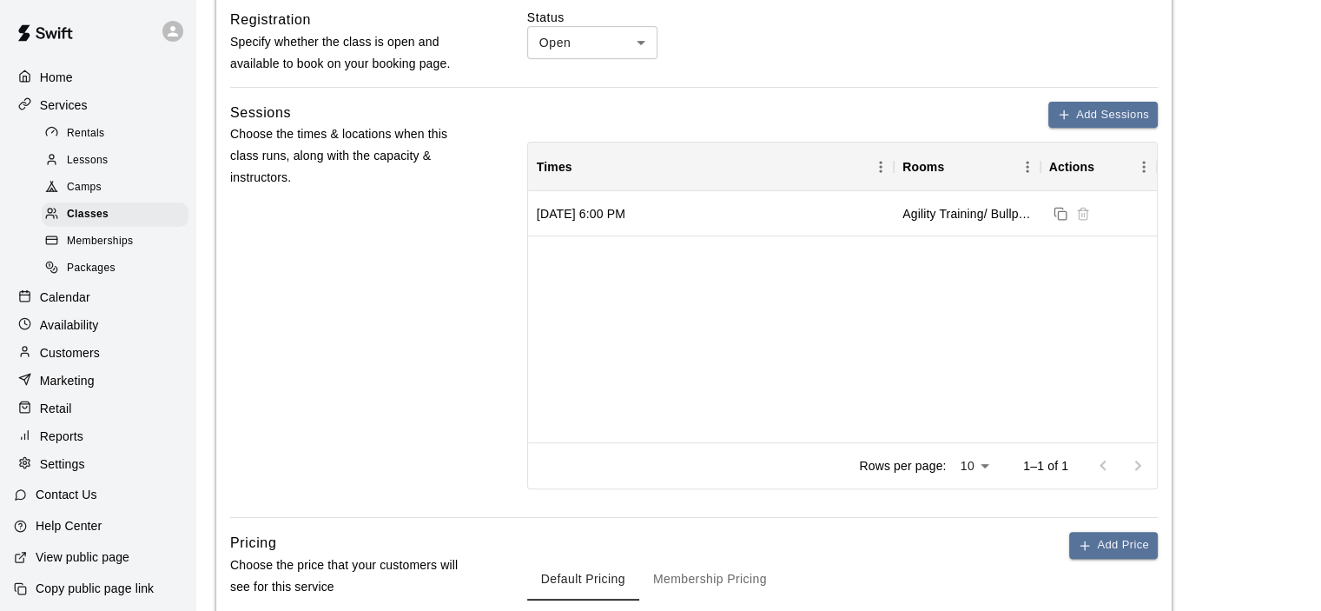
scroll to position [174, 0]
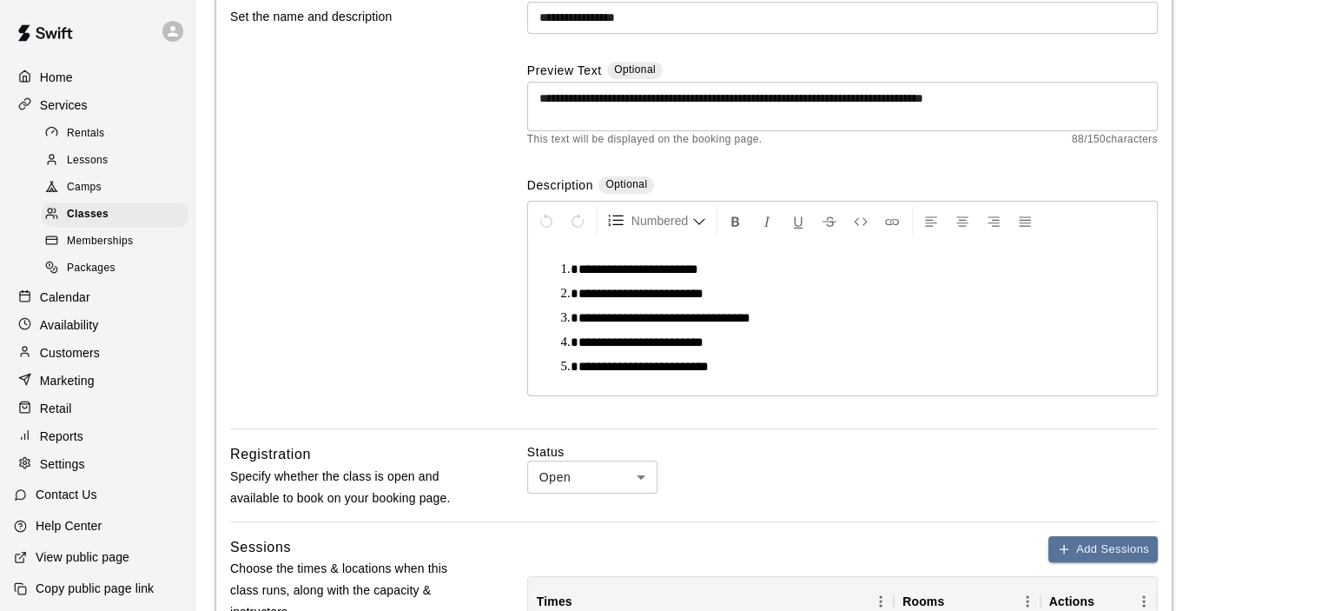
click at [86, 360] on p "Customers" at bounding box center [70, 352] width 60 height 17
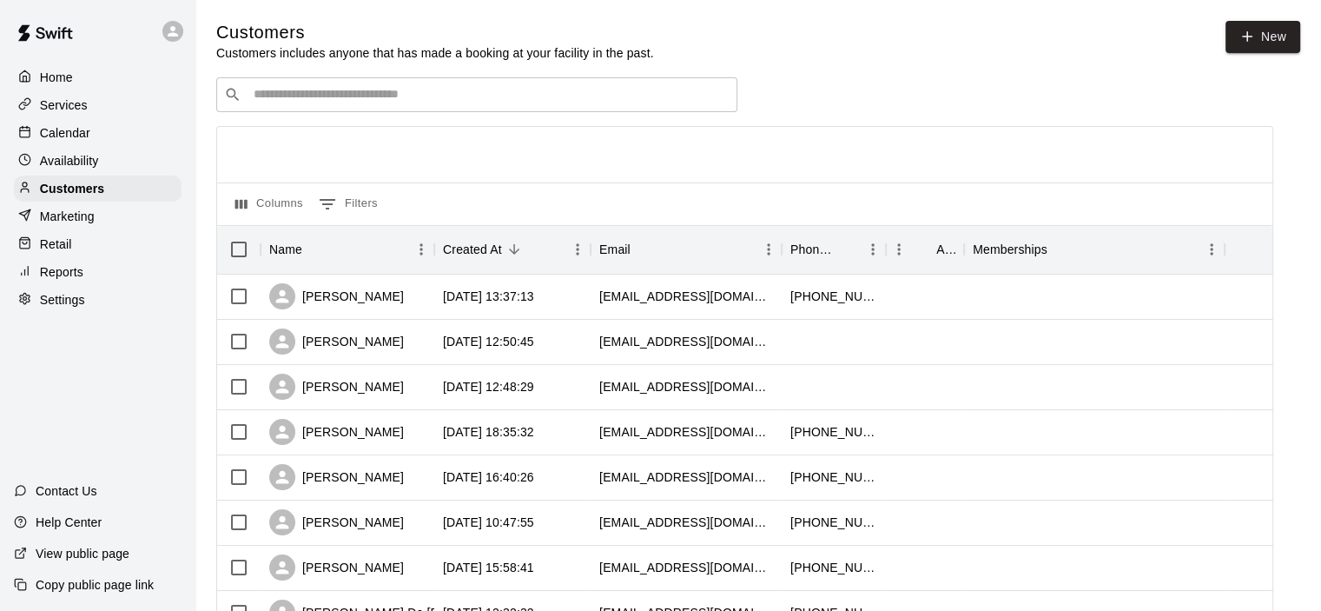
click at [337, 100] on input "Search customers by name or email" at bounding box center [488, 94] width 481 height 17
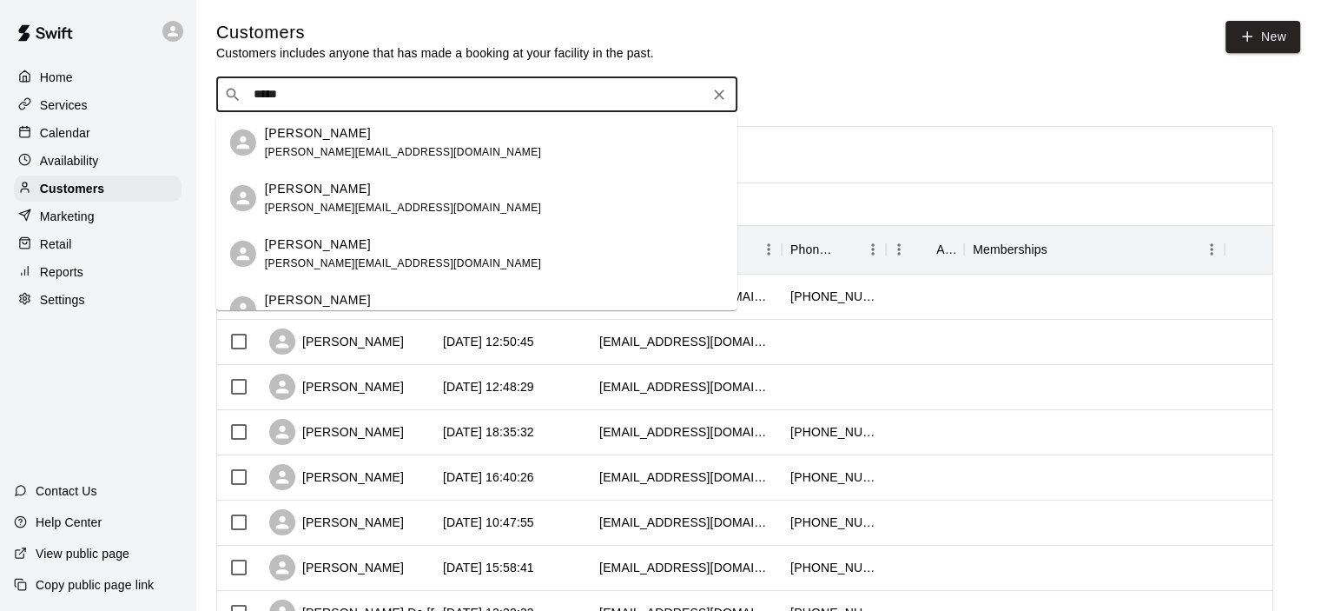
type input "******"
click at [320, 191] on p "[PERSON_NAME]" at bounding box center [318, 189] width 106 height 18
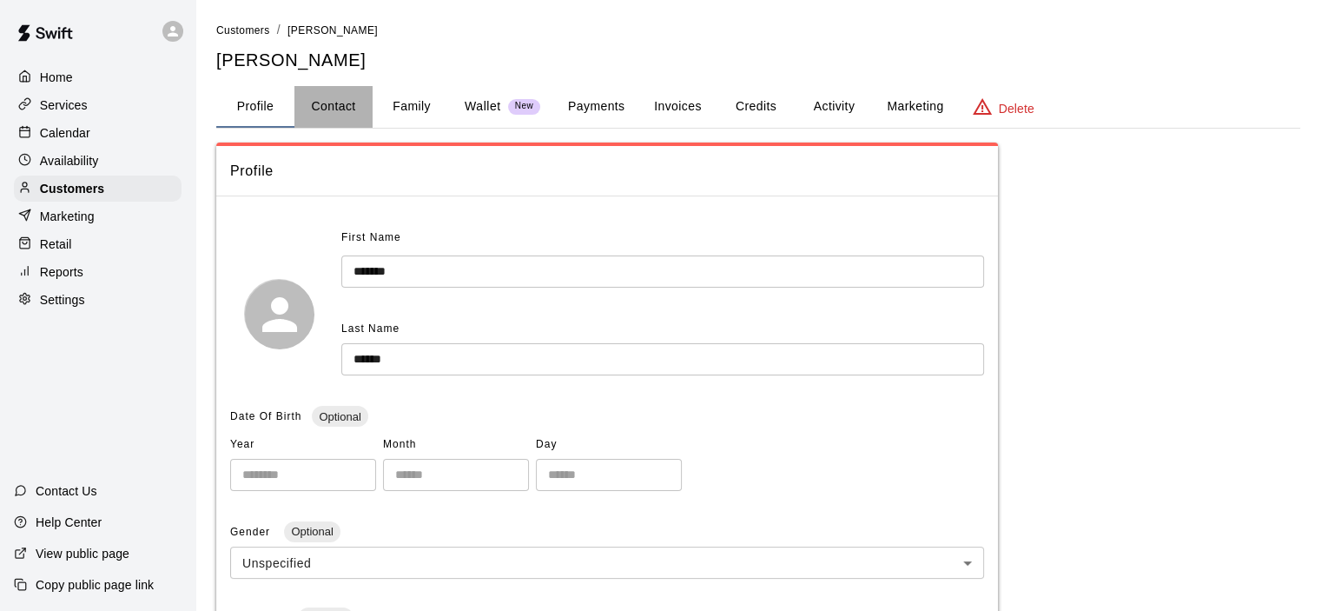
click at [333, 105] on button "Contact" at bounding box center [333, 107] width 78 height 42
select select "**"
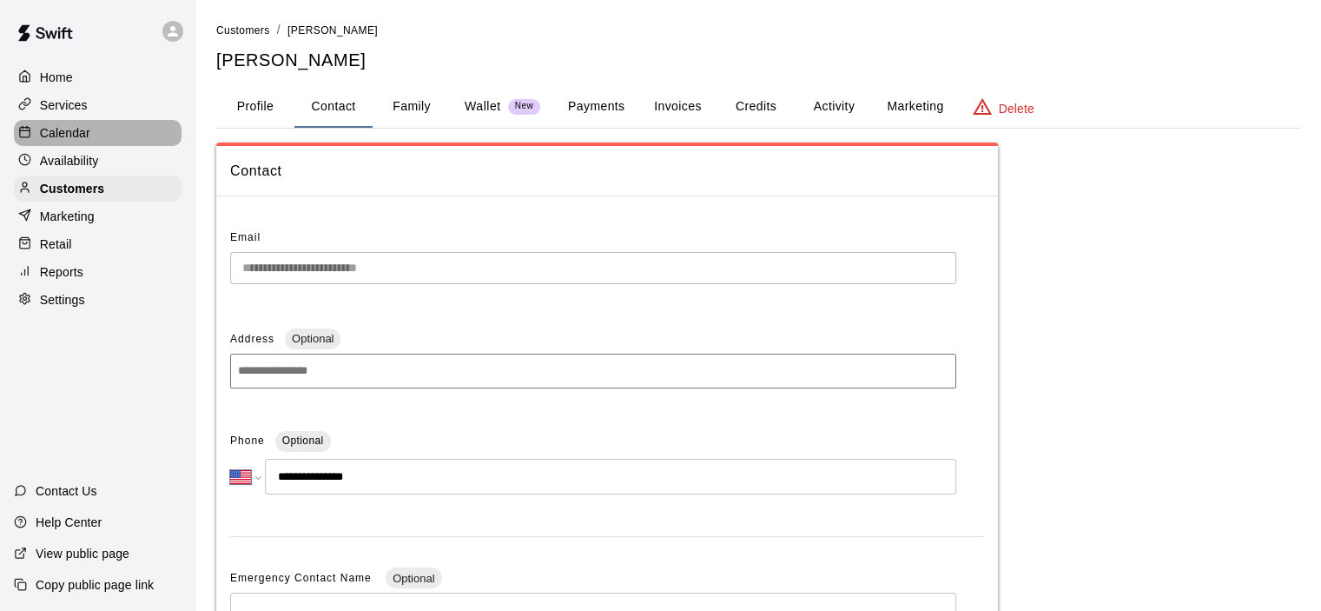
click at [79, 139] on p "Calendar" at bounding box center [65, 132] width 50 height 17
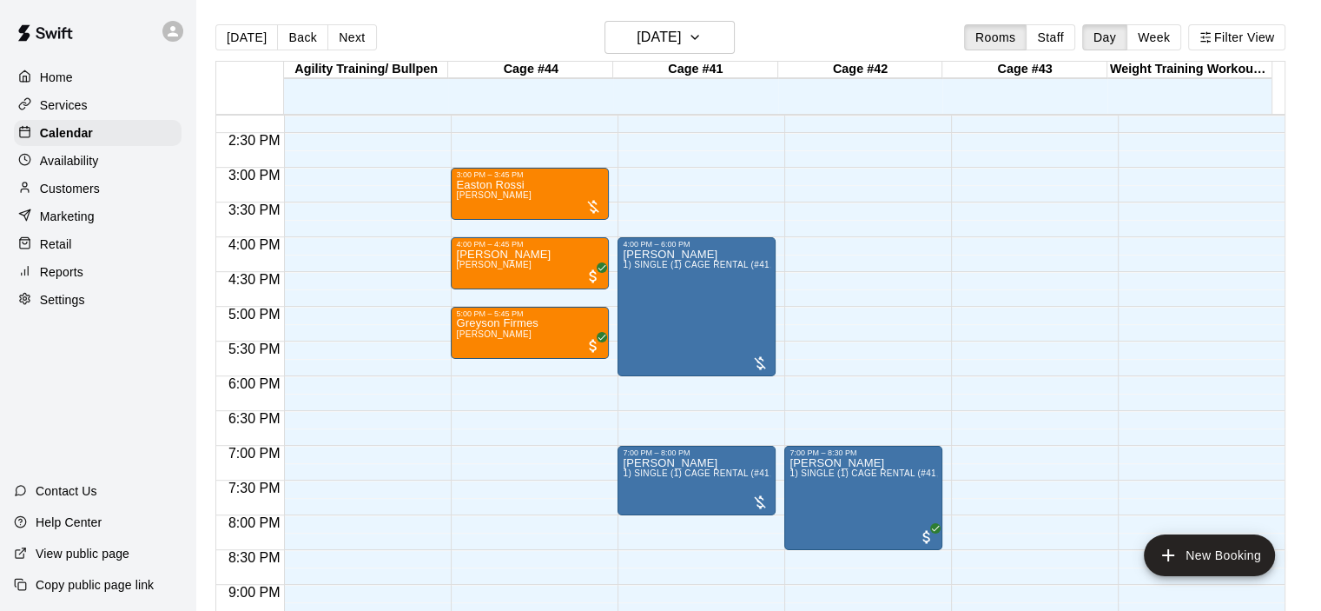
scroll to position [1065, 0]
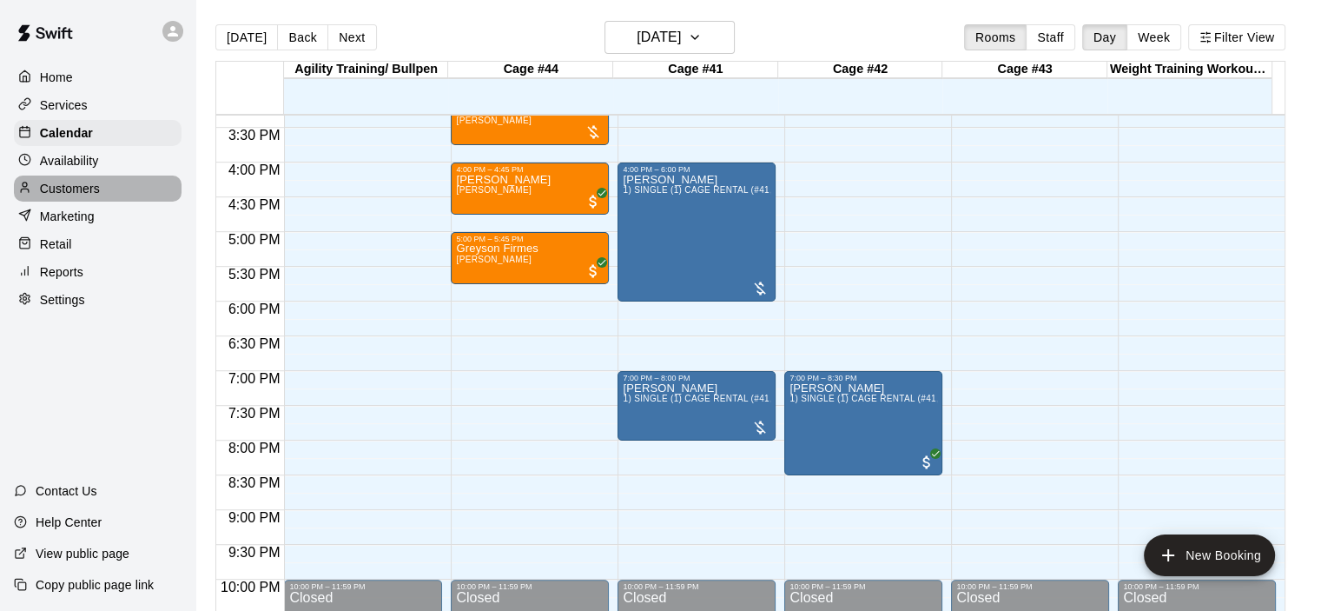
click at [81, 189] on p "Customers" at bounding box center [70, 188] width 60 height 17
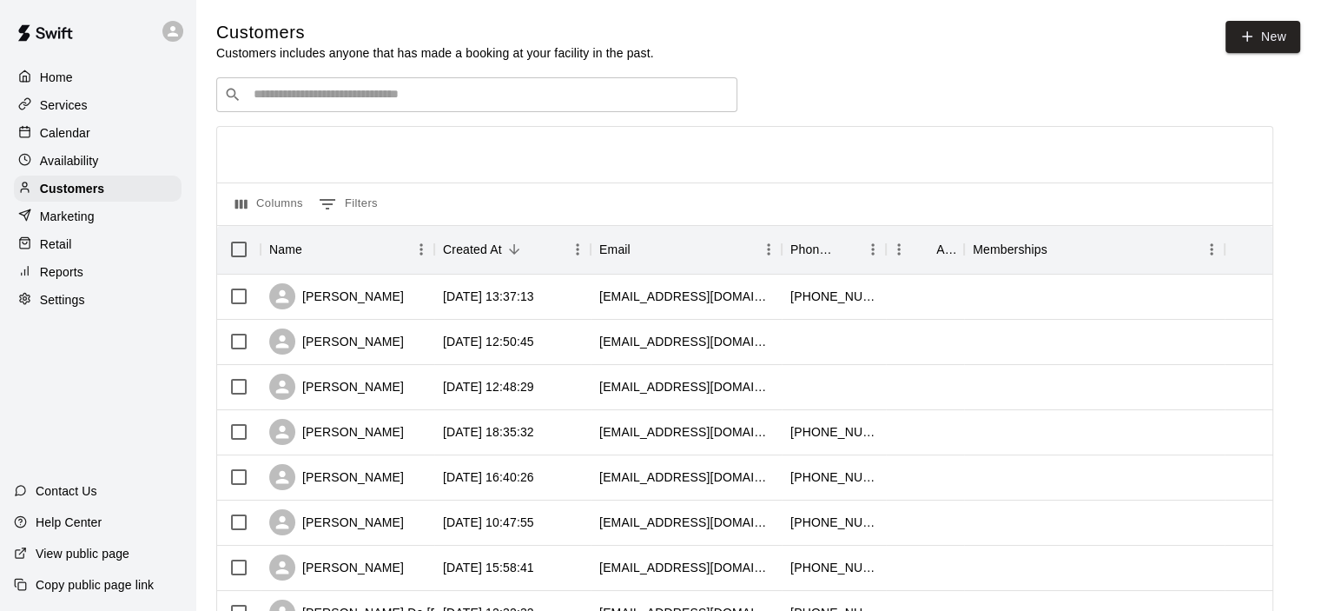
click at [315, 102] on input "Search customers by name or email" at bounding box center [488, 94] width 481 height 17
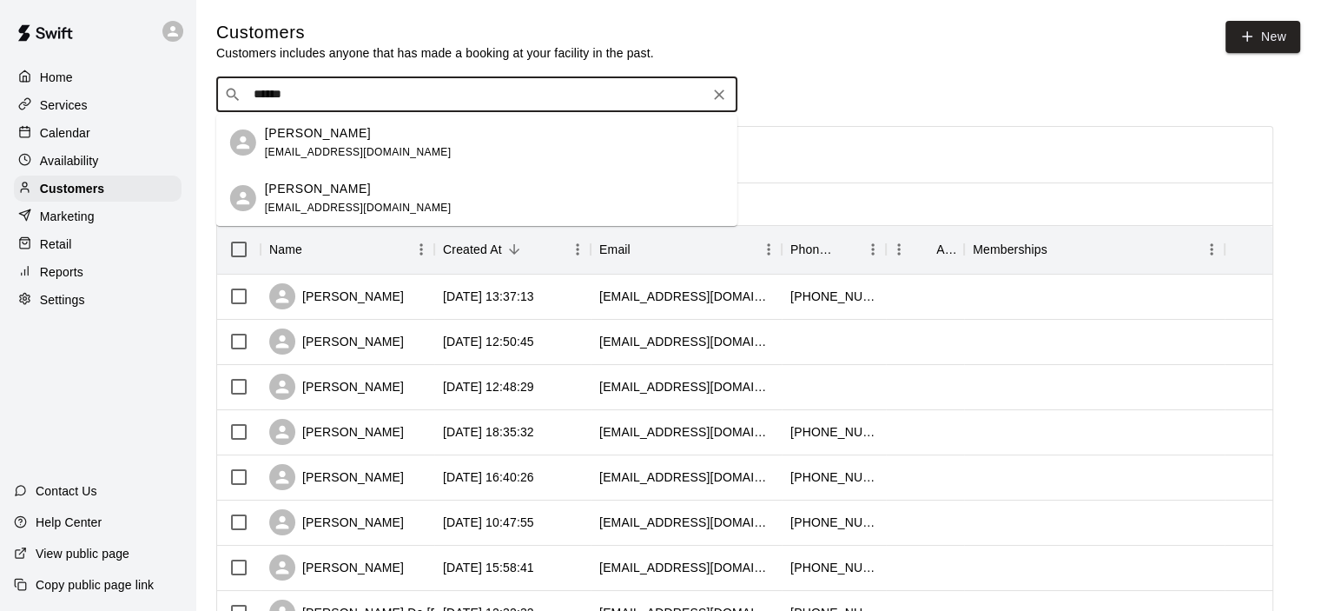
type input "******"
click at [70, 135] on p "Calendar" at bounding box center [65, 132] width 50 height 17
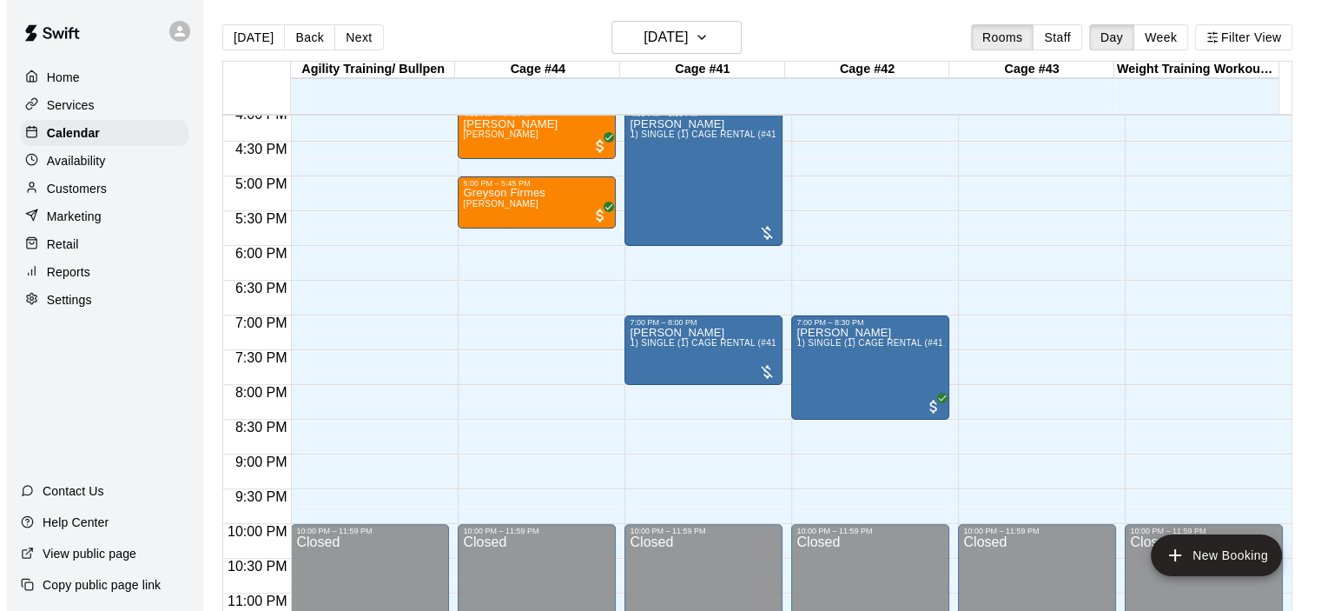
scroll to position [1152, 0]
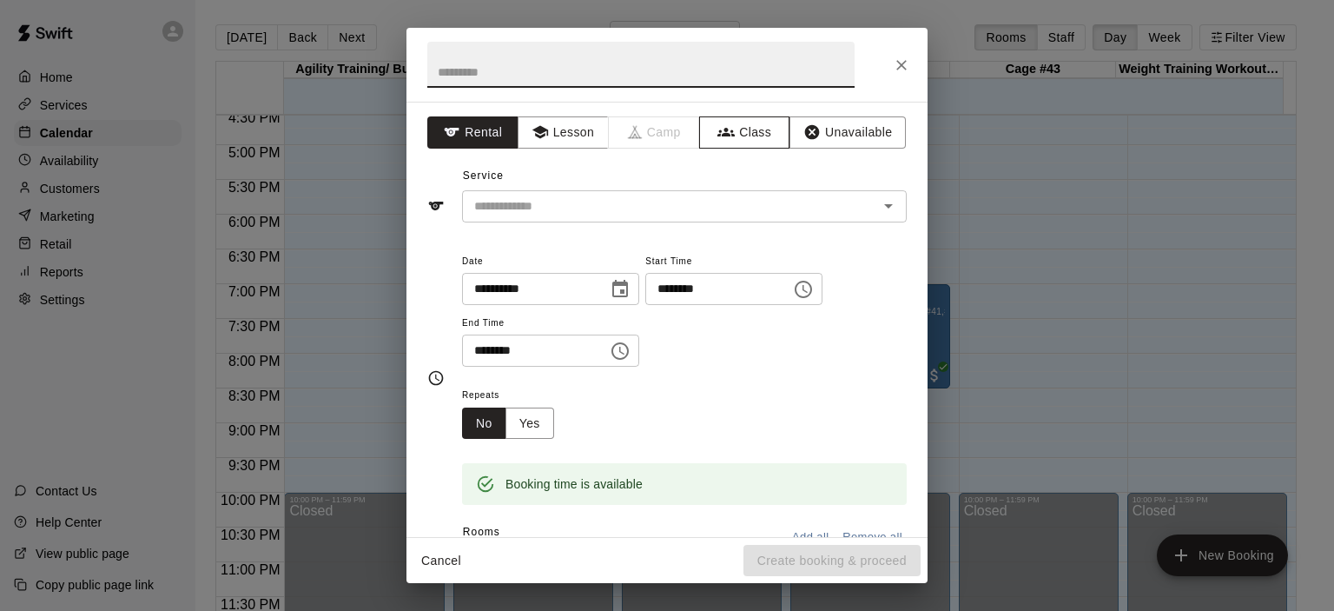
click at [741, 137] on button "Class" at bounding box center [744, 132] width 91 height 32
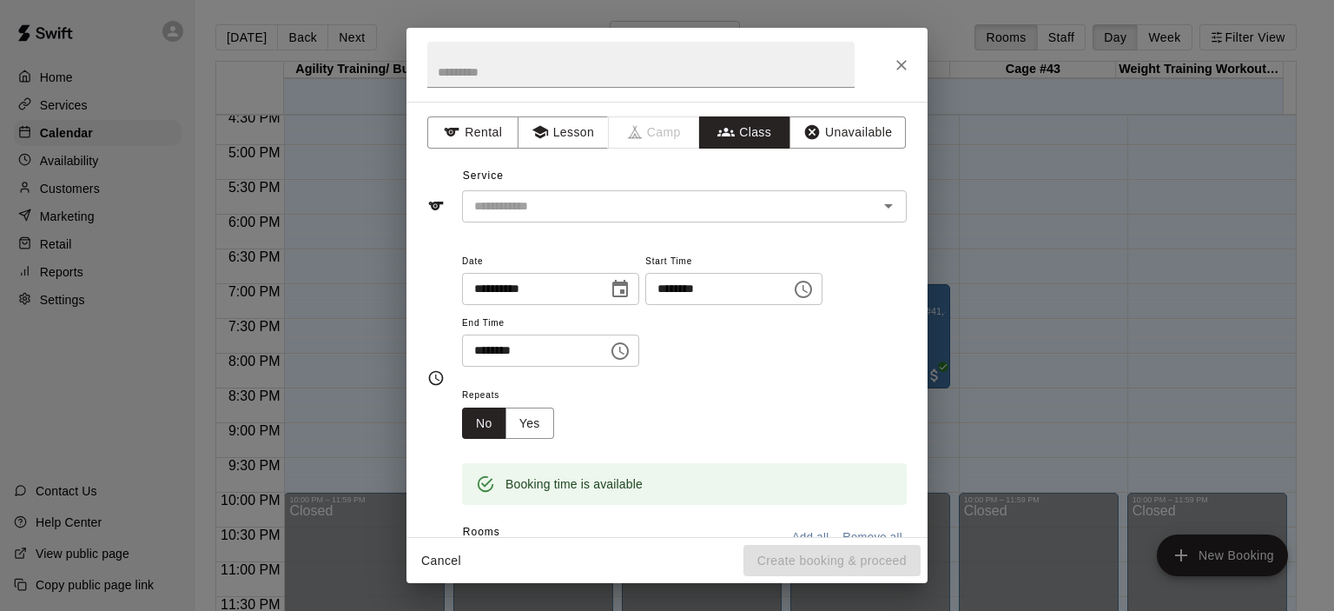
click at [883, 206] on icon "Open" at bounding box center [888, 205] width 21 height 21
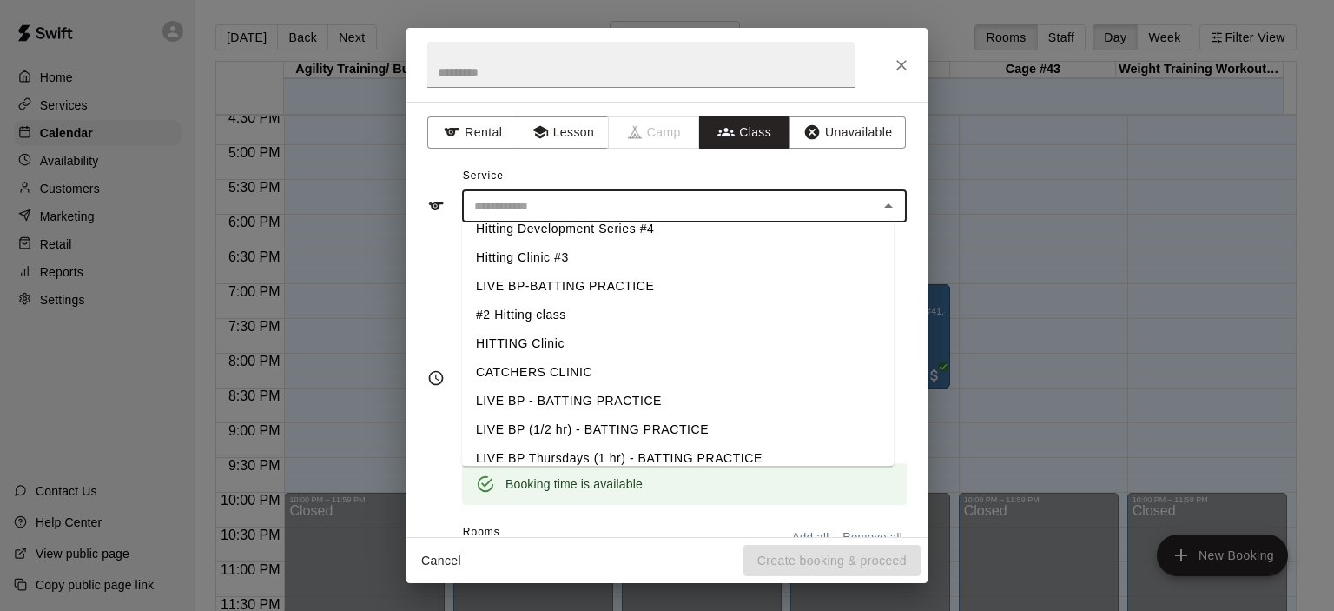
scroll to position [27, 0]
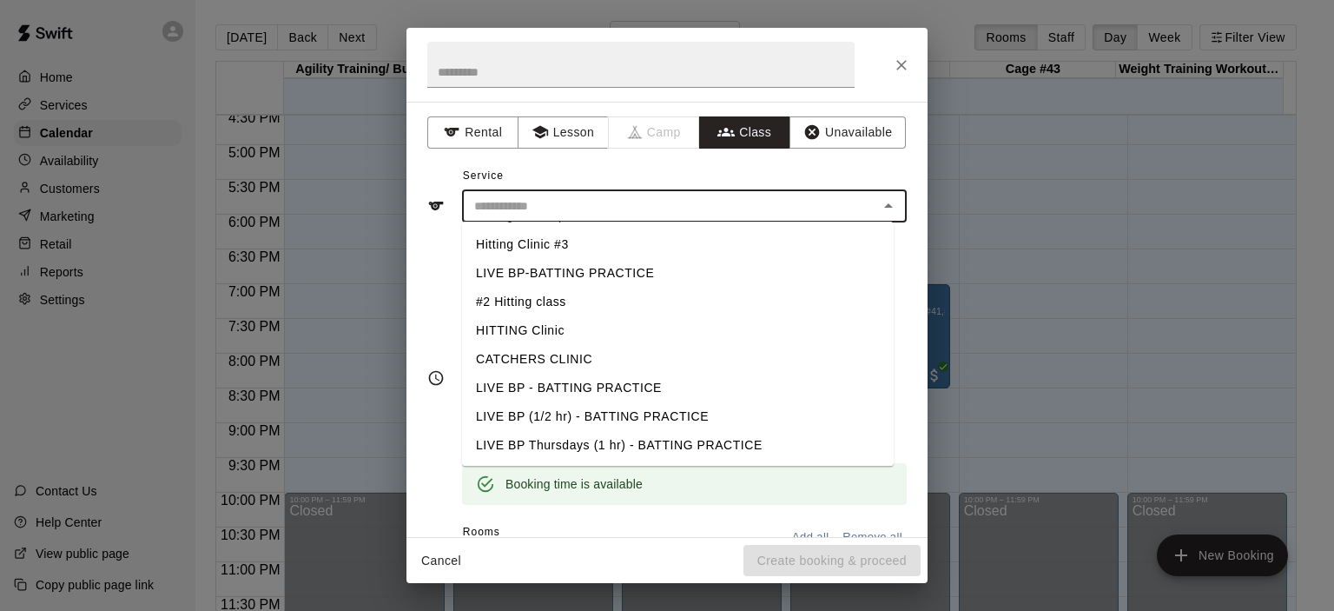
click at [684, 412] on li "LIVE BP (1/2 hr) - BATTING PRACTICE" at bounding box center [678, 416] width 432 height 29
type input "**********"
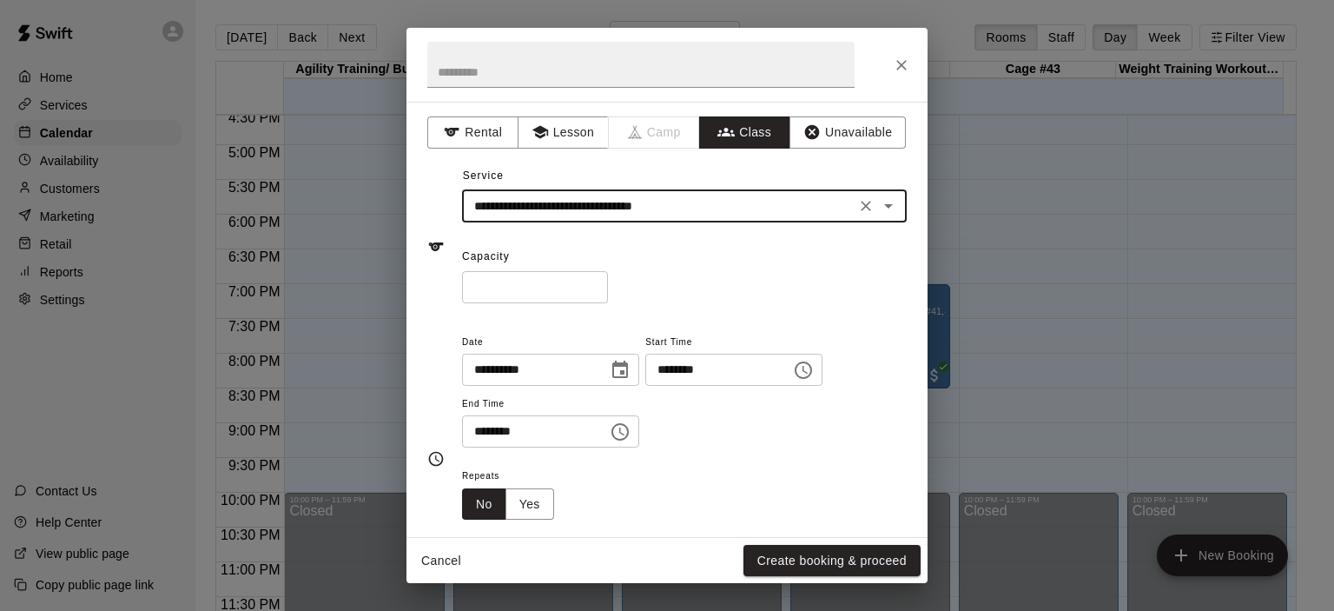
click at [814, 373] on icon "Choose time, selected time is 6:00 PM" at bounding box center [803, 370] width 21 height 21
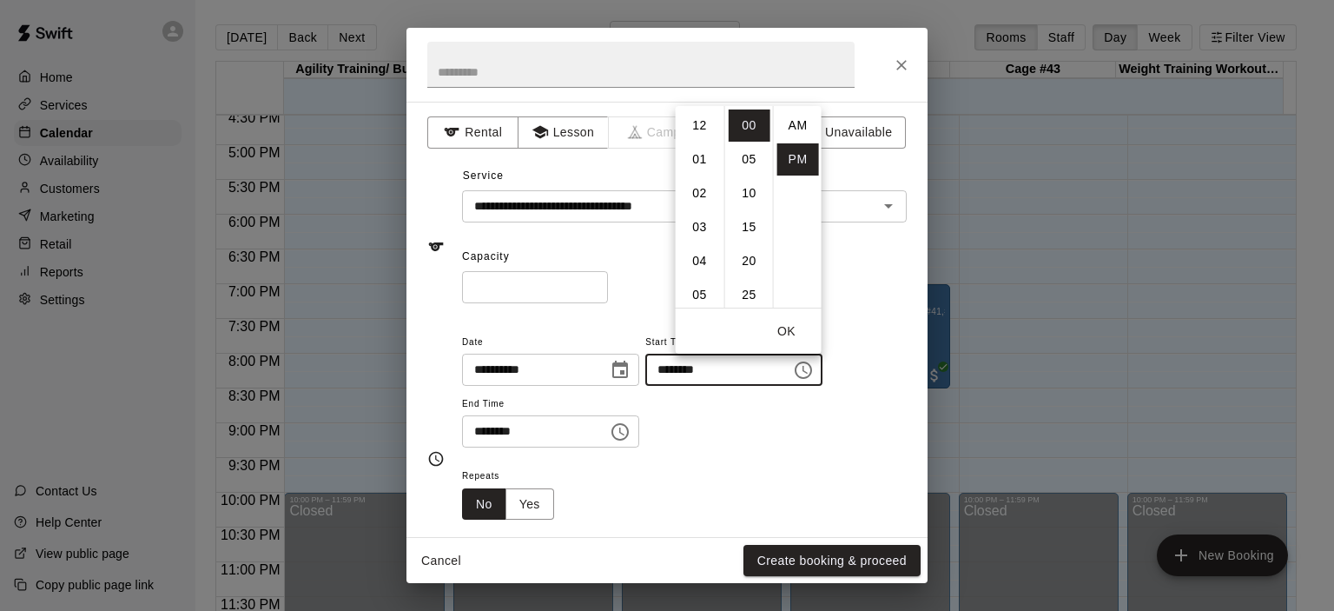
scroll to position [31, 0]
click at [701, 129] on li "05" at bounding box center [700, 126] width 42 height 32
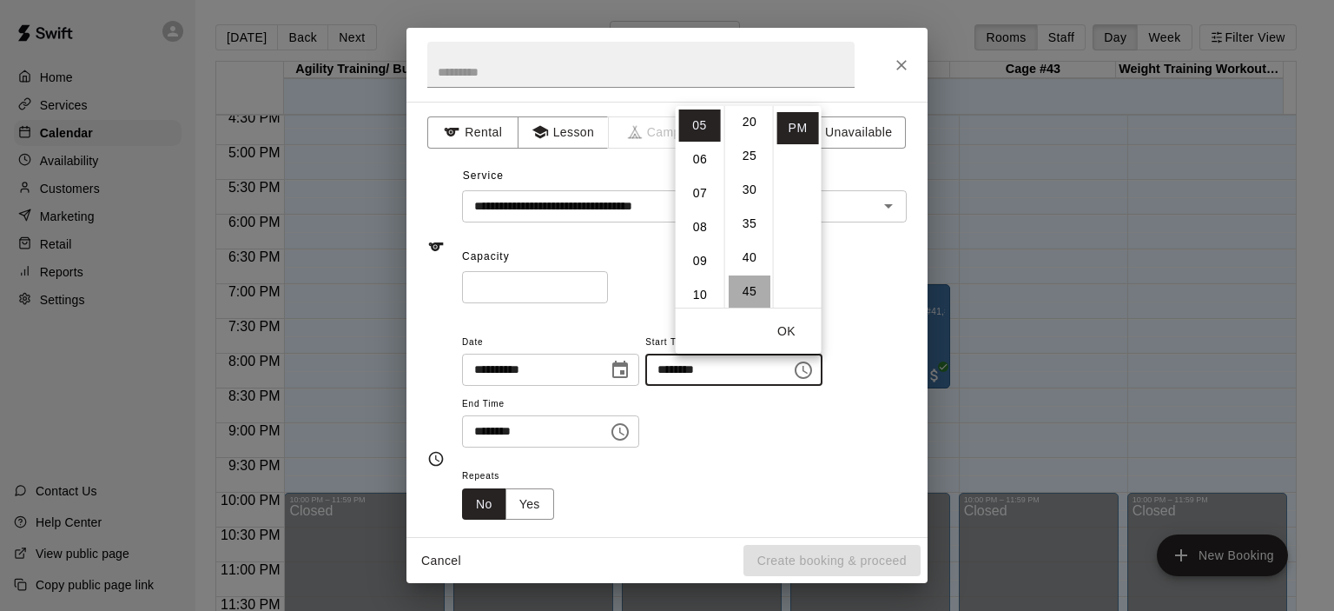
click at [754, 290] on li "45" at bounding box center [750, 291] width 42 height 32
type input "********"
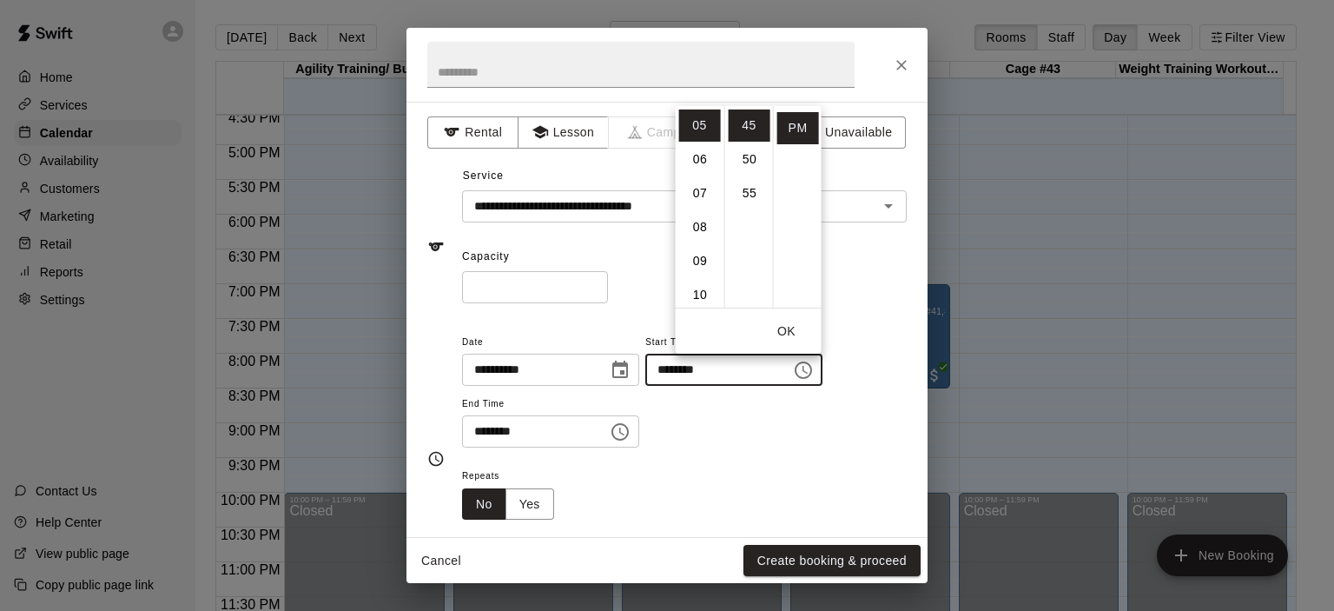
click at [631, 436] on icon "Choose time, selected time is 6:30 PM" at bounding box center [620, 431] width 21 height 21
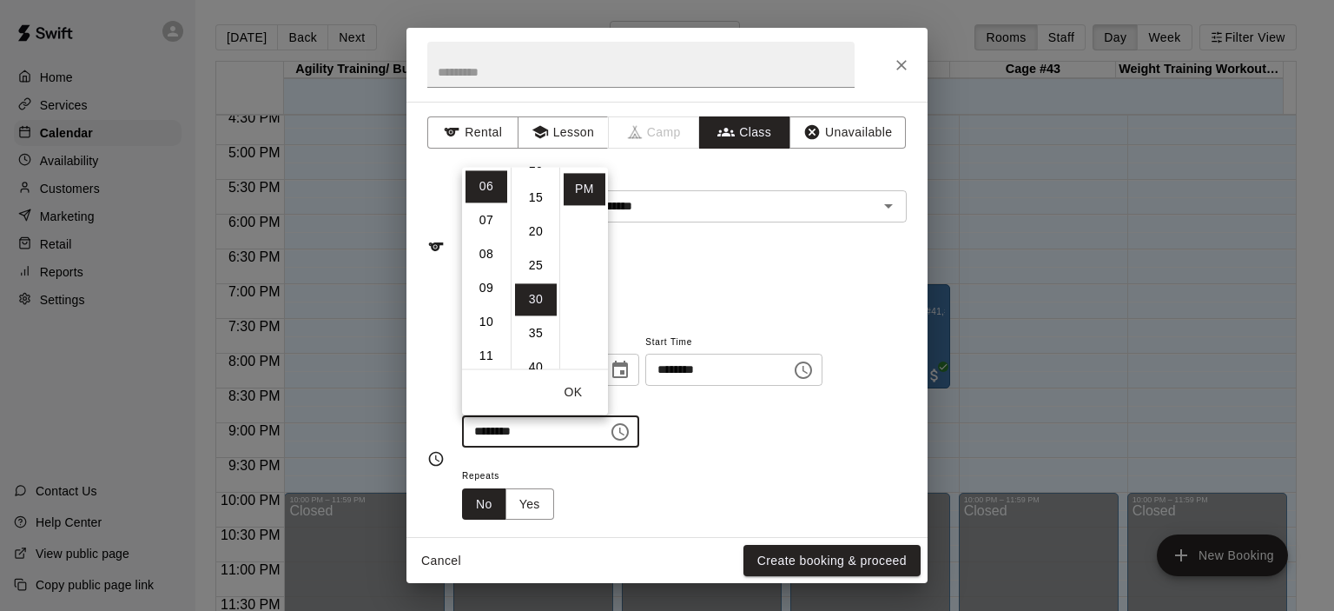
scroll to position [64, 0]
click at [535, 220] on li "15" at bounding box center [536, 224] width 42 height 32
type input "********"
click at [736, 273] on div "* ​" at bounding box center [684, 287] width 445 height 32
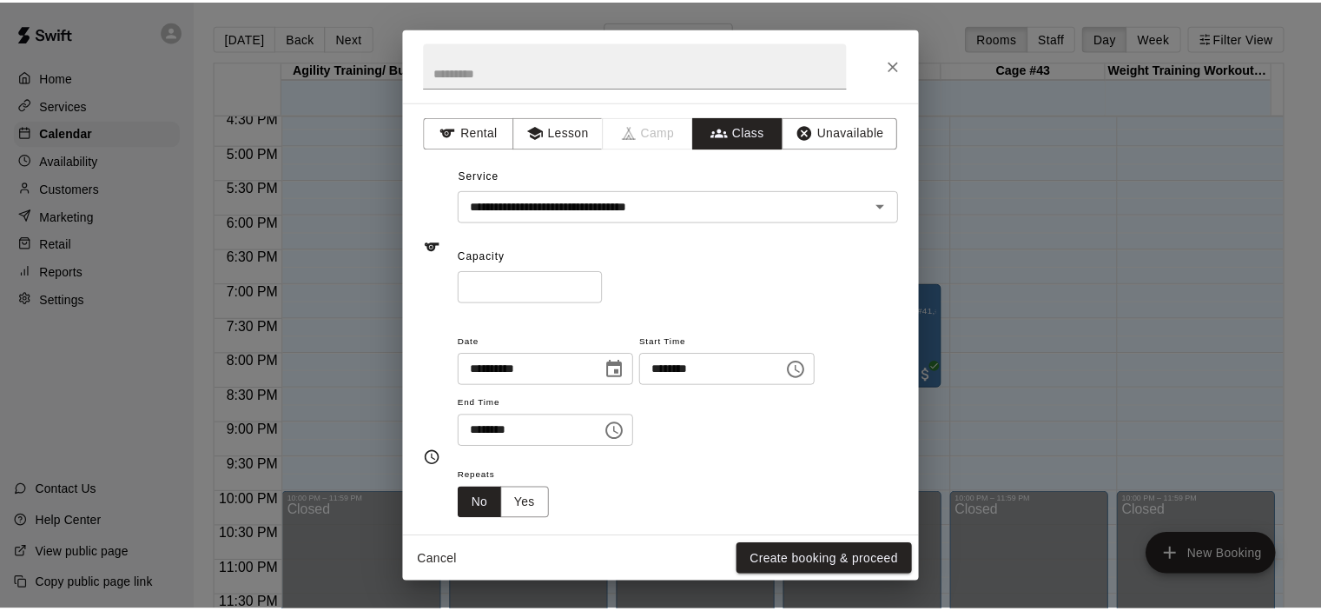
scroll to position [407, 0]
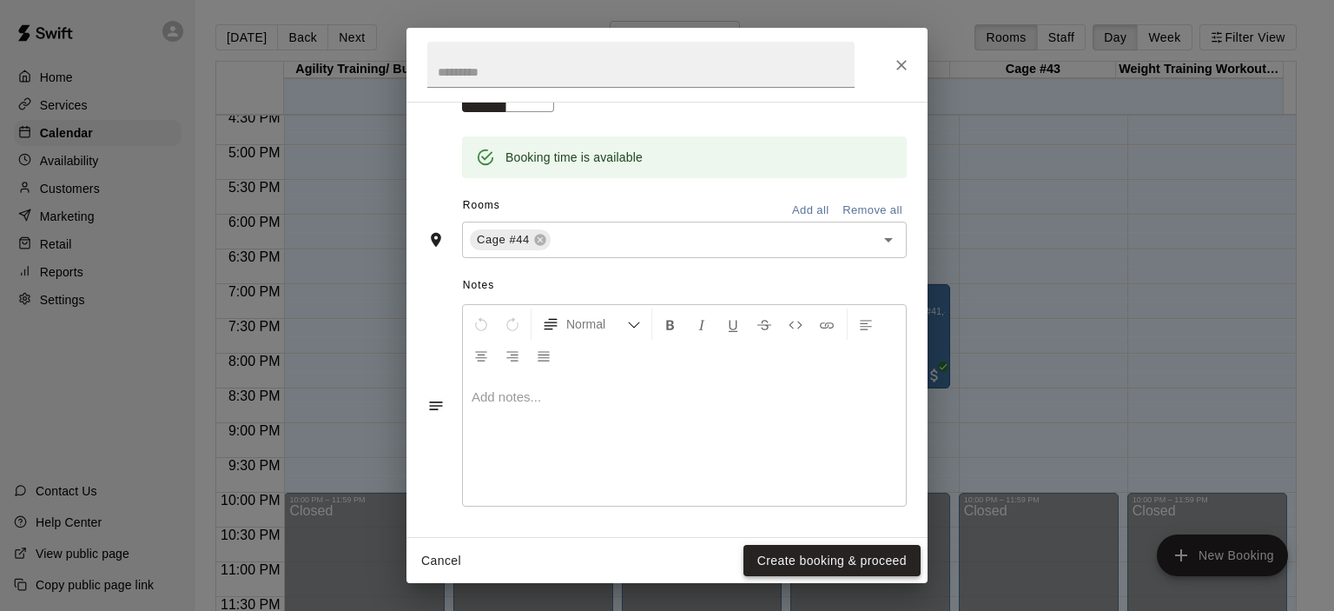
click at [802, 558] on button "Create booking & proceed" at bounding box center [831, 561] width 177 height 32
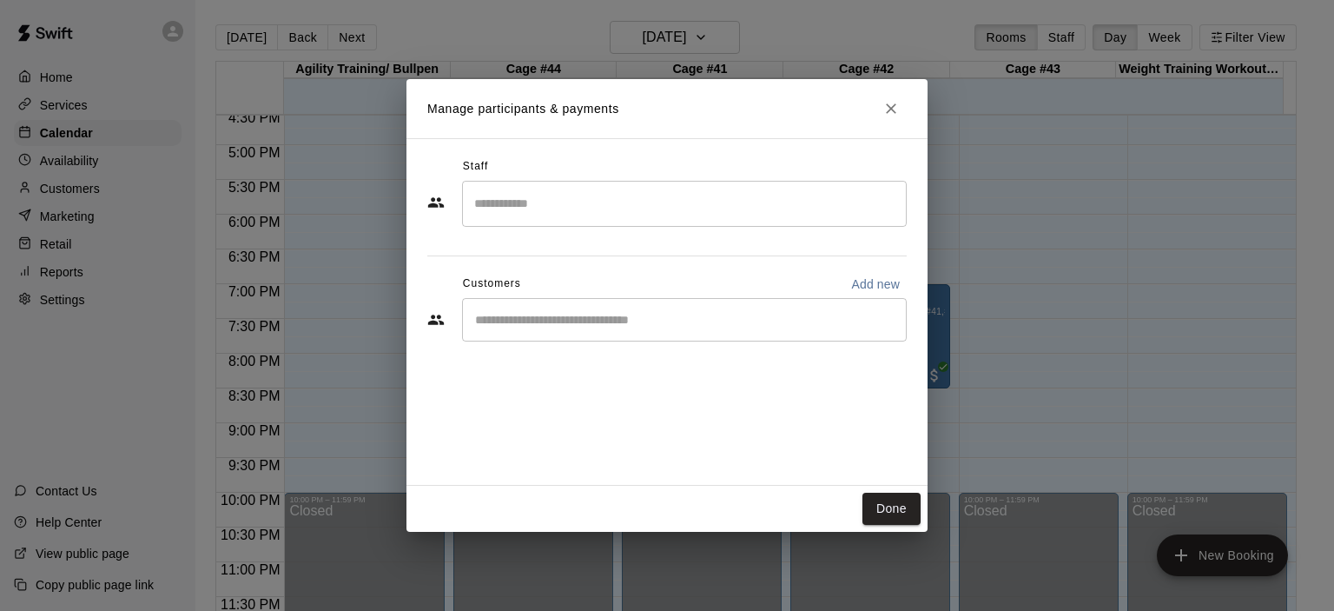
click at [559, 314] on input "Start typing to search customers..." at bounding box center [684, 319] width 429 height 17
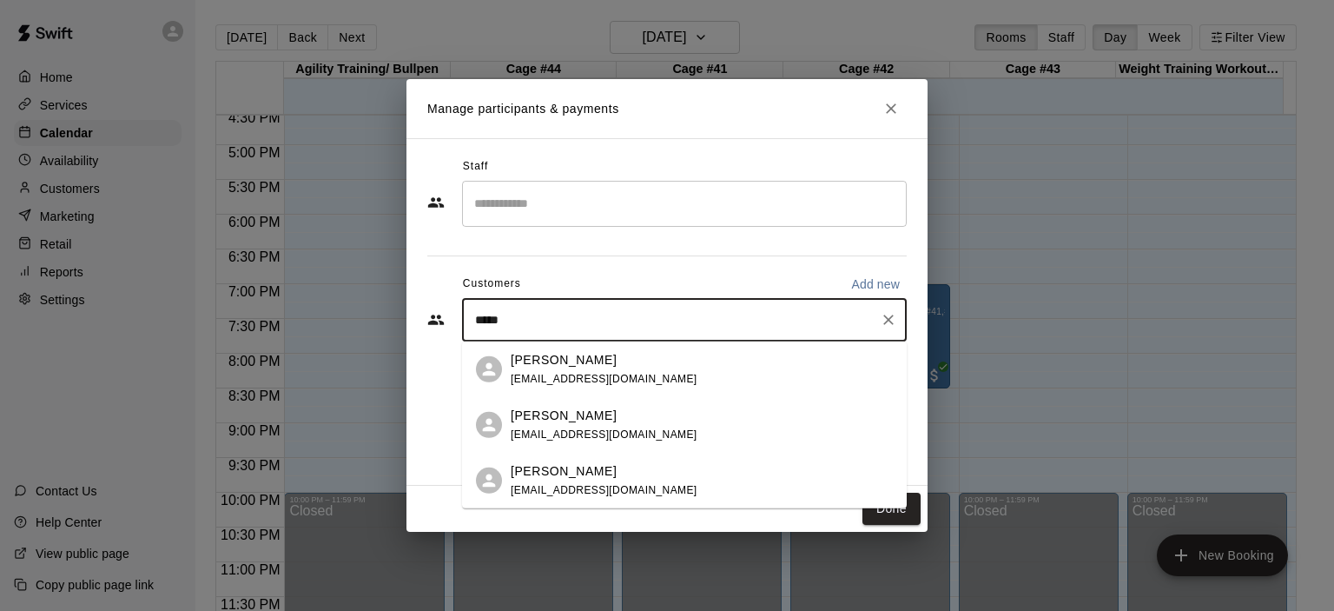
type input "******"
click at [562, 419] on p "[PERSON_NAME]" at bounding box center [564, 415] width 106 height 18
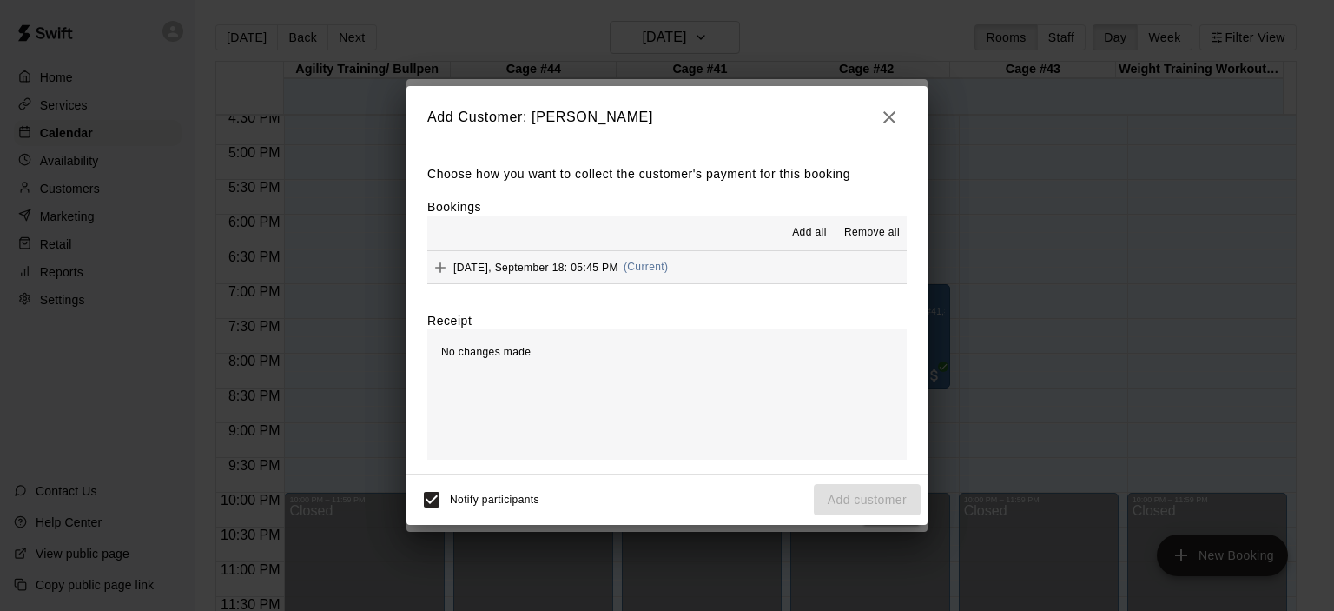
click at [661, 267] on span "(Current)" at bounding box center [646, 267] width 45 height 12
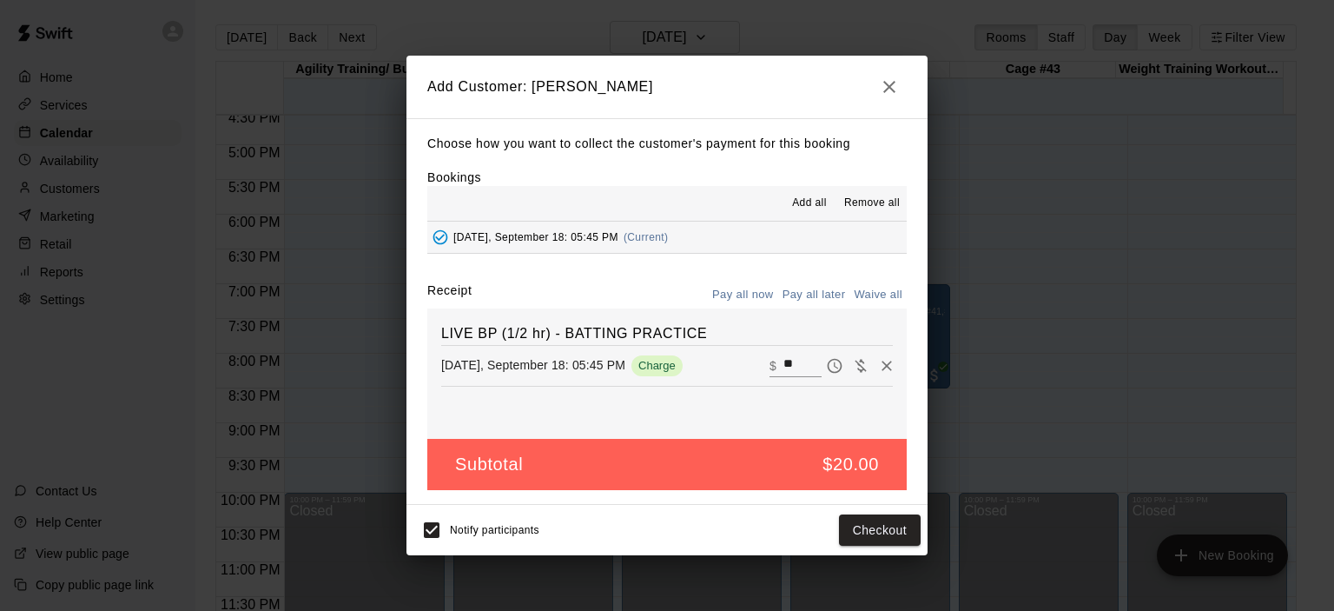
click at [809, 297] on button "Pay all later" at bounding box center [814, 294] width 72 height 27
click at [875, 529] on button "Add customer" at bounding box center [867, 530] width 107 height 32
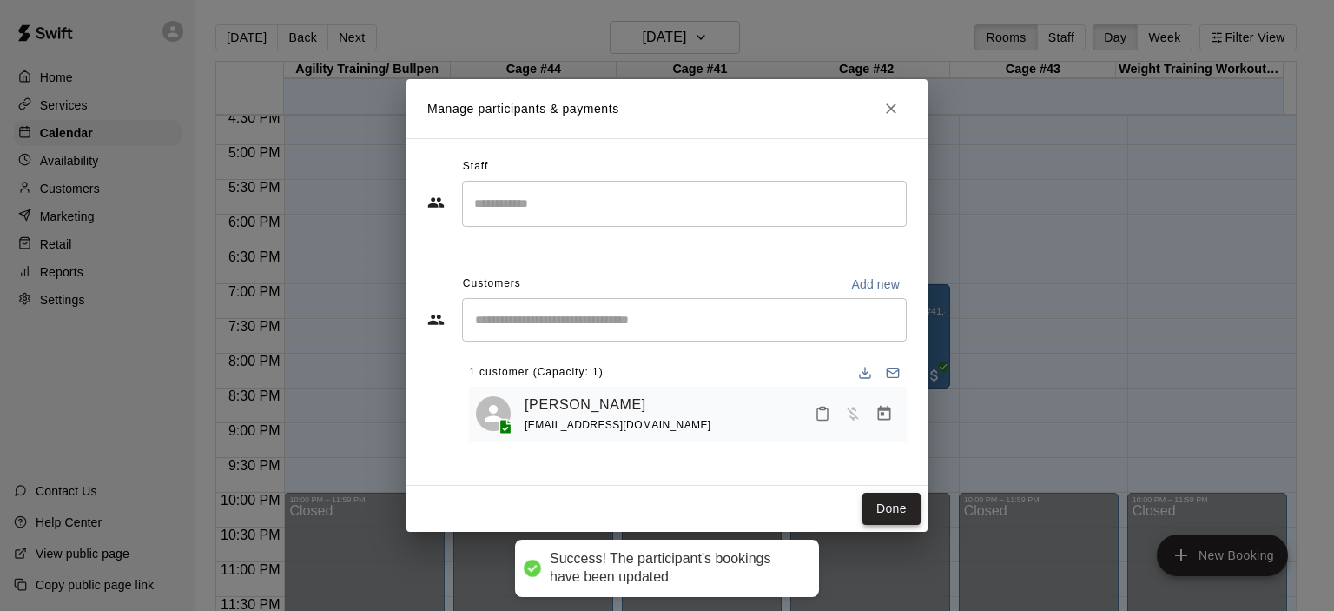
click at [885, 506] on button "Done" at bounding box center [891, 508] width 58 height 32
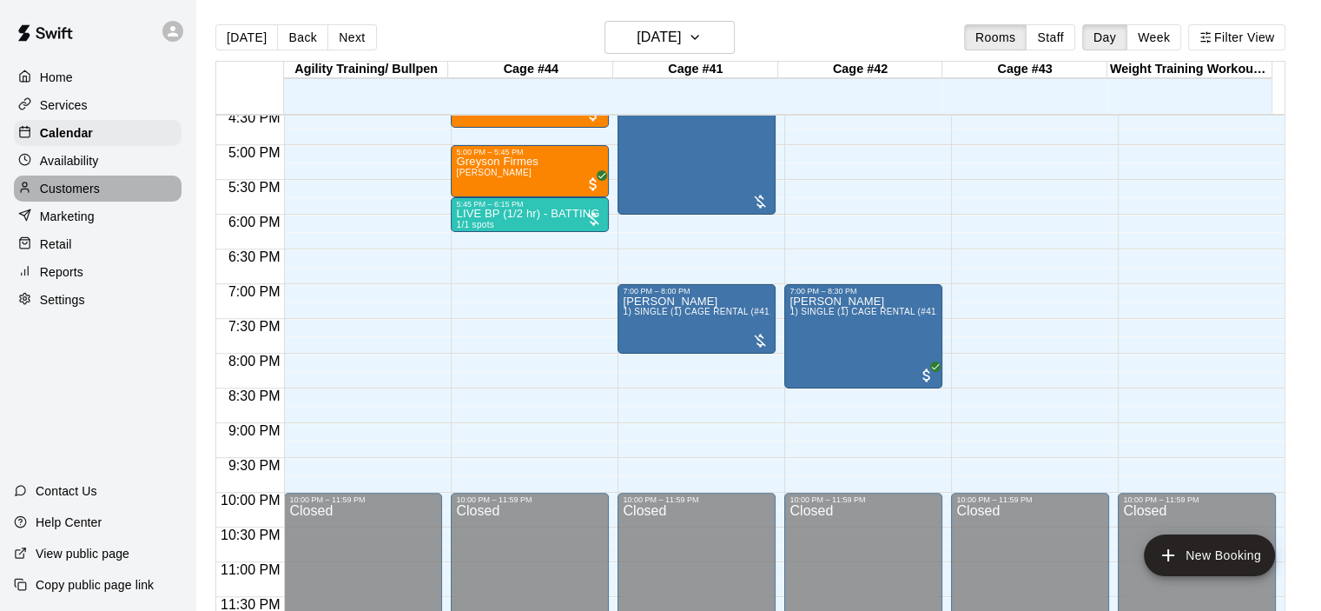
click at [99, 196] on p "Customers" at bounding box center [70, 188] width 60 height 17
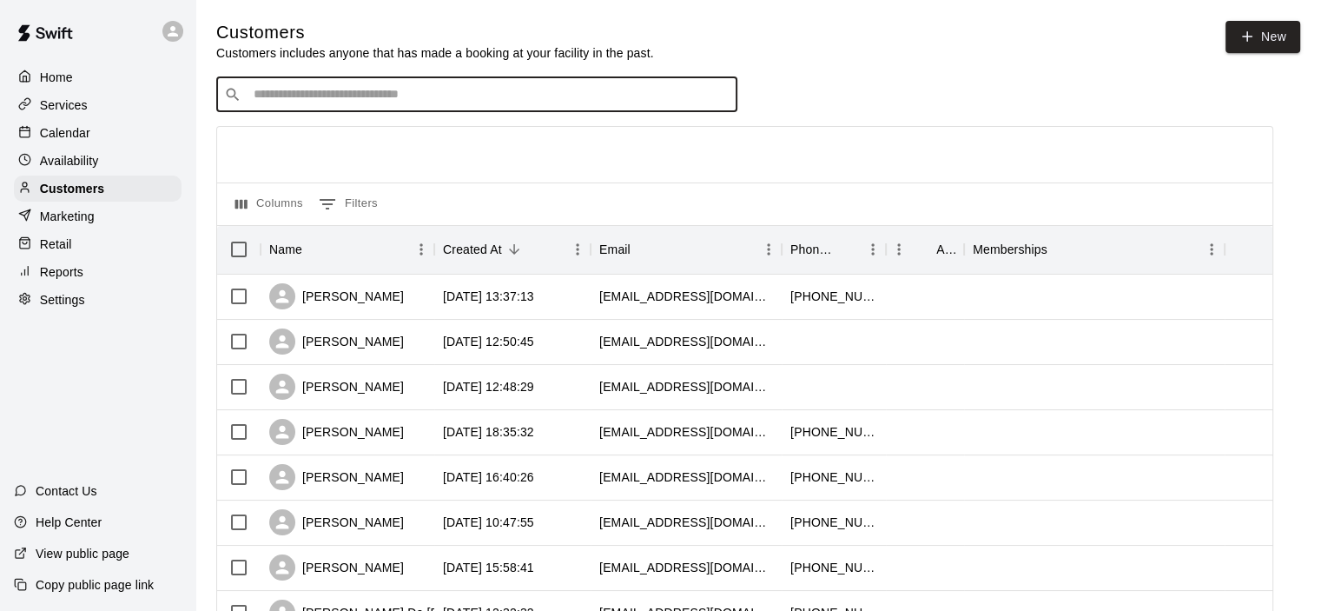
click at [292, 93] on input "Search customers by name or email" at bounding box center [488, 94] width 481 height 17
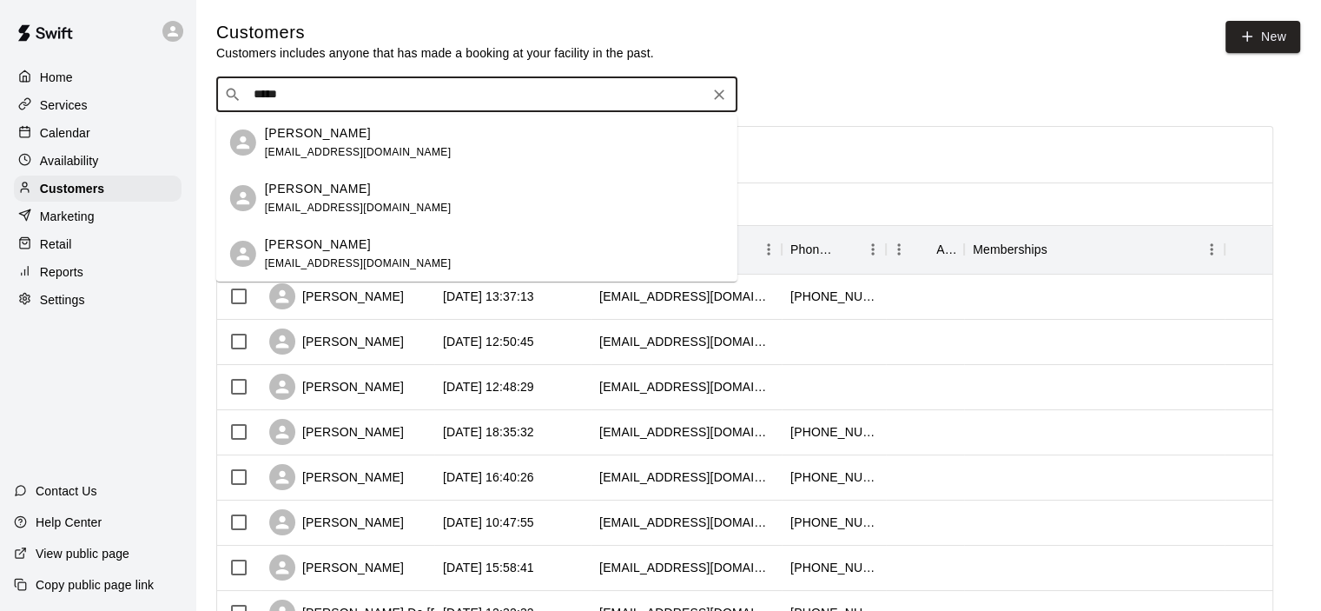
type input "******"
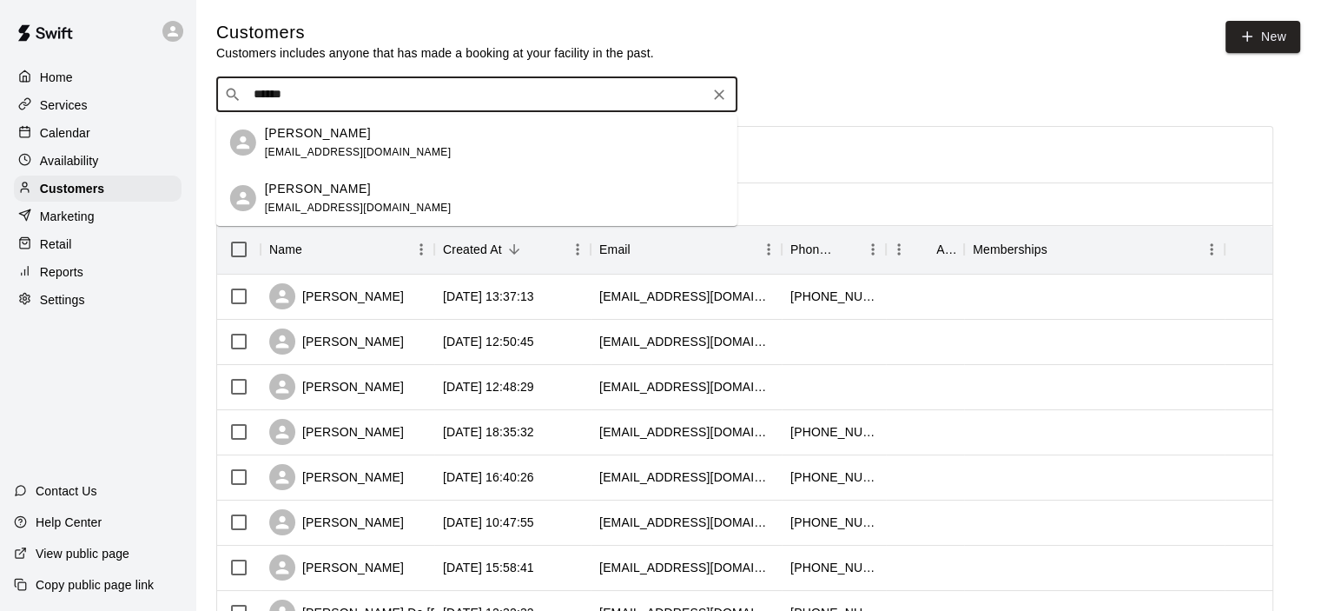
click at [333, 155] on span "[EMAIL_ADDRESS][DOMAIN_NAME]" at bounding box center [358, 152] width 187 height 12
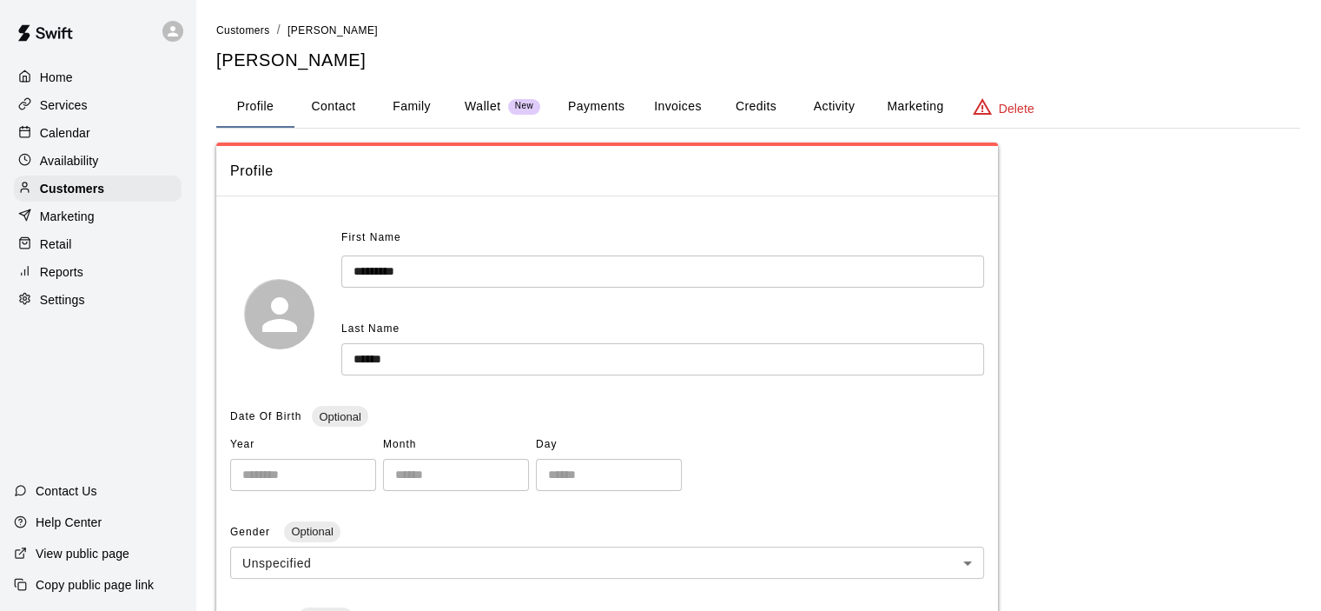
click at [340, 105] on button "Contact" at bounding box center [333, 107] width 78 height 42
select select "**"
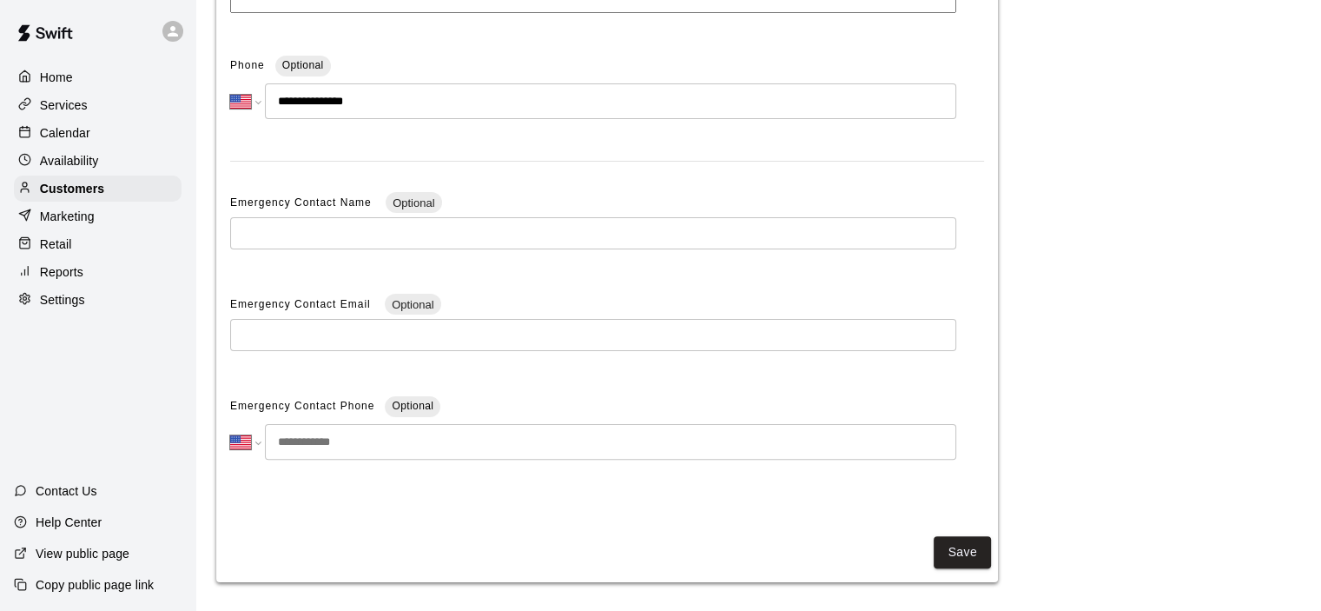
scroll to position [382, 0]
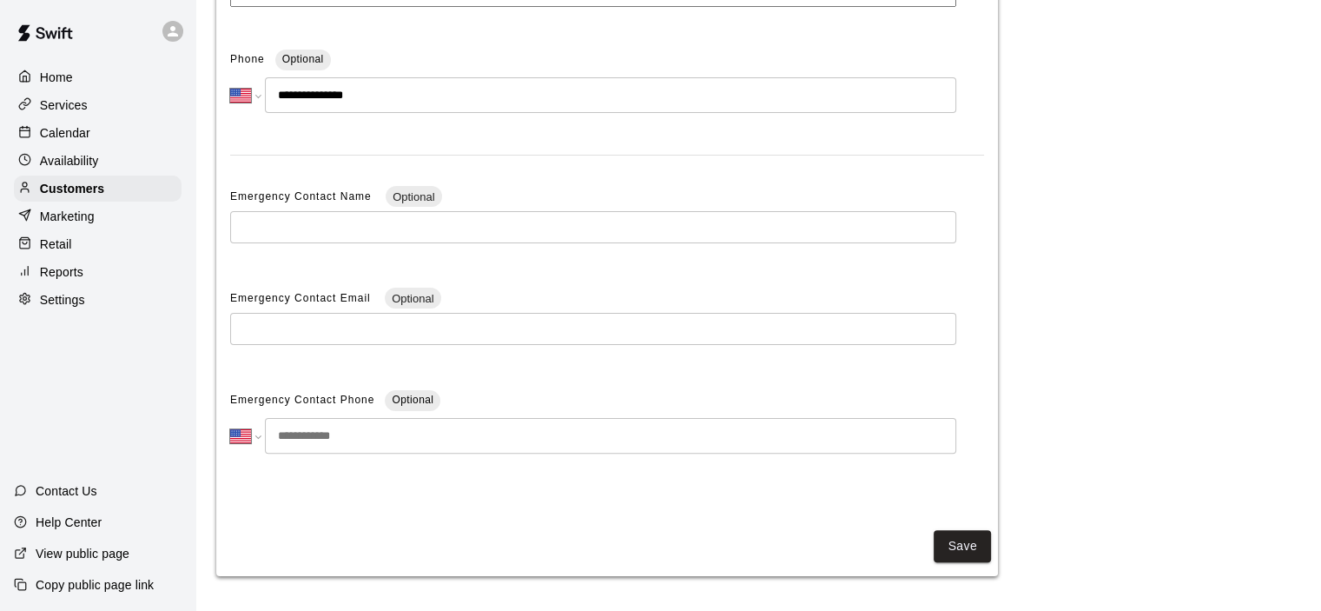
click at [302, 327] on input "text" at bounding box center [593, 329] width 726 height 32
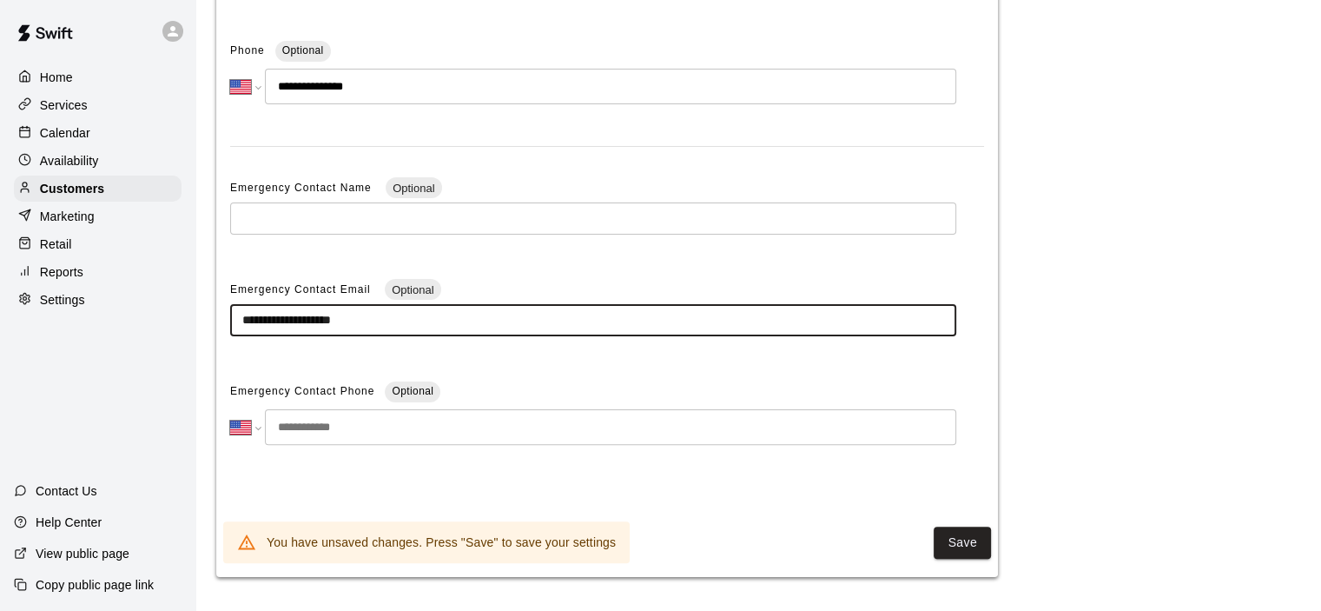
scroll to position [393, 0]
type input "**********"
click at [974, 538] on button "Save" at bounding box center [962, 541] width 57 height 32
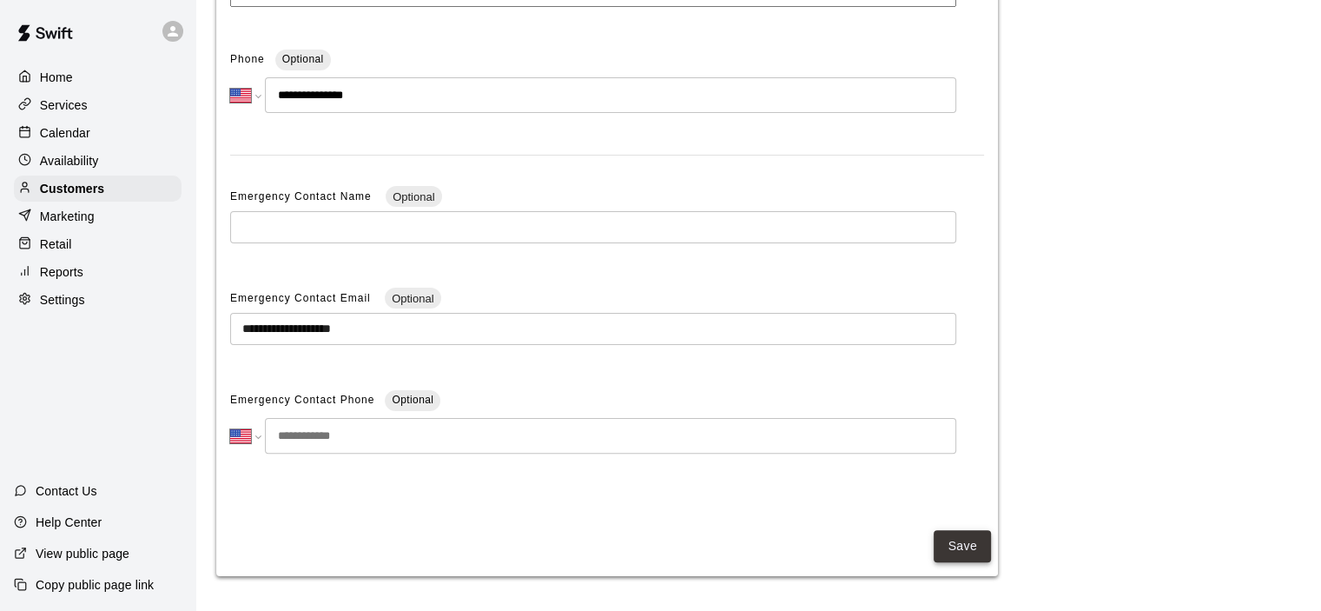
scroll to position [382, 0]
click at [968, 548] on button "Save" at bounding box center [962, 546] width 57 height 32
click at [97, 142] on div "Calendar" at bounding box center [98, 133] width 168 height 26
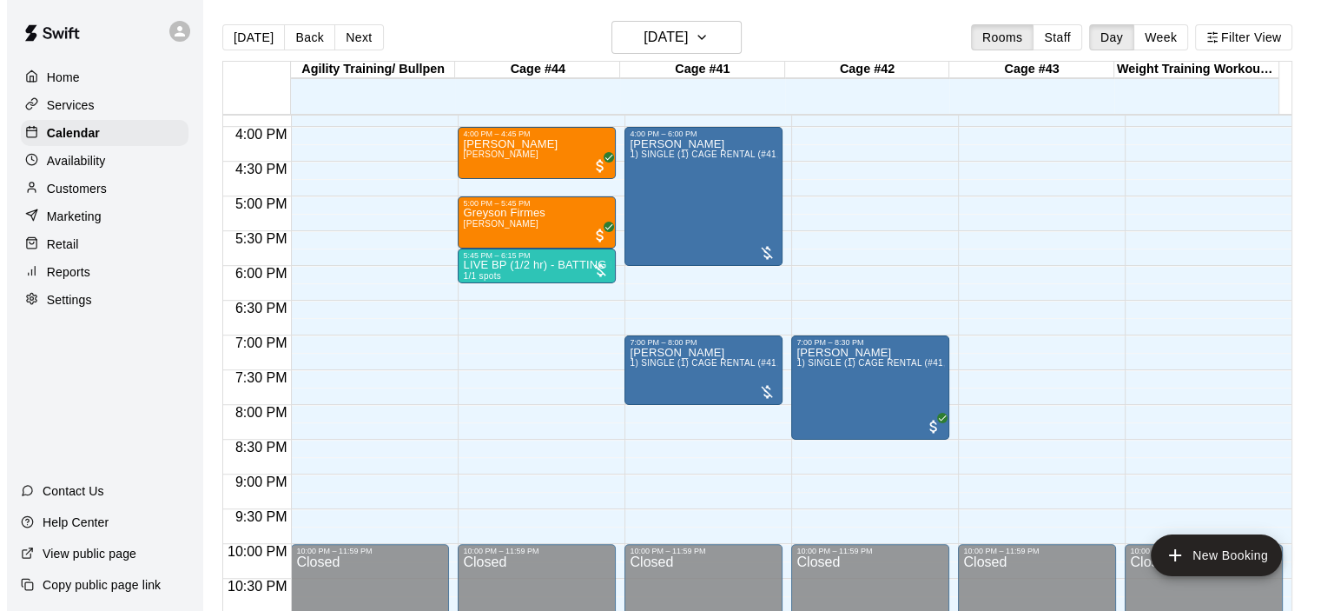
scroll to position [1106, 0]
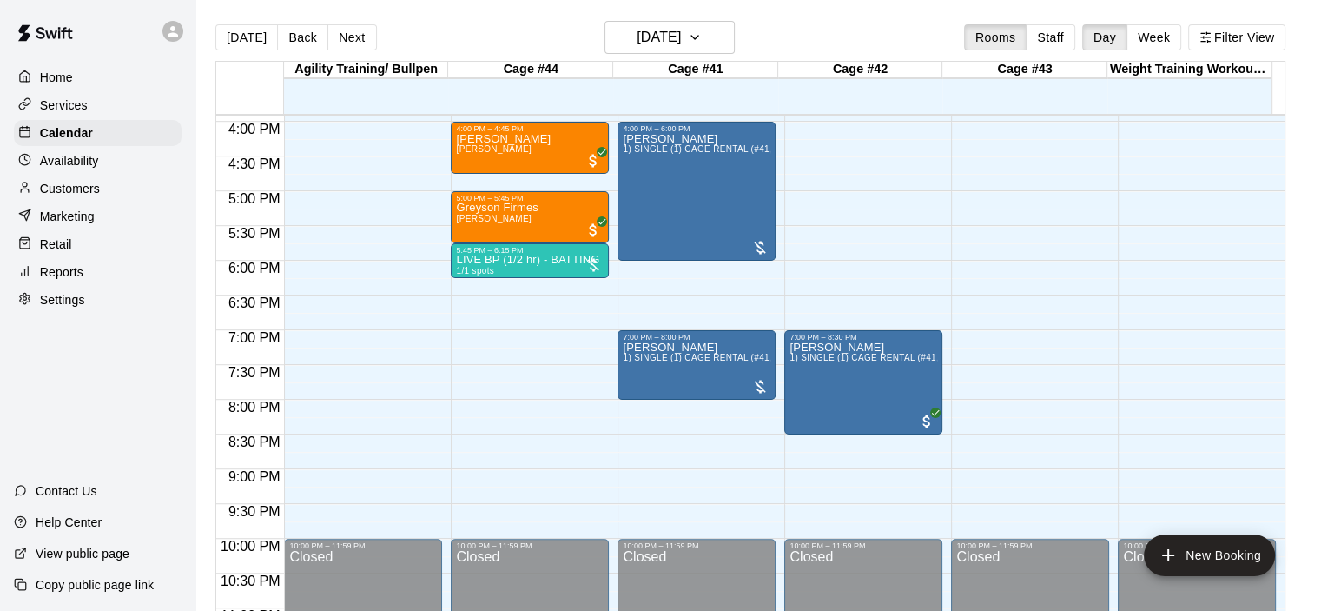
click at [99, 283] on div "Reports" at bounding box center [98, 272] width 168 height 26
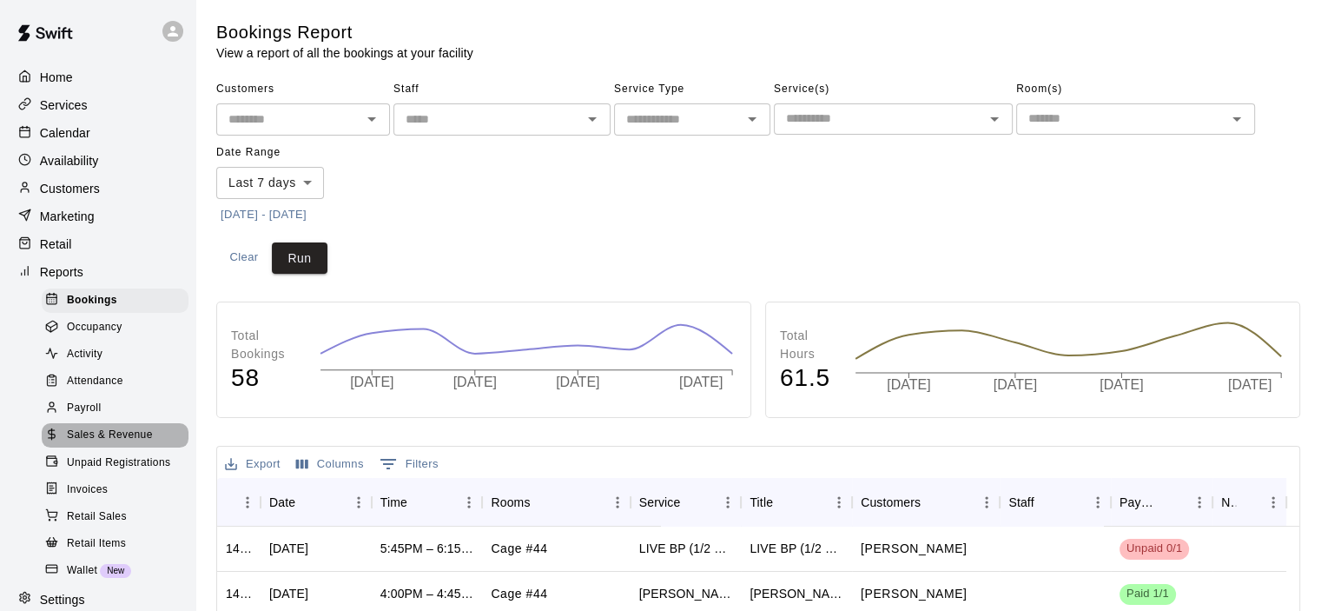
click at [136, 444] on span "Sales & Revenue" at bounding box center [110, 434] width 86 height 17
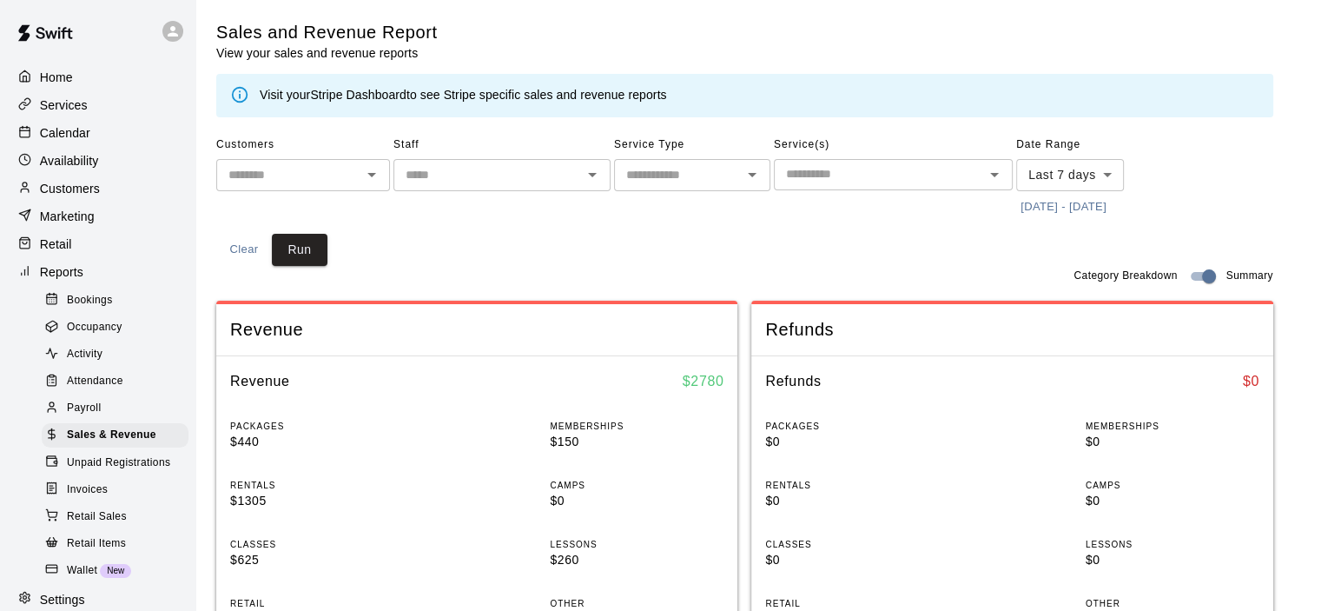
click at [340, 96] on link "Stripe Dashboard" at bounding box center [358, 95] width 96 height 14
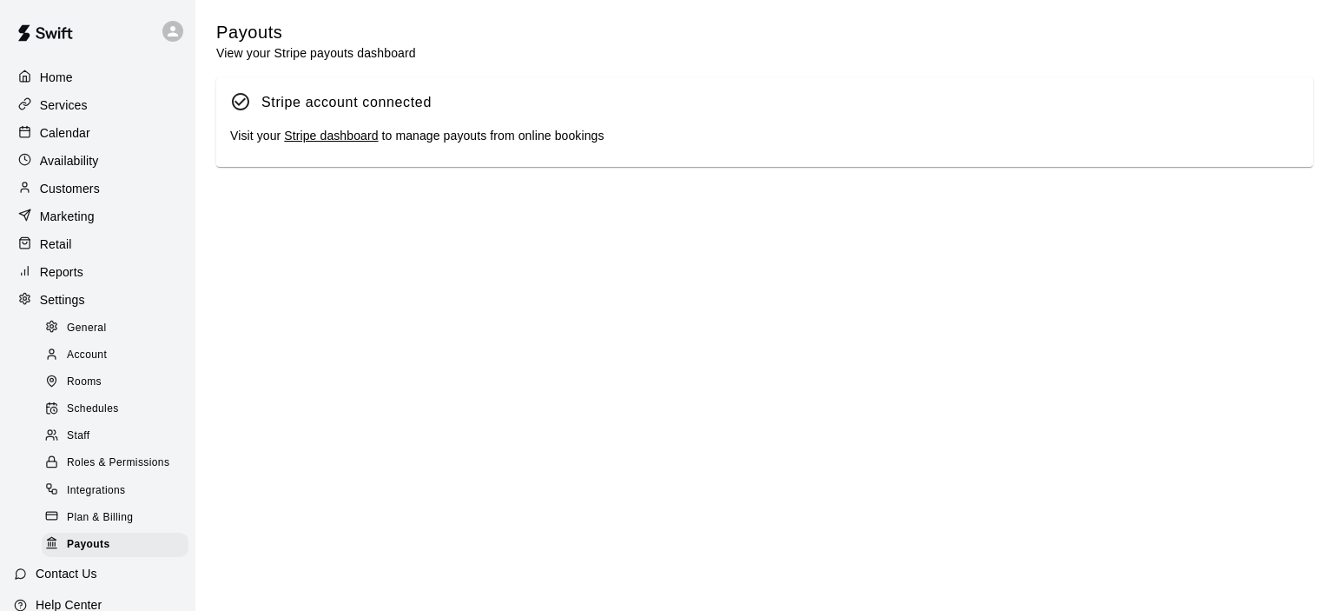
click at [330, 137] on link "Stripe dashboard" at bounding box center [331, 136] width 94 height 14
